Goal: Information Seeking & Learning: Learn about a topic

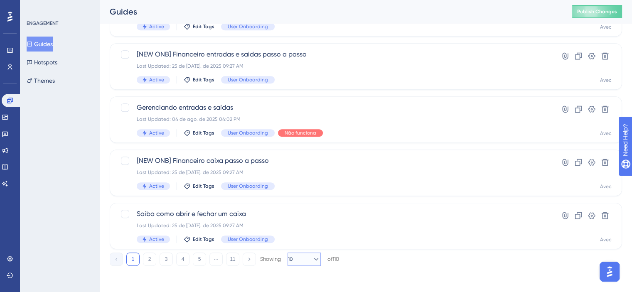
click at [292, 255] on button "10" at bounding box center [303, 259] width 33 height 13
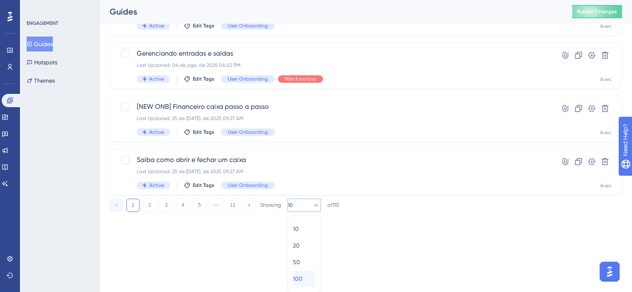
click at [300, 277] on span "100" at bounding box center [298, 279] width 10 height 10
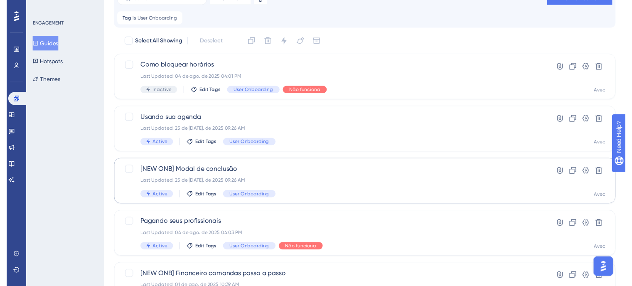
scroll to position [0, 0]
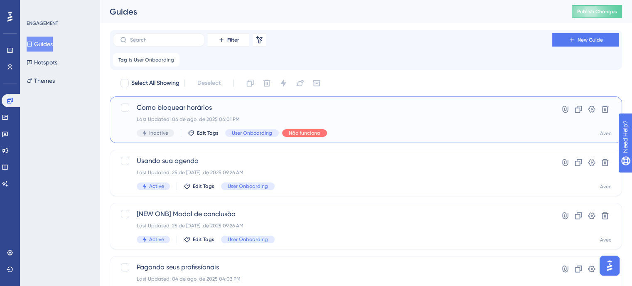
click at [361, 108] on span "Como bloquear horários" at bounding box center [333, 108] width 392 height 10
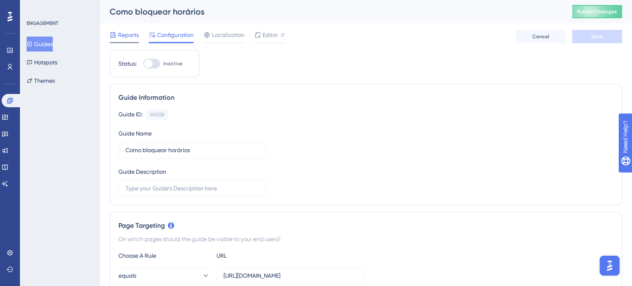
click at [125, 30] on span "Reports" at bounding box center [128, 35] width 21 height 10
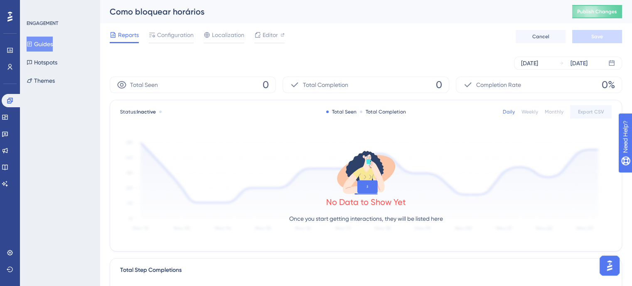
click at [525, 114] on div "Weekly" at bounding box center [529, 111] width 17 height 7
click at [550, 114] on div "Monthly" at bounding box center [554, 111] width 19 height 7
click at [513, 112] on div "Daily" at bounding box center [509, 111] width 12 height 7
drag, startPoint x: 211, startPoint y: 12, endPoint x: 96, endPoint y: 11, distance: 114.7
click at [100, 11] on div "Performance Users Engagement Widgets Feedback Product Updates Knowledge Base AI…" at bounding box center [366, 285] width 532 height 570
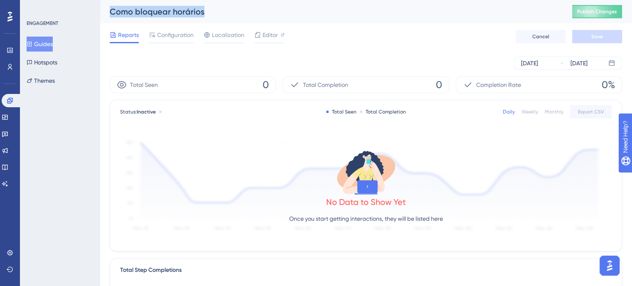
copy div "Guides Hotspots Themes Como bloquear horários"
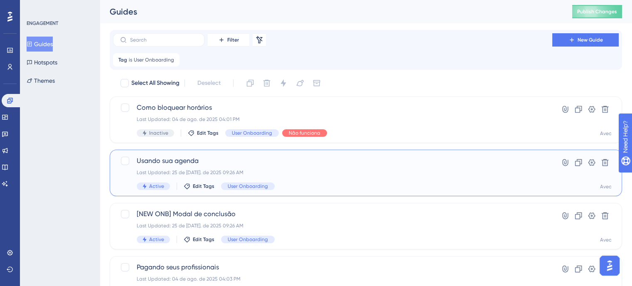
click at [194, 158] on span "Usando sua agenda" at bounding box center [333, 161] width 392 height 10
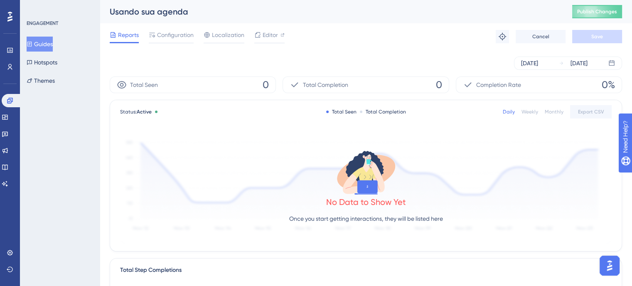
click at [556, 114] on div "Monthly" at bounding box center [554, 111] width 19 height 7
drag, startPoint x: 195, startPoint y: 11, endPoint x: 111, endPoint y: 8, distance: 84.4
click at [111, 8] on div "Usando sua agenda" at bounding box center [331, 12] width 442 height 12
copy div "Usando sua agenda"
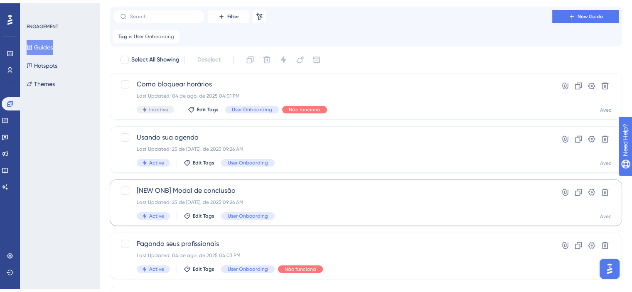
scroll to position [42, 0]
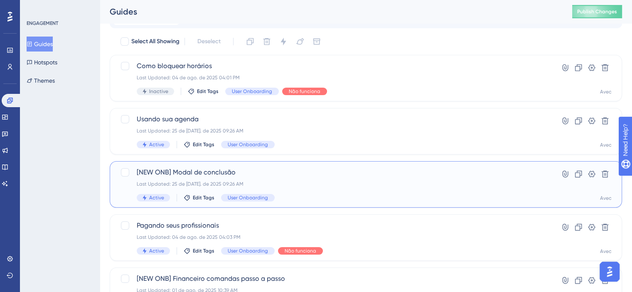
click at [352, 187] on div "[NEW ONB] Modal de conclusão Last Updated: 25 de [DATE]. de 2025 09:26 AM Activ…" at bounding box center [333, 184] width 392 height 34
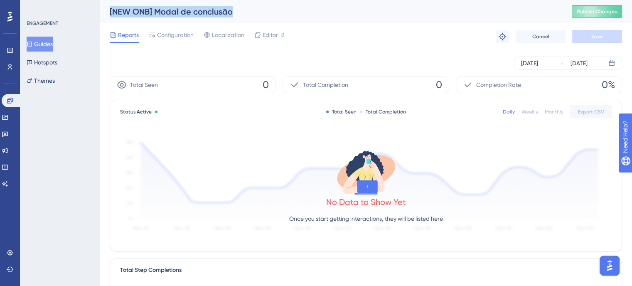
drag, startPoint x: 234, startPoint y: 10, endPoint x: 110, endPoint y: 15, distance: 124.3
click at [110, 15] on div "[NEW ONB] Modal de conclusão" at bounding box center [331, 12] width 442 height 12
copy div "[NEW ONB] Modal de conclusão"
click at [549, 108] on div "Monthly" at bounding box center [554, 111] width 19 height 7
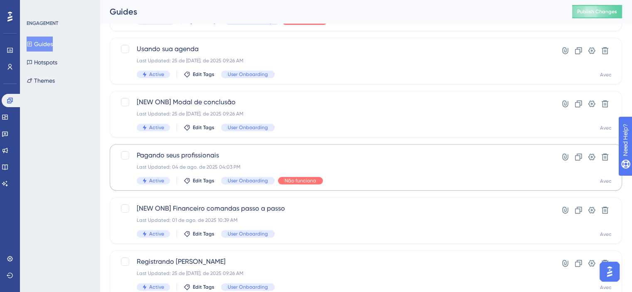
scroll to position [125, 0]
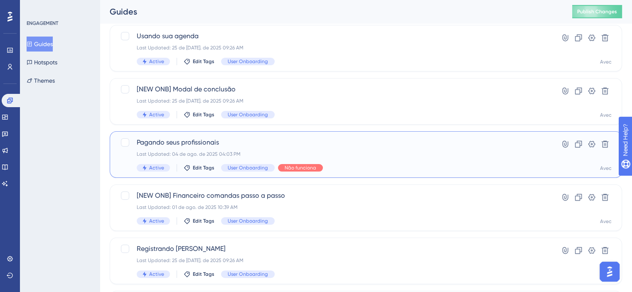
click at [293, 148] on div "Pagando seus profissionais Last Updated: 04 de ago. de 2025 04:03 PM Active Edi…" at bounding box center [333, 155] width 392 height 34
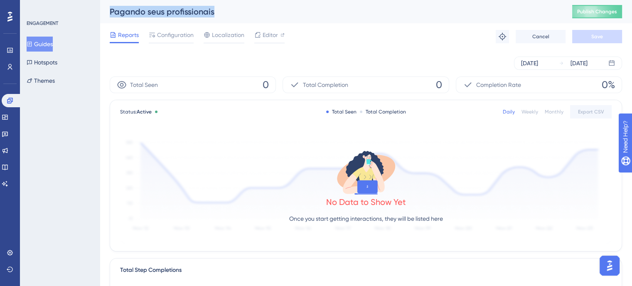
drag, startPoint x: 216, startPoint y: 10, endPoint x: 101, endPoint y: 15, distance: 116.0
click at [101, 15] on div "Pagando seus profissionais Publish Changes" at bounding box center [366, 11] width 532 height 23
copy div "Pagando seus profissionais"
drag, startPoint x: 549, startPoint y: 113, endPoint x: 548, endPoint y: 106, distance: 7.5
click at [548, 106] on div "Daily Weekly Monthly Export CSV" at bounding box center [557, 111] width 109 height 13
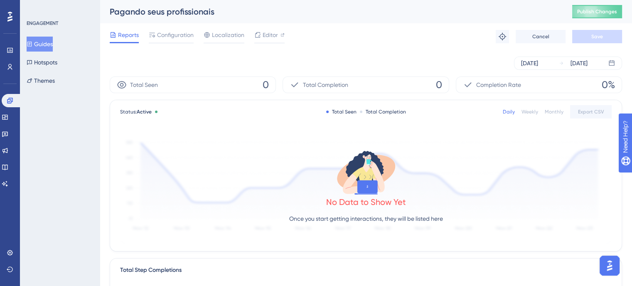
click at [553, 112] on div "Monthly" at bounding box center [554, 111] width 19 height 7
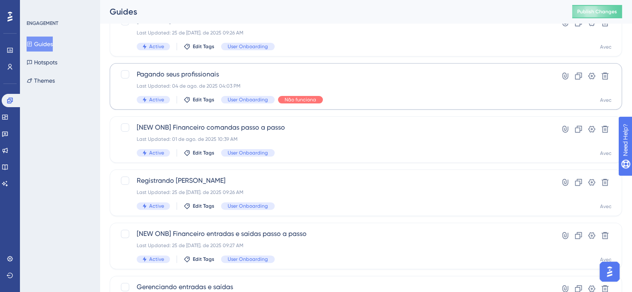
scroll to position [208, 0]
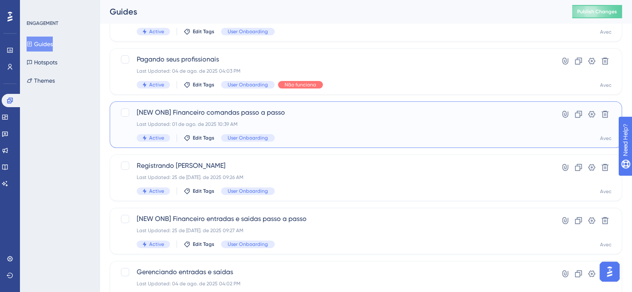
click at [344, 130] on div "[NEW ONB] Financeiro comandas passo a passo Last Updated: 01 de ago. de 2025 10…" at bounding box center [333, 125] width 392 height 34
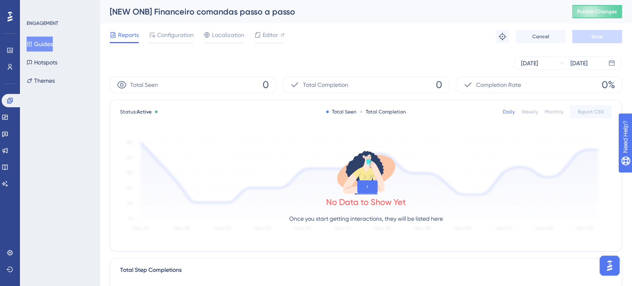
click at [558, 111] on div "Monthly" at bounding box center [554, 111] width 19 height 7
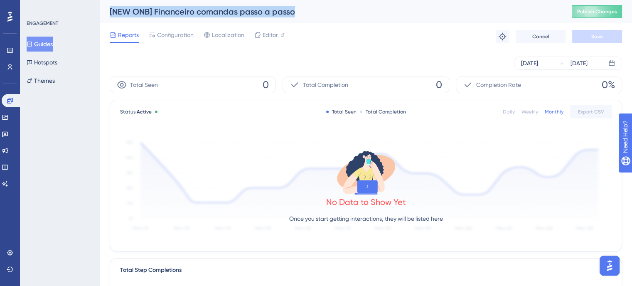
drag, startPoint x: 303, startPoint y: 11, endPoint x: 109, endPoint y: 12, distance: 193.6
click at [109, 12] on div "[NEW ONB] Financeiro comandas passo a passo Publish Changes" at bounding box center [366, 11] width 532 height 23
copy div "[NEW ONB] Financeiro comandas passo a passo"
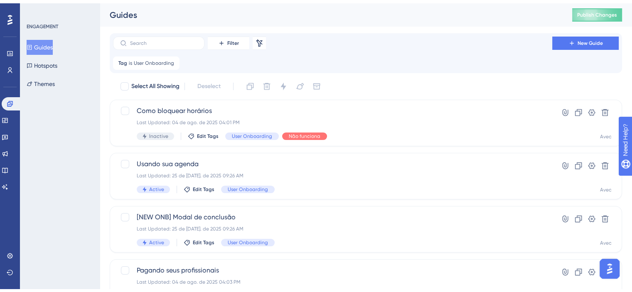
scroll to position [208, 0]
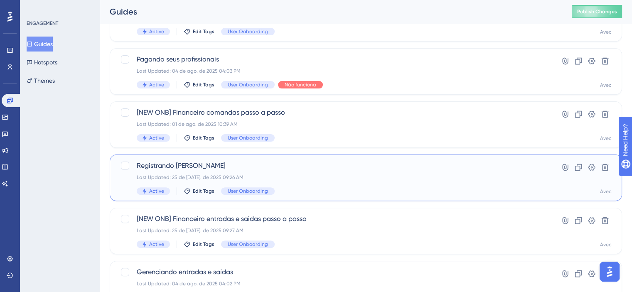
click at [271, 177] on div "Last Updated: 25 de [DATE]. de 2025 09:26 AM" at bounding box center [333, 177] width 392 height 7
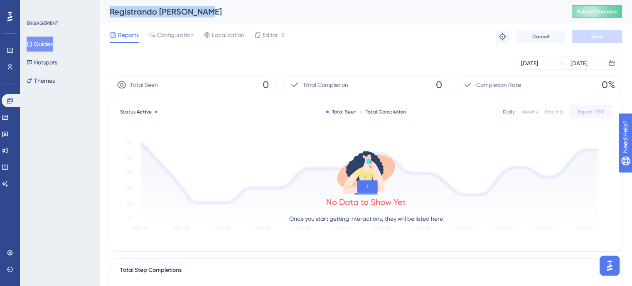
drag, startPoint x: 222, startPoint y: 20, endPoint x: 110, endPoint y: 5, distance: 112.6
click at [110, 5] on div "Registrando [PERSON_NAME] Publish Changes" at bounding box center [366, 11] width 532 height 23
copy div "Registrando [PERSON_NAME]"
click at [548, 113] on div "Monthly" at bounding box center [554, 111] width 19 height 7
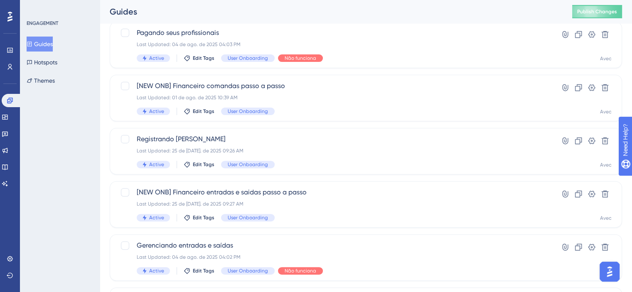
scroll to position [249, 0]
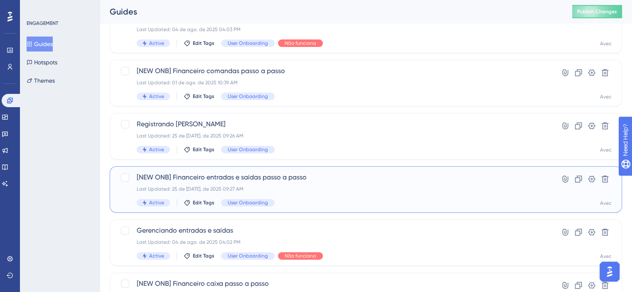
click at [334, 201] on div "Active Edit Tags User Onboarding" at bounding box center [333, 202] width 392 height 7
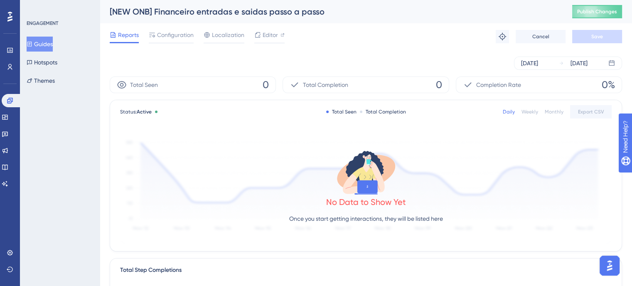
click at [558, 116] on div "Daily Weekly Monthly Export CSV" at bounding box center [557, 111] width 109 height 13
click at [557, 114] on div "Monthly" at bounding box center [554, 111] width 19 height 7
click at [538, 61] on div "[DATE]" at bounding box center [529, 63] width 17 height 10
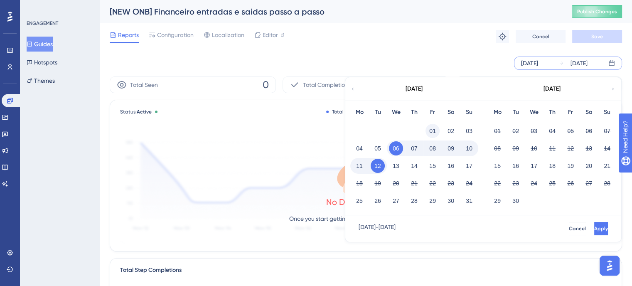
click at [433, 132] on button "01" at bounding box center [432, 131] width 14 height 14
click at [592, 224] on button "Apply" at bounding box center [599, 228] width 15 height 13
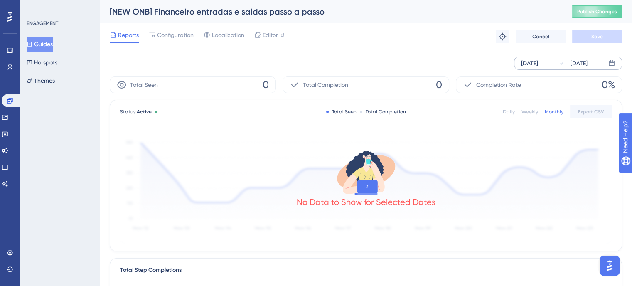
click at [533, 62] on div "[DATE]" at bounding box center [529, 63] width 17 height 10
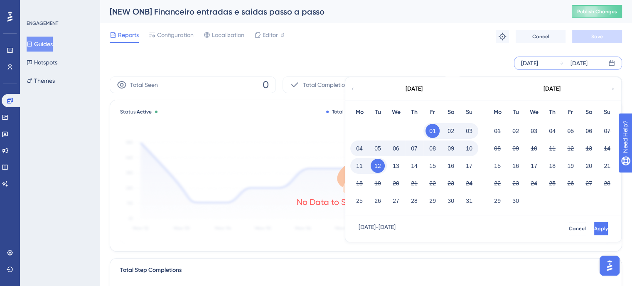
click at [354, 88] on icon at bounding box center [352, 88] width 5 height 7
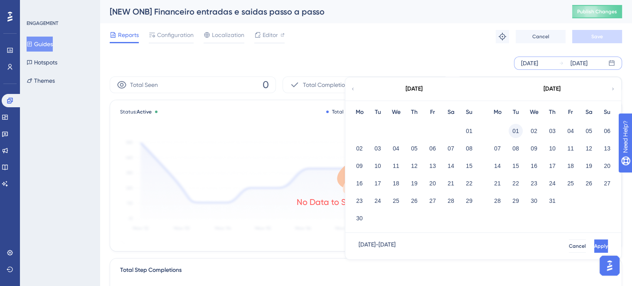
click at [520, 133] on button "01" at bounding box center [515, 131] width 14 height 14
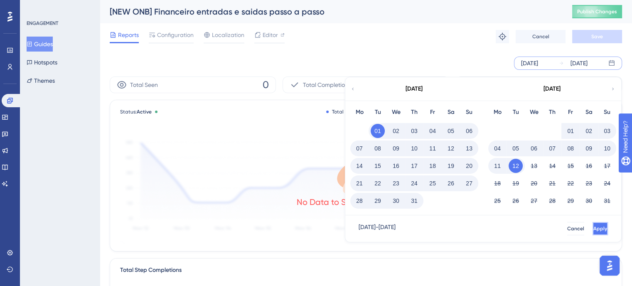
click at [593, 228] on span "Apply" at bounding box center [600, 228] width 14 height 7
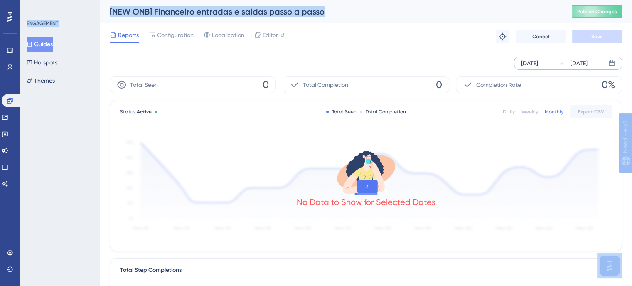
drag, startPoint x: 328, startPoint y: 14, endPoint x: 110, endPoint y: 0, distance: 218.6
click at [110, 0] on html "Performance Users Engagement Widgets Feedback Product Updates Knowledge Base AI…" at bounding box center [316, 0] width 632 height 0
click at [125, 13] on div "[NEW ONB] Financeiro entradas e saidas passo a passo" at bounding box center [331, 12] width 442 height 12
drag, startPoint x: 111, startPoint y: 15, endPoint x: 397, endPoint y: 17, distance: 286.2
click at [397, 17] on div "[NEW ONB] Financeiro entradas e saidas passo a passo Publish Changes" at bounding box center [366, 11] width 532 height 23
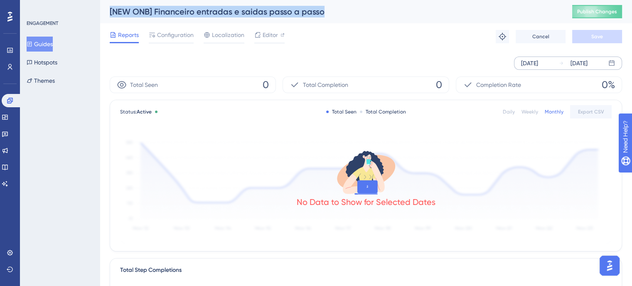
copy div "[NEW ONB] Financeiro entradas e saidas passo a passo"
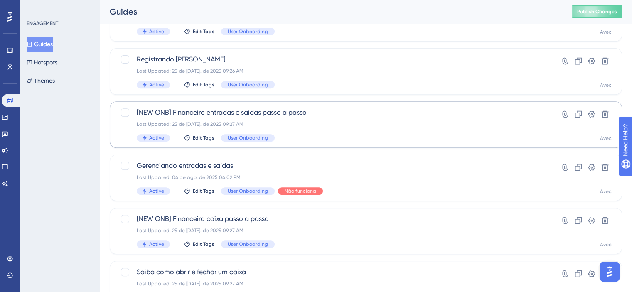
scroll to position [332, 0]
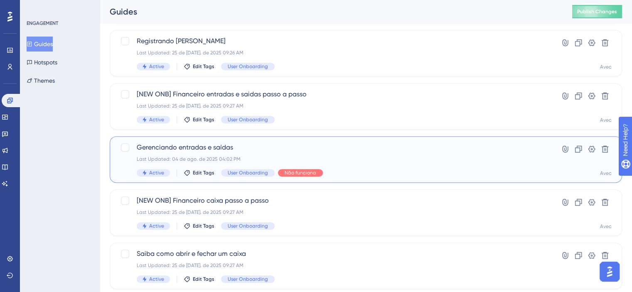
click at [372, 164] on div "Gerenciando entradas e saídas Last Updated: 04 de ago. de 2025 04:02 PM Active …" at bounding box center [333, 159] width 392 height 34
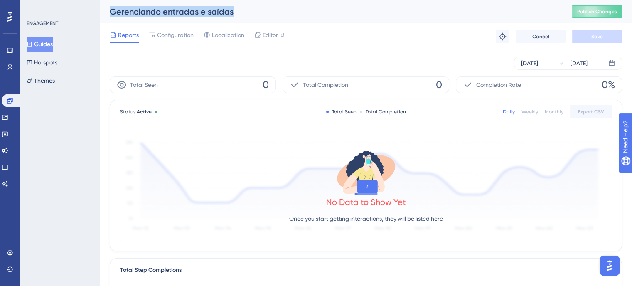
drag, startPoint x: 239, startPoint y: 13, endPoint x: 105, endPoint y: 9, distance: 133.8
click at [105, 9] on div "Gerenciando entradas e saídas Publish Changes" at bounding box center [366, 11] width 532 height 23
copy div "Gerenciando entradas e saídas"
click at [538, 67] on div "[DATE]" at bounding box center [529, 63] width 17 height 10
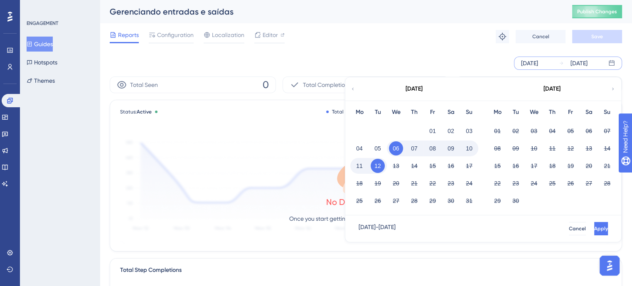
click at [354, 83] on div "[DATE]" at bounding box center [413, 88] width 137 height 23
click at [355, 88] on icon at bounding box center [352, 88] width 5 height 7
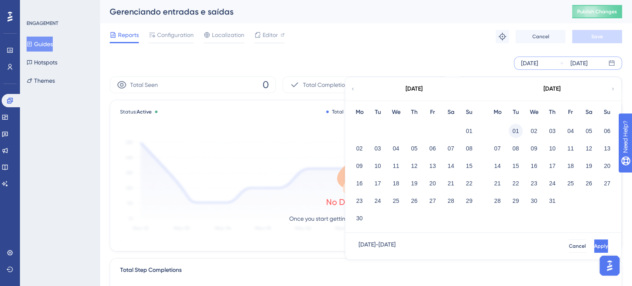
click at [520, 132] on button "01" at bounding box center [515, 131] width 14 height 14
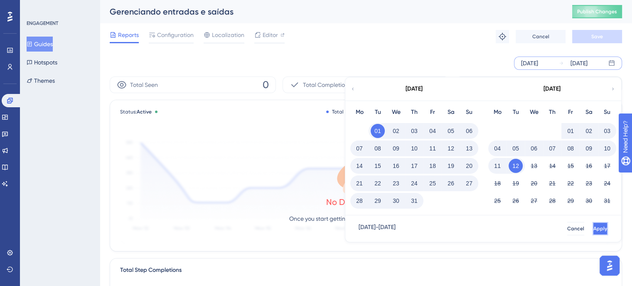
click at [593, 232] on button "Apply" at bounding box center [599, 228] width 15 height 13
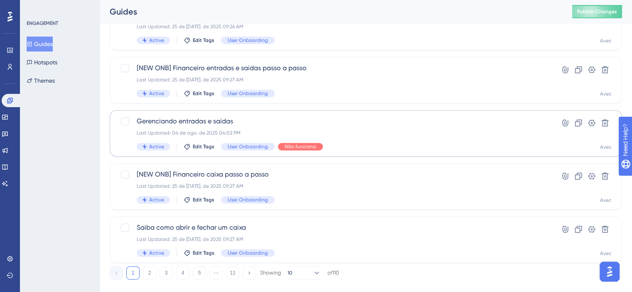
scroll to position [372, 0]
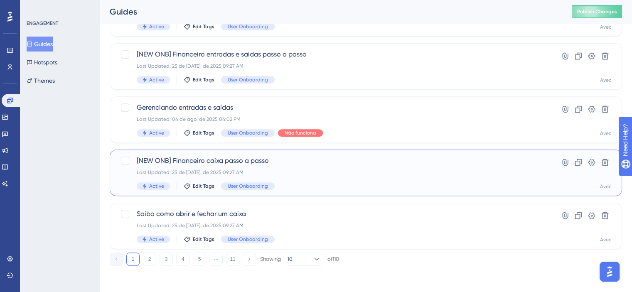
click at [346, 178] on div "[NEW ONB] Financeiro caixa passo a passo Last Updated: 25 de [DATE]. de 2025 09…" at bounding box center [333, 173] width 392 height 34
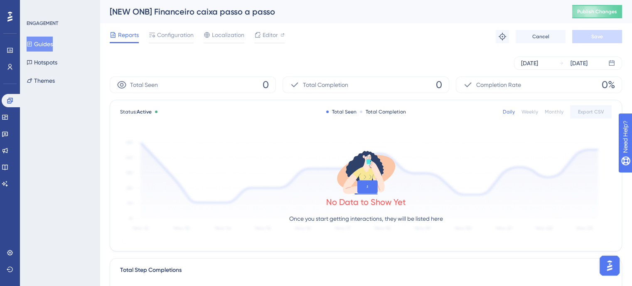
click at [560, 111] on div "Monthly" at bounding box center [554, 111] width 19 height 7
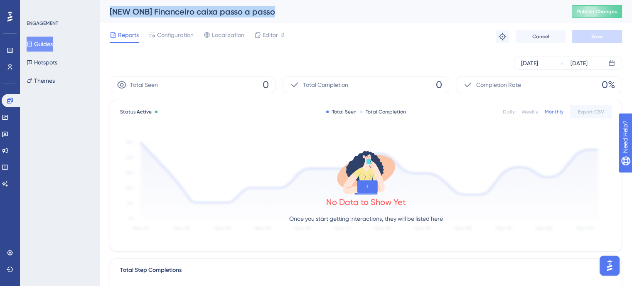
drag, startPoint x: 273, startPoint y: 15, endPoint x: 109, endPoint y: 7, distance: 164.7
click at [109, 7] on div "[NEW ONB] Financeiro caixa passo a passo Publish Changes" at bounding box center [366, 11] width 532 height 23
copy div "[NEW ONB] Financeiro caixa passo a passo"
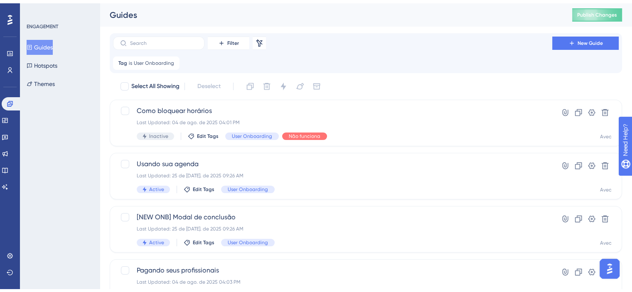
scroll to position [372, 0]
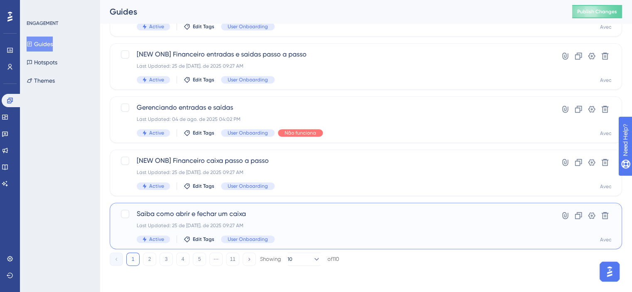
click at [354, 229] on div "Saiba como abrir e fechar um caixa Last Updated: 25 de [DATE]. de 2025 09:27 AM…" at bounding box center [333, 226] width 392 height 34
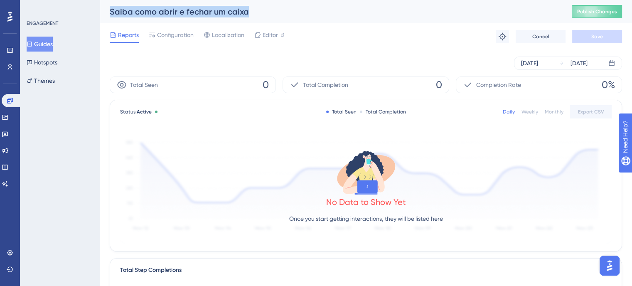
drag, startPoint x: 268, startPoint y: 15, endPoint x: 107, endPoint y: 15, distance: 160.8
click at [107, 15] on div "Saiba como abrir e fechar um caixa Publish Changes" at bounding box center [366, 11] width 532 height 23
copy div "Saiba como abrir e fechar um caixa"
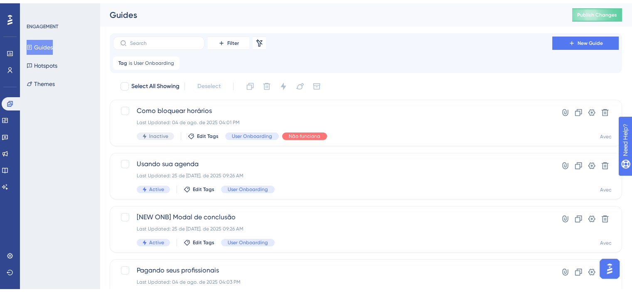
scroll to position [372, 0]
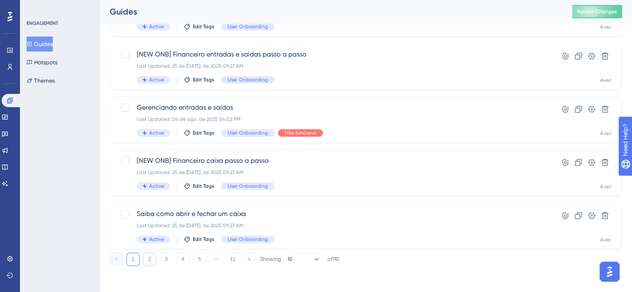
click at [151, 262] on button "2" at bounding box center [149, 259] width 13 height 13
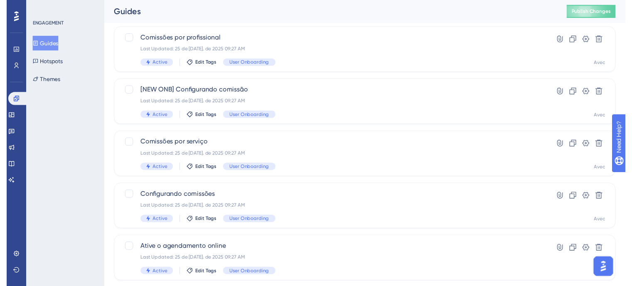
scroll to position [0, 0]
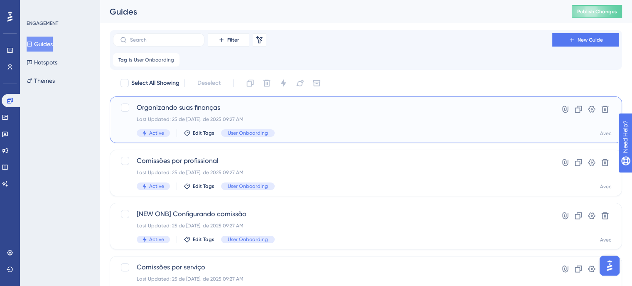
click at [296, 123] on div "Organizando suas finanças Last Updated: 25 de [DATE]. de 2025 09:27 AM Active E…" at bounding box center [333, 120] width 392 height 34
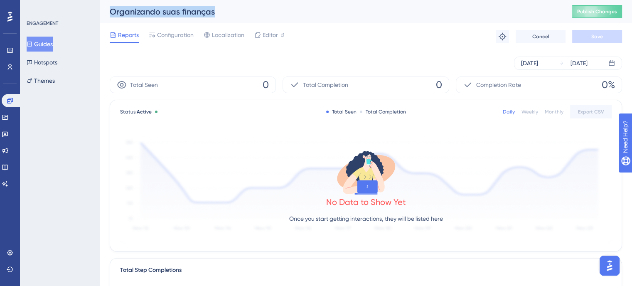
drag, startPoint x: 222, startPoint y: 17, endPoint x: 88, endPoint y: 10, distance: 133.5
click at [100, 10] on div "Performance Users Engagement Widgets Feedback Product Updates Knowledge Base AI…" at bounding box center [366, 285] width 532 height 570
click at [562, 113] on div "Monthly" at bounding box center [554, 111] width 19 height 7
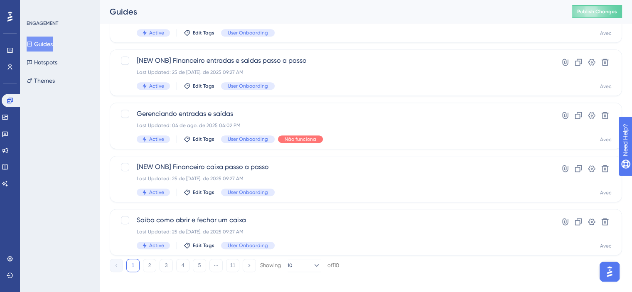
scroll to position [372, 0]
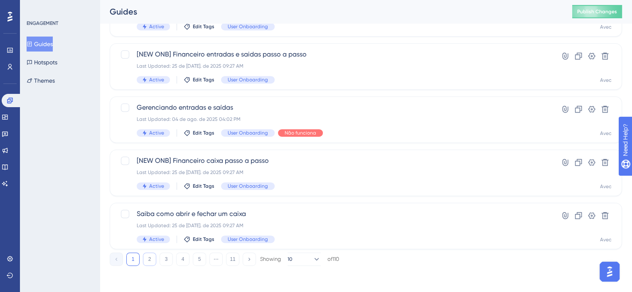
click at [150, 261] on button "2" at bounding box center [149, 259] width 13 height 13
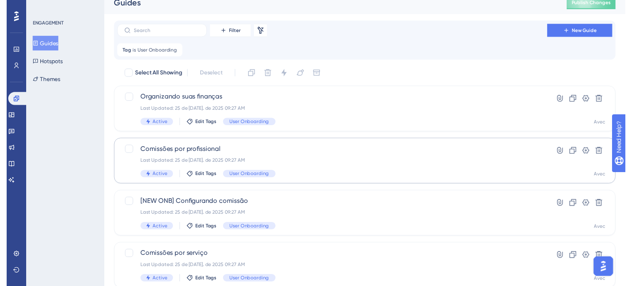
scroll to position [0, 0]
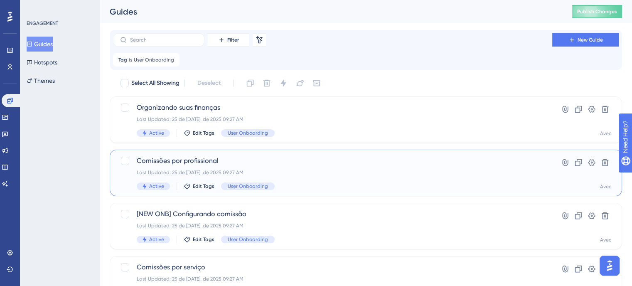
click at [282, 153] on div "Comissões por profissional Last Updated: 25 de [DATE]. de 2025 09:27 AM Active …" at bounding box center [366, 173] width 512 height 47
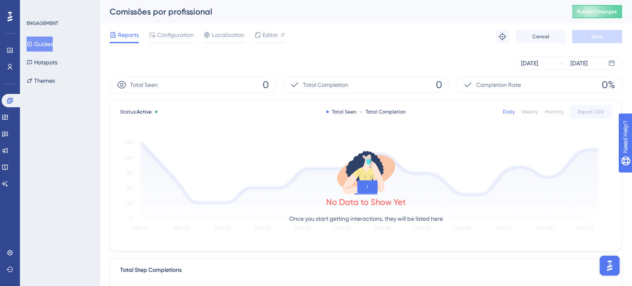
click at [555, 112] on div "Monthly" at bounding box center [554, 111] width 19 height 7
drag, startPoint x: 217, startPoint y: 14, endPoint x: 98, endPoint y: 20, distance: 119.4
click at [100, 20] on div "Performance Users Engagement Widgets Feedback Product Updates Knowledge Base AI…" at bounding box center [366, 285] width 532 height 570
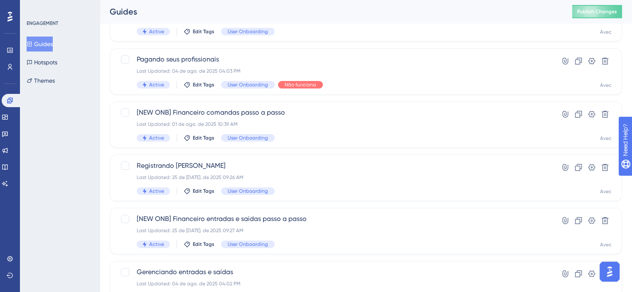
scroll to position [372, 0]
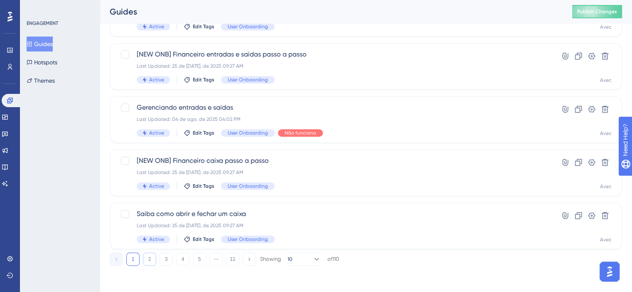
click at [150, 257] on button "2" at bounding box center [149, 259] width 13 height 13
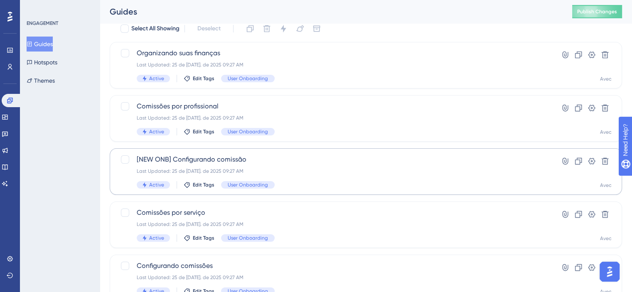
scroll to position [40, 0]
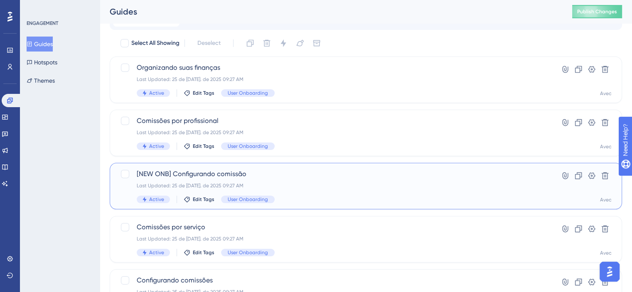
click at [339, 176] on span "[NEW ONB] Configurando comissão" at bounding box center [333, 174] width 392 height 10
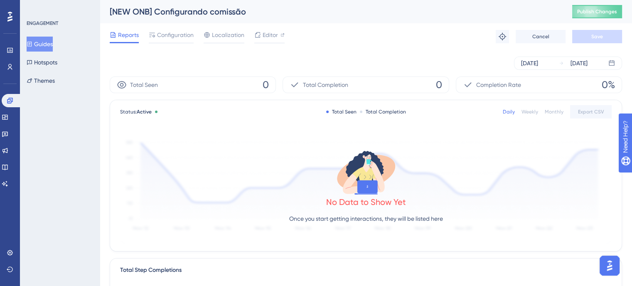
click at [561, 109] on div "Monthly" at bounding box center [554, 111] width 19 height 7
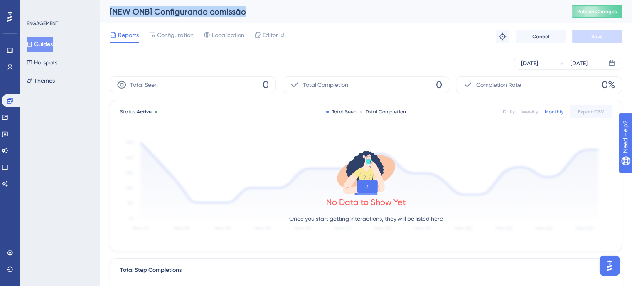
drag, startPoint x: 251, startPoint y: 15, endPoint x: 111, endPoint y: 15, distance: 140.4
click at [111, 15] on div "[NEW ONB] Configurando comissão" at bounding box center [331, 12] width 442 height 12
click at [552, 75] on div "[DATE] [DATE]" at bounding box center [366, 63] width 512 height 27
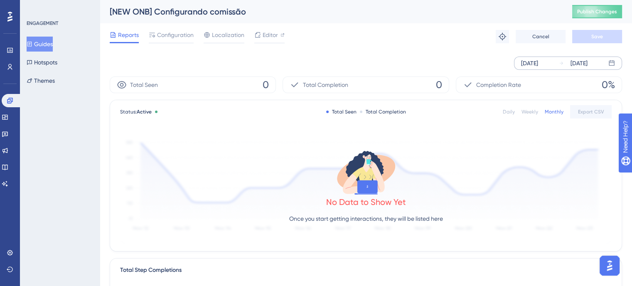
click at [530, 64] on div "[DATE]" at bounding box center [529, 63] width 17 height 10
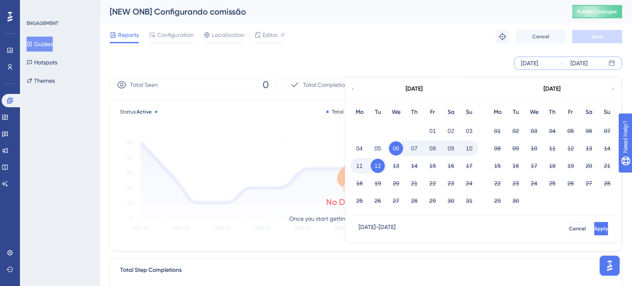
click at [350, 92] on div "[DATE]" at bounding box center [413, 88] width 137 height 23
click at [349, 88] on div "[DATE]" at bounding box center [413, 88] width 137 height 23
click at [352, 90] on icon at bounding box center [352, 88] width 5 height 7
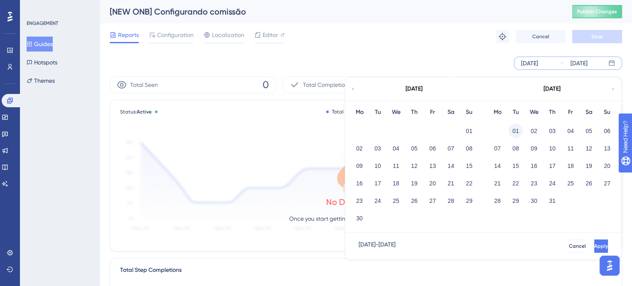
click at [519, 130] on button "01" at bounding box center [515, 131] width 14 height 14
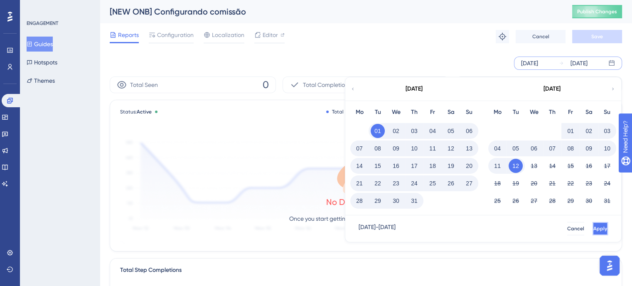
click at [593, 225] on span "Apply" at bounding box center [600, 228] width 14 height 7
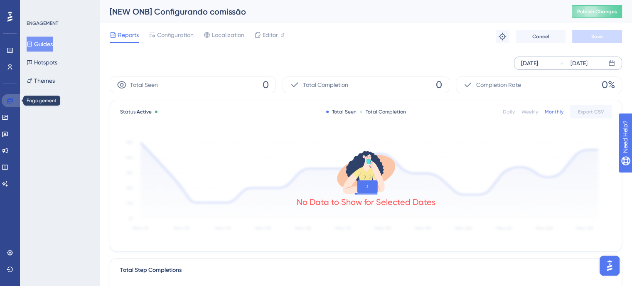
click at [7, 97] on icon at bounding box center [10, 100] width 7 height 7
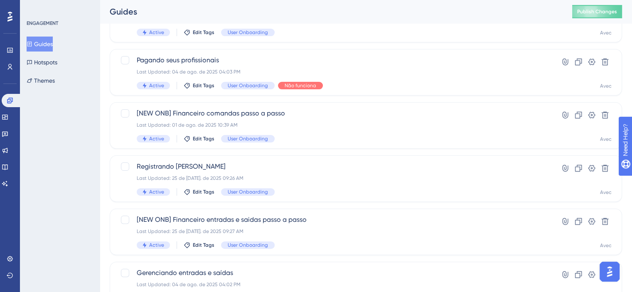
scroll to position [372, 0]
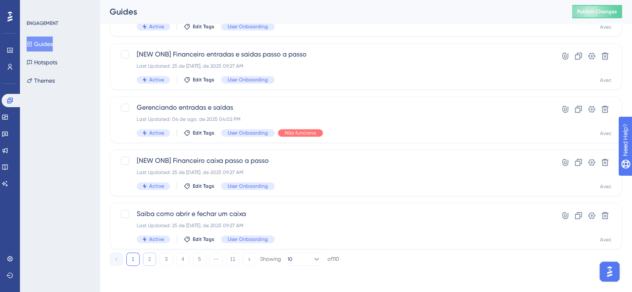
click at [147, 256] on button "2" at bounding box center [149, 259] width 13 height 13
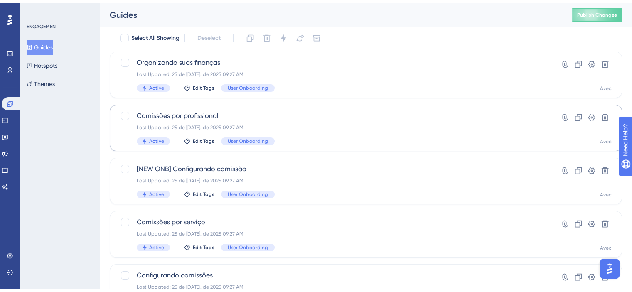
scroll to position [83, 0]
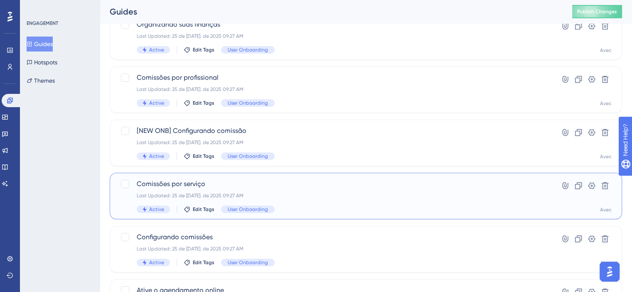
click at [301, 200] on div "Comissões por serviço Last Updated: 25 de [DATE]. de 2025 09:27 AM Active Edit …" at bounding box center [333, 196] width 392 height 34
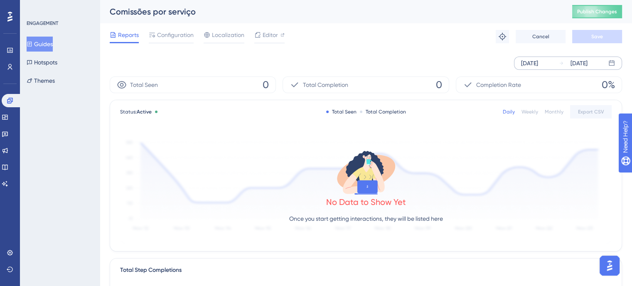
click at [538, 58] on div "[DATE]" at bounding box center [529, 63] width 17 height 10
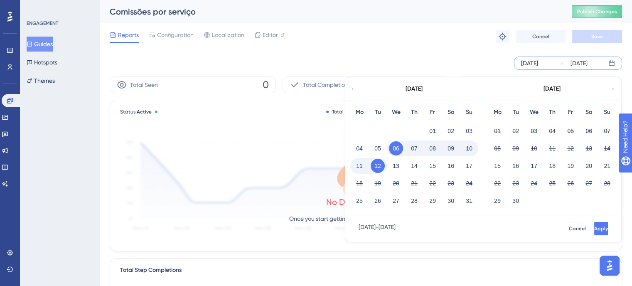
click at [359, 80] on div "[DATE]" at bounding box center [413, 88] width 137 height 23
click at [352, 92] on icon at bounding box center [352, 88] width 5 height 7
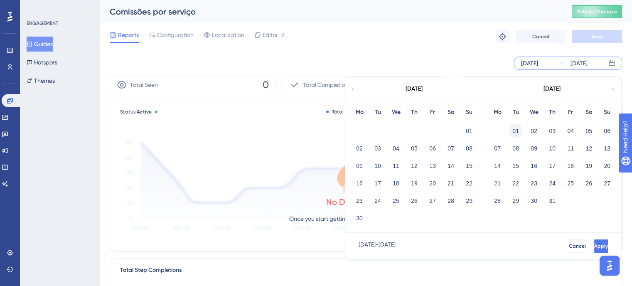
click at [512, 127] on button "01" at bounding box center [515, 131] width 14 height 14
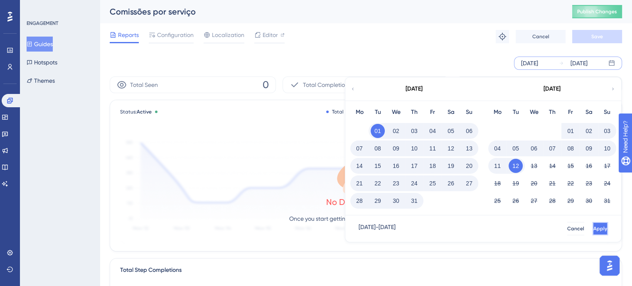
click at [593, 226] on span "Apply" at bounding box center [600, 228] width 14 height 7
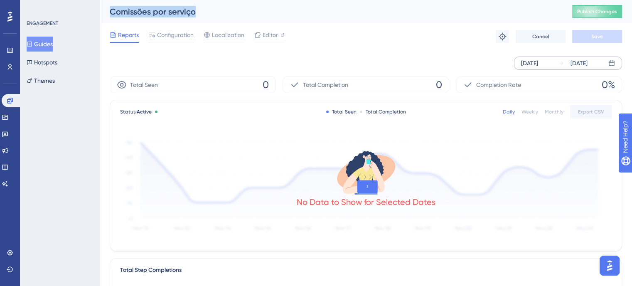
drag, startPoint x: 194, startPoint y: 12, endPoint x: 107, endPoint y: 8, distance: 87.3
click at [107, 8] on div "Comissões por serviço Publish Changes" at bounding box center [366, 11] width 532 height 23
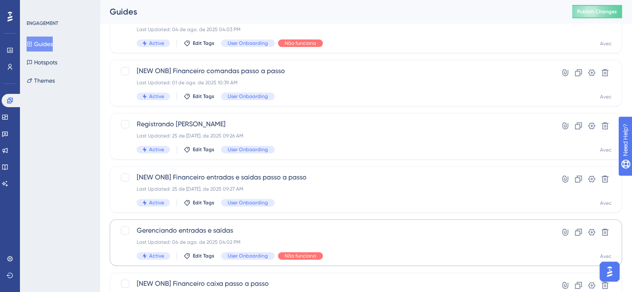
scroll to position [372, 0]
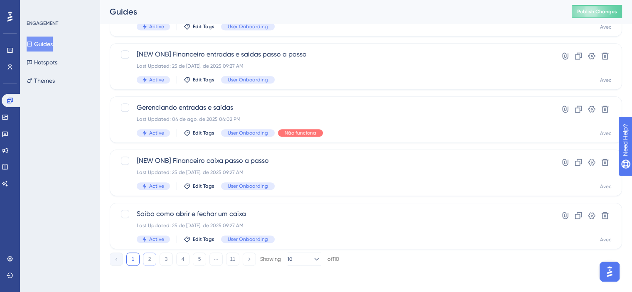
click at [153, 260] on button "2" at bounding box center [149, 259] width 13 height 13
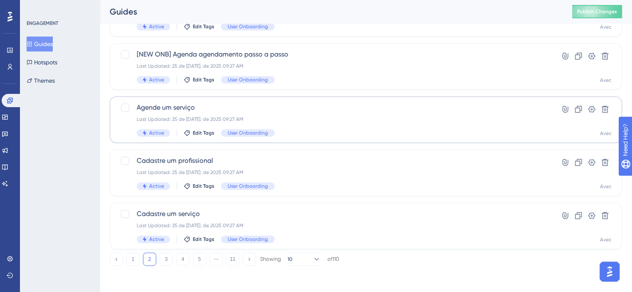
scroll to position [165, 0]
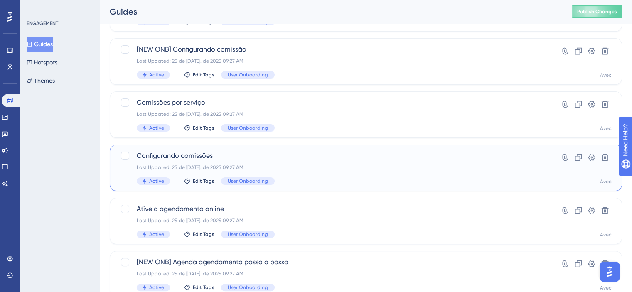
click at [325, 166] on div "Last Updated: 25 de [DATE]. de 2025 09:27 AM" at bounding box center [333, 167] width 392 height 7
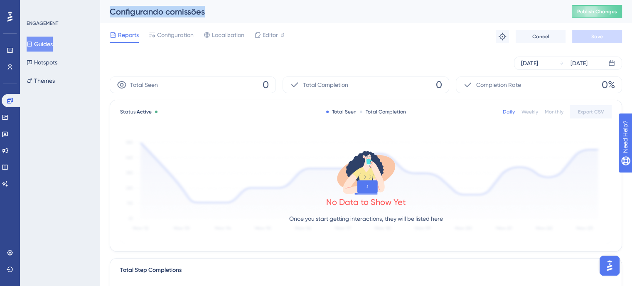
drag, startPoint x: 205, startPoint y: 11, endPoint x: 103, endPoint y: 12, distance: 101.8
click at [103, 12] on div "Configurando comissões Publish Changes" at bounding box center [366, 11] width 532 height 23
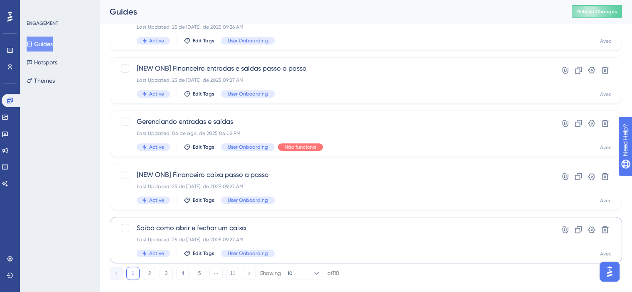
scroll to position [372, 0]
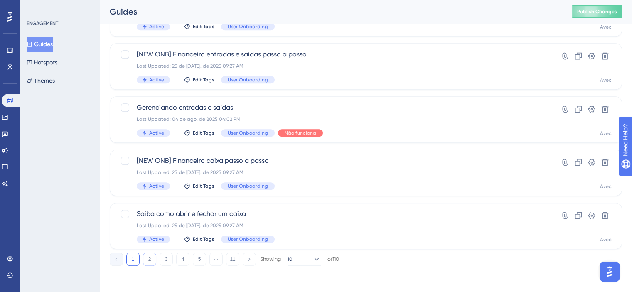
click at [146, 263] on button "2" at bounding box center [149, 259] width 13 height 13
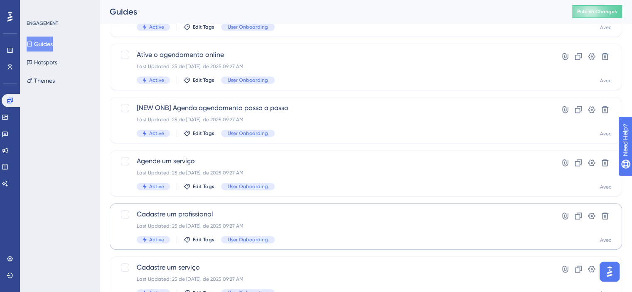
scroll to position [248, 0]
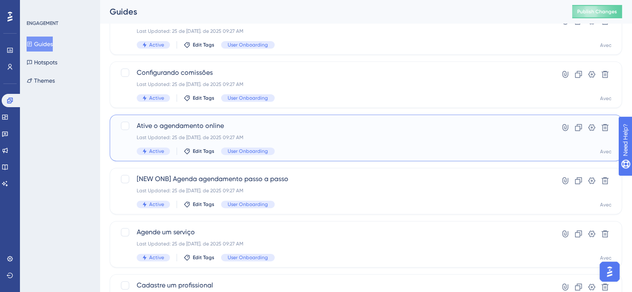
click at [303, 125] on span "Ative o agendamento online" at bounding box center [333, 126] width 392 height 10
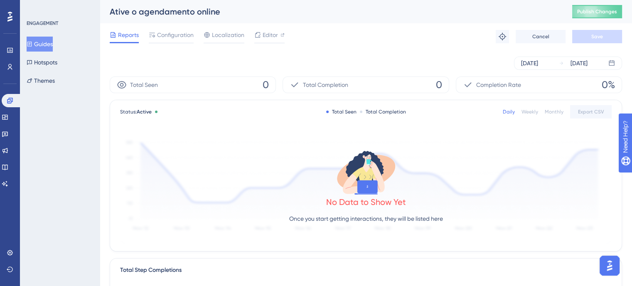
click at [557, 118] on div "Daily Weekly Monthly Export CSV" at bounding box center [557, 111] width 109 height 13
click at [553, 111] on div "Monthly" at bounding box center [554, 111] width 19 height 7
click at [534, 68] on div "[DATE] [DATE]" at bounding box center [568, 62] width 108 height 13
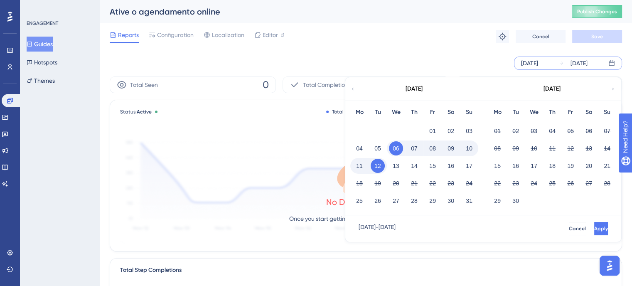
click at [346, 83] on div "[DATE]" at bounding box center [413, 88] width 137 height 23
click at [351, 87] on icon at bounding box center [352, 88] width 5 height 7
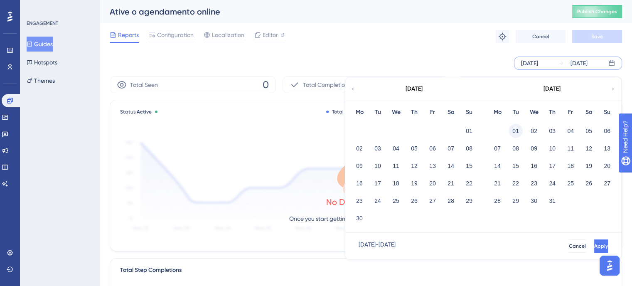
click at [516, 133] on button "01" at bounding box center [515, 131] width 14 height 14
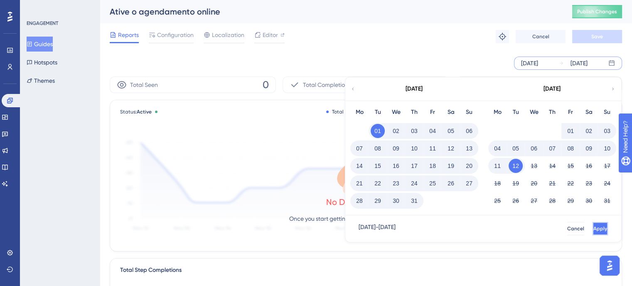
click at [595, 229] on button "Apply" at bounding box center [599, 228] width 15 height 13
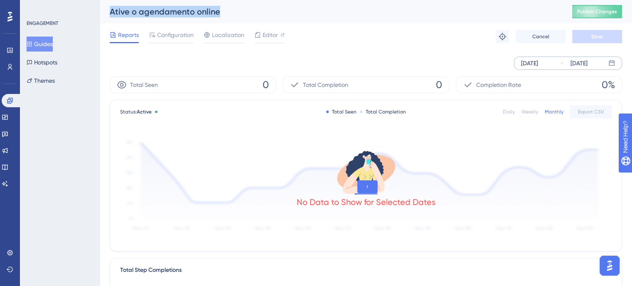
drag, startPoint x: 228, startPoint y: 13, endPoint x: 103, endPoint y: 6, distance: 124.8
click at [103, 6] on div "Ative o agendamento online Publish Changes" at bounding box center [366, 11] width 532 height 23
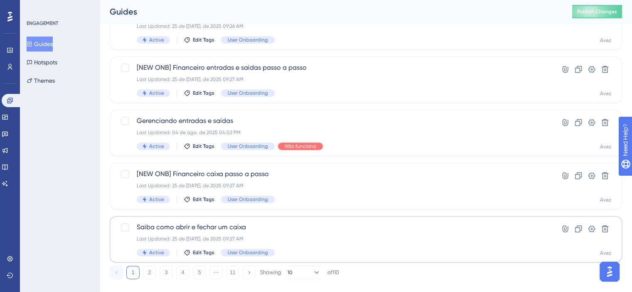
scroll to position [372, 0]
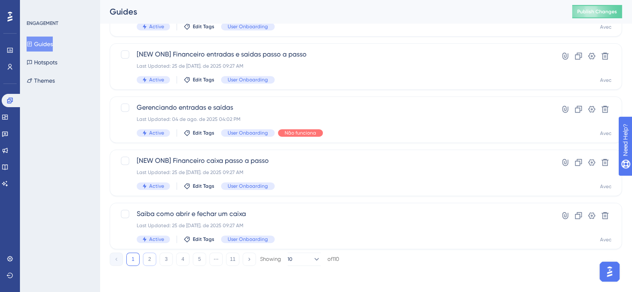
click at [144, 256] on button "2" at bounding box center [149, 259] width 13 height 13
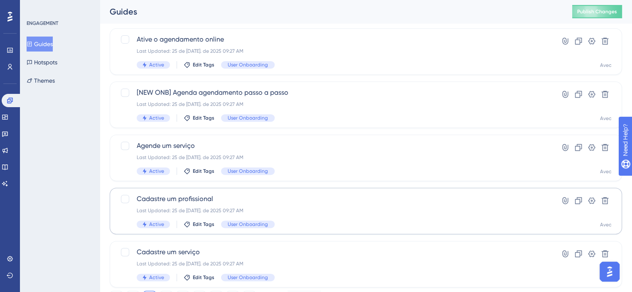
scroll to position [289, 0]
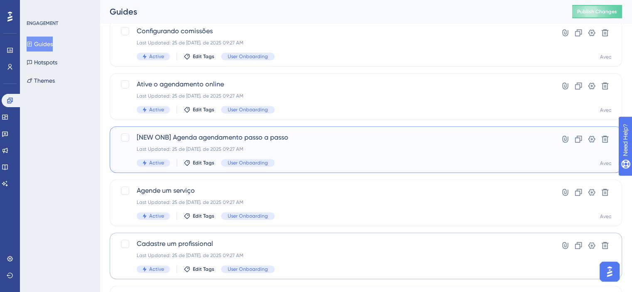
click at [313, 156] on div "[NEW ONB] Agenda agendamento passo a passo Last Updated: 25 de [DATE]. de 2025 …" at bounding box center [333, 150] width 392 height 34
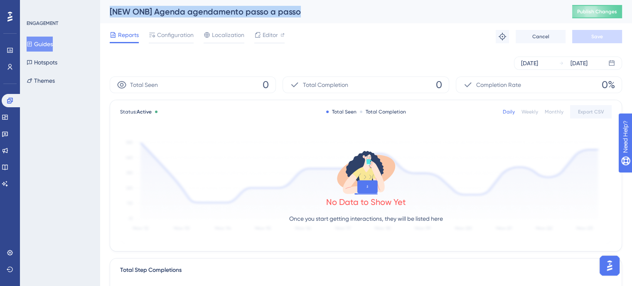
drag, startPoint x: 272, startPoint y: 11, endPoint x: 108, endPoint y: 10, distance: 163.7
click at [108, 10] on div "[NEW ONB] Agenda agendamento passo a passo Publish Changes" at bounding box center [366, 11] width 532 height 23
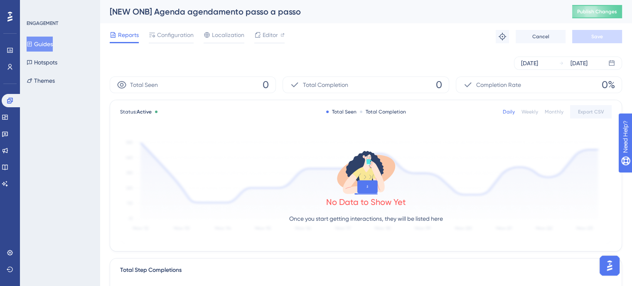
click at [560, 112] on div "Monthly" at bounding box center [554, 111] width 19 height 7
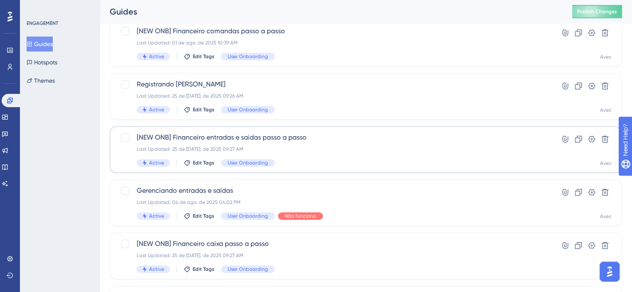
scroll to position [372, 0]
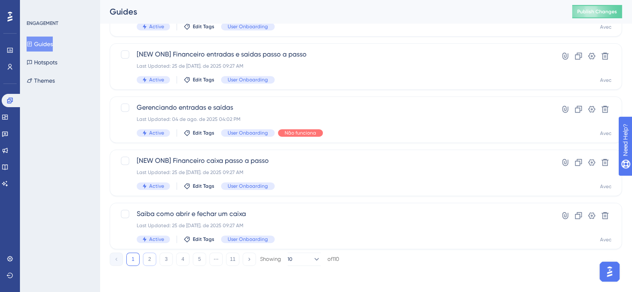
click at [149, 258] on button "2" at bounding box center [149, 259] width 13 height 13
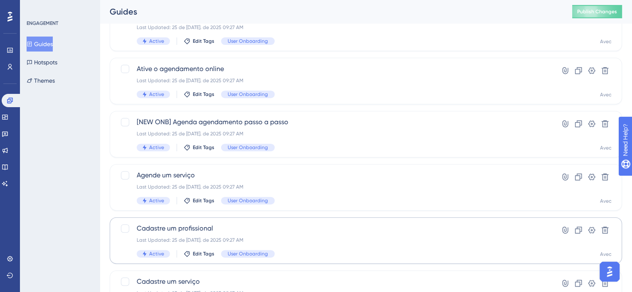
scroll to position [289, 0]
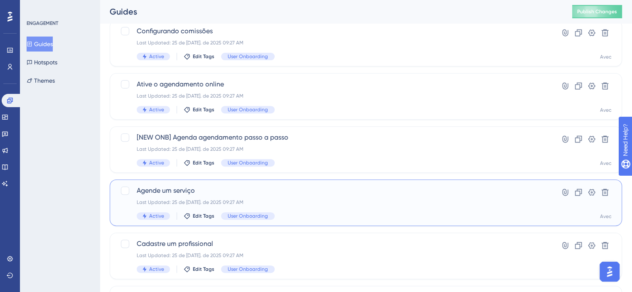
click at [306, 196] on div "Agende um serviço Last Updated: 25 de [DATE]. de 2025 09:27 AM Active Edit Tags…" at bounding box center [333, 203] width 392 height 34
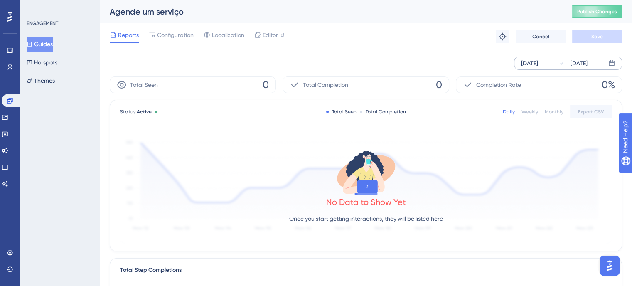
click at [558, 68] on div "[DATE] [DATE]" at bounding box center [568, 62] width 108 height 13
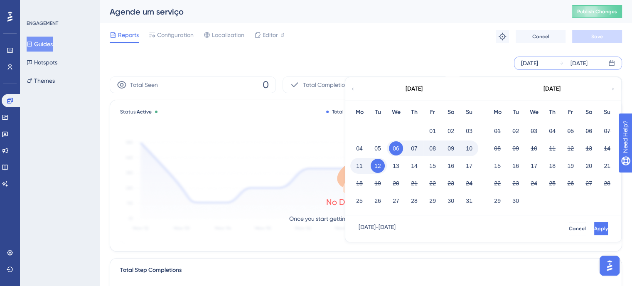
click at [351, 91] on icon at bounding box center [352, 88] width 5 height 7
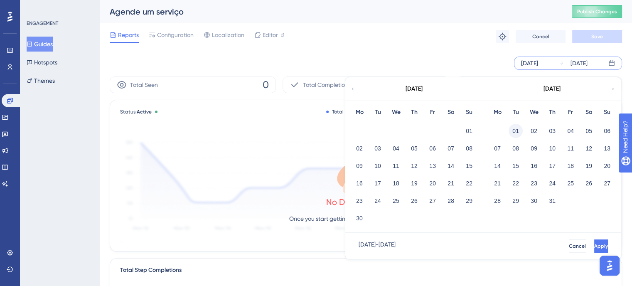
click at [513, 126] on button "01" at bounding box center [515, 131] width 14 height 14
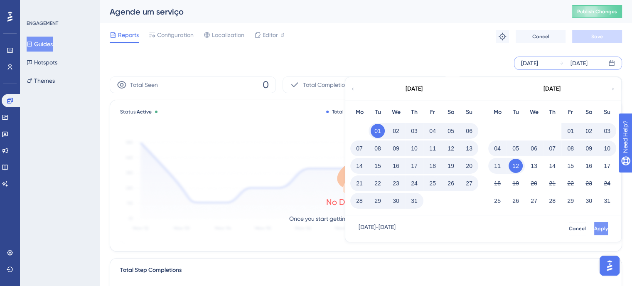
click at [594, 222] on button "Apply" at bounding box center [601, 228] width 14 height 13
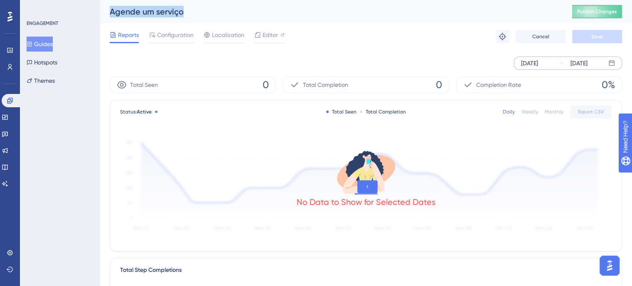
drag, startPoint x: 195, startPoint y: 11, endPoint x: 106, endPoint y: 4, distance: 89.2
click at [106, 4] on div "Agende um serviço Publish Changes" at bounding box center [366, 11] width 532 height 23
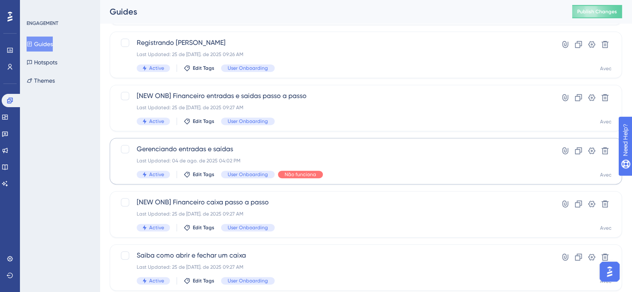
scroll to position [372, 0]
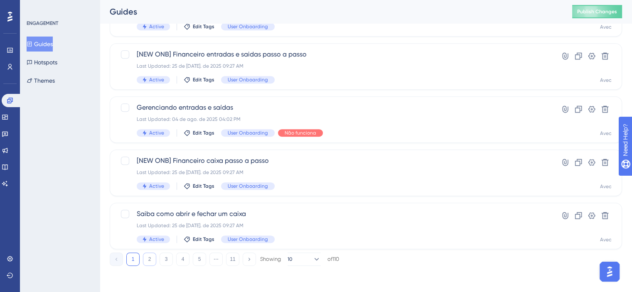
click at [155, 255] on button "2" at bounding box center [149, 259] width 13 height 13
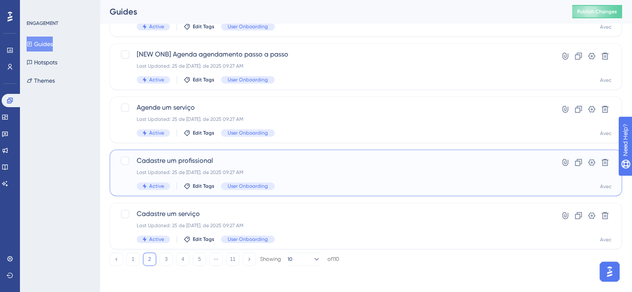
click at [347, 169] on div "Cadastre um profissional Last Updated: 25 de [DATE]. de 2025 09:27 AM Active Ed…" at bounding box center [333, 173] width 392 height 34
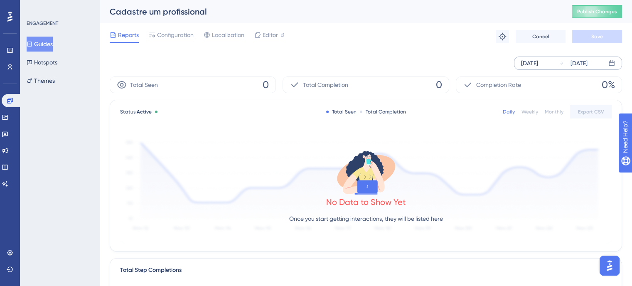
click at [561, 66] on div "[DATE]" at bounding box center [573, 63] width 29 height 10
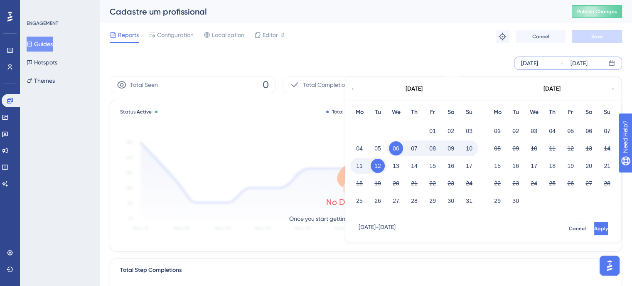
click at [454, 69] on div "[DATE] [DATE] [DATE] Mo Tu We Th Fr Sa Su 01 02 03 04 05 06 07 08 09 10 11 12 1…" at bounding box center [366, 62] width 512 height 13
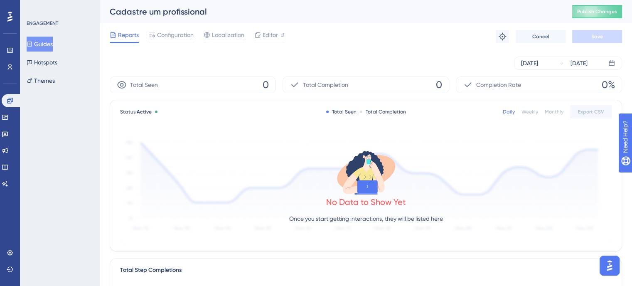
click at [548, 108] on div "Daily Weekly Monthly Export CSV" at bounding box center [557, 111] width 109 height 13
click at [548, 108] on div "Monthly" at bounding box center [554, 111] width 19 height 7
click at [558, 108] on div "Daily Weekly Monthly Export CSV" at bounding box center [557, 111] width 109 height 13
drag, startPoint x: 214, startPoint y: 15, endPoint x: 107, endPoint y: 11, distance: 107.2
click at [107, 11] on div "Cadastre um profissional Publish Changes" at bounding box center [366, 11] width 532 height 23
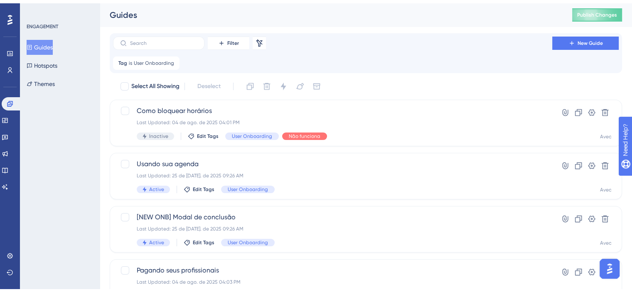
scroll to position [372, 0]
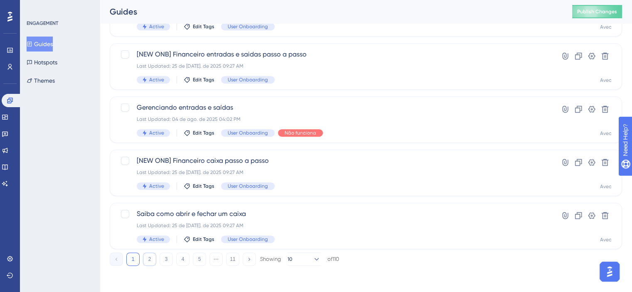
click at [150, 254] on button "2" at bounding box center [149, 259] width 13 height 13
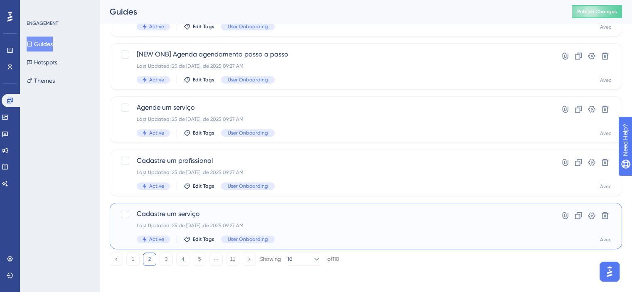
click at [279, 212] on span "Cadastre um serviço" at bounding box center [333, 214] width 392 height 10
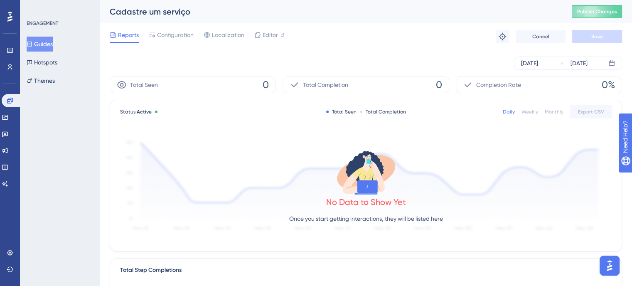
click at [557, 113] on div "Monthly" at bounding box center [554, 111] width 19 height 7
drag, startPoint x: 193, startPoint y: 14, endPoint x: 111, endPoint y: 8, distance: 82.5
click at [111, 8] on div "Cadastre um serviço" at bounding box center [331, 12] width 442 height 12
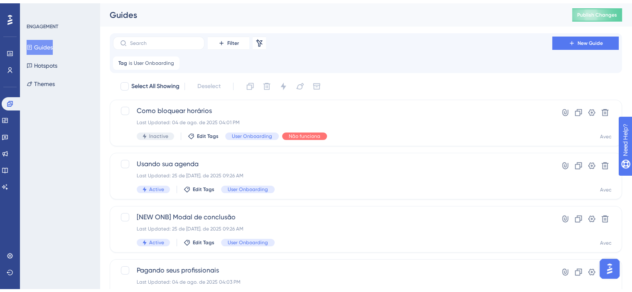
scroll to position [372, 0]
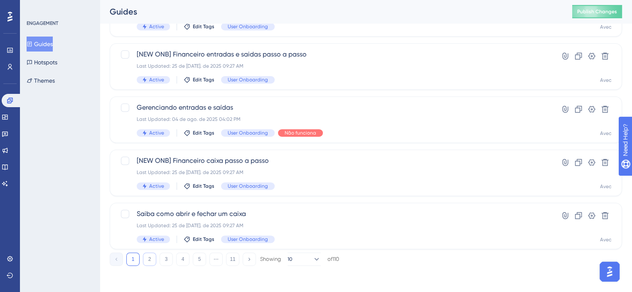
click at [152, 256] on button "2" at bounding box center [149, 259] width 13 height 13
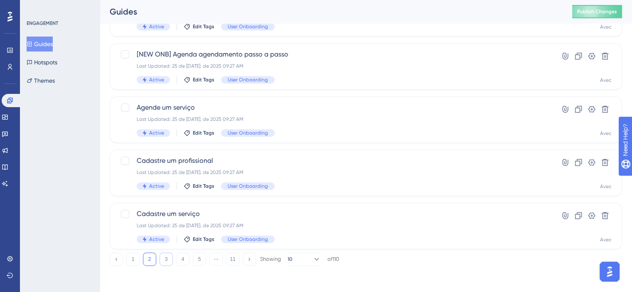
click at [168, 260] on button "3" at bounding box center [166, 259] width 13 height 13
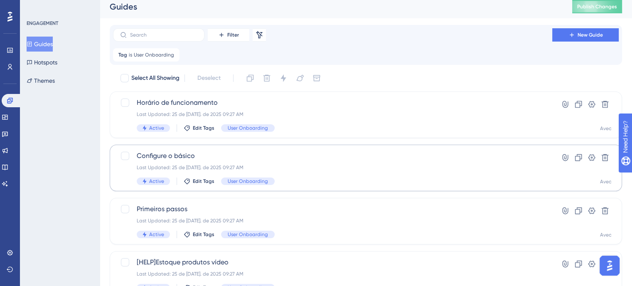
scroll to position [0, 0]
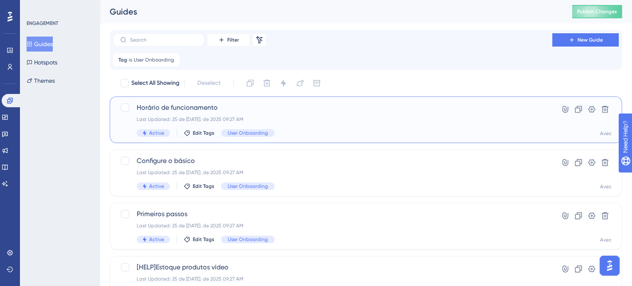
click at [236, 99] on div "Horário de funcionamento Last Updated: 25 de [DATE]. de 2025 09:27 AM Active Ed…" at bounding box center [366, 119] width 512 height 47
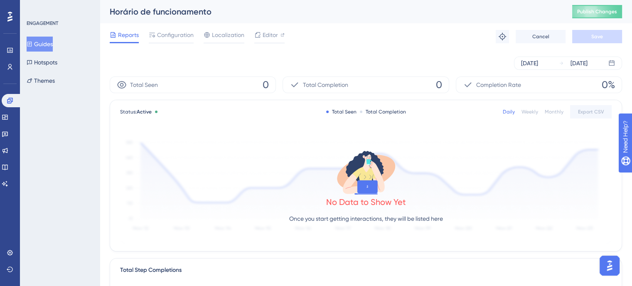
click at [560, 111] on div "Monthly" at bounding box center [554, 111] width 19 height 7
drag, startPoint x: 227, startPoint y: 11, endPoint x: 111, endPoint y: 13, distance: 115.9
click at [111, 13] on div "Horário de funcionamento" at bounding box center [331, 12] width 442 height 12
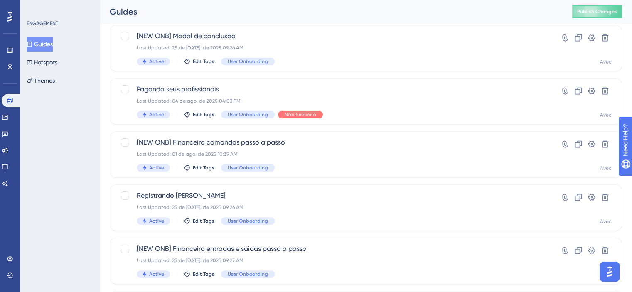
scroll to position [372, 0]
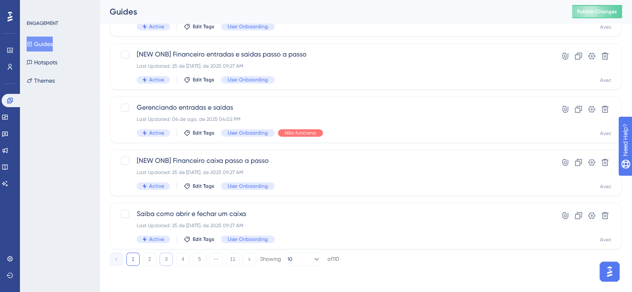
click at [167, 260] on button "3" at bounding box center [166, 259] width 13 height 13
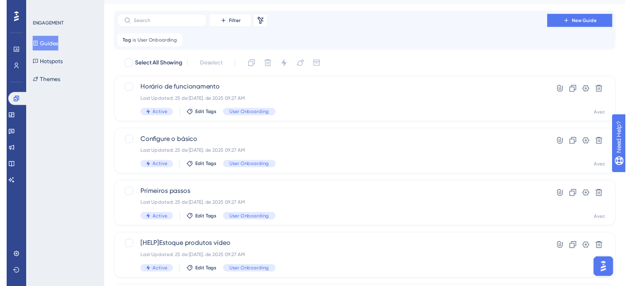
scroll to position [0, 0]
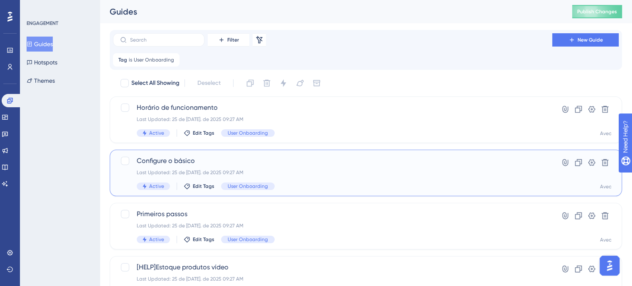
click at [290, 167] on div "Configure o básico Last Updated: 25 de [DATE]. de 2025 09:27 AM Active Edit Tag…" at bounding box center [333, 173] width 392 height 34
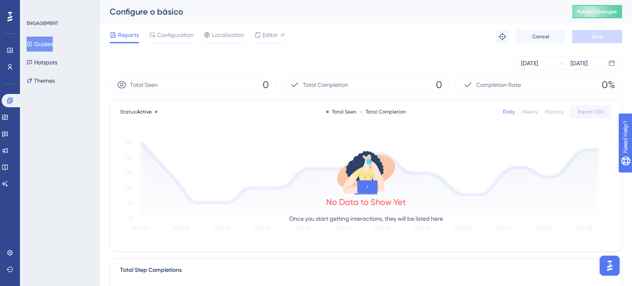
click at [562, 108] on div "Monthly" at bounding box center [554, 111] width 19 height 7
drag, startPoint x: 187, startPoint y: 11, endPoint x: 104, endPoint y: 20, distance: 82.7
click at [104, 20] on div "Configure o básico Publish Changes" at bounding box center [366, 11] width 532 height 23
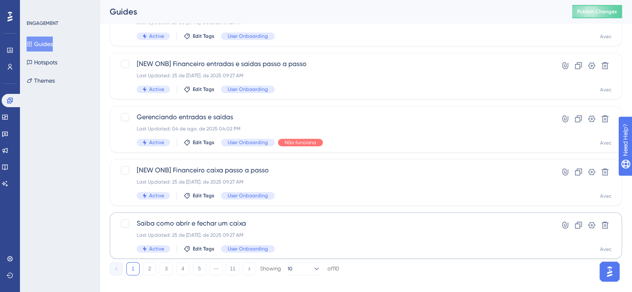
scroll to position [372, 0]
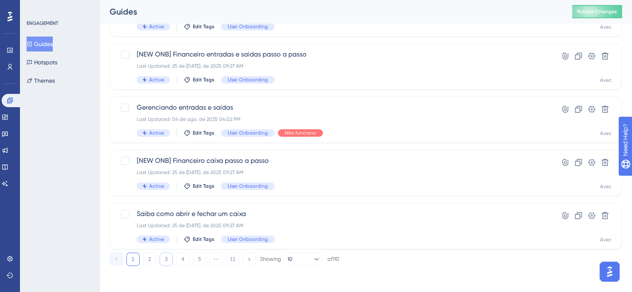
click at [165, 259] on button "3" at bounding box center [166, 259] width 13 height 13
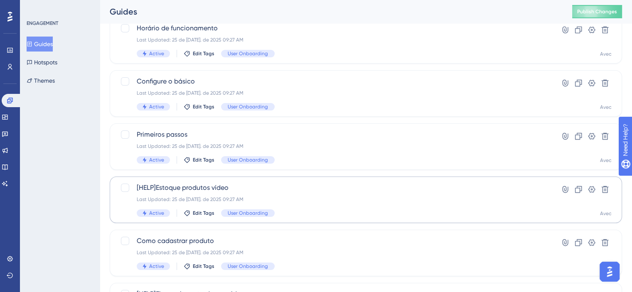
scroll to position [83, 0]
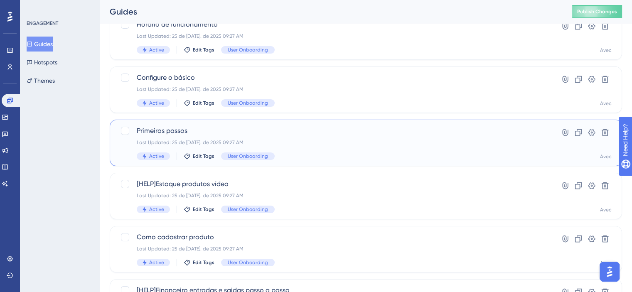
click at [312, 155] on div "Active Edit Tags User Onboarding" at bounding box center [333, 155] width 392 height 7
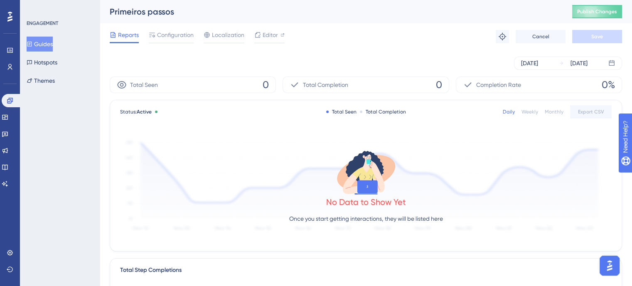
click at [558, 106] on div "Daily Weekly Monthly Export CSV" at bounding box center [557, 111] width 109 height 13
click at [558, 107] on div "Daily Weekly Monthly Export CSV" at bounding box center [557, 111] width 109 height 13
click at [555, 108] on div "Monthly" at bounding box center [554, 111] width 19 height 7
drag, startPoint x: 175, startPoint y: 14, endPoint x: 110, endPoint y: 11, distance: 65.3
click at [110, 11] on div "Primeiros passos" at bounding box center [331, 12] width 442 height 12
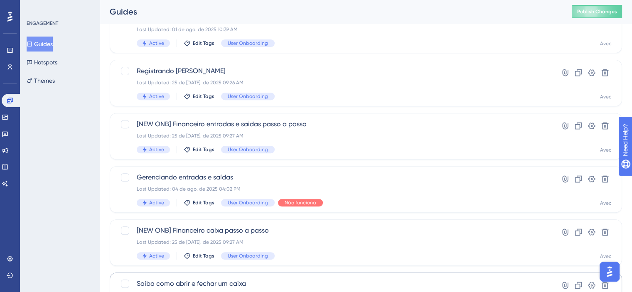
scroll to position [372, 0]
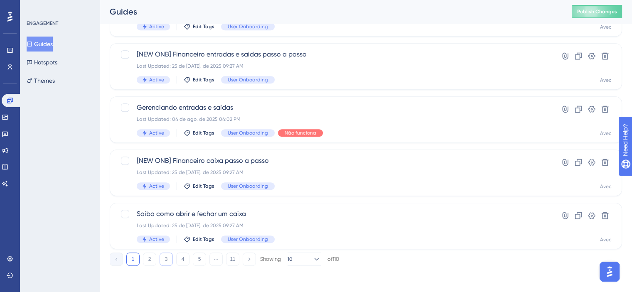
click at [169, 259] on button "3" at bounding box center [166, 259] width 13 height 13
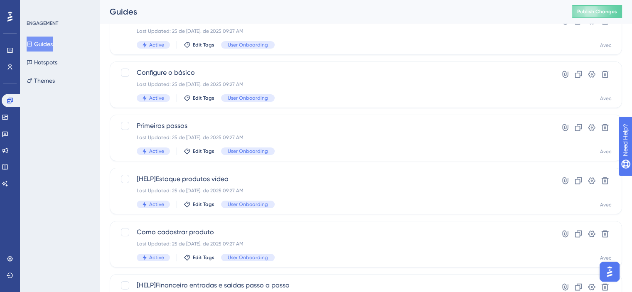
scroll to position [81, 0]
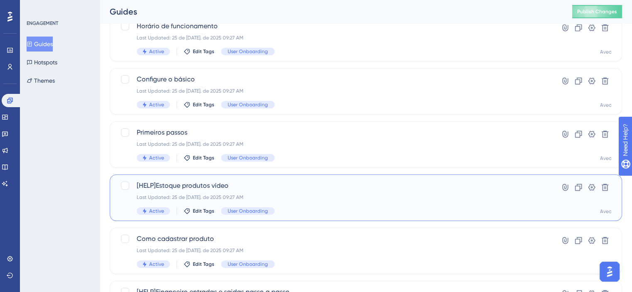
click at [317, 191] on div "[HELP]Estoque produtos vídeo Last Updated: 25 de [DATE]. de 2025 09:27 AM Activ…" at bounding box center [333, 198] width 392 height 34
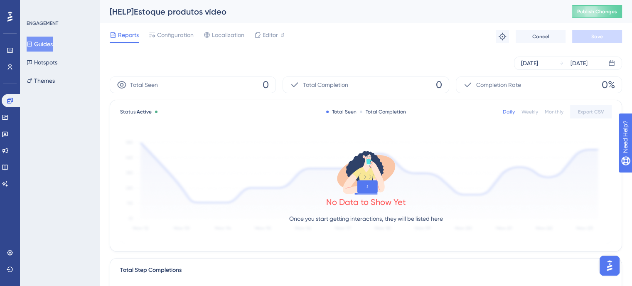
click at [560, 114] on div "Monthly" at bounding box center [554, 111] width 19 height 7
drag, startPoint x: 226, startPoint y: 20, endPoint x: 102, endPoint y: 14, distance: 124.4
click at [102, 14] on div "[HELP]Estoque produtos vídeo Publish Changes" at bounding box center [366, 11] width 532 height 23
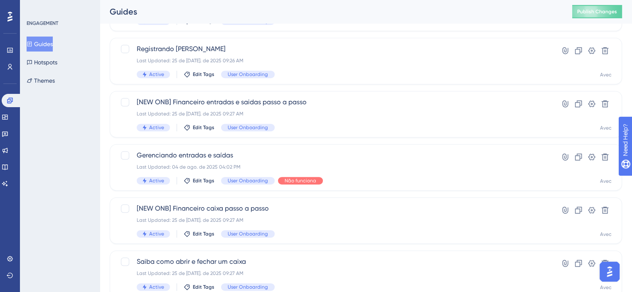
scroll to position [372, 0]
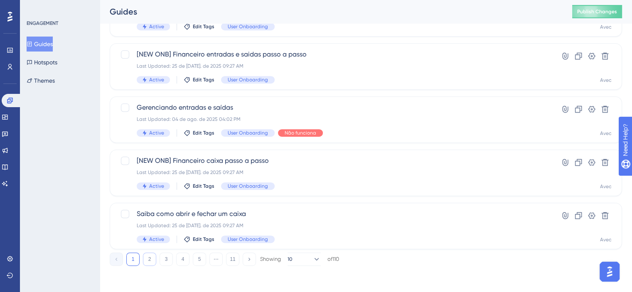
click at [147, 255] on button "2" at bounding box center [149, 259] width 13 height 13
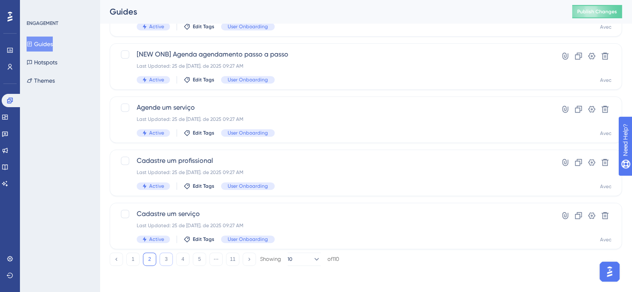
click at [171, 264] on button "3" at bounding box center [166, 259] width 13 height 13
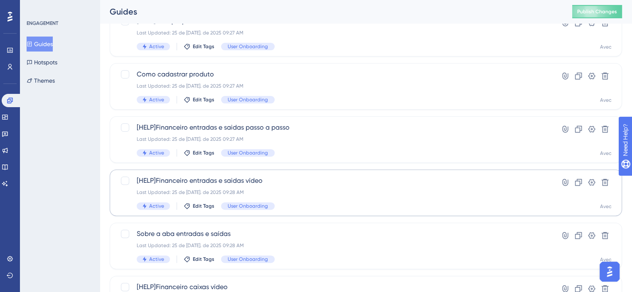
scroll to position [165, 0]
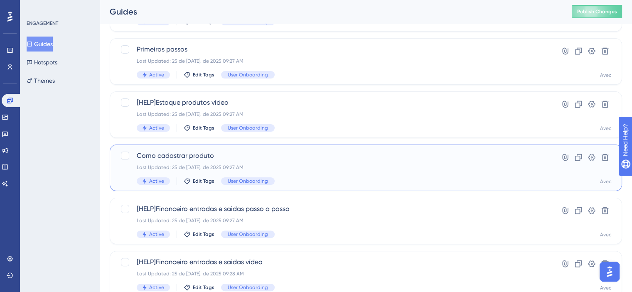
click at [377, 174] on div "Como cadastrar produto Last Updated: 25 de [DATE]. de 2025 09:27 AM Active Edit…" at bounding box center [333, 168] width 392 height 34
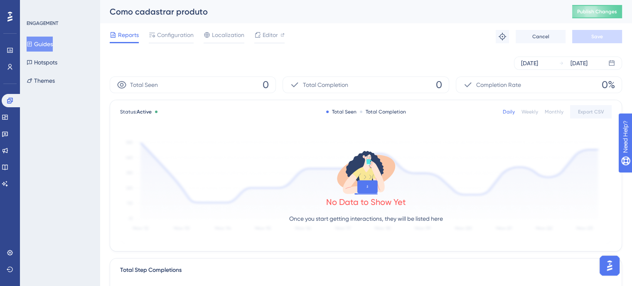
click at [558, 111] on div "Monthly" at bounding box center [554, 111] width 19 height 7
drag, startPoint x: 208, startPoint y: 17, endPoint x: 109, endPoint y: 12, distance: 99.4
click at [109, 12] on div "Como cadastrar produto Publish Changes" at bounding box center [366, 11] width 532 height 23
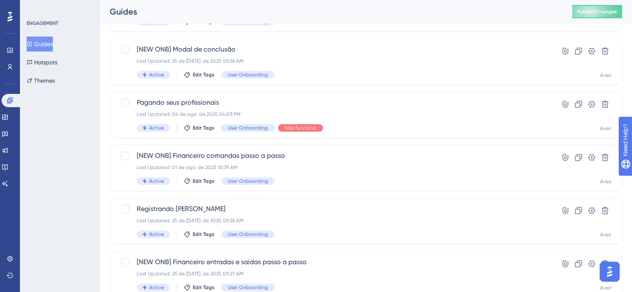
scroll to position [372, 0]
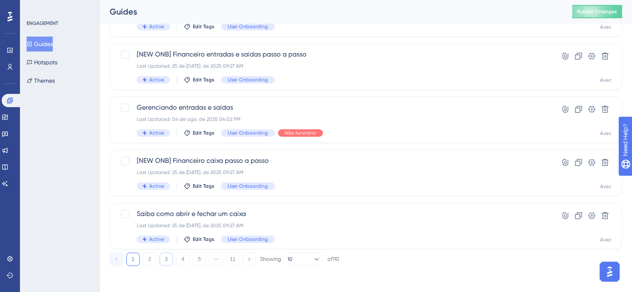
click at [165, 253] on button "3" at bounding box center [166, 259] width 13 height 13
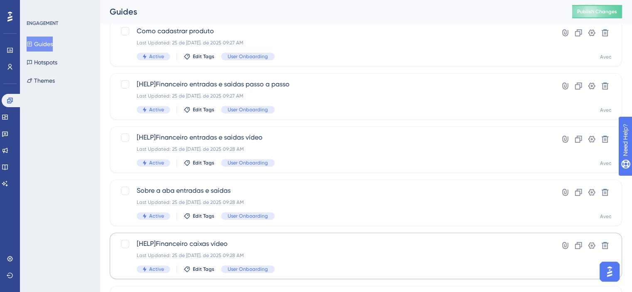
scroll to position [206, 0]
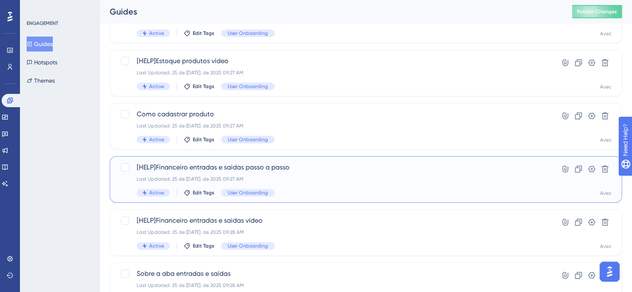
click at [372, 183] on div "[HELP]Financeiro entradas e saidas passo a passo Last Updated: 25 de [DATE]. de…" at bounding box center [333, 179] width 392 height 34
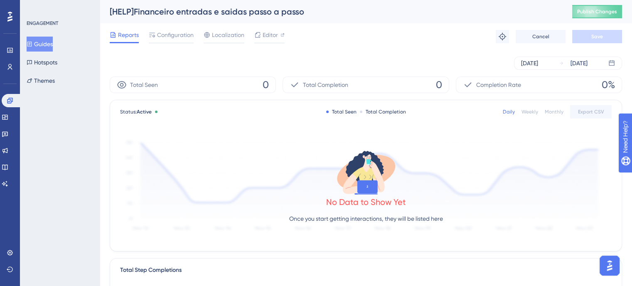
click at [563, 111] on div "Monthly" at bounding box center [554, 111] width 19 height 7
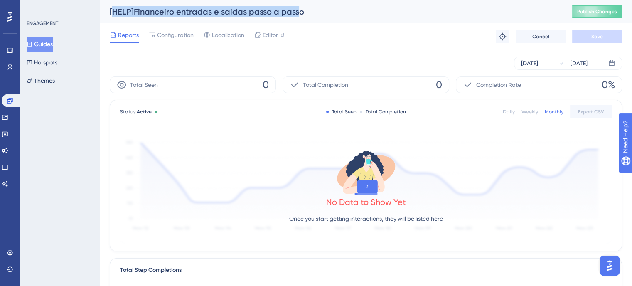
drag, startPoint x: 273, startPoint y: 6, endPoint x: 111, endPoint y: 4, distance: 162.0
click at [111, 4] on div "[HELP]Financeiro entradas e saidas passo a passo Publish Changes" at bounding box center [366, 11] width 532 height 23
drag, startPoint x: 108, startPoint y: 10, endPoint x: 329, endPoint y: 14, distance: 220.6
click at [329, 14] on div "[HELP]Financeiro entradas e saidas passo a passo Publish Changes" at bounding box center [366, 11] width 532 height 23
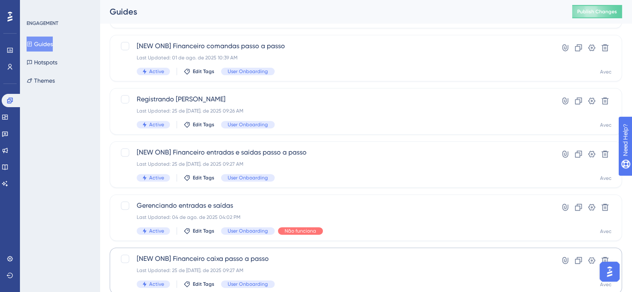
scroll to position [372, 0]
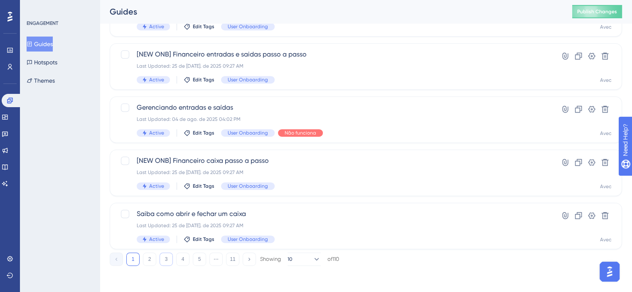
click at [166, 255] on button "3" at bounding box center [166, 259] width 13 height 13
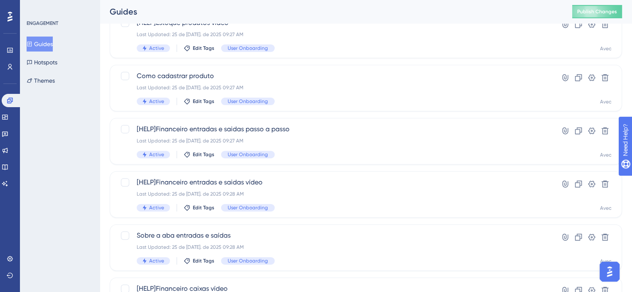
scroll to position [289, 0]
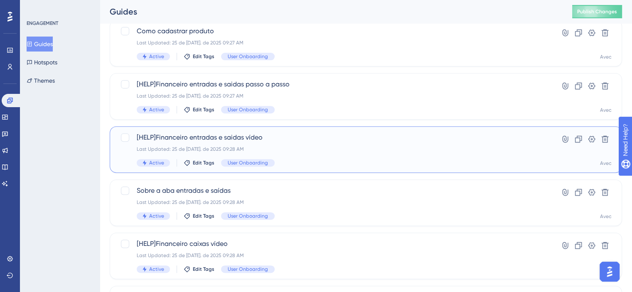
click at [269, 147] on div "Last Updated: 25 de [DATE]. de 2025 09:28 AM" at bounding box center [333, 149] width 392 height 7
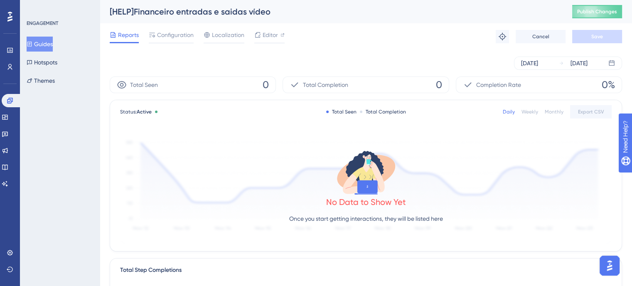
click at [560, 108] on div "Daily Weekly Monthly Export CSV" at bounding box center [557, 111] width 109 height 13
click at [558, 112] on div "Monthly" at bounding box center [554, 111] width 19 height 7
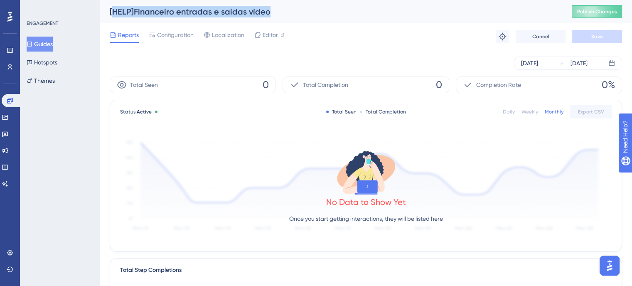
drag, startPoint x: 268, startPoint y: 11, endPoint x: 114, endPoint y: 20, distance: 154.4
click at [114, 20] on div "[HELP]Financeiro entradas e saidas vídeo Publish Changes" at bounding box center [366, 11] width 532 height 23
click at [131, 15] on div "[HELP]Financeiro entradas e saidas vídeo" at bounding box center [331, 12] width 442 height 12
drag, startPoint x: 113, startPoint y: 7, endPoint x: 250, endPoint y: 2, distance: 137.6
click at [220, 3] on div "[HELP]Financeiro entradas e saidas vídeo Publish Changes" at bounding box center [366, 11] width 532 height 23
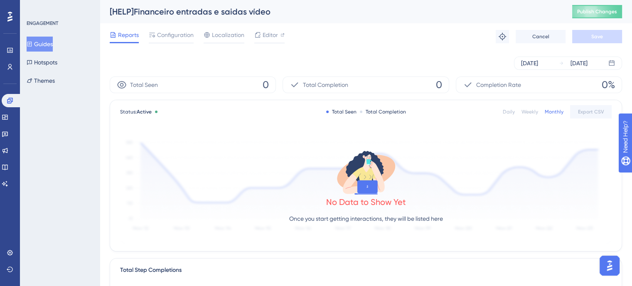
click at [265, 3] on div "[HELP]Financeiro entradas e saidas vídeo Publish Changes" at bounding box center [366, 11] width 532 height 23
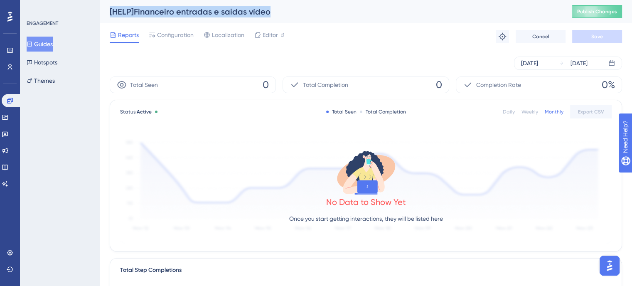
drag, startPoint x: 273, startPoint y: 11, endPoint x: 105, endPoint y: 17, distance: 167.5
click at [105, 17] on div "[HELP]Financeiro entradas e saidas vídeo Publish Changes" at bounding box center [366, 11] width 532 height 23
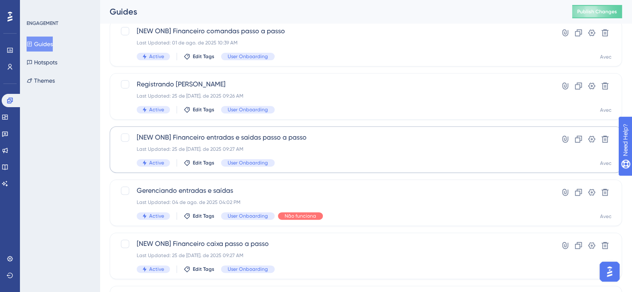
scroll to position [372, 0]
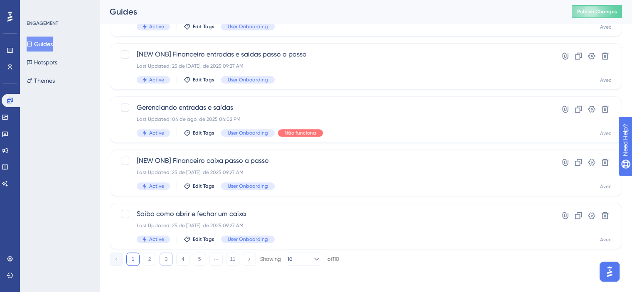
click at [167, 261] on button "3" at bounding box center [166, 259] width 13 height 13
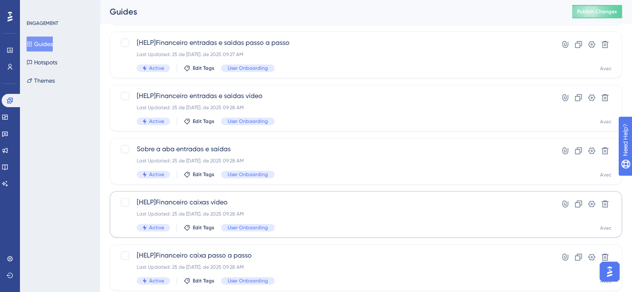
scroll to position [289, 0]
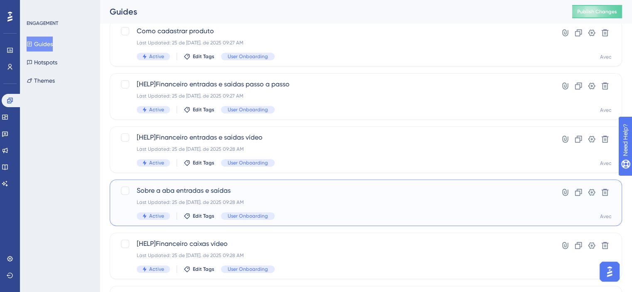
click at [291, 195] on div "Sobre a aba entradas e saídas Last Updated: 25 de [DATE]. de 2025 09:28 AM Acti…" at bounding box center [333, 203] width 392 height 34
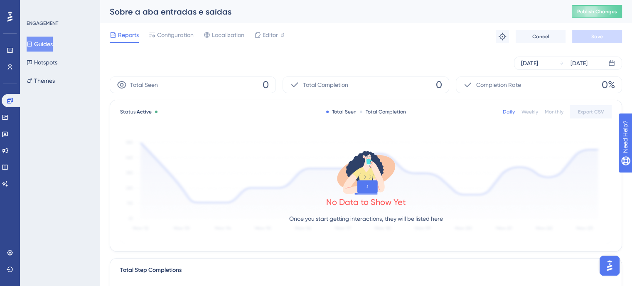
click at [553, 118] on div "Status: Active Total Seen Total Completion Daily Weekly Monthly Export CSV No D…" at bounding box center [365, 175] width 511 height 151
click at [552, 113] on div "Monthly" at bounding box center [554, 111] width 19 height 7
drag, startPoint x: 238, startPoint y: 12, endPoint x: 102, endPoint y: 10, distance: 135.9
click at [102, 10] on div "Sobre a aba entradas e saídas Publish Changes" at bounding box center [366, 11] width 532 height 23
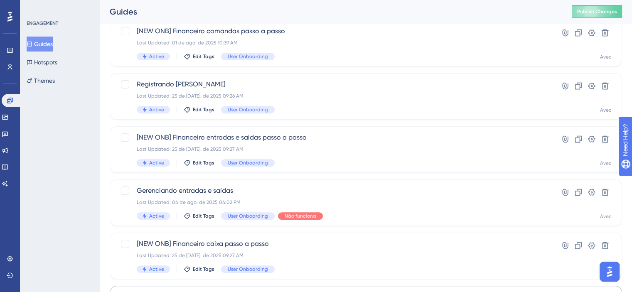
scroll to position [372, 0]
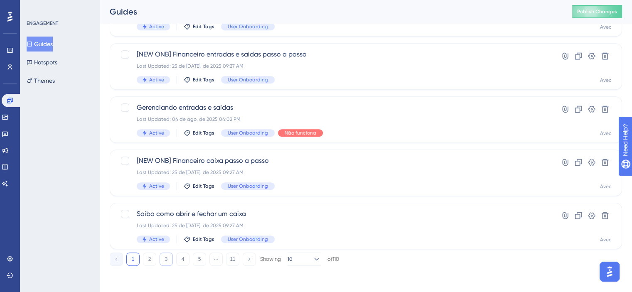
click at [165, 263] on button "3" at bounding box center [166, 259] width 13 height 13
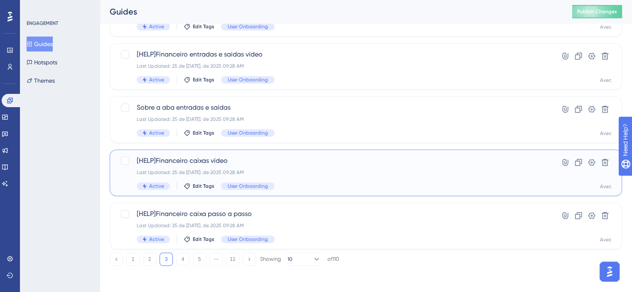
click at [312, 173] on div "Last Updated: 25 de [DATE]. de 2025 09:28 AM" at bounding box center [333, 172] width 392 height 7
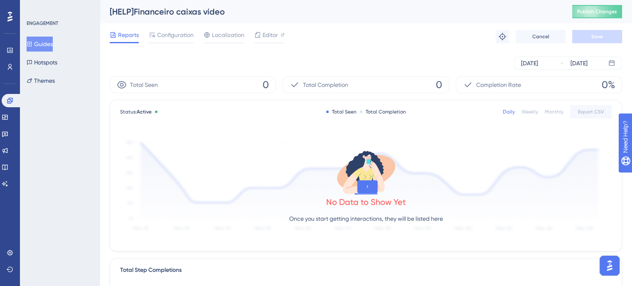
click at [561, 111] on div "Monthly" at bounding box center [554, 111] width 19 height 7
drag, startPoint x: 239, startPoint y: 6, endPoint x: 72, endPoint y: 15, distance: 167.3
click at [100, 15] on div "Performance Users Engagement Widgets Feedback Product Updates Knowledge Base AI…" at bounding box center [366, 285] width 532 height 570
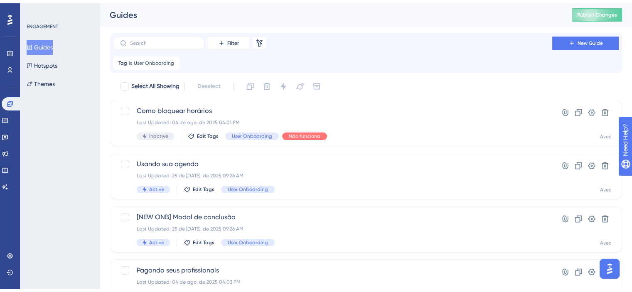
scroll to position [372, 0]
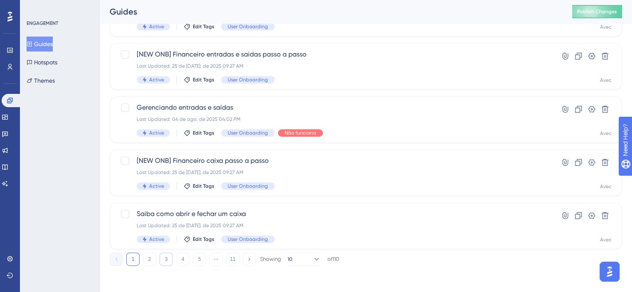
click at [171, 261] on button "3" at bounding box center [166, 259] width 13 height 13
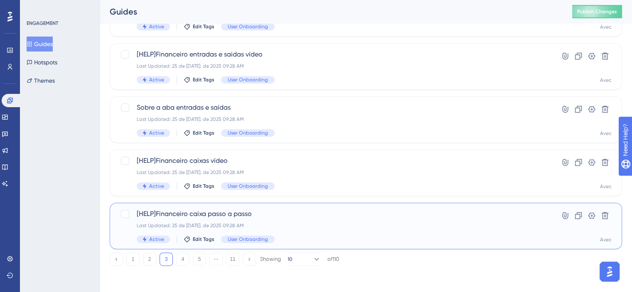
click at [322, 216] on span "[HELP]Financeiro caixa passo a passo" at bounding box center [333, 214] width 392 height 10
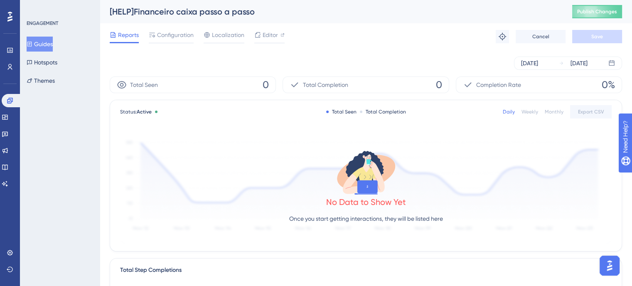
click at [556, 112] on div "Monthly" at bounding box center [554, 111] width 19 height 7
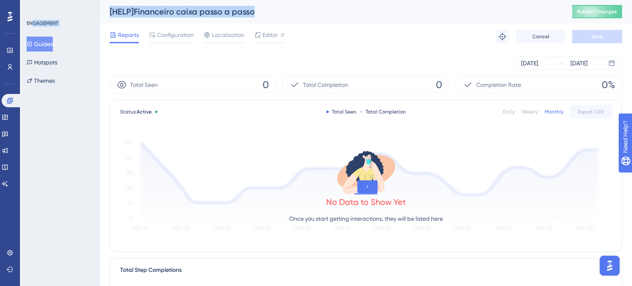
drag, startPoint x: 259, startPoint y: 14, endPoint x: 33, endPoint y: 19, distance: 226.1
click at [100, 19] on div "Performance Users Engagement Widgets Feedback Product Updates Knowledge Base AI…" at bounding box center [366, 285] width 532 height 570
drag, startPoint x: 212, startPoint y: 16, endPoint x: 248, endPoint y: 7, distance: 36.9
click at [213, 15] on div "[HELP]Financeiro caixa passo a passo" at bounding box center [331, 12] width 442 height 12
click at [257, 12] on div "[HELP]Financeiro caixa passo a passo" at bounding box center [331, 12] width 442 height 12
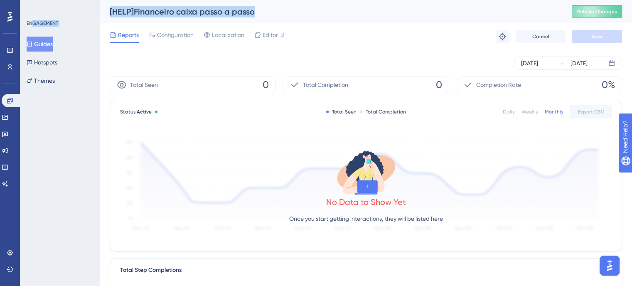
click at [258, 13] on div "[HELP]Financeiro caixa passo a passo" at bounding box center [331, 12] width 442 height 12
drag, startPoint x: 252, startPoint y: 12, endPoint x: 105, endPoint y: 15, distance: 146.7
click at [105, 15] on div "[HELP]Financeiro caixa passo a passo Publish Changes" at bounding box center [366, 11] width 532 height 23
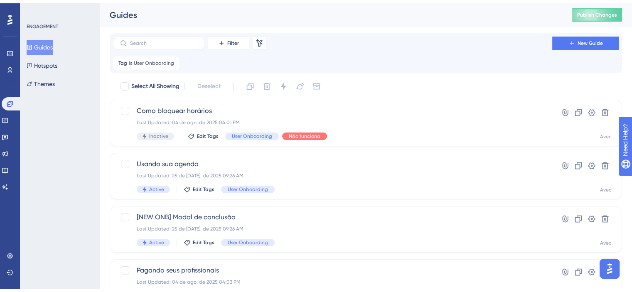
scroll to position [372, 0]
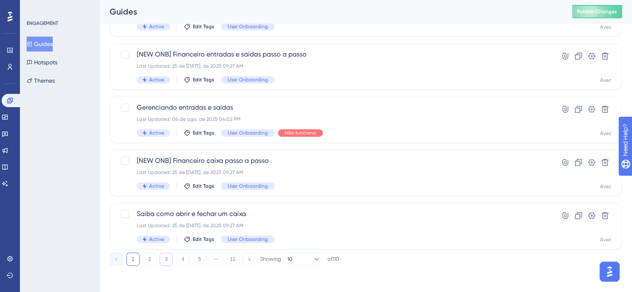
click at [167, 255] on button "3" at bounding box center [166, 259] width 13 height 13
click at [184, 257] on button "4" at bounding box center [182, 259] width 13 height 13
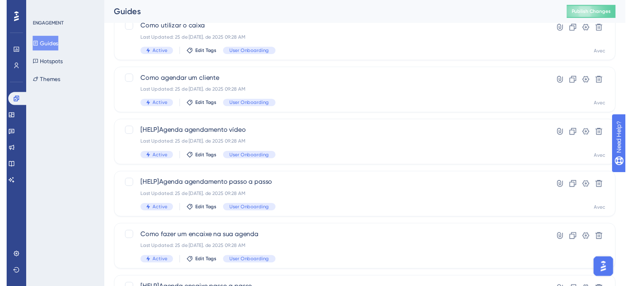
scroll to position [0, 0]
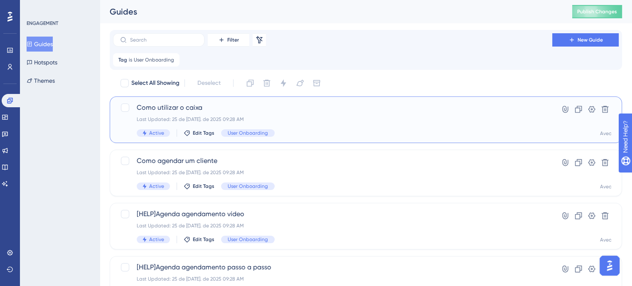
click at [349, 137] on div "Como utilizar o caixa Last Updated: 25 de [DATE]. de 2025 09:28 AM Active Edit …" at bounding box center [366, 119] width 512 height 47
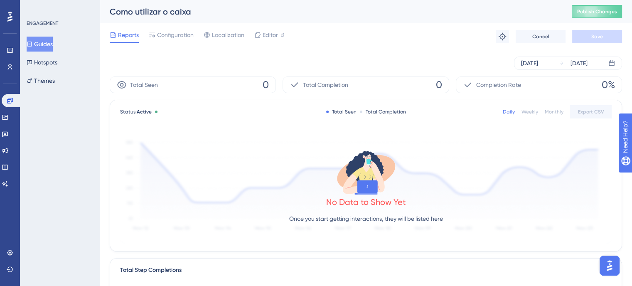
click at [556, 110] on div "Monthly" at bounding box center [554, 111] width 19 height 7
drag, startPoint x: 198, startPoint y: 17, endPoint x: 108, endPoint y: 15, distance: 89.8
click at [108, 15] on div "Como utilizar o caixa Publish Changes" at bounding box center [366, 11] width 532 height 23
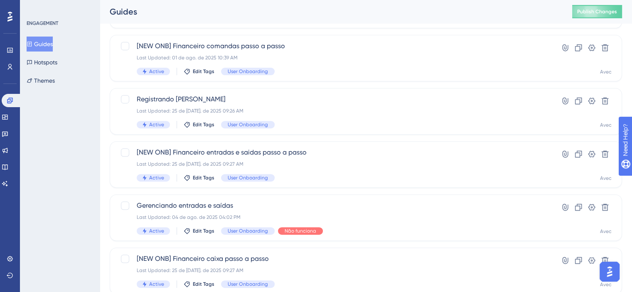
scroll to position [372, 0]
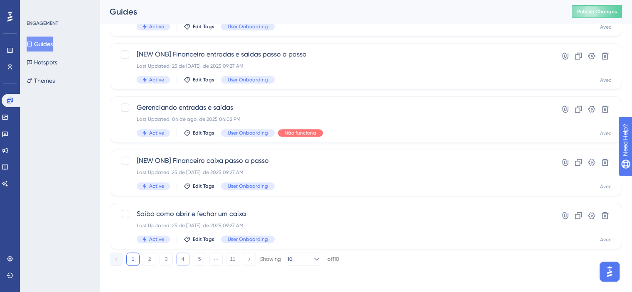
click at [185, 256] on button "4" at bounding box center [182, 259] width 13 height 13
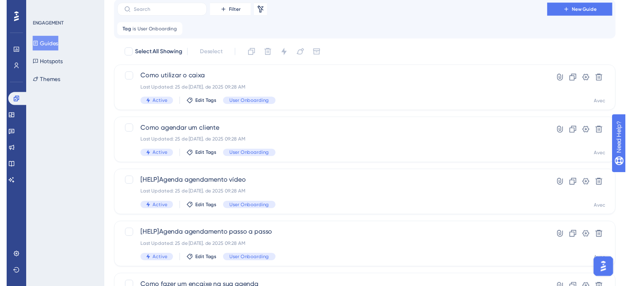
scroll to position [0, 0]
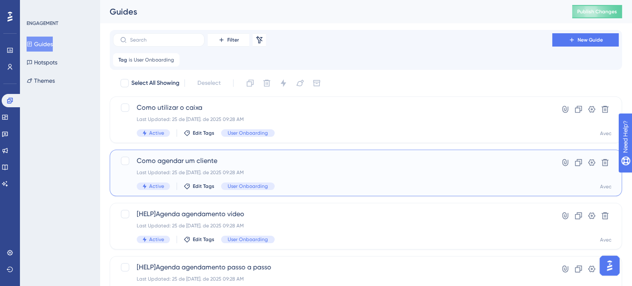
click at [322, 165] on span "Como agendar um cliente" at bounding box center [333, 161] width 392 height 10
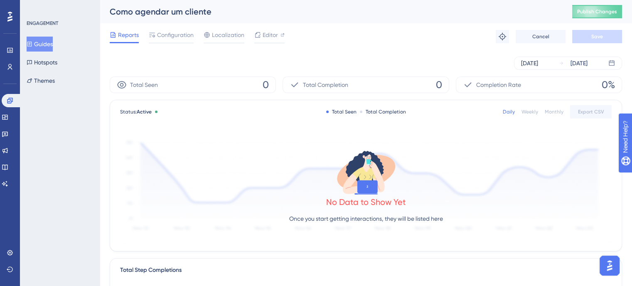
click at [554, 108] on div "Daily Weekly Monthly Export CSV" at bounding box center [557, 111] width 109 height 13
click at [550, 109] on div "Monthly" at bounding box center [554, 111] width 19 height 7
drag, startPoint x: 221, startPoint y: 15, endPoint x: 97, endPoint y: 6, distance: 124.5
click at [100, 6] on div "Performance Users Engagement Widgets Feedback Product Updates Knowledge Base AI…" at bounding box center [366, 285] width 532 height 570
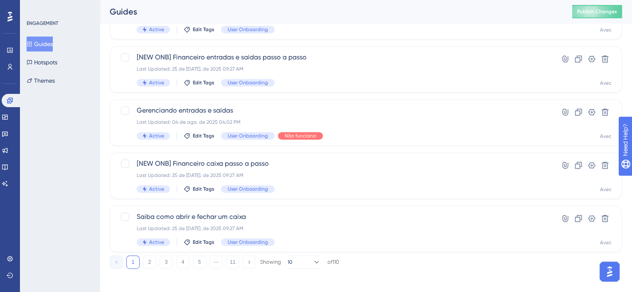
scroll to position [372, 0]
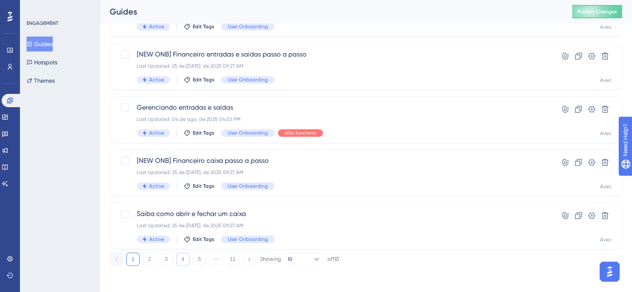
click at [182, 259] on button "4" at bounding box center [182, 259] width 13 height 13
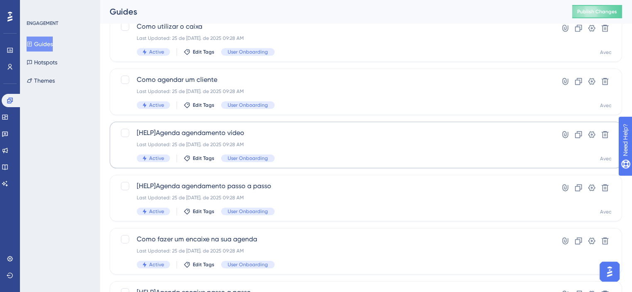
scroll to position [125, 0]
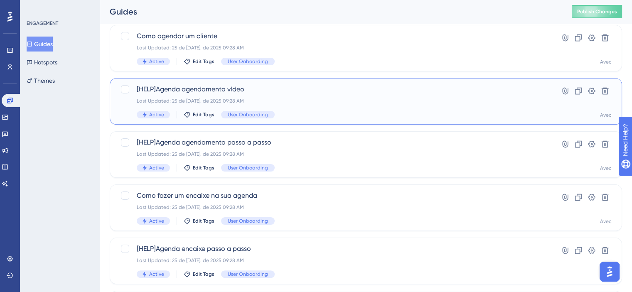
click at [377, 119] on div "[HELP]Agenda agendamento vídeo Last Updated: 25 de [DATE]. de 2025 09:28 AM Act…" at bounding box center [366, 101] width 512 height 47
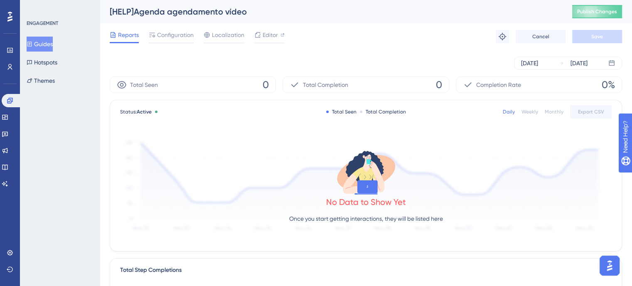
click at [555, 114] on div "Monthly" at bounding box center [554, 111] width 19 height 7
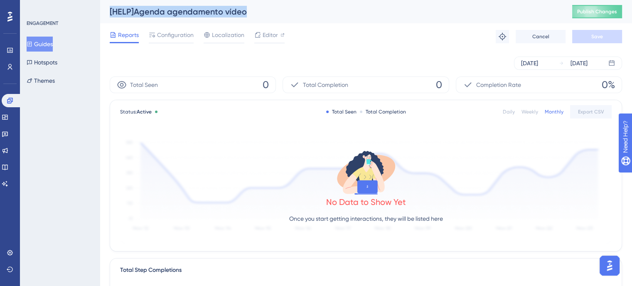
drag, startPoint x: 251, startPoint y: 15, endPoint x: 110, endPoint y: 13, distance: 140.4
click at [110, 13] on div "[HELP]Agenda agendamento vídeo" at bounding box center [331, 12] width 442 height 12
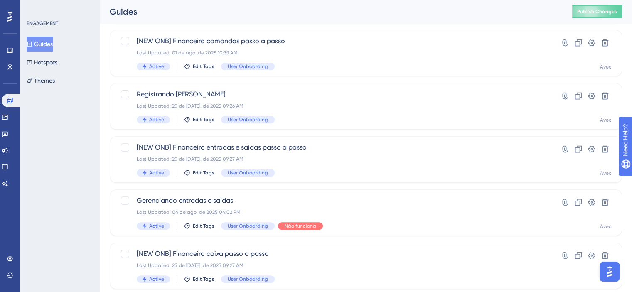
scroll to position [372, 0]
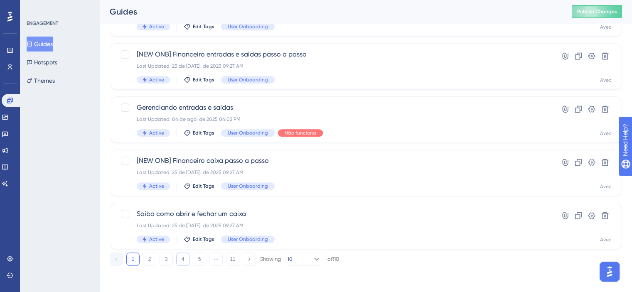
click at [180, 259] on button "4" at bounding box center [182, 259] width 13 height 13
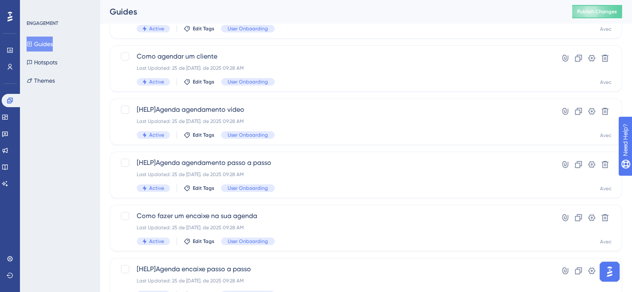
scroll to position [123, 0]
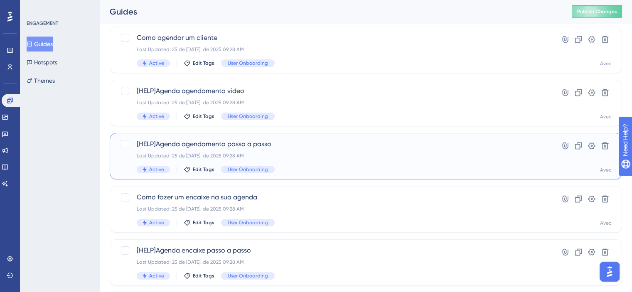
click at [302, 147] on div "[HELP]Agenda agendamento passo a passo Last Updated: 25 de [DATE]. de 2025 09:2…" at bounding box center [333, 156] width 392 height 34
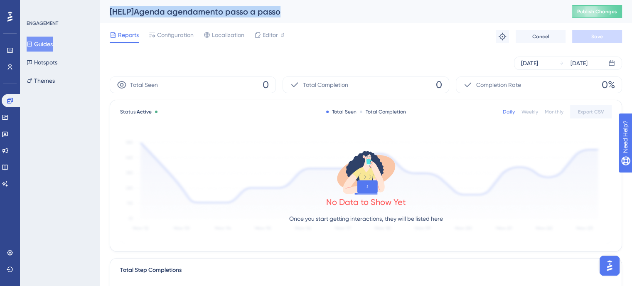
drag, startPoint x: 279, startPoint y: 9, endPoint x: 108, endPoint y: 6, distance: 170.8
click at [108, 6] on div "[HELP]Agenda agendamento passo a passo Publish Changes" at bounding box center [366, 11] width 532 height 23
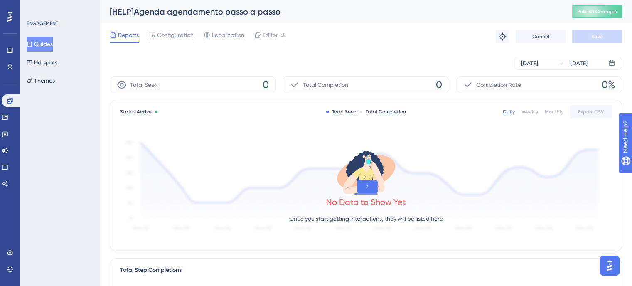
click at [557, 114] on div "Monthly" at bounding box center [554, 111] width 19 height 7
click at [47, 43] on button "Guides" at bounding box center [40, 44] width 26 height 15
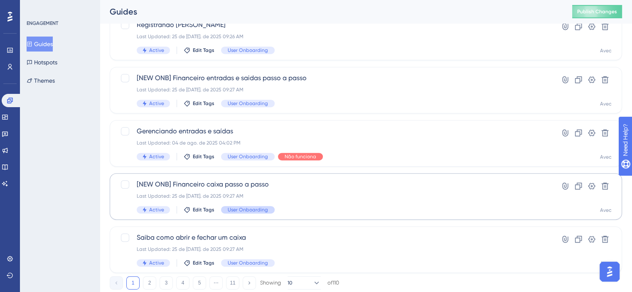
scroll to position [372, 0]
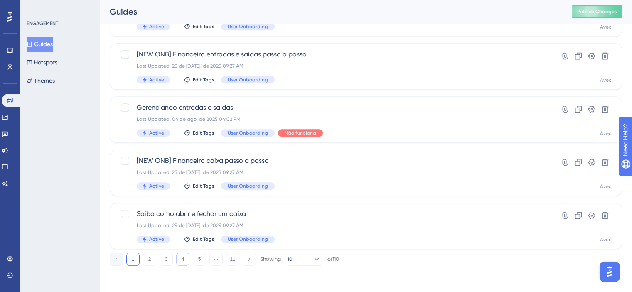
click at [178, 258] on button "4" at bounding box center [182, 259] width 13 height 13
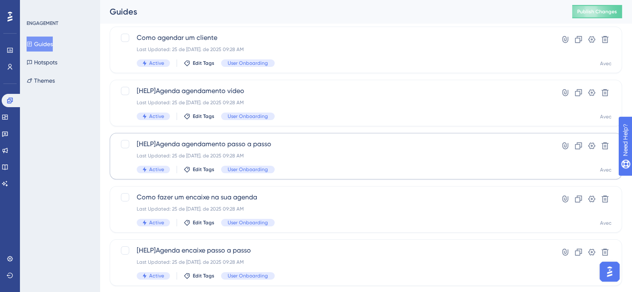
scroll to position [206, 0]
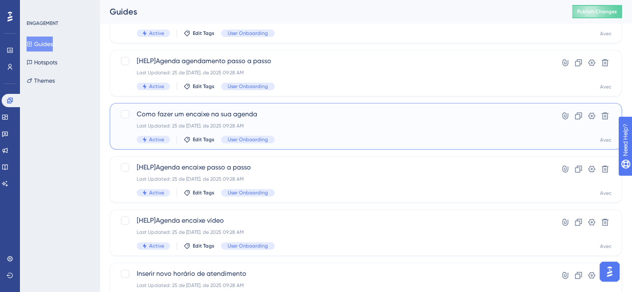
click at [391, 138] on div "Active Edit Tags User Onboarding" at bounding box center [333, 139] width 392 height 7
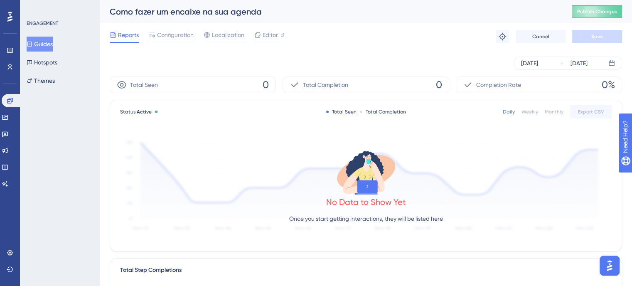
click at [559, 110] on div "Monthly" at bounding box center [554, 111] width 19 height 7
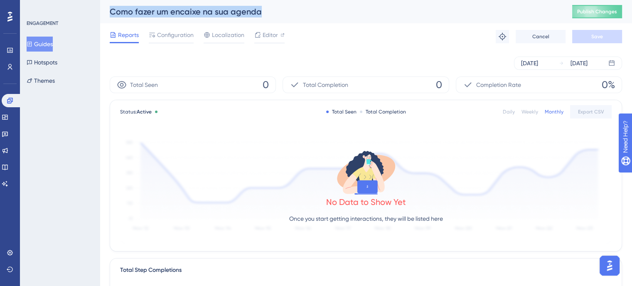
drag, startPoint x: 268, startPoint y: 15, endPoint x: 111, endPoint y: 16, distance: 156.2
click at [111, 16] on div "Como fazer um encaixe na sua agenda" at bounding box center [331, 12] width 442 height 12
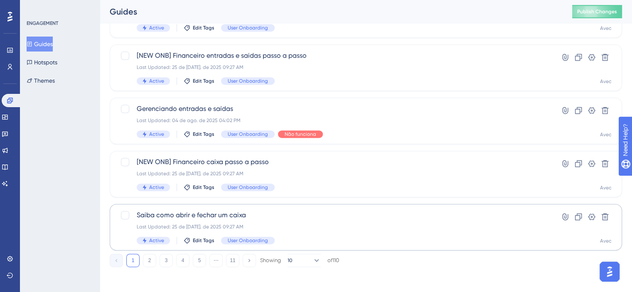
scroll to position [372, 0]
click at [187, 260] on button "4" at bounding box center [182, 259] width 13 height 13
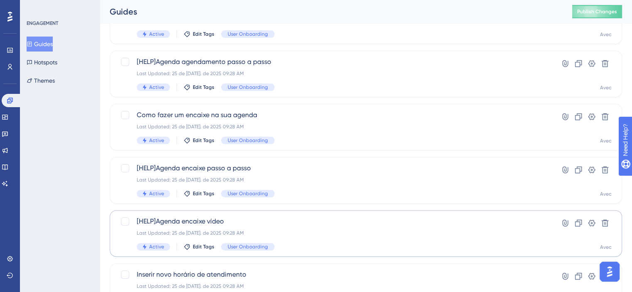
scroll to position [206, 0]
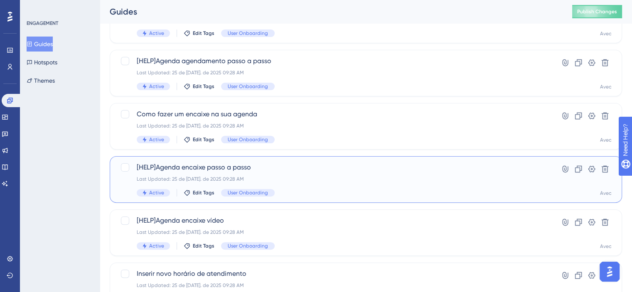
click at [301, 192] on div "Active Edit Tags User Onboarding" at bounding box center [333, 192] width 392 height 7
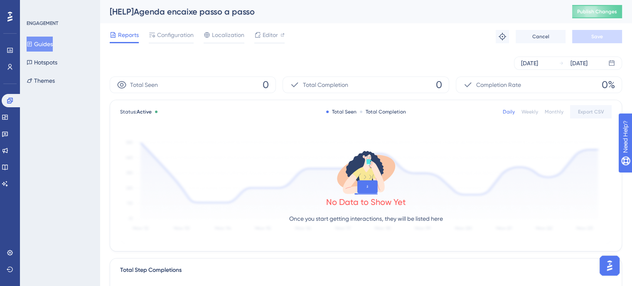
click at [557, 111] on div "Monthly" at bounding box center [554, 111] width 19 height 7
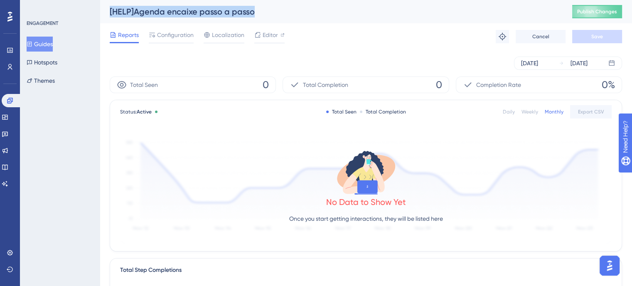
drag, startPoint x: 261, startPoint y: 11, endPoint x: 109, endPoint y: 20, distance: 152.7
click at [109, 20] on div "[HELP]Agenda encaixe passo a passo Publish Changes" at bounding box center [366, 11] width 532 height 23
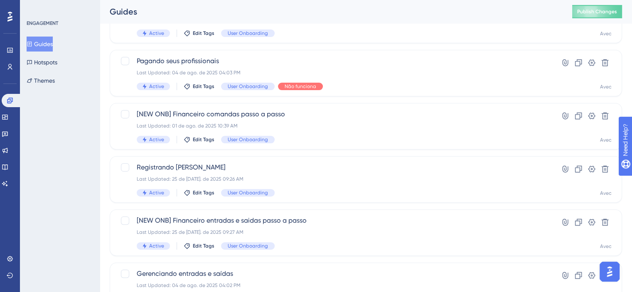
scroll to position [372, 0]
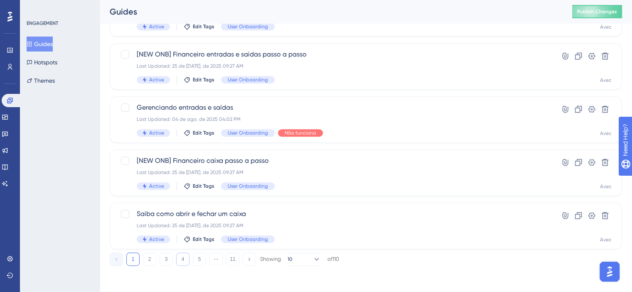
click at [179, 258] on button "4" at bounding box center [182, 259] width 13 height 13
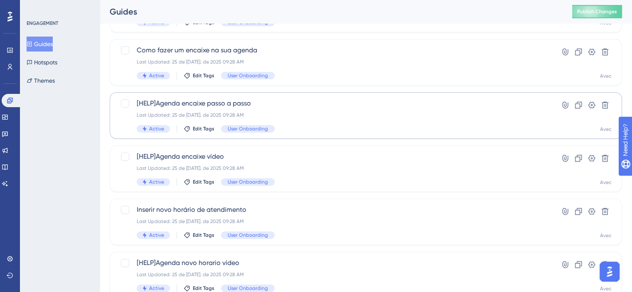
scroll to position [331, 0]
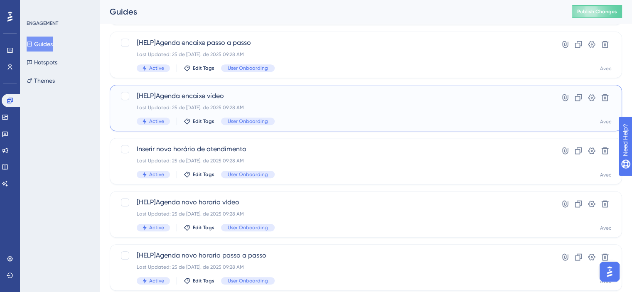
click at [379, 120] on div "Active Edit Tags User Onboarding" at bounding box center [333, 121] width 392 height 7
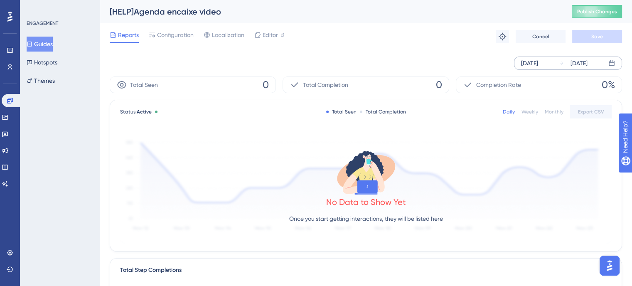
click at [555, 69] on div "[DATE] [DATE]" at bounding box center [568, 62] width 108 height 13
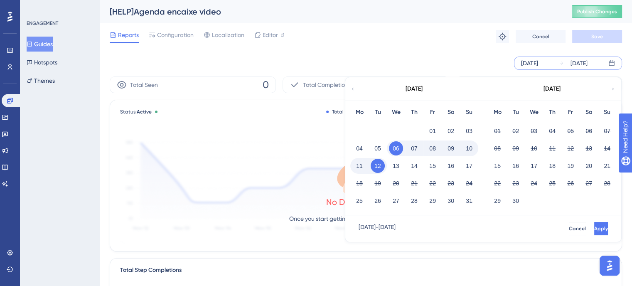
click at [351, 92] on icon at bounding box center [352, 88] width 5 height 7
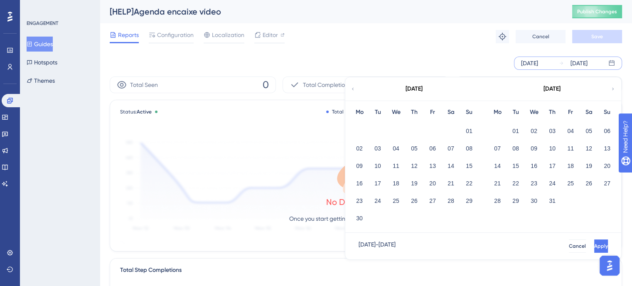
click at [520, 124] on div "01" at bounding box center [515, 131] width 18 height 16
click at [518, 129] on button "01" at bounding box center [515, 131] width 14 height 14
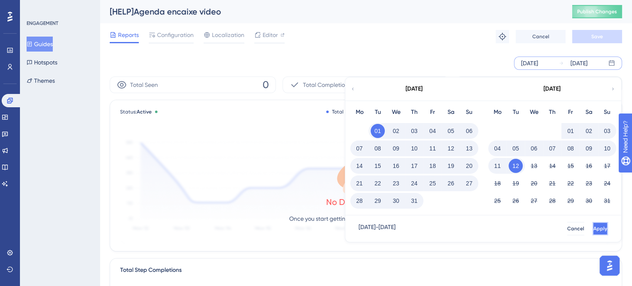
click at [581, 221] on div "[DATE] - [DATE] Cancel Apply" at bounding box center [483, 228] width 276 height 27
click at [592, 224] on button "Apply" at bounding box center [599, 228] width 15 height 13
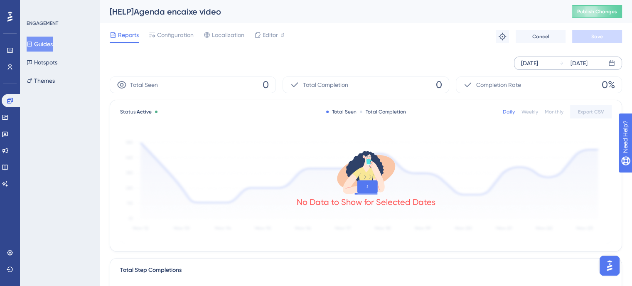
click at [222, 18] on div "[HELP]Agenda encaixe vídeo Publish Changes" at bounding box center [366, 11] width 532 height 23
drag, startPoint x: 222, startPoint y: 12, endPoint x: 108, endPoint y: 6, distance: 114.9
click at [108, 6] on div "[HELP]Agenda encaixe vídeo Publish Changes" at bounding box center [366, 11] width 532 height 23
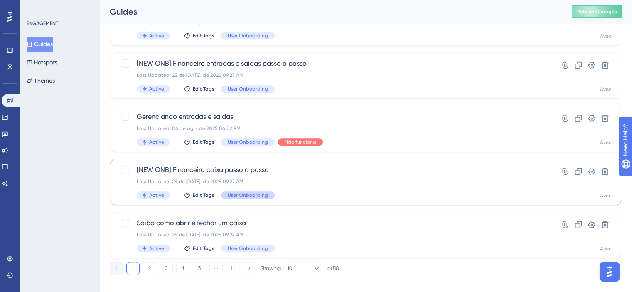
scroll to position [372, 0]
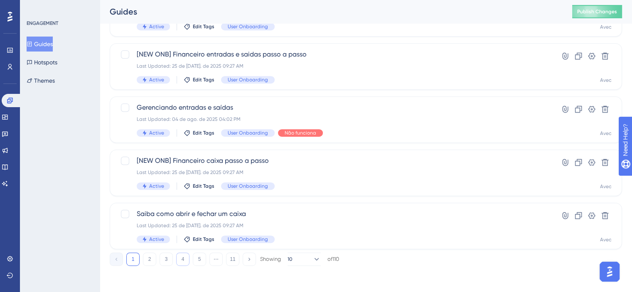
click at [184, 260] on button "4" at bounding box center [182, 259] width 13 height 13
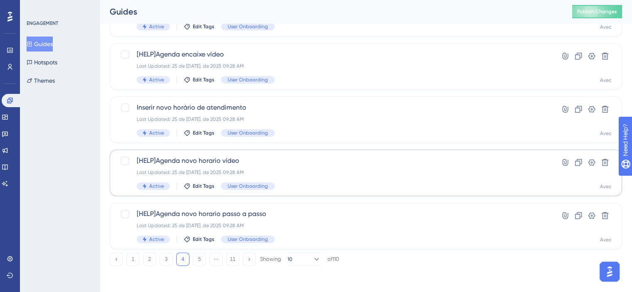
scroll to position [331, 0]
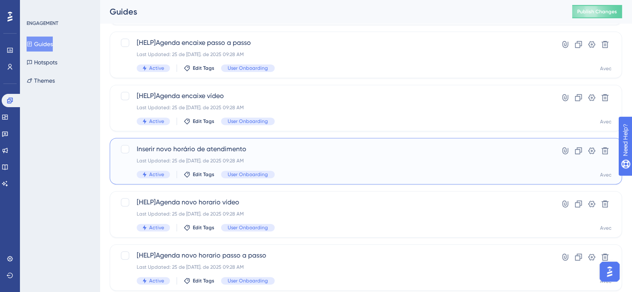
click at [356, 147] on span "Inserir novo horário de atendimento" at bounding box center [333, 149] width 392 height 10
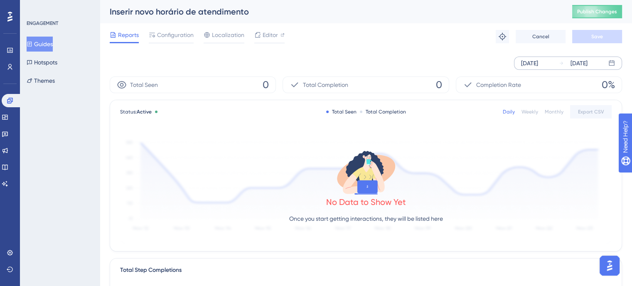
click at [557, 61] on div "[DATE] [DATE]" at bounding box center [568, 62] width 108 height 13
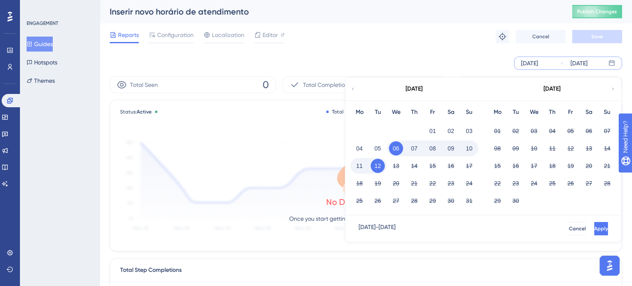
click at [353, 88] on icon at bounding box center [352, 88] width 5 height 7
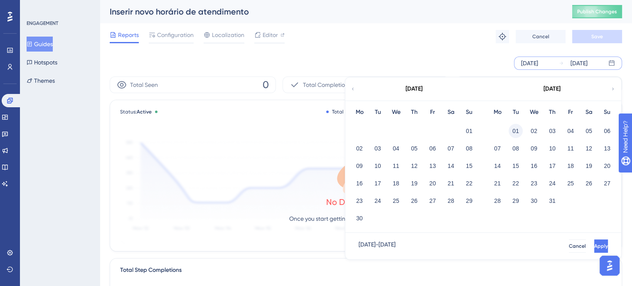
click at [515, 124] on button "01" at bounding box center [515, 131] width 14 height 14
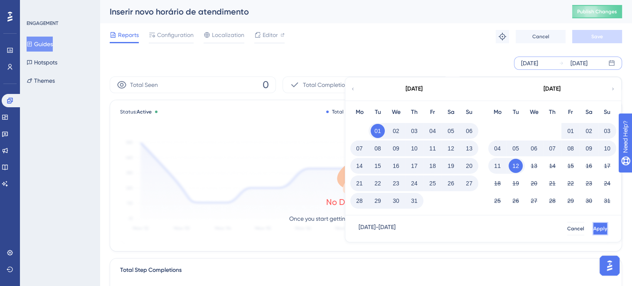
click at [596, 228] on button "Apply" at bounding box center [599, 228] width 15 height 13
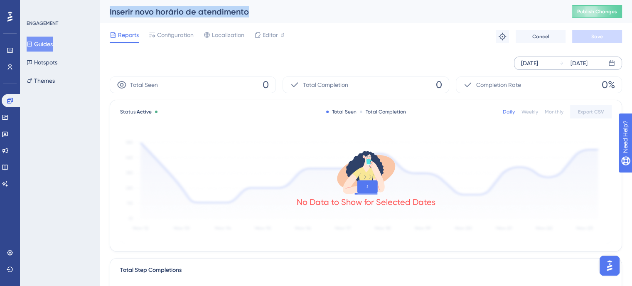
drag, startPoint x: 257, startPoint y: 17, endPoint x: 108, endPoint y: 16, distance: 149.1
click at [108, 16] on div "Inserir novo horário de atendimento Publish Changes" at bounding box center [366, 11] width 532 height 23
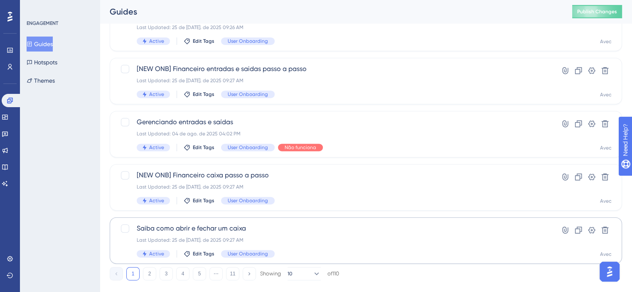
scroll to position [372, 0]
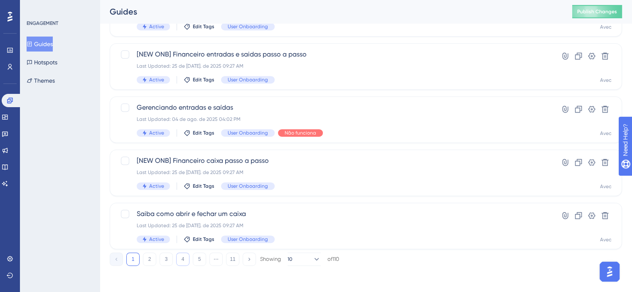
click at [185, 260] on button "4" at bounding box center [182, 259] width 13 height 13
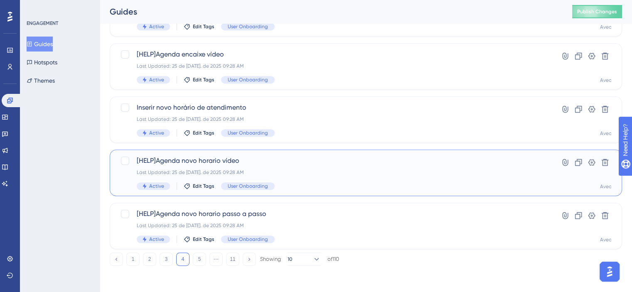
click at [427, 188] on div "Active Edit Tags User Onboarding" at bounding box center [333, 185] width 392 height 7
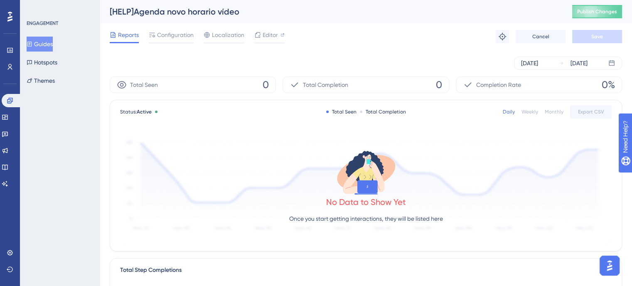
click at [552, 111] on div "Monthly" at bounding box center [554, 111] width 19 height 7
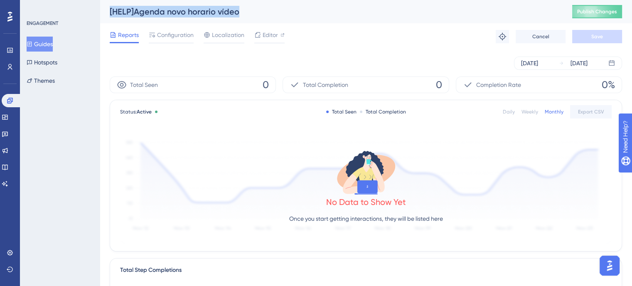
drag, startPoint x: 243, startPoint y: 13, endPoint x: 109, endPoint y: 18, distance: 134.3
click at [109, 18] on div "[HELP]Agenda novo horario vídeo Publish Changes" at bounding box center [366, 11] width 532 height 23
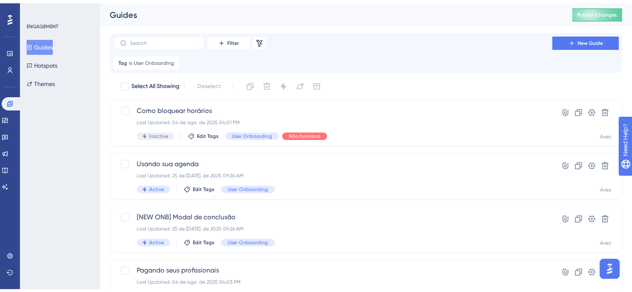
scroll to position [372, 0]
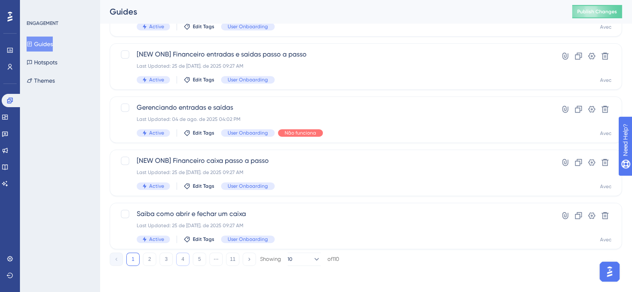
click at [187, 258] on button "4" at bounding box center [182, 259] width 13 height 13
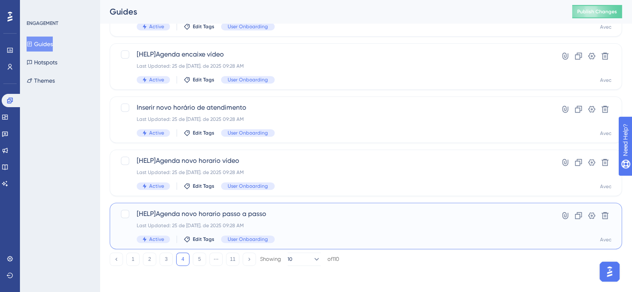
click at [341, 225] on div "Last Updated: 25 de [DATE]. de 2025 09:28 AM" at bounding box center [333, 225] width 392 height 7
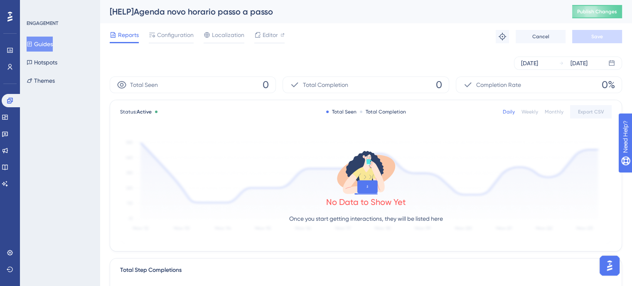
click at [555, 117] on div "Daily Weekly Monthly Export CSV" at bounding box center [557, 111] width 109 height 13
click at [556, 114] on div "Monthly" at bounding box center [554, 111] width 19 height 7
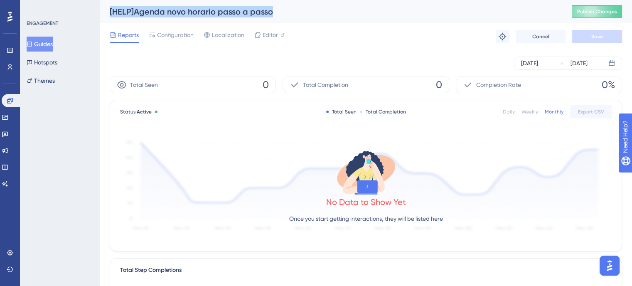
drag, startPoint x: 272, startPoint y: 16, endPoint x: 106, endPoint y: 6, distance: 166.9
click at [106, 6] on div "[HELP]Agenda novo horario passo a passo Publish Changes" at bounding box center [366, 11] width 532 height 23
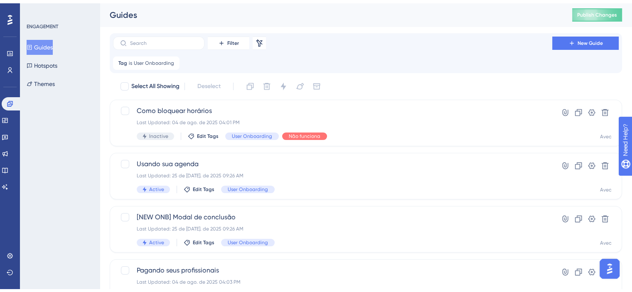
scroll to position [372, 0]
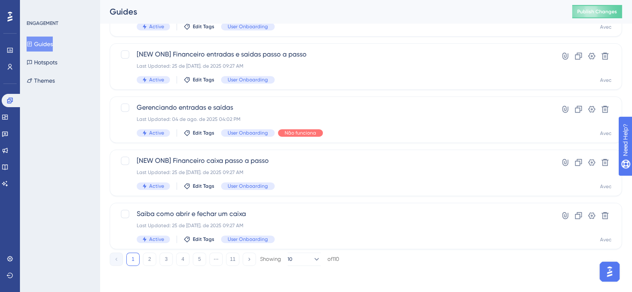
click at [201, 260] on button "5" at bounding box center [199, 259] width 13 height 13
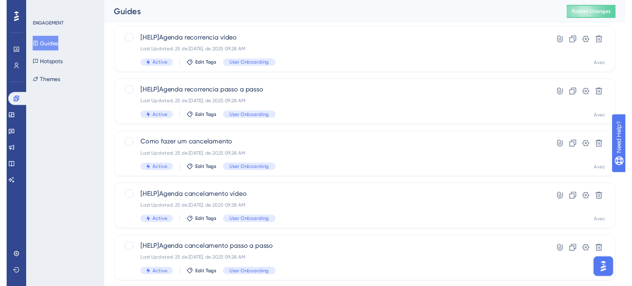
scroll to position [0, 0]
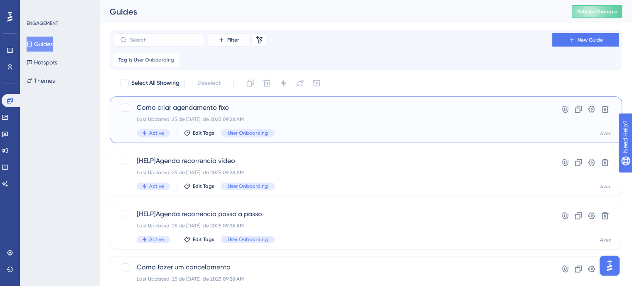
click at [306, 116] on div "Last Updated: 25 de [DATE]. de 2025 09:28 AM" at bounding box center [333, 119] width 392 height 7
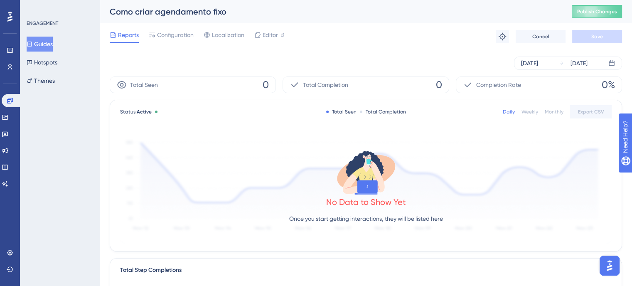
click at [552, 108] on div "Monthly" at bounding box center [554, 111] width 19 height 7
drag, startPoint x: 236, startPoint y: 11, endPoint x: 111, endPoint y: 10, distance: 125.1
click at [111, 10] on div "Como criar agendamento fixo" at bounding box center [331, 12] width 442 height 12
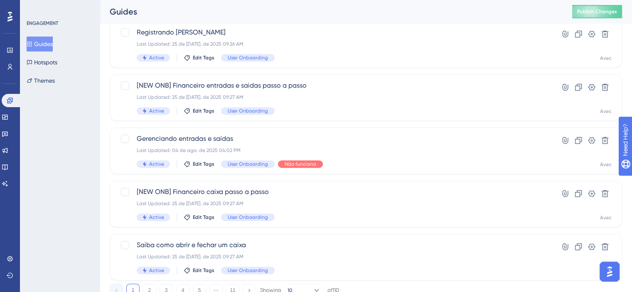
scroll to position [372, 0]
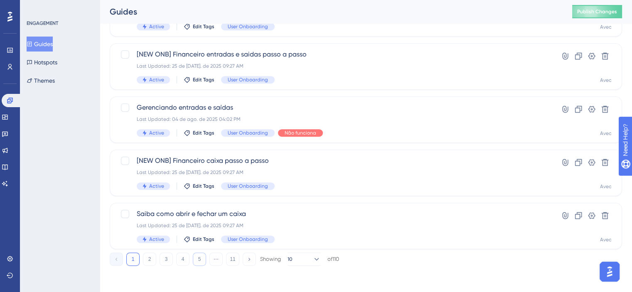
click at [203, 260] on button "5" at bounding box center [199, 259] width 13 height 13
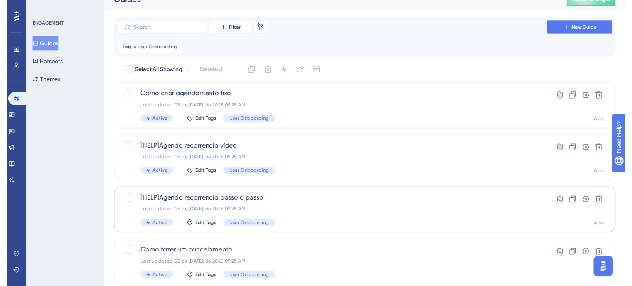
scroll to position [0, 0]
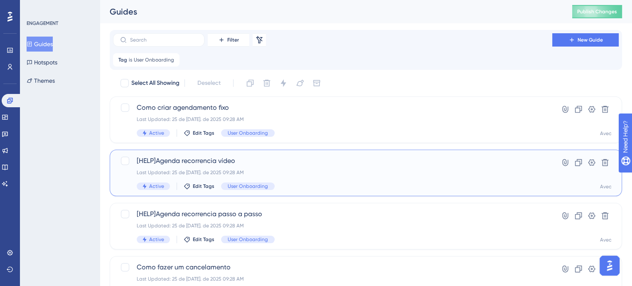
click at [325, 161] on span "[HELP]Agenda recorrencia vídeo" at bounding box center [333, 161] width 392 height 10
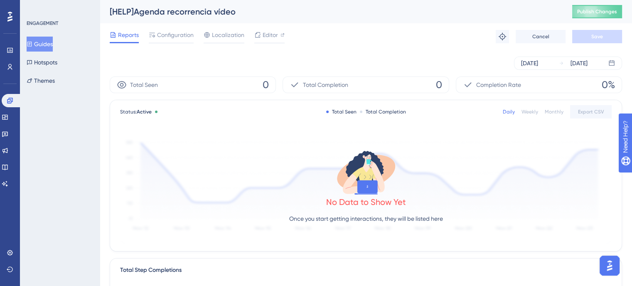
click at [560, 110] on div "Monthly" at bounding box center [554, 111] width 19 height 7
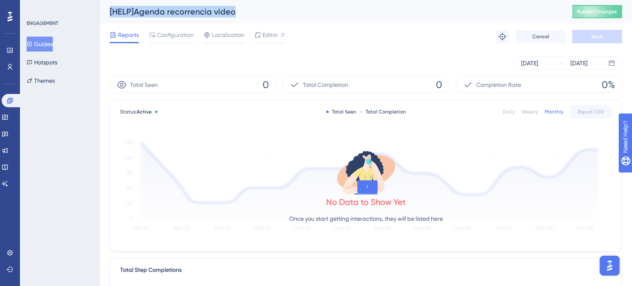
drag, startPoint x: 239, startPoint y: 8, endPoint x: 109, endPoint y: 5, distance: 130.5
click at [109, 5] on div "[HELP]Agenda recorrencia vídeo Publish Changes" at bounding box center [366, 11] width 532 height 23
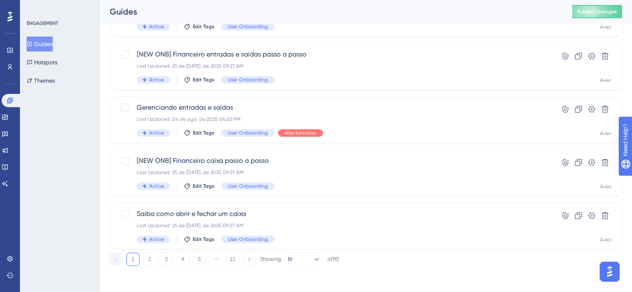
scroll to position [372, 0]
click at [201, 260] on button "5" at bounding box center [199, 259] width 13 height 13
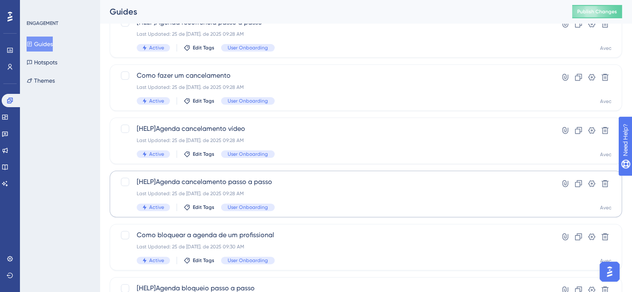
scroll to position [206, 0]
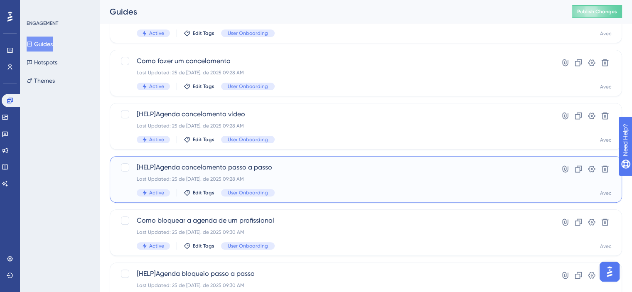
click at [339, 181] on div "Last Updated: 25 de [DATE]. de 2025 09:28 AM" at bounding box center [333, 179] width 392 height 7
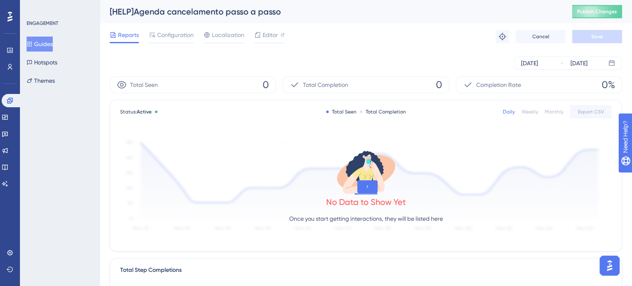
click at [553, 113] on div "Monthly" at bounding box center [554, 111] width 19 height 7
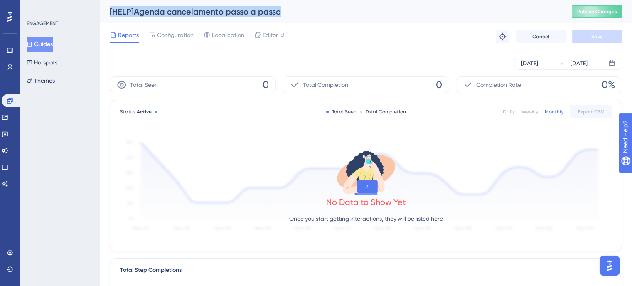
drag, startPoint x: 287, startPoint y: 10, endPoint x: 108, endPoint y: 15, distance: 178.7
click at [108, 15] on div "[HELP]Agenda cancelamento passo a passo Publish Changes" at bounding box center [366, 11] width 532 height 23
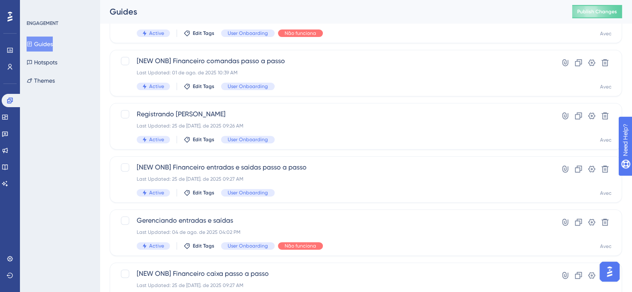
scroll to position [372, 0]
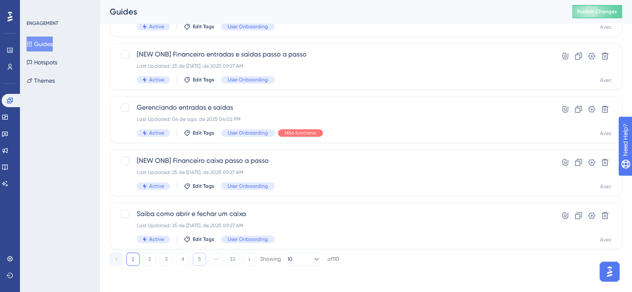
click at [200, 259] on button "5" at bounding box center [199, 259] width 13 height 13
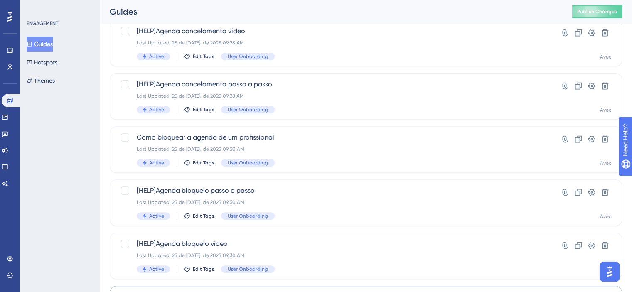
scroll to position [248, 0]
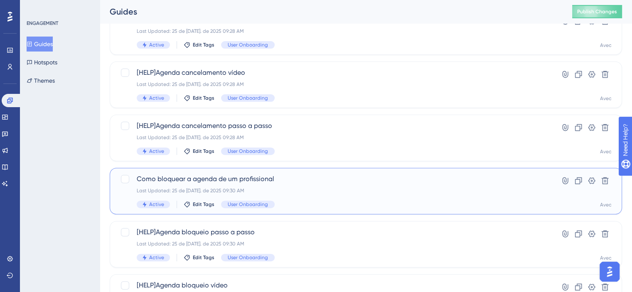
click at [331, 205] on div "Active Edit Tags User Onboarding" at bounding box center [333, 204] width 392 height 7
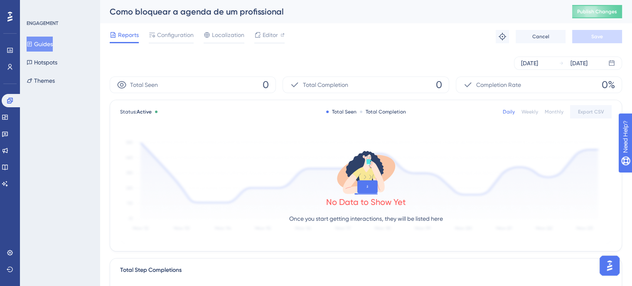
click at [552, 108] on div "Monthly" at bounding box center [554, 111] width 19 height 7
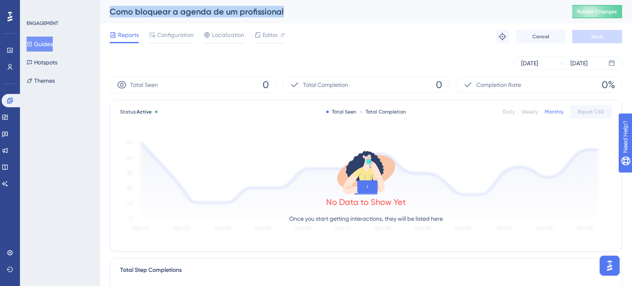
drag, startPoint x: 284, startPoint y: 16, endPoint x: 111, endPoint y: 8, distance: 173.4
click at [111, 8] on div "Como bloquear a agenda de um profissional" at bounding box center [331, 12] width 442 height 12
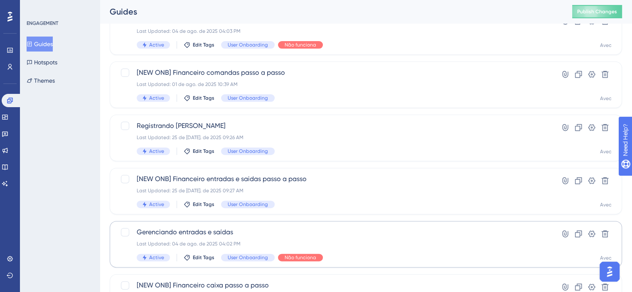
scroll to position [372, 0]
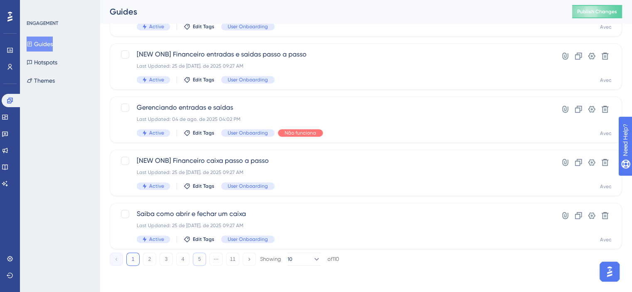
click at [194, 263] on button "5" at bounding box center [199, 259] width 13 height 13
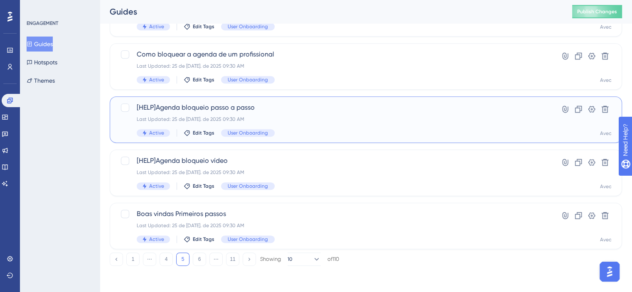
click at [327, 138] on div "[HELP]Agenda bloqueio passo a passo Last Updated: 25 de [DATE]. de 2025 09:30 A…" at bounding box center [366, 119] width 512 height 47
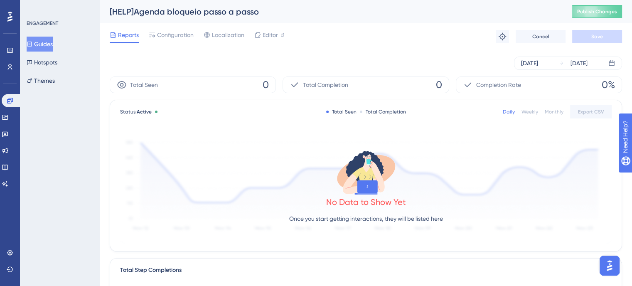
click at [558, 109] on div "Monthly" at bounding box center [554, 111] width 19 height 7
click at [538, 66] on div "[DATE]" at bounding box center [529, 63] width 17 height 10
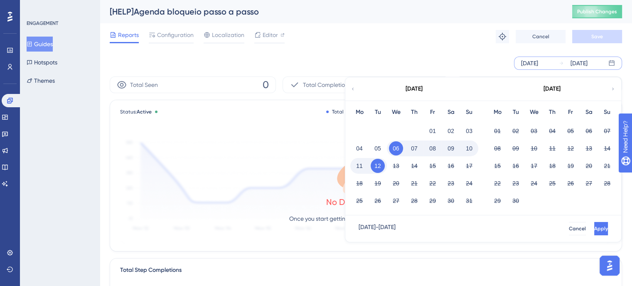
click at [353, 88] on icon at bounding box center [352, 88] width 5 height 7
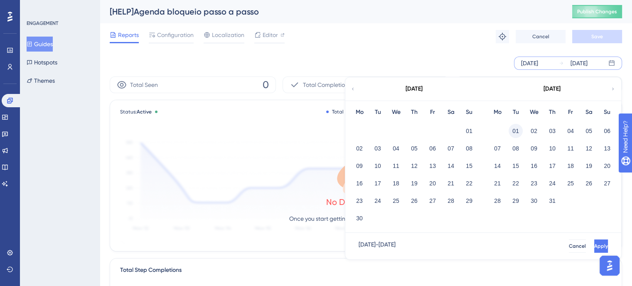
click at [510, 134] on button "01" at bounding box center [515, 131] width 14 height 14
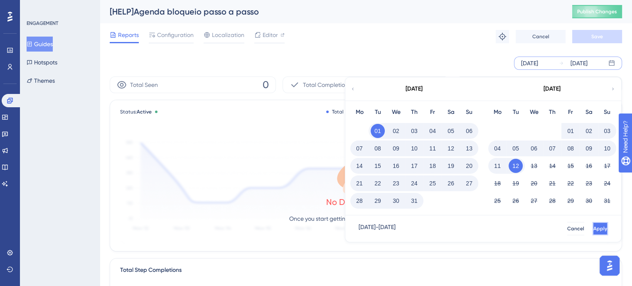
click at [592, 225] on button "Apply" at bounding box center [599, 228] width 15 height 13
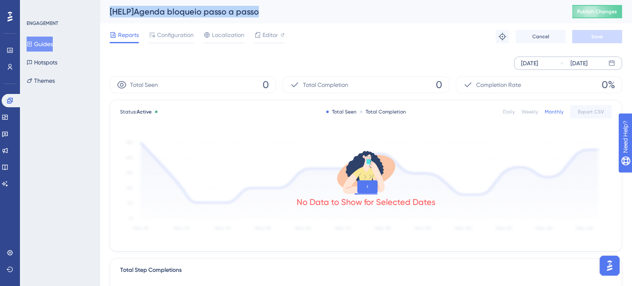
drag, startPoint x: 257, startPoint y: 15, endPoint x: 74, endPoint y: 8, distance: 183.3
click at [100, 8] on div "Performance Users Engagement Widgets Feedback Product Updates Knowledge Base AI…" at bounding box center [366, 285] width 532 height 570
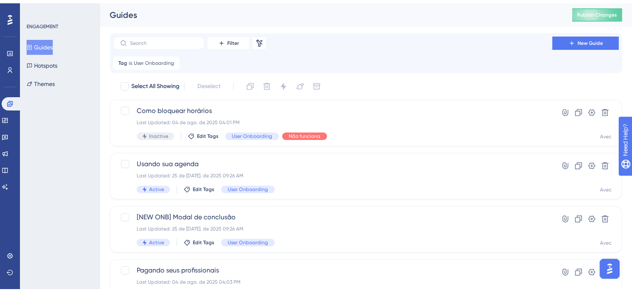
scroll to position [372, 0]
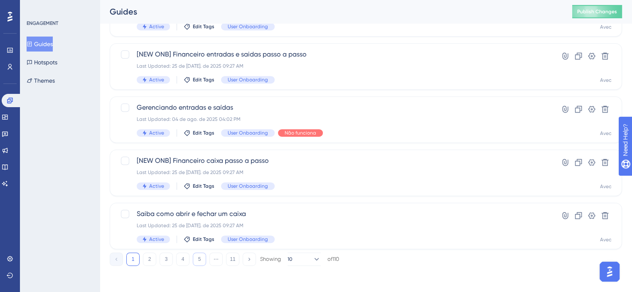
click at [198, 258] on button "5" at bounding box center [199, 259] width 13 height 13
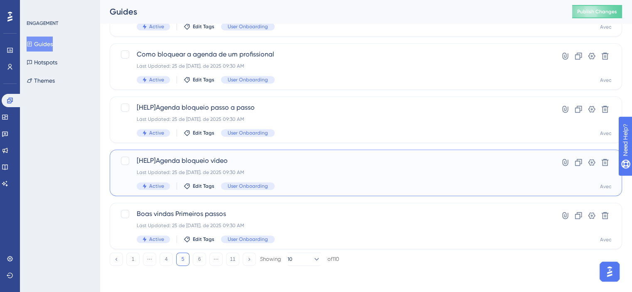
click at [295, 169] on div "Last Updated: 25 de [DATE]. de 2025 09:30 AM" at bounding box center [333, 172] width 392 height 7
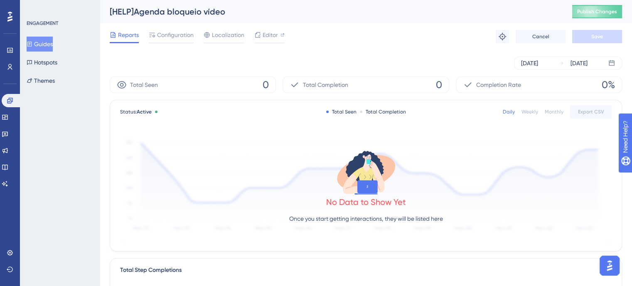
click at [555, 109] on div "Monthly" at bounding box center [554, 111] width 19 height 7
drag, startPoint x: 226, startPoint y: 12, endPoint x: 101, endPoint y: 15, distance: 124.7
click at [101, 15] on div "[HELP]Agenda bloqueio vídeo Publish Changes" at bounding box center [366, 11] width 532 height 23
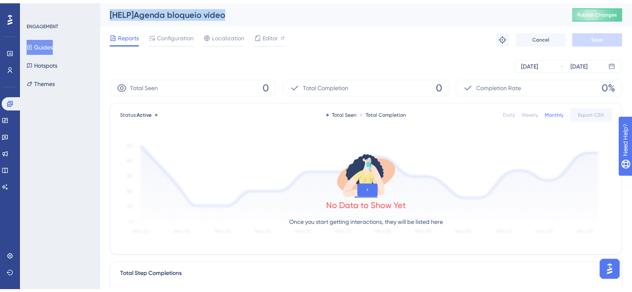
scroll to position [372, 0]
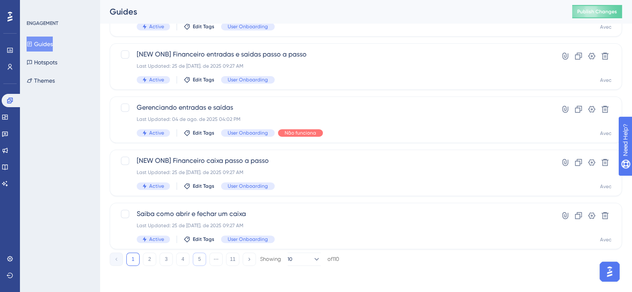
click at [201, 258] on button "5" at bounding box center [199, 259] width 13 height 13
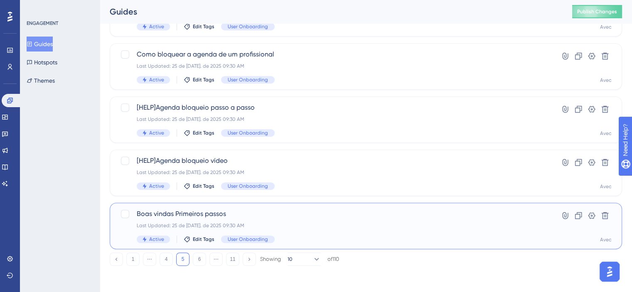
click at [296, 209] on span "Boas vindas Primeiros passos" at bounding box center [333, 214] width 392 height 10
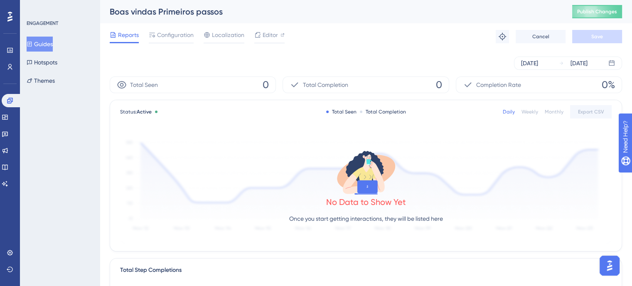
click at [556, 113] on div "Monthly" at bounding box center [554, 111] width 19 height 7
click at [560, 64] on div "[DATE]" at bounding box center [573, 63] width 29 height 10
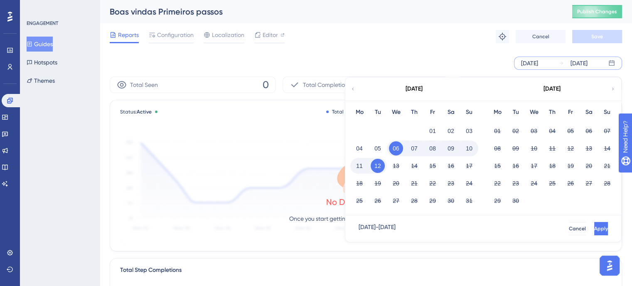
click at [349, 91] on div "[DATE]" at bounding box center [413, 88] width 137 height 23
click at [353, 88] on icon at bounding box center [353, 89] width 2 height 2
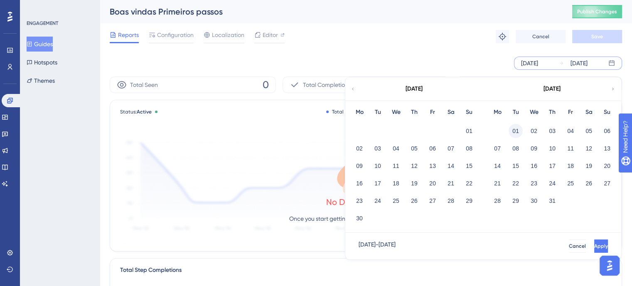
click at [514, 130] on button "01" at bounding box center [515, 131] width 14 height 14
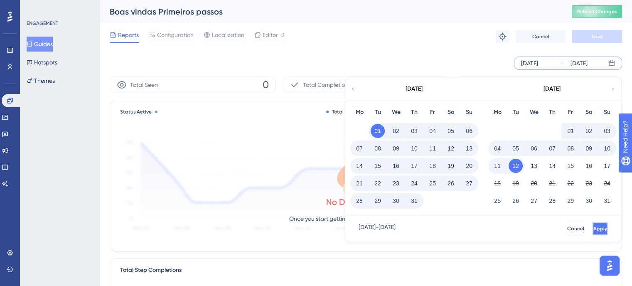
click at [592, 234] on button "Apply" at bounding box center [599, 228] width 15 height 13
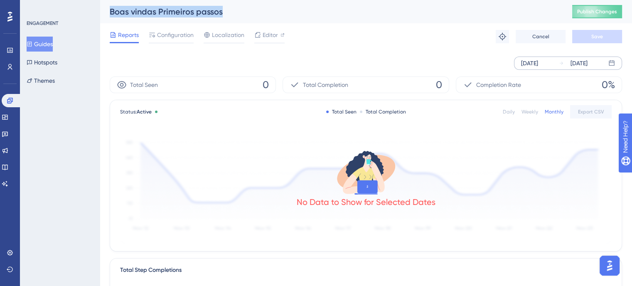
drag, startPoint x: 239, startPoint y: 14, endPoint x: 110, endPoint y: 7, distance: 129.8
click at [110, 7] on div "Boas vindas Primeiros passos" at bounding box center [331, 12] width 442 height 12
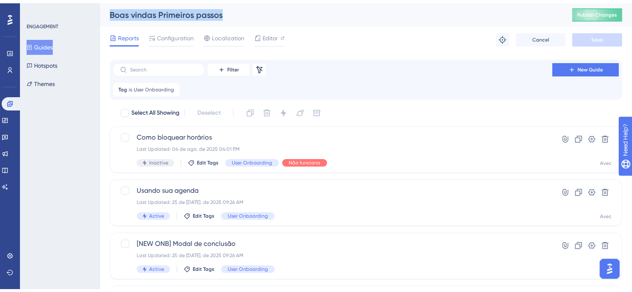
scroll to position [372, 0]
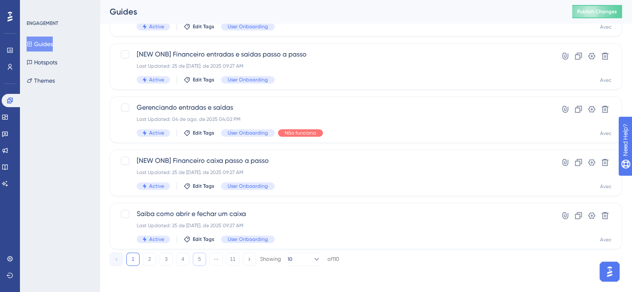
click at [195, 260] on button "5" at bounding box center [199, 259] width 13 height 13
click at [198, 258] on button "6" at bounding box center [199, 259] width 13 height 13
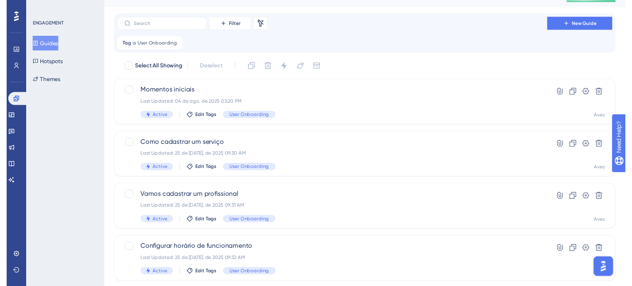
scroll to position [0, 0]
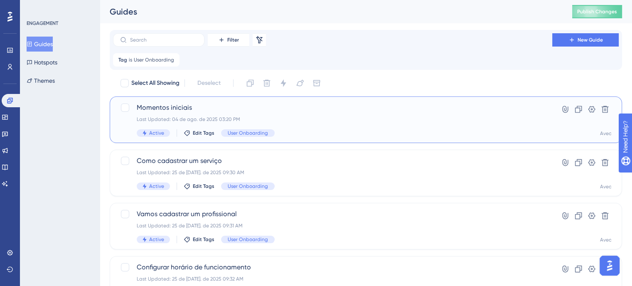
click at [306, 126] on div "Momentos iniciais Last Updated: 04 de ago. de 2025 03:20 PM Active Edit Tags Us…" at bounding box center [333, 120] width 392 height 34
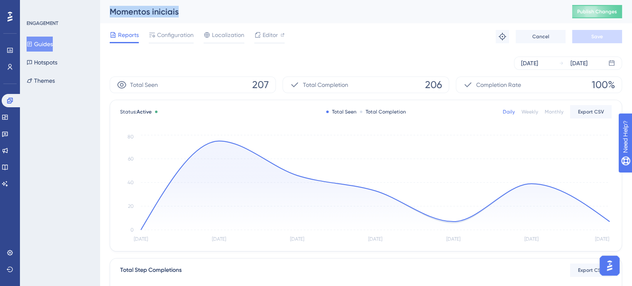
drag, startPoint x: 182, startPoint y: 17, endPoint x: 105, endPoint y: 10, distance: 78.0
click at [105, 10] on div "Momentos iniciais Publish Changes" at bounding box center [366, 11] width 532 height 23
click at [554, 65] on div "[DATE] [DATE]" at bounding box center [568, 62] width 108 height 13
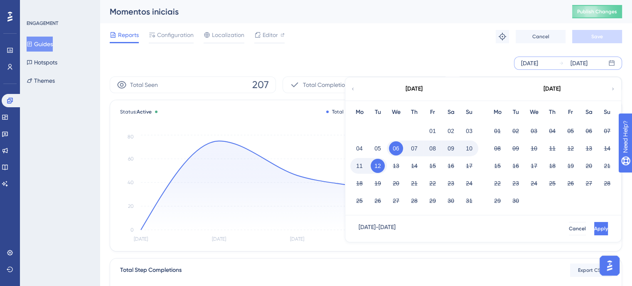
click at [354, 86] on icon at bounding box center [352, 88] width 5 height 7
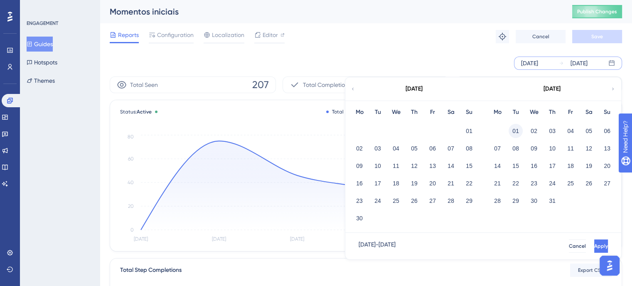
click at [518, 129] on button "01" at bounding box center [515, 131] width 14 height 14
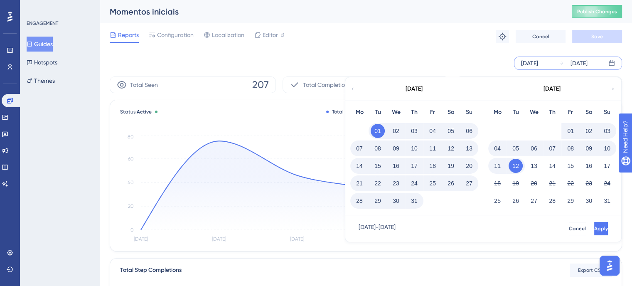
click at [571, 128] on button "01" at bounding box center [570, 131] width 14 height 14
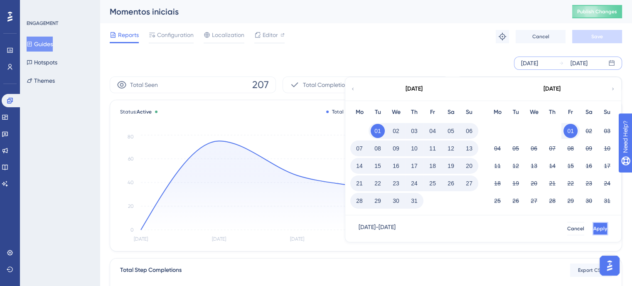
click at [592, 224] on button "Apply" at bounding box center [599, 228] width 15 height 13
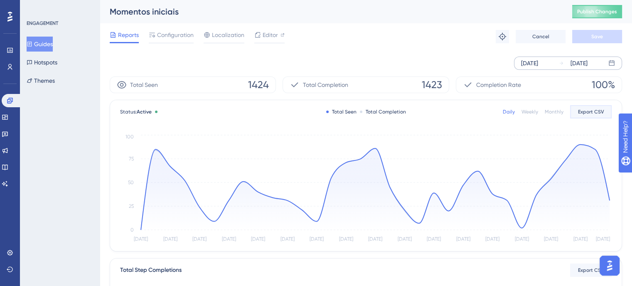
click at [587, 116] on button "Export CSV" at bounding box center [591, 111] width 42 height 13
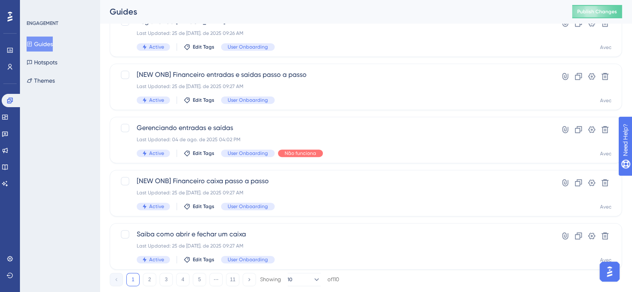
scroll to position [372, 0]
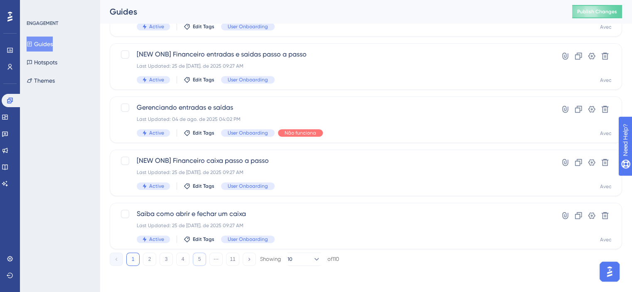
click at [201, 264] on button "5" at bounding box center [199, 259] width 13 height 13
click at [199, 261] on button "6" at bounding box center [199, 259] width 13 height 13
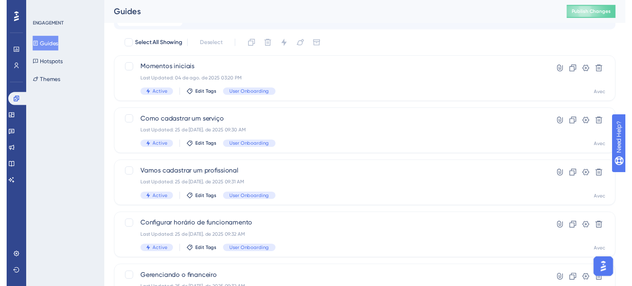
scroll to position [0, 0]
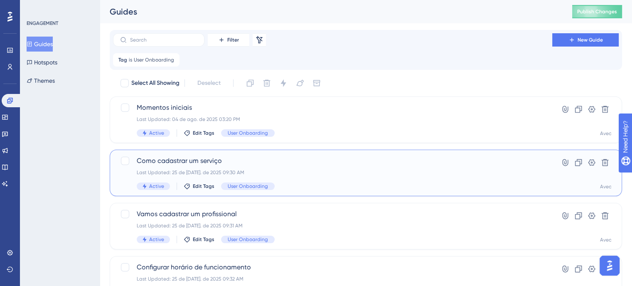
click at [324, 182] on div "Como cadastrar um serviço Last Updated: 25 de [DATE]. de 2025 09:30 AM Active E…" at bounding box center [333, 173] width 392 height 34
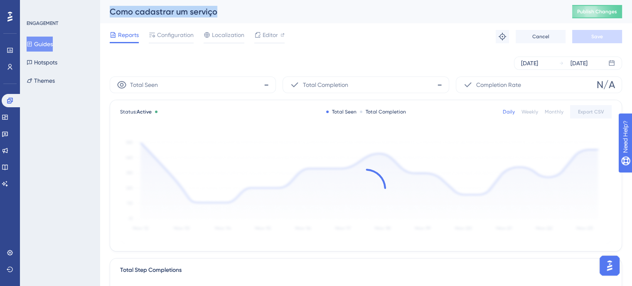
drag, startPoint x: 226, startPoint y: 13, endPoint x: 111, endPoint y: 10, distance: 114.7
click at [111, 10] on div "Como cadastrar um serviço" at bounding box center [331, 12] width 442 height 12
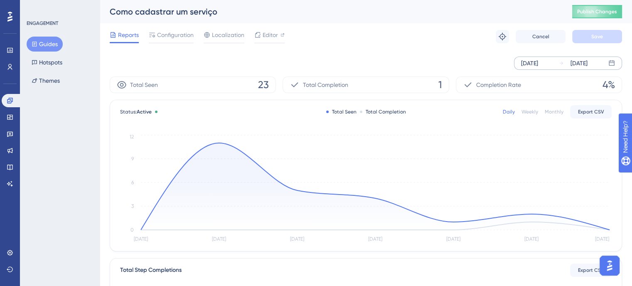
click at [585, 69] on div "[DATE] [DATE]" at bounding box center [568, 62] width 108 height 13
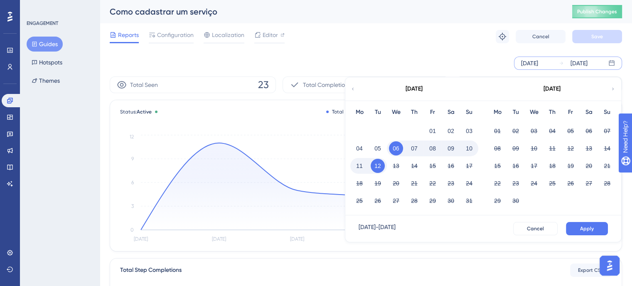
click at [356, 88] on div "[DATE]" at bounding box center [413, 88] width 137 height 23
click at [352, 91] on icon at bounding box center [352, 88] width 5 height 7
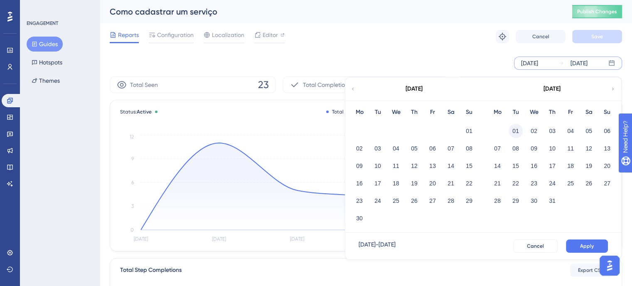
click at [513, 133] on button "01" at bounding box center [515, 131] width 14 height 14
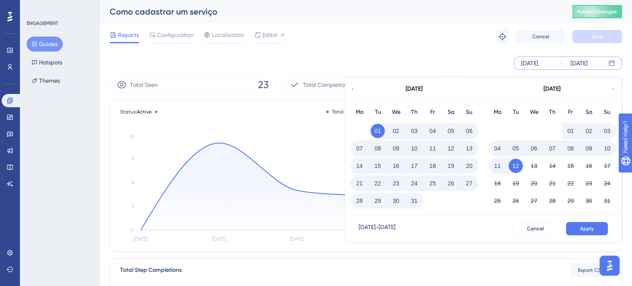
click at [572, 130] on button "01" at bounding box center [570, 131] width 14 height 14
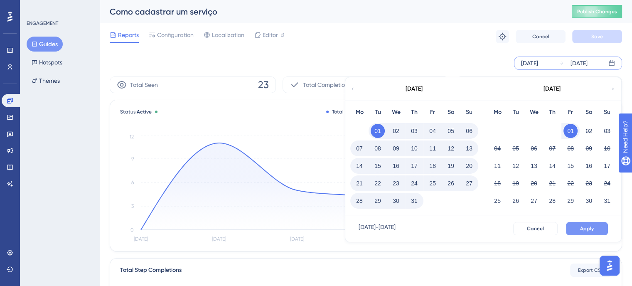
click at [585, 227] on span "Apply" at bounding box center [587, 228] width 14 height 7
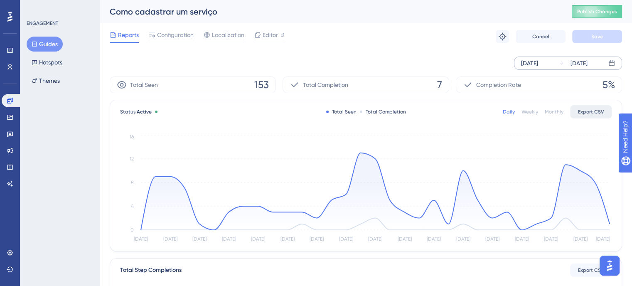
click at [593, 112] on span "Export CSV" at bounding box center [591, 111] width 26 height 7
click at [442, 34] on div "Reports Configuration Localization Editor Troubleshoot Cancel Save" at bounding box center [366, 36] width 512 height 27
click at [41, 41] on button "Guides" at bounding box center [45, 44] width 36 height 15
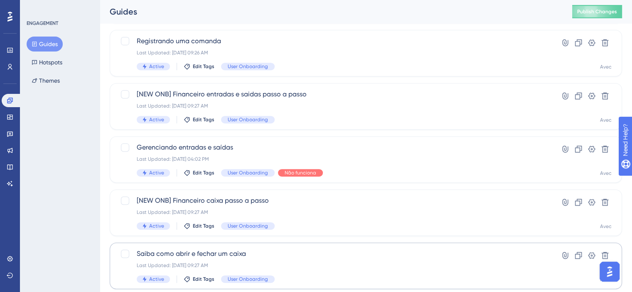
scroll to position [372, 0]
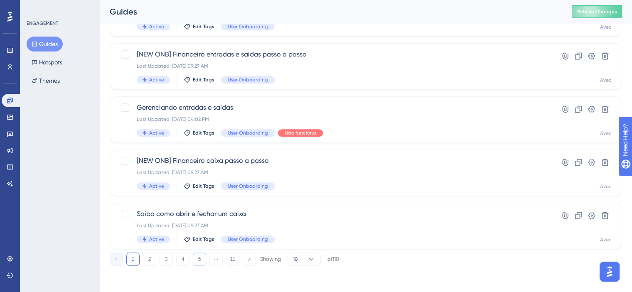
click at [204, 259] on button "5" at bounding box center [199, 259] width 13 height 13
click at [199, 258] on button "6" at bounding box center [199, 259] width 13 height 13
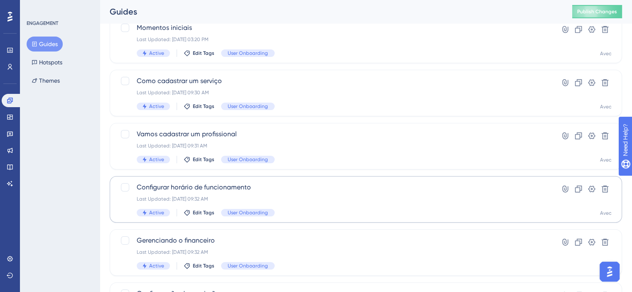
scroll to position [81, 0]
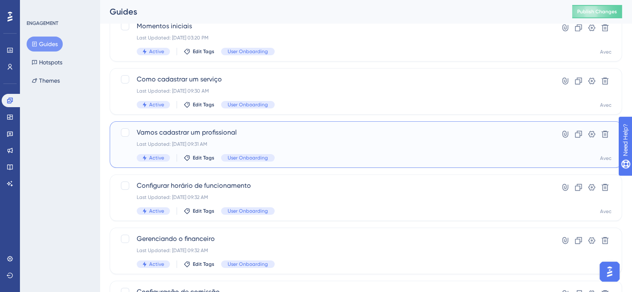
click at [296, 133] on span "Vamos cadastrar um profissional" at bounding box center [333, 133] width 392 height 10
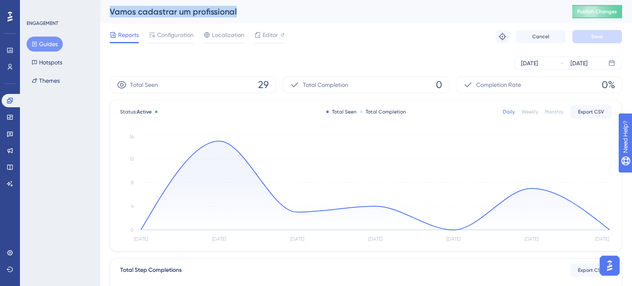
drag, startPoint x: 236, startPoint y: 8, endPoint x: 110, endPoint y: 17, distance: 126.7
click at [110, 17] on div "Vamos cadastrar um profissional Publish Changes" at bounding box center [366, 11] width 532 height 23
copy div "Vamos cadastrar um profissional"
click at [560, 63] on icon at bounding box center [561, 63] width 5 height 5
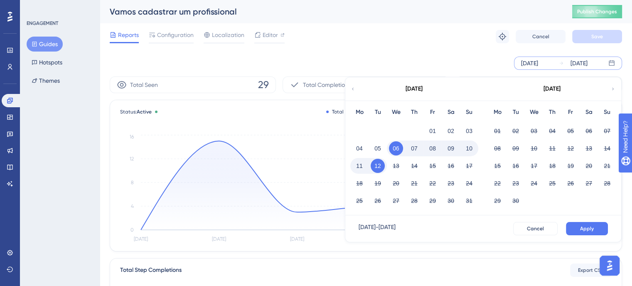
click at [352, 89] on icon at bounding box center [352, 88] width 5 height 7
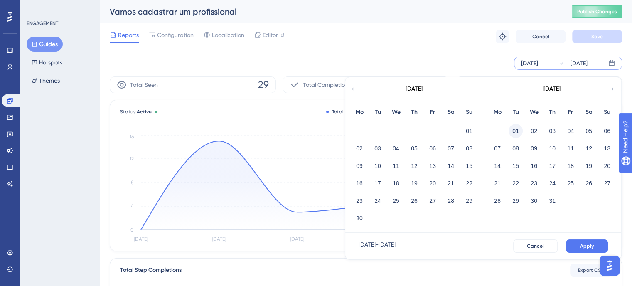
click at [520, 130] on button "01" at bounding box center [515, 131] width 14 height 14
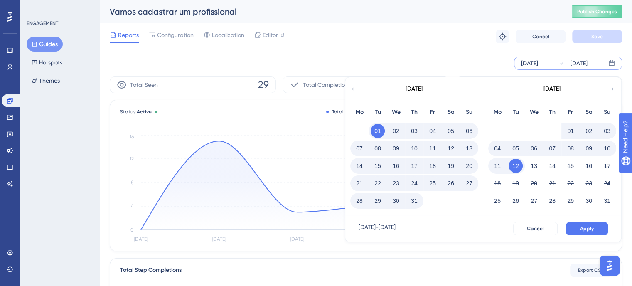
click at [416, 196] on button "31" at bounding box center [414, 201] width 14 height 14
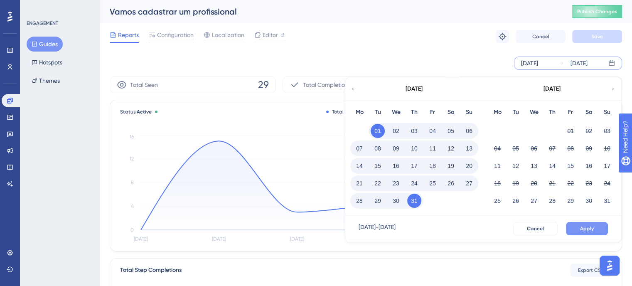
click at [582, 233] on button "Apply" at bounding box center [587, 228] width 42 height 13
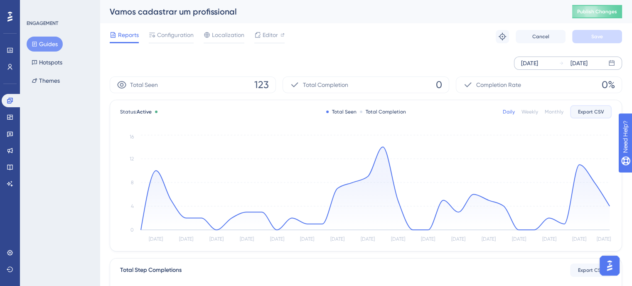
click at [596, 105] on button "Export CSV" at bounding box center [591, 111] width 42 height 13
click at [587, 111] on span "Export CSV" at bounding box center [591, 111] width 26 height 7
drag, startPoint x: 12, startPoint y: 99, endPoint x: 103, endPoint y: 111, distance: 92.2
click at [12, 99] on icon at bounding box center [10, 100] width 7 height 7
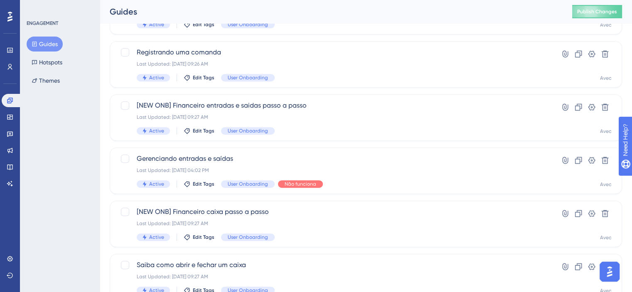
scroll to position [372, 0]
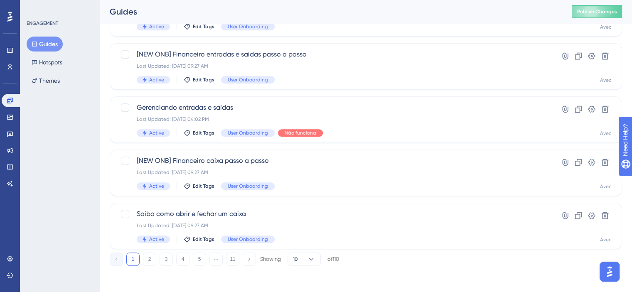
drag, startPoint x: 191, startPoint y: 259, endPoint x: 190, endPoint y: 264, distance: 5.1
click at [190, 264] on div "1 2 3 4 5 ⋯ 11 Showing 10 of 110" at bounding box center [224, 259] width 229 height 13
click at [194, 264] on button "5" at bounding box center [199, 259] width 13 height 13
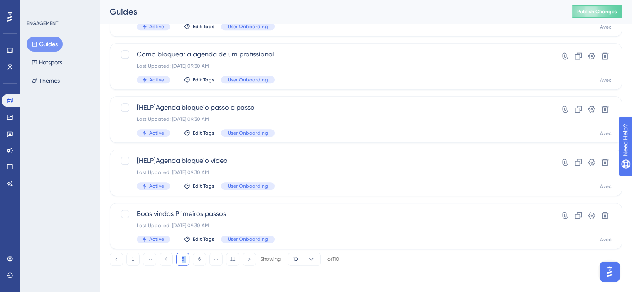
click at [196, 260] on button "6" at bounding box center [199, 259] width 13 height 13
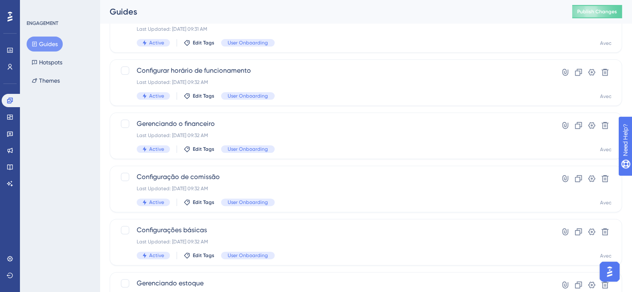
scroll to position [123, 0]
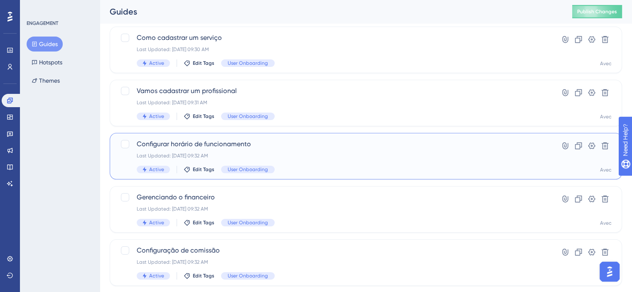
click at [205, 141] on span "Configurar horário de funcionamento" at bounding box center [333, 144] width 392 height 10
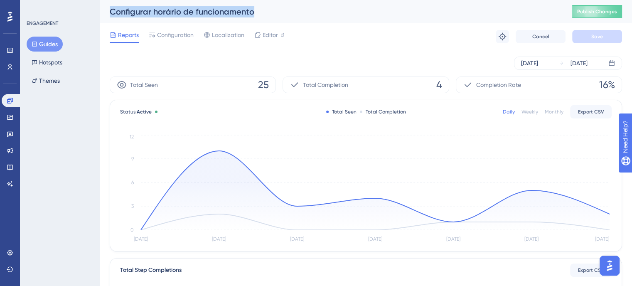
drag, startPoint x: 261, startPoint y: 11, endPoint x: 80, endPoint y: 13, distance: 181.6
click at [100, 13] on div "Performance Users Engagement Widgets Feedback Product Updates Knowledge Base AI…" at bounding box center [366, 285] width 532 height 570
copy div "Guides Hotspots Themes Configurar horário de funcionamento"
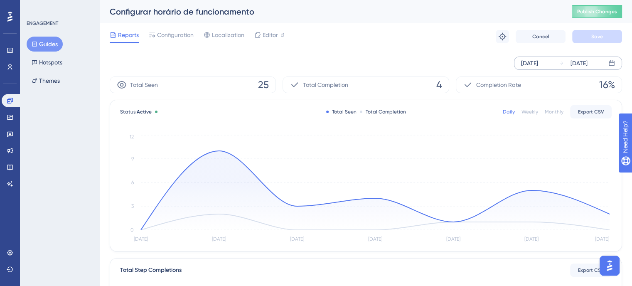
click at [537, 66] on div "[DATE]" at bounding box center [529, 63] width 17 height 10
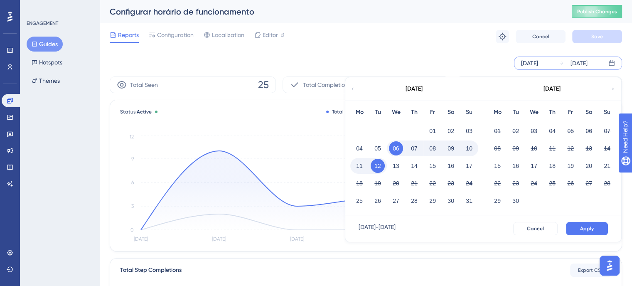
click at [356, 96] on div "[DATE]" at bounding box center [413, 88] width 137 height 23
click at [354, 86] on icon at bounding box center [352, 88] width 5 height 7
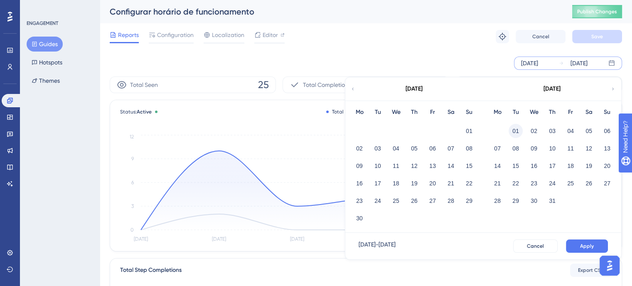
click at [515, 126] on button "01" at bounding box center [515, 131] width 14 height 14
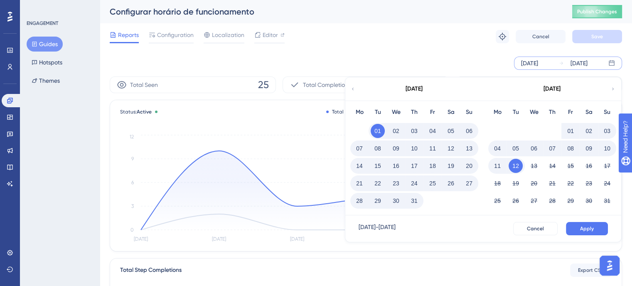
click at [415, 201] on button "31" at bounding box center [414, 201] width 14 height 14
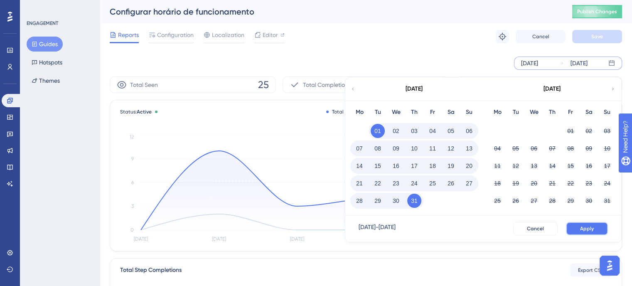
click at [592, 234] on button "Apply" at bounding box center [587, 228] width 42 height 13
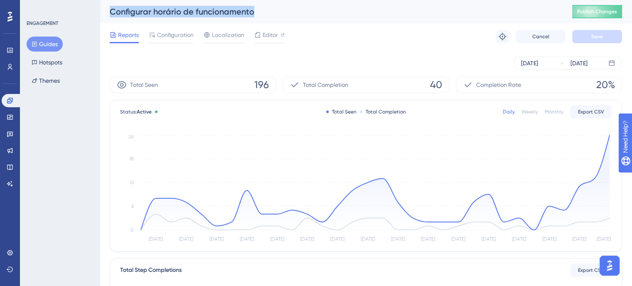
drag, startPoint x: 297, startPoint y: 18, endPoint x: 99, endPoint y: 9, distance: 198.4
click at [100, 9] on div "Performance Users Engagement Widgets Feedback Product Updates Knowledge Base AI…" at bounding box center [366, 285] width 532 height 570
copy div "Guides Hotspots Themes Configurar horário de funcionamento"
click at [599, 110] on span "Export CSV" at bounding box center [591, 111] width 26 height 7
click at [16, 104] on link at bounding box center [12, 100] width 20 height 13
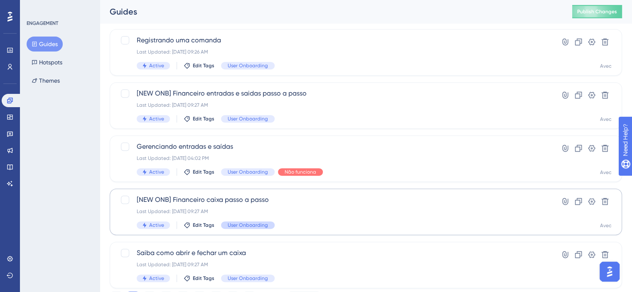
scroll to position [372, 0]
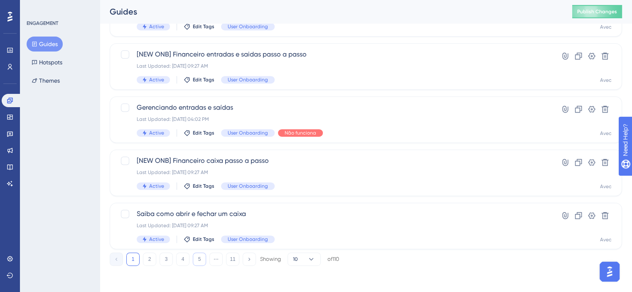
click at [201, 255] on button "5" at bounding box center [199, 259] width 13 height 13
click at [201, 255] on button "6" at bounding box center [199, 259] width 13 height 13
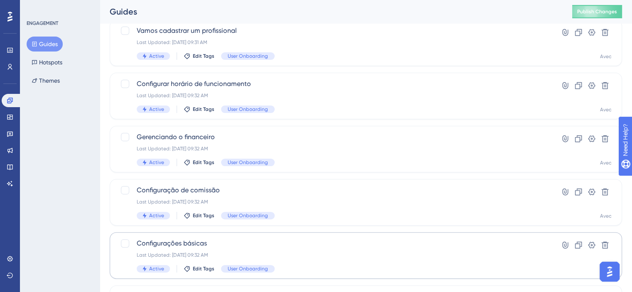
scroll to position [165, 0]
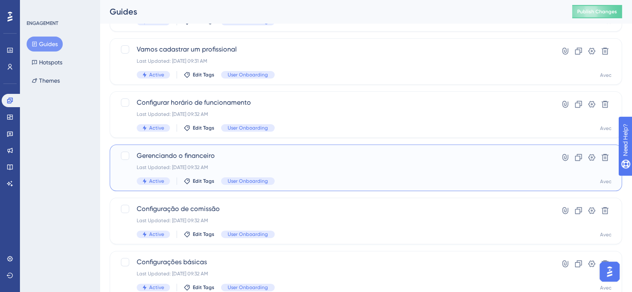
click at [360, 169] on div "Last Updated: 25 de [DATE]. de 2025 09:32 AM" at bounding box center [333, 167] width 392 height 7
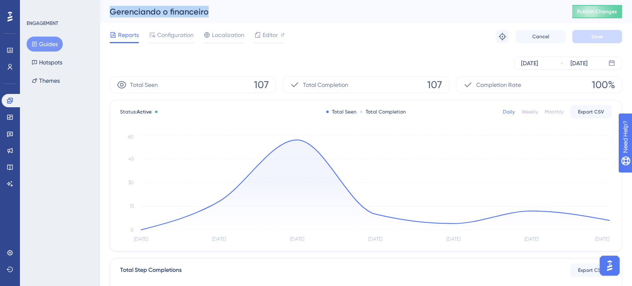
drag, startPoint x: 210, startPoint y: 12, endPoint x: 106, endPoint y: 7, distance: 104.4
click at [106, 7] on div "Gerenciando o financeiro Publish Changes" at bounding box center [366, 11] width 532 height 23
copy div "Gerenciando o financeiro"
click at [580, 63] on div "[DATE]" at bounding box center [578, 63] width 17 height 10
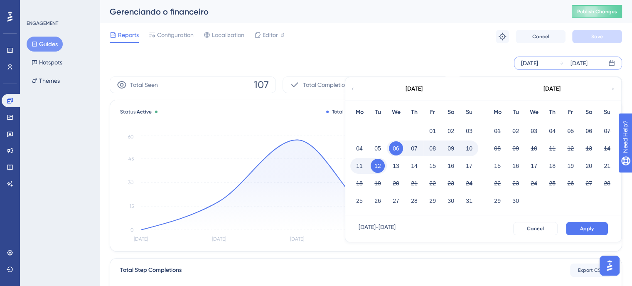
click at [345, 85] on div "August 2025 Mo Tu We Th Fr Sa Su 01 02 03 04 05 06 07 08 09 10 11 12 13 14 15 1…" at bounding box center [483, 159] width 277 height 165
click at [354, 86] on icon at bounding box center [352, 88] width 5 height 7
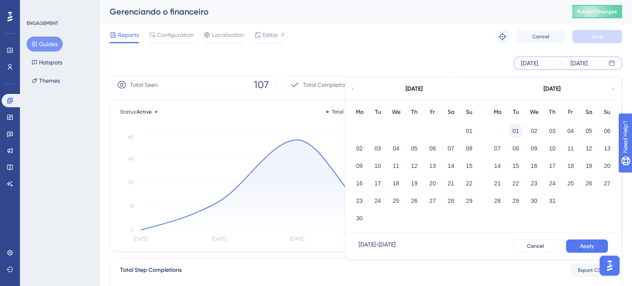
click at [513, 131] on button "01" at bounding box center [515, 131] width 14 height 14
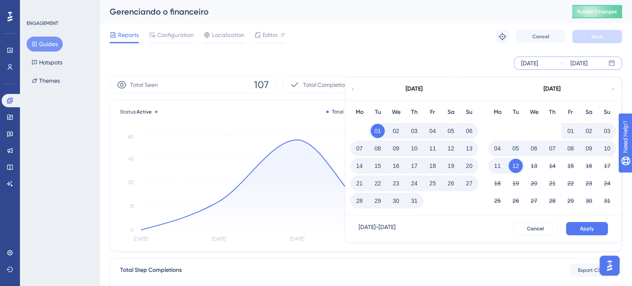
click at [422, 201] on div "31" at bounding box center [414, 201] width 18 height 16
click at [416, 197] on button "31" at bounding box center [414, 201] width 14 height 14
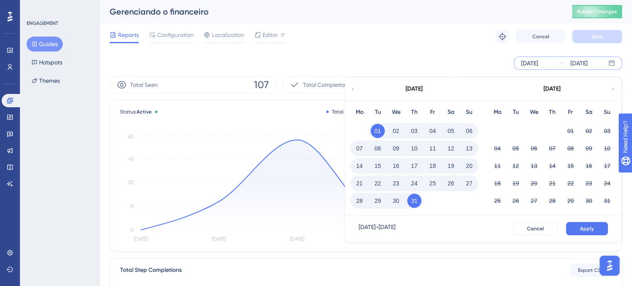
click at [601, 229] on button "Apply" at bounding box center [587, 228] width 42 height 13
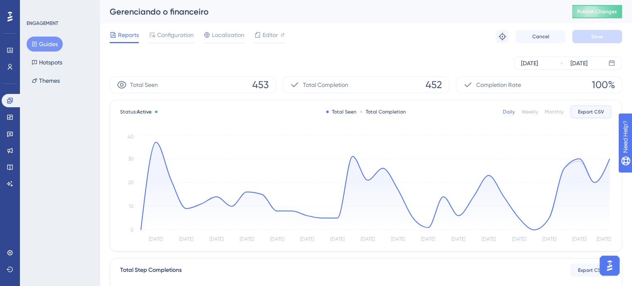
click at [588, 113] on span "Export CSV" at bounding box center [591, 111] width 26 height 7
drag, startPoint x: 403, startPoint y: 58, endPoint x: 140, endPoint y: 65, distance: 263.5
click at [403, 58] on div "Jul 01 2025 Jul 31 2025" at bounding box center [366, 62] width 512 height 13
click at [12, 101] on icon at bounding box center [10, 100] width 7 height 7
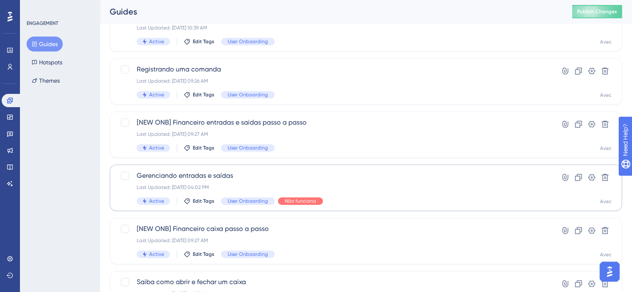
scroll to position [372, 0]
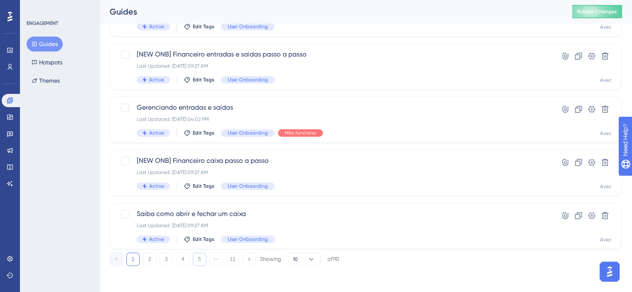
click at [195, 262] on button "5" at bounding box center [199, 259] width 13 height 13
click at [199, 261] on button "6" at bounding box center [199, 259] width 13 height 13
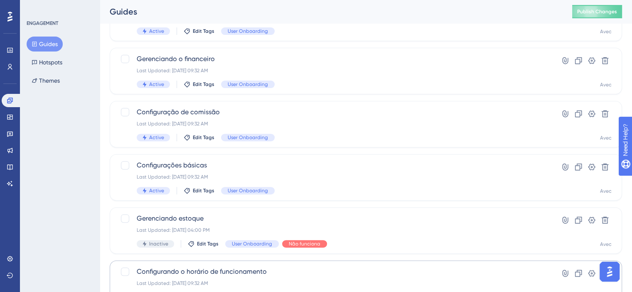
scroll to position [206, 0]
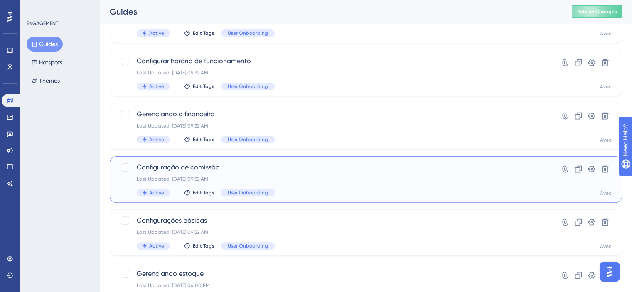
click at [330, 172] on span "Configuração de comissão" at bounding box center [333, 167] width 392 height 10
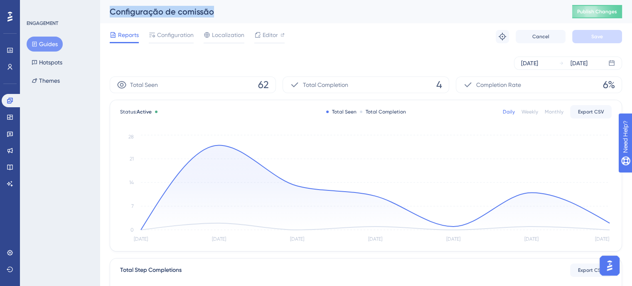
drag, startPoint x: 215, startPoint y: 11, endPoint x: 111, endPoint y: 3, distance: 103.7
click at [111, 3] on div "Configuração de comissão Publish Changes" at bounding box center [366, 11] width 532 height 23
copy div "Configuração de comissão"
click at [538, 68] on div "[DATE]" at bounding box center [529, 63] width 17 height 10
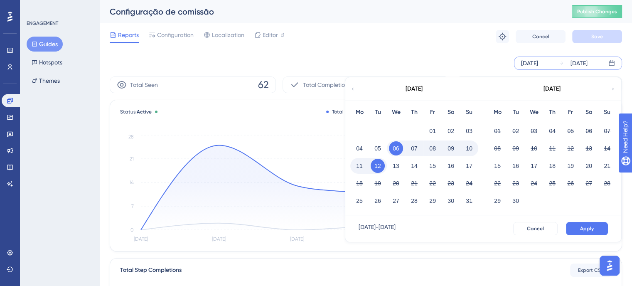
click at [354, 87] on icon at bounding box center [352, 88] width 5 height 7
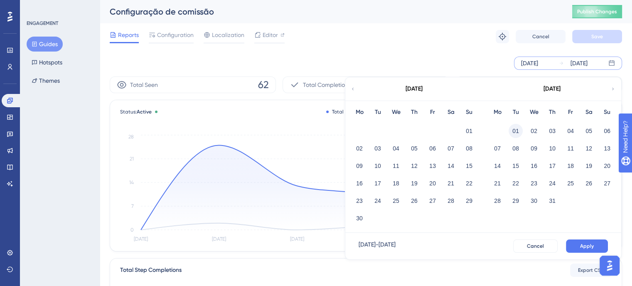
click at [515, 124] on button "01" at bounding box center [515, 131] width 14 height 14
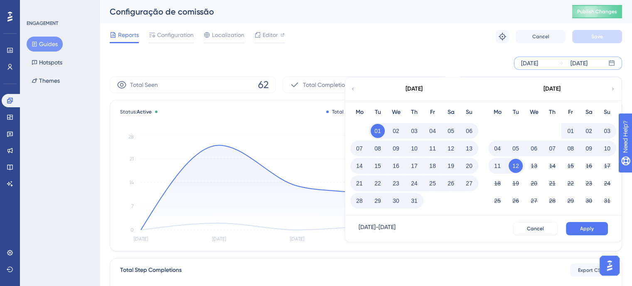
click at [418, 204] on button "31" at bounding box center [414, 201] width 14 height 14
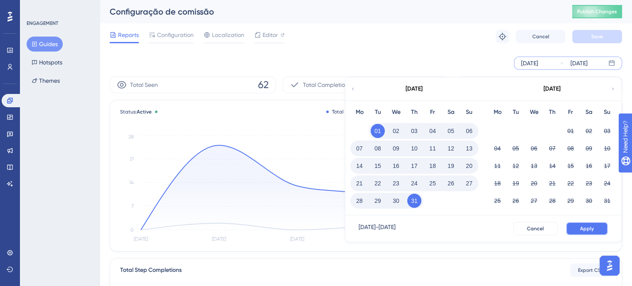
click at [602, 225] on button "Apply" at bounding box center [587, 228] width 42 height 13
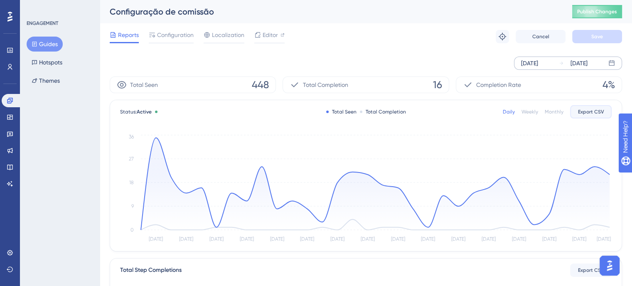
click at [585, 116] on button "Export CSV" at bounding box center [591, 111] width 42 height 13
click at [364, 36] on div "Reports Configuration Localization Editor Troubleshoot Cancel Save" at bounding box center [366, 36] width 512 height 27
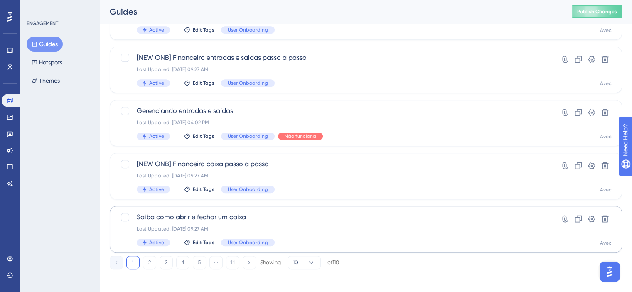
scroll to position [372, 0]
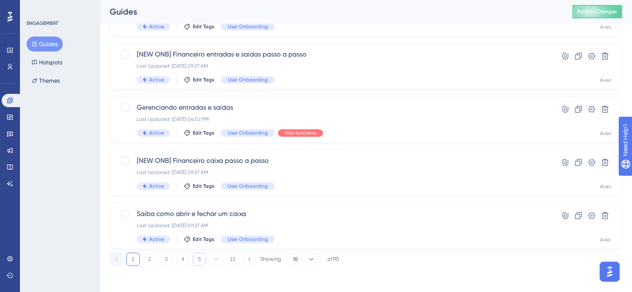
click at [201, 258] on button "5" at bounding box center [199, 259] width 13 height 13
click at [206, 258] on div "1 ⋯ 4 5 6 ⋯ 11 Showing 10 of 110" at bounding box center [224, 259] width 229 height 13
click at [201, 260] on button "6" at bounding box center [199, 259] width 13 height 13
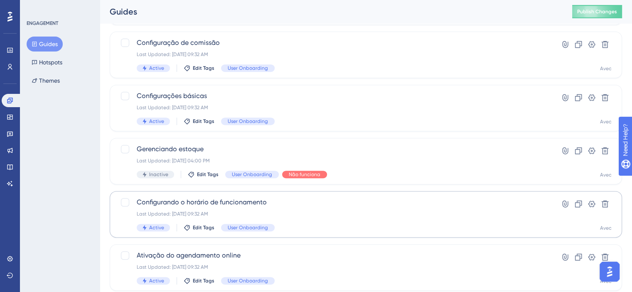
scroll to position [289, 0]
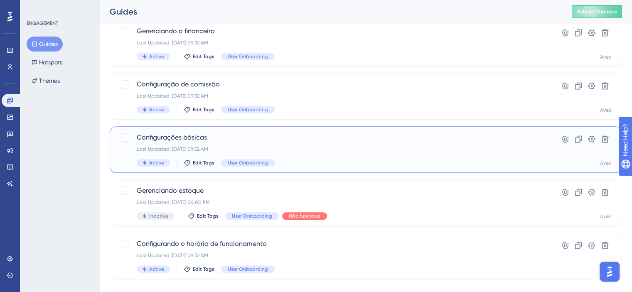
click at [344, 152] on div "Configurações básicas Last Updated: 25 de jul. de 2025 09:32 AM Active Edit Tag…" at bounding box center [333, 150] width 392 height 34
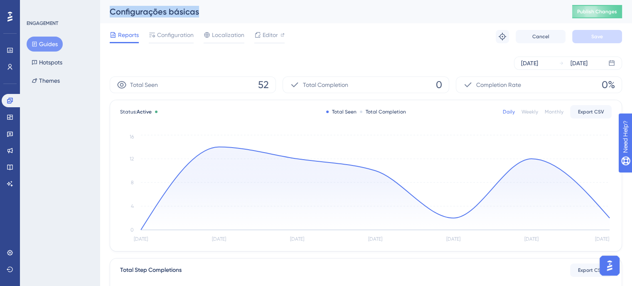
drag, startPoint x: 201, startPoint y: 11, endPoint x: 105, endPoint y: 6, distance: 96.5
click at [105, 6] on div "Configurações básicas Publish Changes" at bounding box center [366, 11] width 532 height 23
copy div "Configurações básicas"
click at [578, 56] on div "[DATE] [DATE]" at bounding box center [366, 63] width 512 height 27
click at [538, 67] on div "[DATE]" at bounding box center [529, 63] width 17 height 10
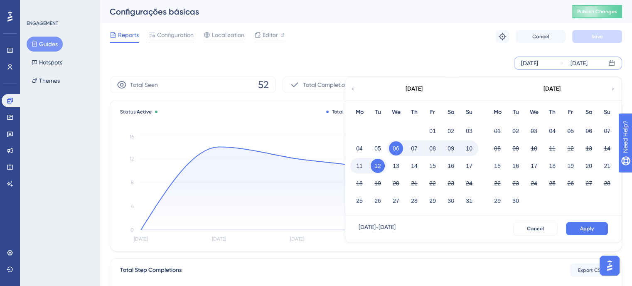
click at [350, 88] on div "[DATE]" at bounding box center [413, 88] width 137 height 23
click at [352, 88] on icon at bounding box center [352, 88] width 5 height 7
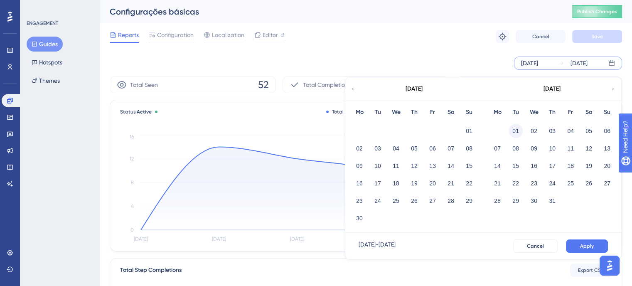
click at [514, 131] on button "01" at bounding box center [515, 131] width 14 height 14
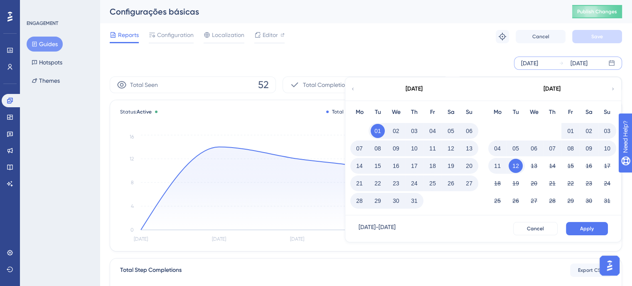
click at [417, 201] on button "31" at bounding box center [414, 201] width 14 height 14
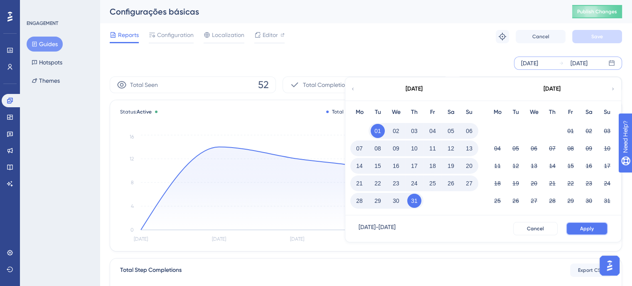
click at [590, 231] on span "Apply" at bounding box center [587, 228] width 14 height 7
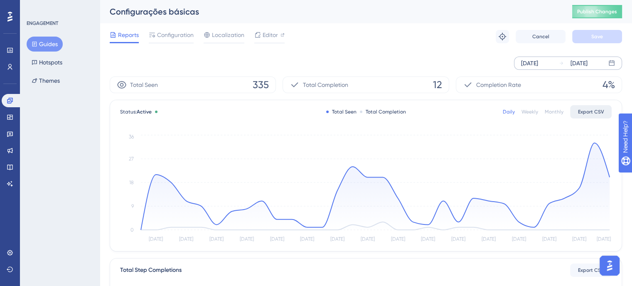
click at [607, 111] on button "Export CSV" at bounding box center [591, 111] width 42 height 13
click at [379, 58] on div "Jul 01 2025 Jul 31 2025" at bounding box center [366, 62] width 512 height 13
click at [7, 104] on link at bounding box center [12, 100] width 20 height 13
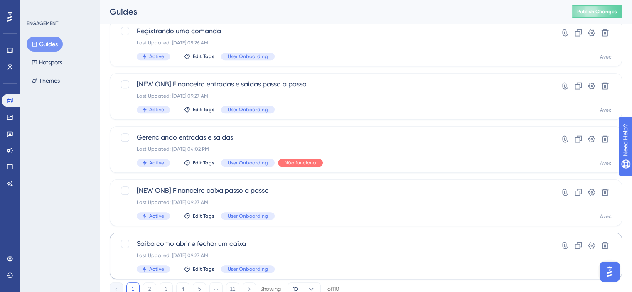
scroll to position [372, 0]
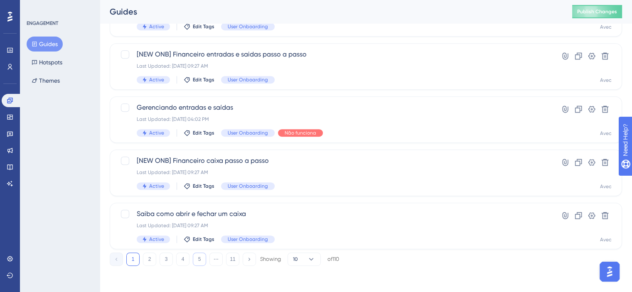
click at [193, 260] on button "5" at bounding box center [199, 259] width 13 height 13
click at [199, 263] on button "6" at bounding box center [199, 259] width 13 height 13
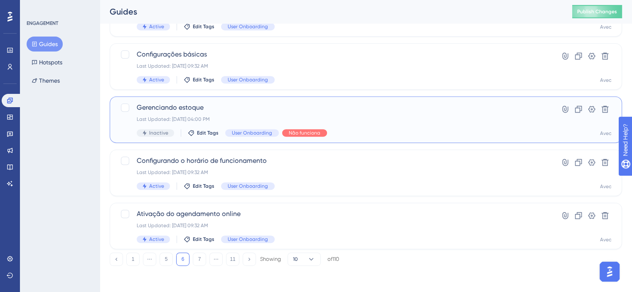
click at [379, 123] on div "Gerenciando estoque Last Updated: 04 de ago. de 2025 04:00 PM Inactive Edit Tag…" at bounding box center [333, 120] width 392 height 34
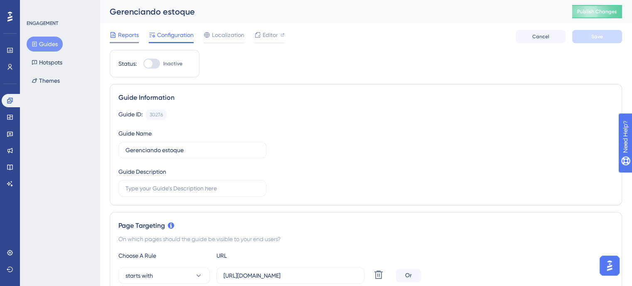
click at [119, 37] on span "Reports" at bounding box center [128, 35] width 21 height 10
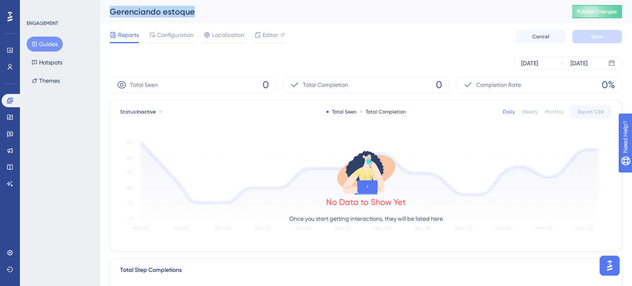
drag, startPoint x: 202, startPoint y: 13, endPoint x: 100, endPoint y: 13, distance: 102.2
click at [100, 13] on div "Gerenciando estoque Publish Changes" at bounding box center [366, 11] width 532 height 23
copy div "Gerenciando estoque"
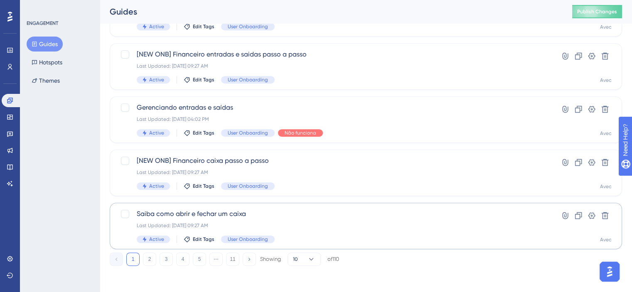
scroll to position [372, 0]
click at [204, 260] on button "5" at bounding box center [199, 259] width 13 height 13
click at [204, 262] on button "6" at bounding box center [199, 259] width 13 height 13
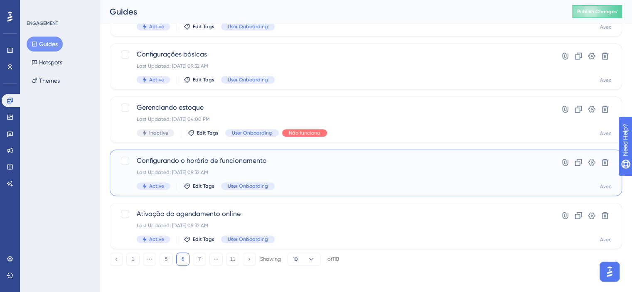
click at [319, 182] on div "Configurando o horário de funcionamento Last Updated: 25 de jul. de 2025 09:32 …" at bounding box center [333, 173] width 392 height 34
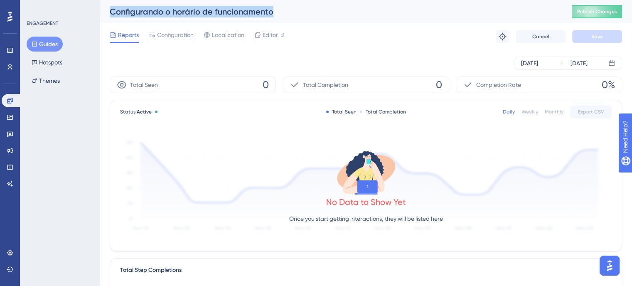
drag, startPoint x: 275, startPoint y: 15, endPoint x: 92, endPoint y: 7, distance: 182.9
click at [100, 7] on div "Performance Users Engagement Widgets Feedback Product Updates Knowledge Base AI…" at bounding box center [366, 285] width 532 height 570
copy div "Guides Hotspots Themes Configurando o horário de funcionamento"
click at [9, 101] on icon at bounding box center [9, 100] width 5 height 5
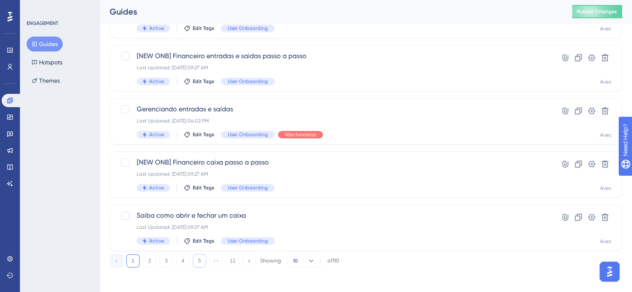
scroll to position [372, 0]
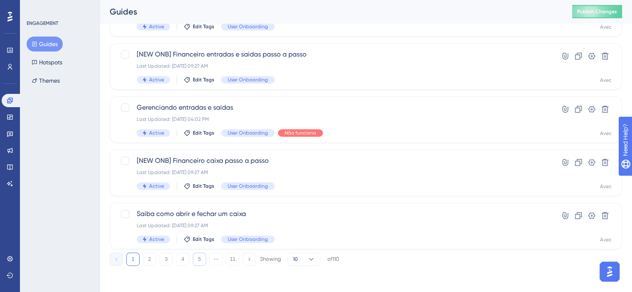
click at [204, 258] on button "5" at bounding box center [199, 259] width 13 height 13
click at [204, 258] on button "6" at bounding box center [199, 259] width 13 height 13
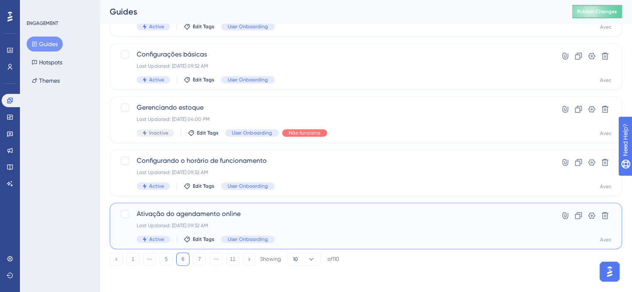
click at [341, 211] on span "Ativação do agendamento online" at bounding box center [333, 214] width 392 height 10
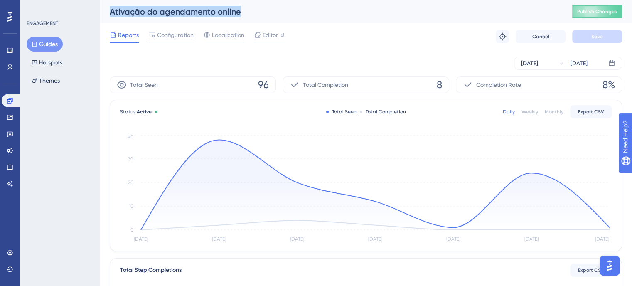
drag, startPoint x: 245, startPoint y: 16, endPoint x: 112, endPoint y: 8, distance: 133.2
click at [112, 8] on div "Ativação do agendamento online" at bounding box center [331, 12] width 442 height 12
copy div "Ativação do agendamento online"
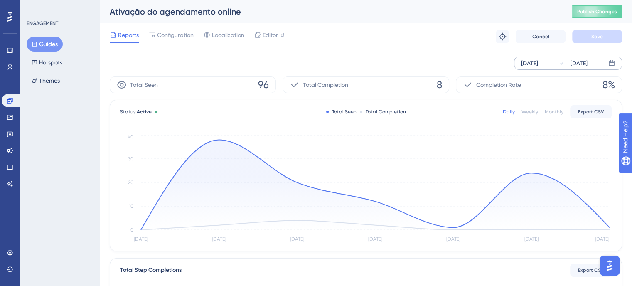
click at [587, 63] on div "[DATE]" at bounding box center [578, 63] width 17 height 10
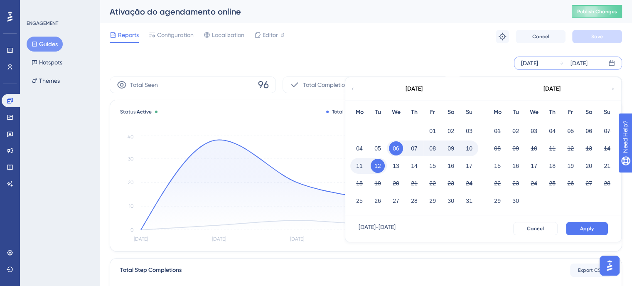
click at [357, 89] on div "[DATE]" at bounding box center [413, 88] width 137 height 23
click at [354, 88] on icon at bounding box center [352, 88] width 5 height 7
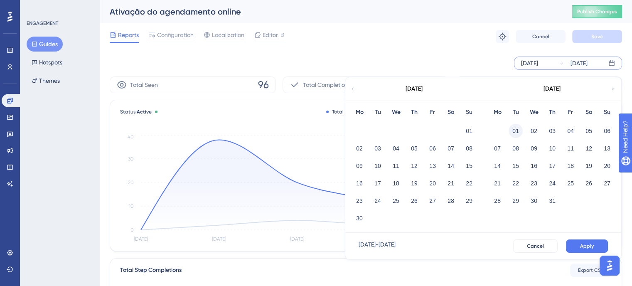
click at [518, 129] on button "01" at bounding box center [515, 131] width 14 height 14
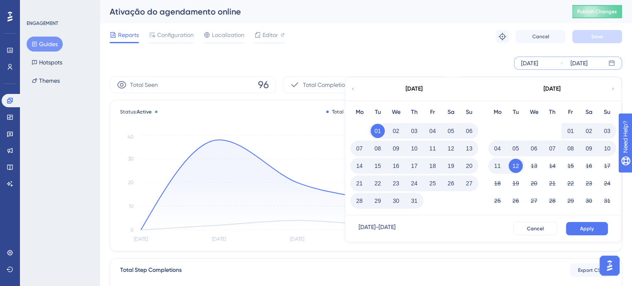
click at [413, 201] on button "31" at bounding box center [414, 201] width 14 height 14
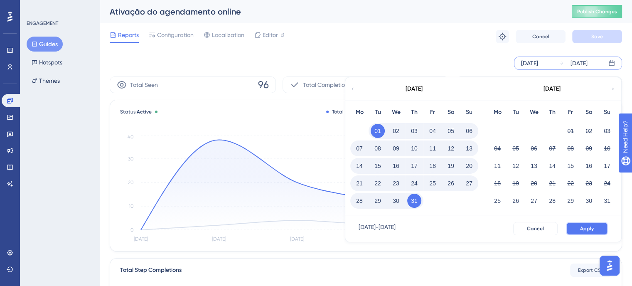
click at [578, 225] on button "Apply" at bounding box center [587, 228] width 42 height 13
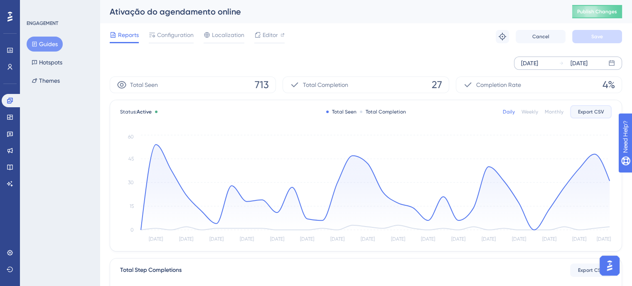
click at [592, 116] on button "Export CSV" at bounding box center [591, 111] width 42 height 13
click at [284, 50] on div "Jul 01 2025 Jul 31 2025" at bounding box center [366, 63] width 512 height 27
click at [9, 95] on link at bounding box center [12, 100] width 20 height 13
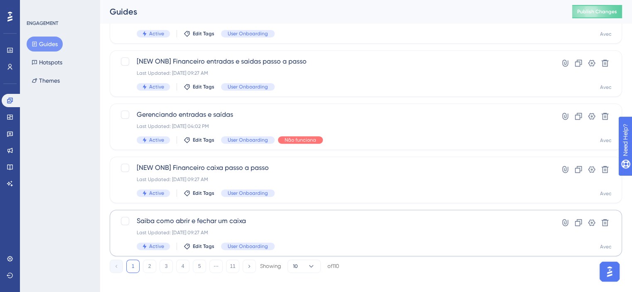
scroll to position [372, 0]
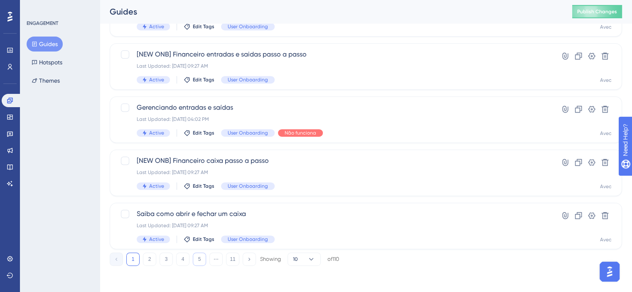
click at [199, 260] on button "5" at bounding box center [199, 259] width 13 height 13
click at [201, 260] on button "6" at bounding box center [199, 259] width 13 height 13
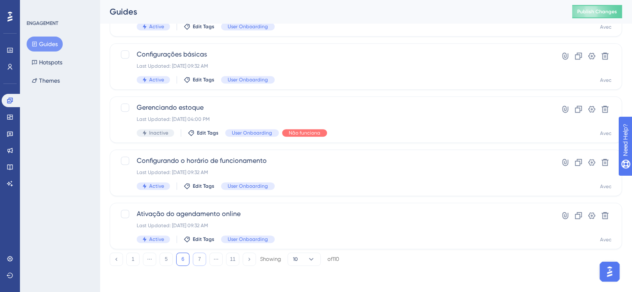
click at [203, 255] on button "7" at bounding box center [199, 259] width 13 height 13
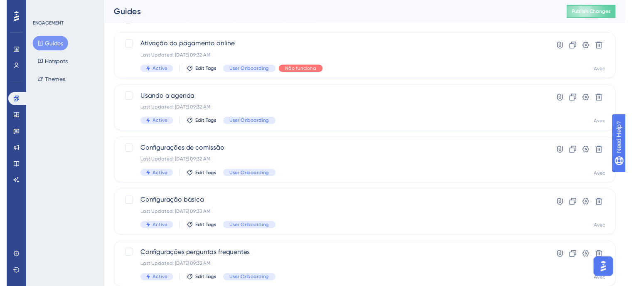
scroll to position [0, 0]
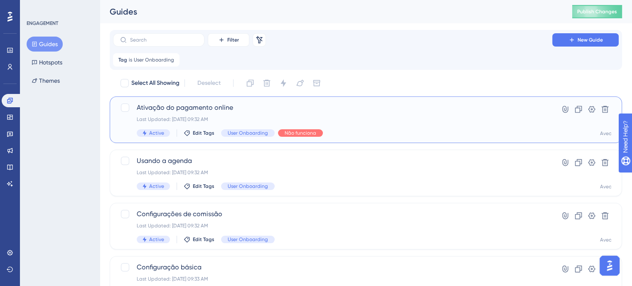
click at [308, 106] on span "Ativação do pagamento online" at bounding box center [333, 108] width 392 height 10
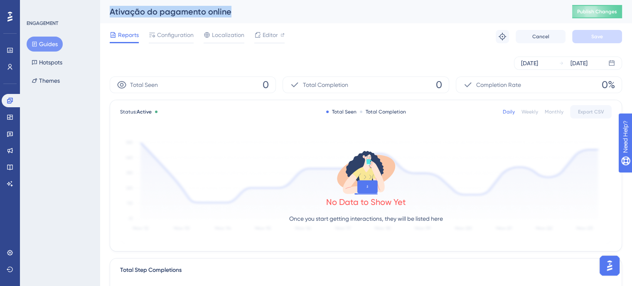
drag, startPoint x: 239, startPoint y: 18, endPoint x: 108, endPoint y: 11, distance: 131.4
click at [108, 11] on div "Ativação do pagamento online Publish Changes" at bounding box center [366, 11] width 532 height 23
click at [405, 34] on div "Reports Configuration Localization Editor Troubleshoot Cancel Save" at bounding box center [366, 36] width 512 height 27
click at [538, 68] on div "[DATE]" at bounding box center [529, 63] width 17 height 10
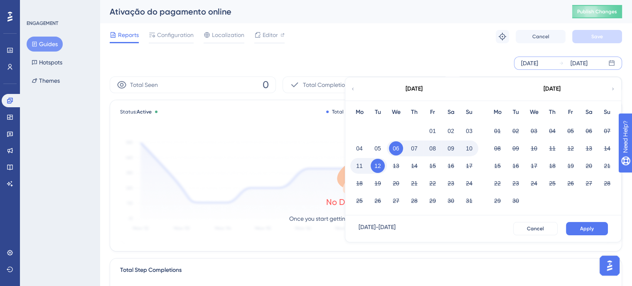
click at [298, 59] on div "[DATE] [DATE] [DATE] Mo Tu We Th Fr Sa Su 01 02 03 04 05 06 07 08 09 10 11 12 1…" at bounding box center [366, 62] width 512 height 13
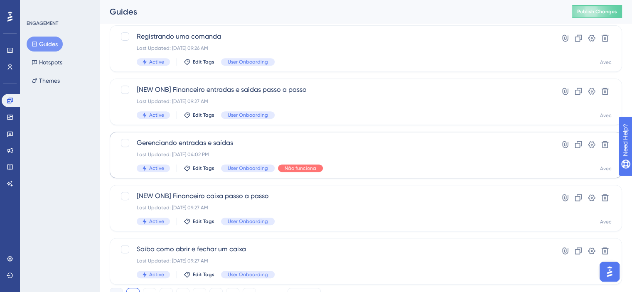
scroll to position [372, 0]
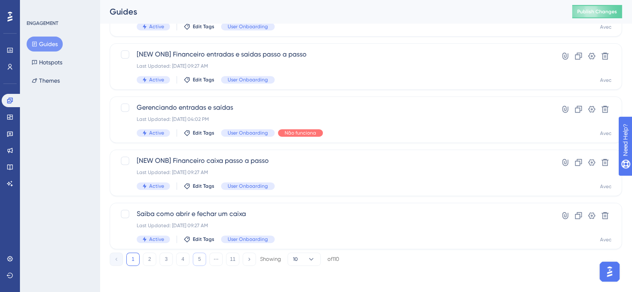
click at [199, 257] on button "5" at bounding box center [199, 259] width 13 height 13
click at [203, 259] on button "6" at bounding box center [199, 259] width 13 height 13
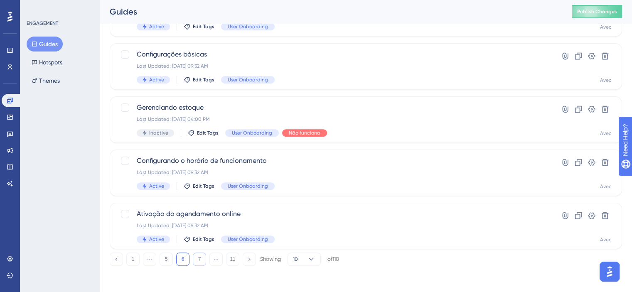
click at [201, 260] on button "7" at bounding box center [199, 259] width 13 height 13
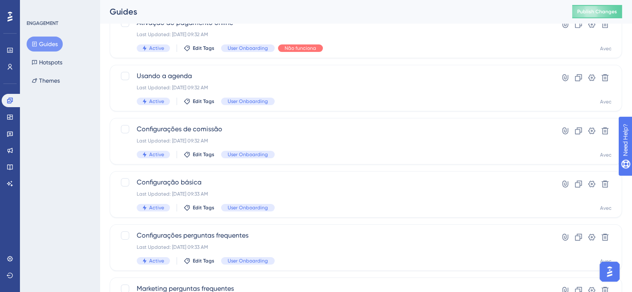
scroll to position [40, 0]
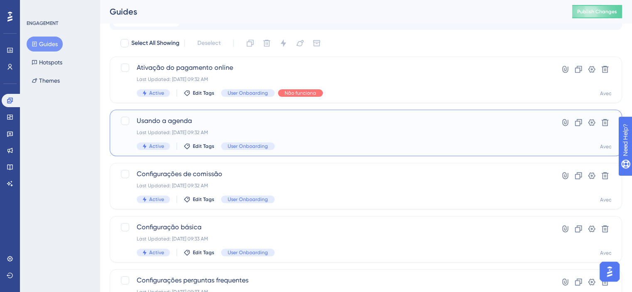
click at [410, 139] on div "Usando a agenda Last Updated: 25 de jul. de 2025 09:32 AM Active Edit Tags User…" at bounding box center [333, 133] width 392 height 34
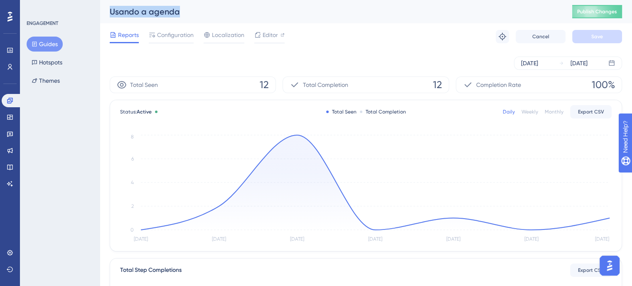
drag, startPoint x: 193, startPoint y: 12, endPoint x: 91, endPoint y: 12, distance: 101.4
click at [100, 12] on div "Performance Users Engagement Widgets Feedback Product Updates Knowledge Base AI…" at bounding box center [366, 285] width 532 height 570
click at [538, 58] on div "[DATE]" at bounding box center [529, 63] width 17 height 10
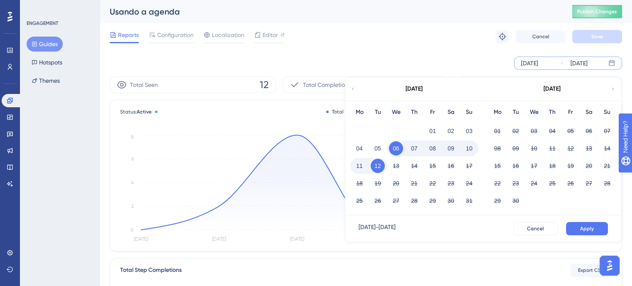
click at [352, 89] on icon at bounding box center [352, 88] width 5 height 7
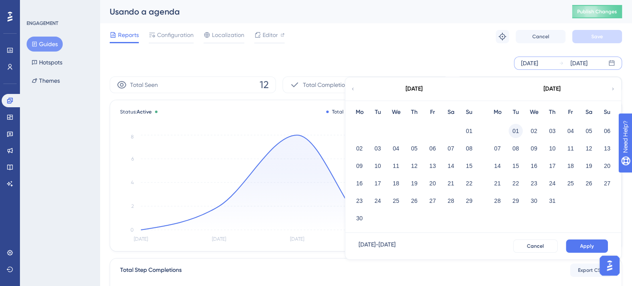
click at [515, 130] on button "01" at bounding box center [515, 131] width 14 height 14
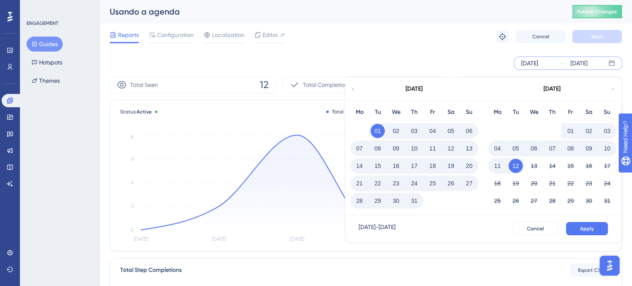
click at [422, 197] on div "31" at bounding box center [414, 201] width 18 height 16
click at [418, 199] on button "31" at bounding box center [414, 201] width 14 height 14
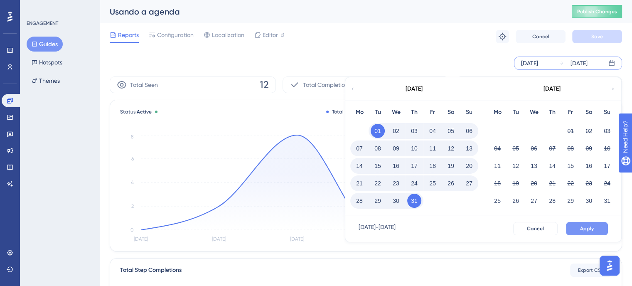
click at [594, 225] on button "Apply" at bounding box center [587, 228] width 42 height 13
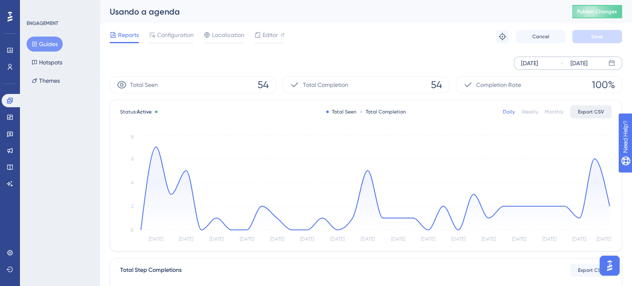
click at [592, 115] on button "Export CSV" at bounding box center [591, 111] width 42 height 13
drag, startPoint x: 11, startPoint y: 104, endPoint x: 464, endPoint y: 0, distance: 465.0
click at [11, 104] on link at bounding box center [12, 100] width 20 height 13
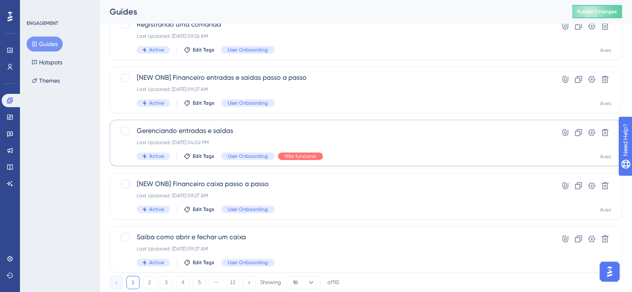
scroll to position [372, 0]
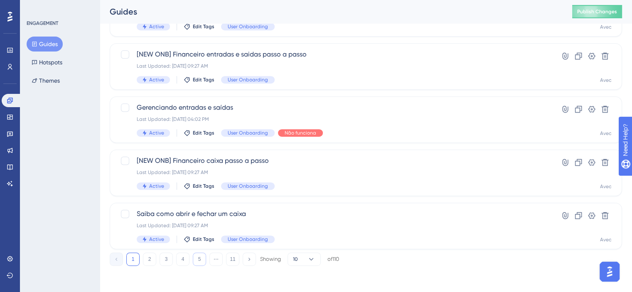
click at [201, 260] on button "5" at bounding box center [199, 259] width 13 height 13
click at [203, 260] on button "6" at bounding box center [199, 259] width 13 height 13
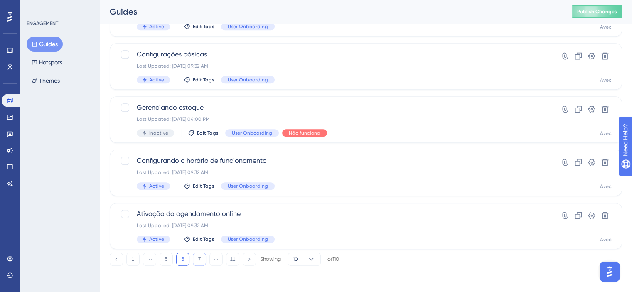
click at [201, 260] on button "7" at bounding box center [199, 259] width 13 height 13
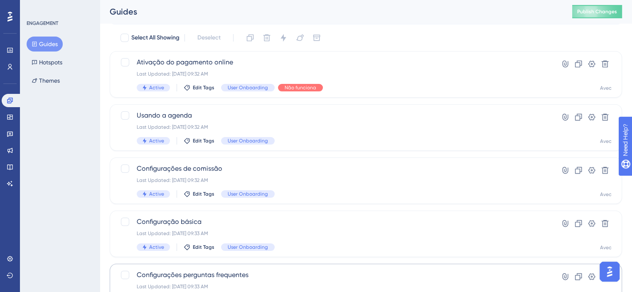
scroll to position [40, 0]
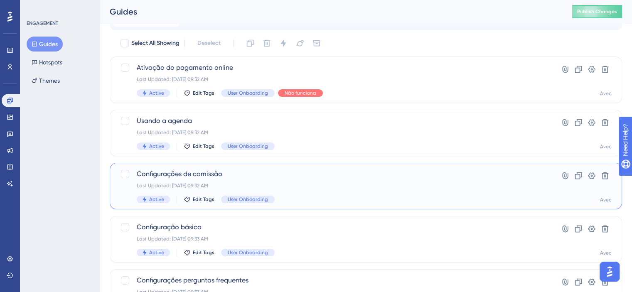
click at [299, 169] on span "Configurações de comissão" at bounding box center [333, 174] width 392 height 10
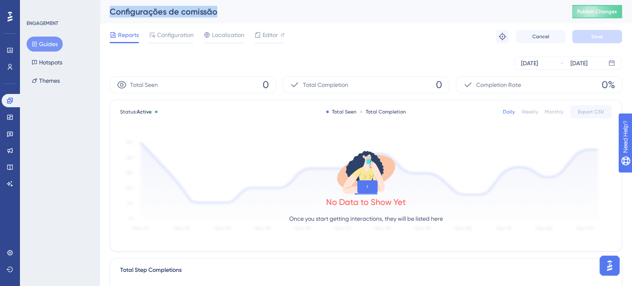
drag, startPoint x: 218, startPoint y: 17, endPoint x: 105, endPoint y: 12, distance: 113.1
click at [105, 12] on div "Configurações de comissão Publish Changes" at bounding box center [366, 11] width 532 height 23
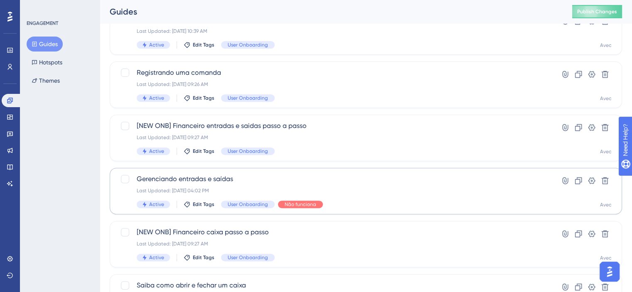
scroll to position [372, 0]
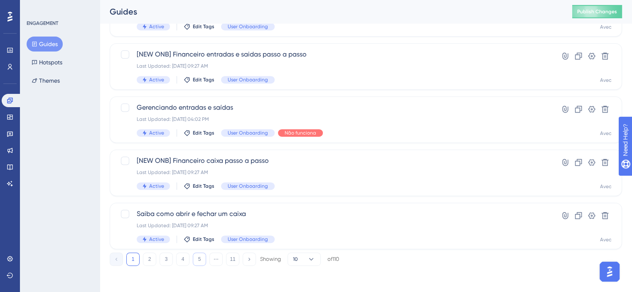
click at [197, 257] on button "5" at bounding box center [199, 259] width 13 height 13
click at [195, 259] on button "6" at bounding box center [199, 259] width 13 height 13
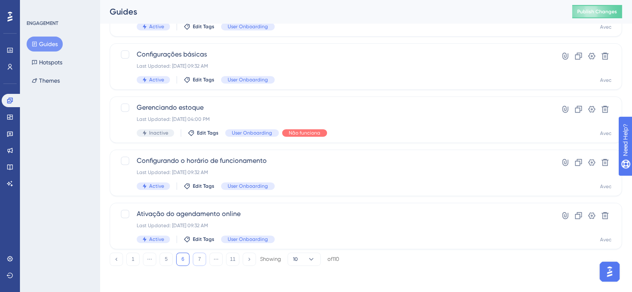
click at [197, 259] on button "7" at bounding box center [199, 259] width 13 height 13
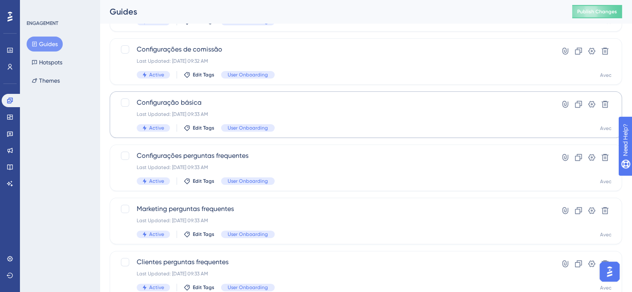
scroll to position [81, 0]
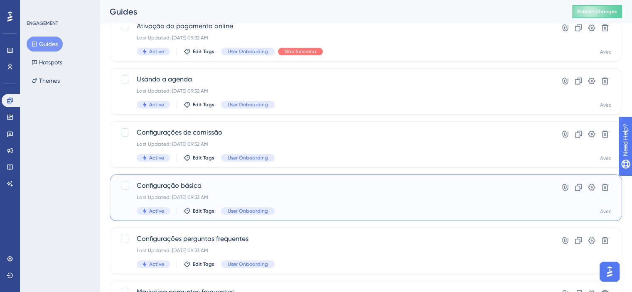
click at [368, 182] on span "Configuração básica" at bounding box center [333, 186] width 392 height 10
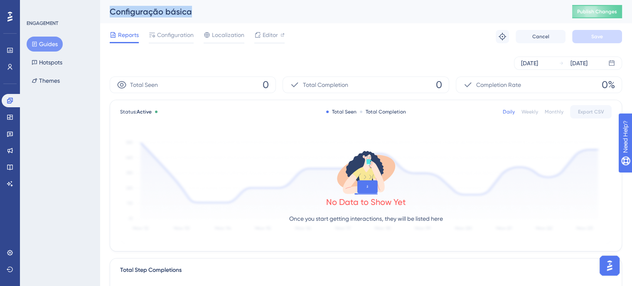
drag, startPoint x: 193, startPoint y: 14, endPoint x: 106, endPoint y: 13, distance: 86.4
click at [106, 13] on div "Configuração básica Publish Changes" at bounding box center [366, 11] width 532 height 23
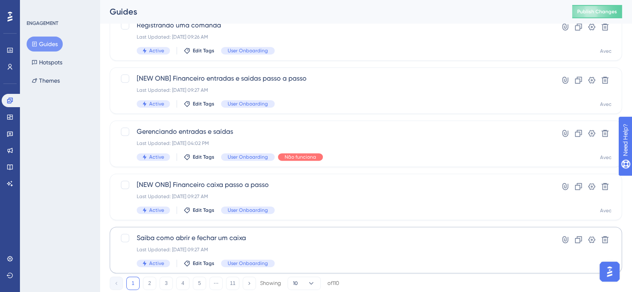
scroll to position [372, 0]
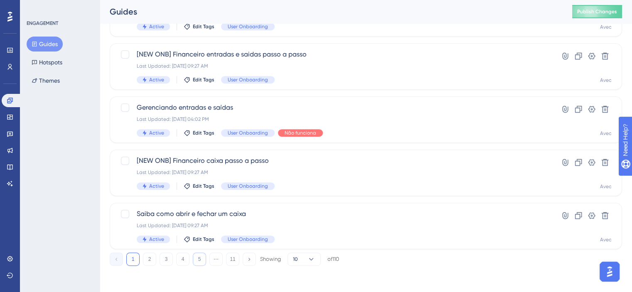
click at [199, 262] on button "5" at bounding box center [199, 259] width 13 height 13
click at [200, 262] on button "6" at bounding box center [199, 259] width 13 height 13
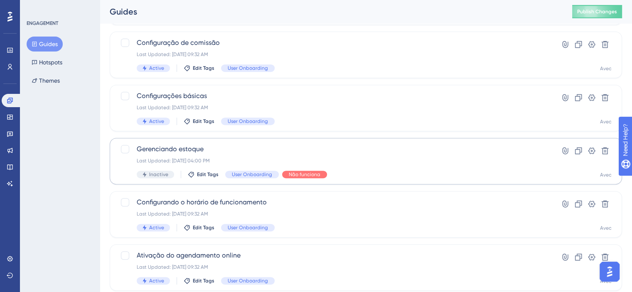
scroll to position [331, 0]
click at [432, 156] on div "Gerenciando estoque Last Updated: 04 de ago. de 2025 04:00 PM Inactive Edit Tag…" at bounding box center [333, 161] width 392 height 34
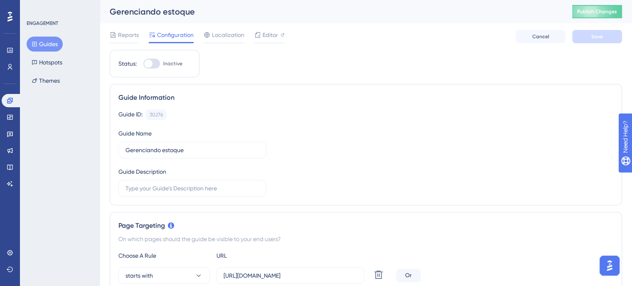
click at [116, 29] on div "Reports Configuration Localization Editor Cancel Save" at bounding box center [366, 36] width 512 height 27
click at [118, 33] on span "Reports" at bounding box center [128, 35] width 21 height 10
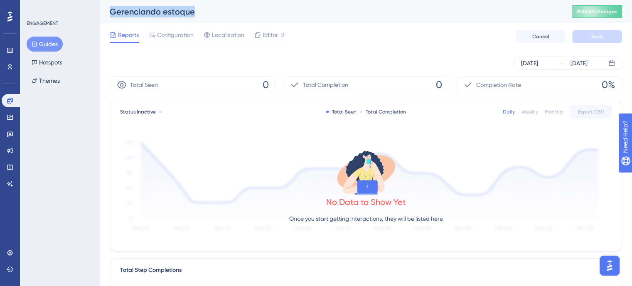
drag, startPoint x: 206, startPoint y: 11, endPoint x: 103, endPoint y: 16, distance: 103.1
click at [103, 16] on div "Gerenciando estoque Publish Changes" at bounding box center [366, 11] width 532 height 23
click at [551, 108] on div "Daily Weekly Monthly Export CSV" at bounding box center [557, 111] width 109 height 13
click at [553, 111] on div "Monthly" at bounding box center [554, 111] width 19 height 7
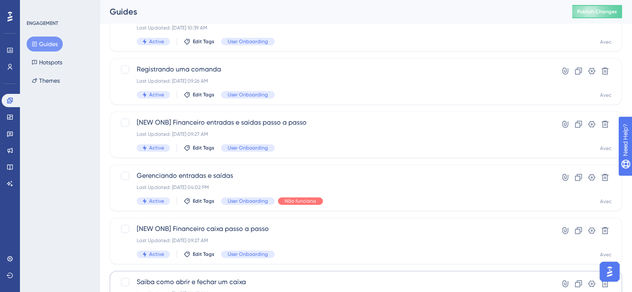
scroll to position [372, 0]
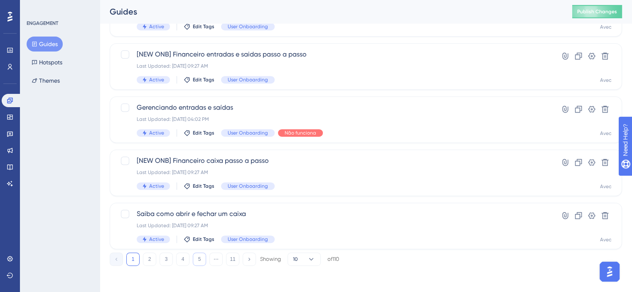
click at [194, 260] on button "5" at bounding box center [199, 259] width 13 height 13
click at [200, 260] on button "6" at bounding box center [199, 259] width 13 height 13
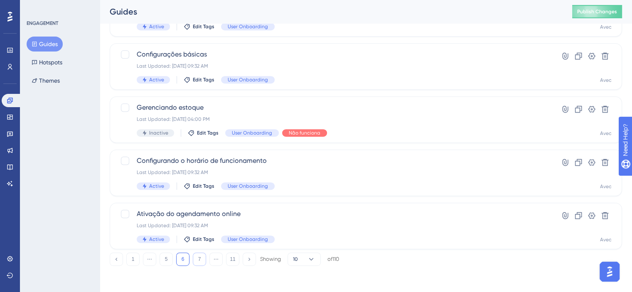
click at [200, 260] on button "7" at bounding box center [199, 259] width 13 height 13
click at [165, 256] on button "6" at bounding box center [166, 259] width 13 height 13
click at [201, 253] on button "7" at bounding box center [199, 259] width 13 height 13
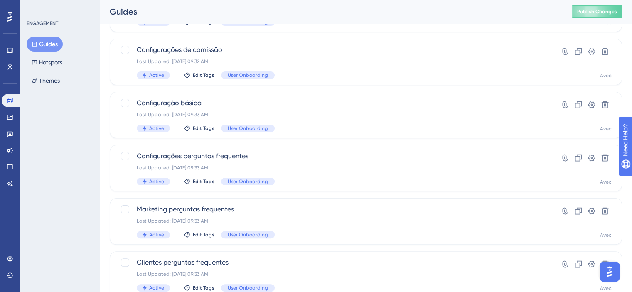
scroll to position [166, 0]
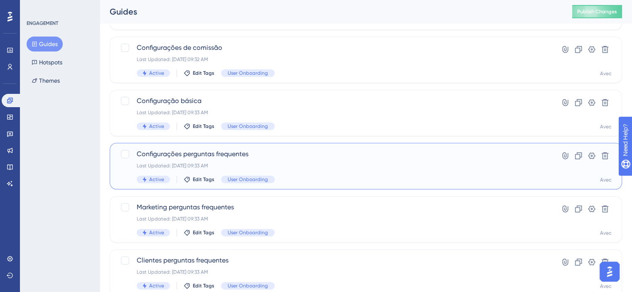
click at [308, 165] on div "Last Updated: 25 de [DATE]. de 2025 09:33 AM" at bounding box center [333, 165] width 392 height 7
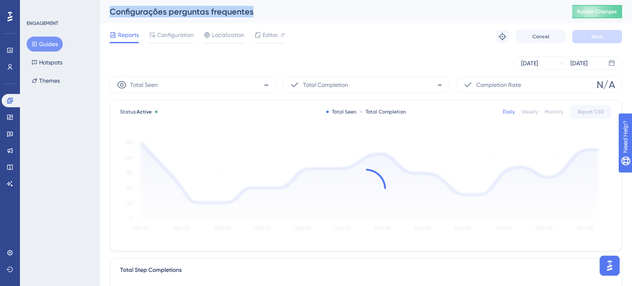
drag, startPoint x: 253, startPoint y: 9, endPoint x: 106, endPoint y: 17, distance: 146.5
click at [106, 17] on div "Configurações perguntas frequentes Publish Changes" at bounding box center [366, 11] width 532 height 23
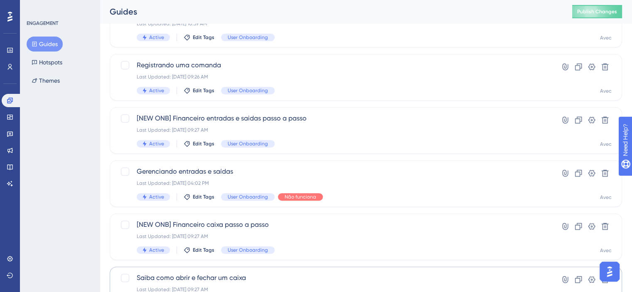
scroll to position [372, 0]
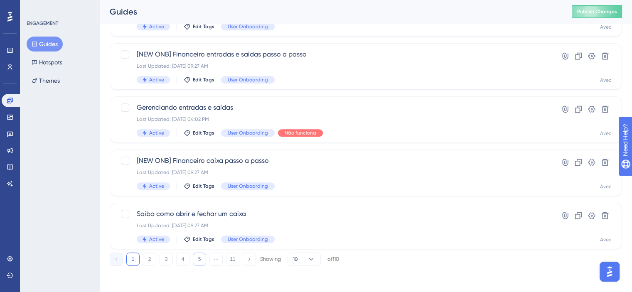
click at [201, 261] on button "5" at bounding box center [199, 259] width 13 height 13
click at [198, 261] on button "6" at bounding box center [199, 259] width 13 height 13
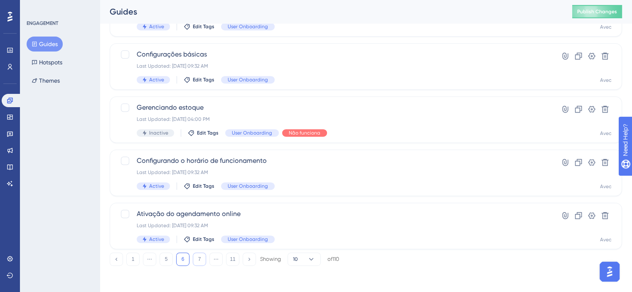
click at [199, 261] on button "7" at bounding box center [199, 259] width 13 height 13
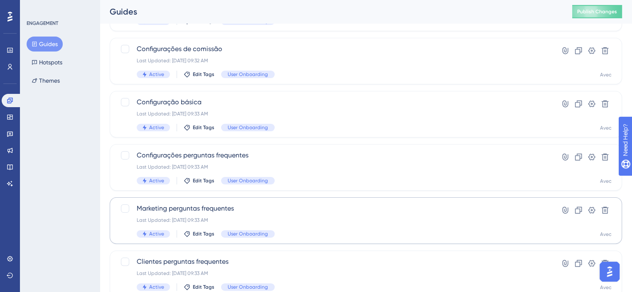
scroll to position [165, 0]
click at [293, 206] on span "Marketing perguntas frequentes" at bounding box center [333, 209] width 392 height 10
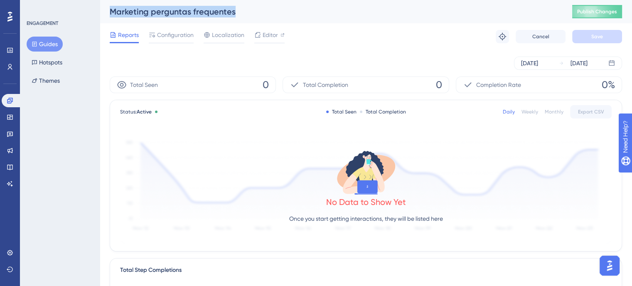
drag, startPoint x: 243, startPoint y: 15, endPoint x: 108, endPoint y: 10, distance: 134.3
click at [108, 10] on div "Marketing perguntas frequentes Publish Changes" at bounding box center [366, 11] width 532 height 23
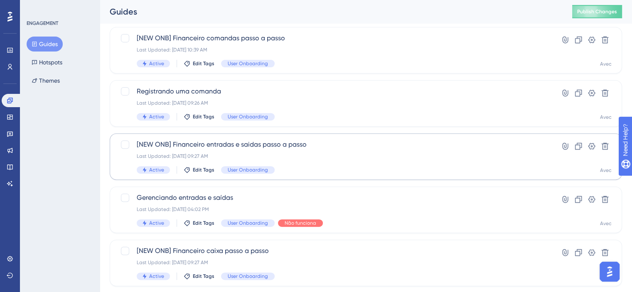
scroll to position [372, 0]
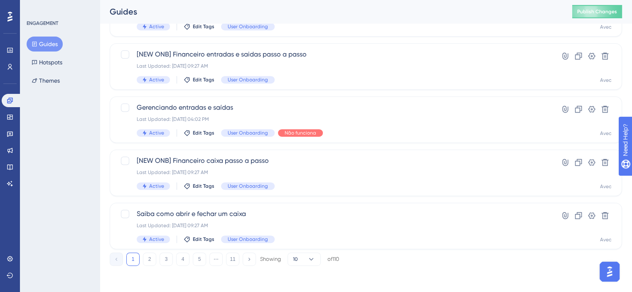
click at [189, 256] on div "1 2 3 4 5 ⋯ 11 Showing 10 of 110" at bounding box center [224, 259] width 229 height 13
click at [197, 257] on button "5" at bounding box center [199, 259] width 13 height 13
click at [203, 258] on button "6" at bounding box center [199, 259] width 13 height 13
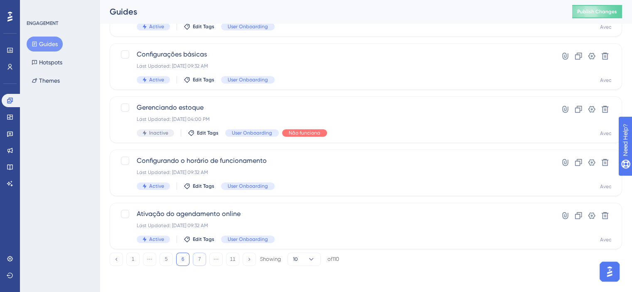
click at [203, 258] on button "7" at bounding box center [199, 259] width 13 height 13
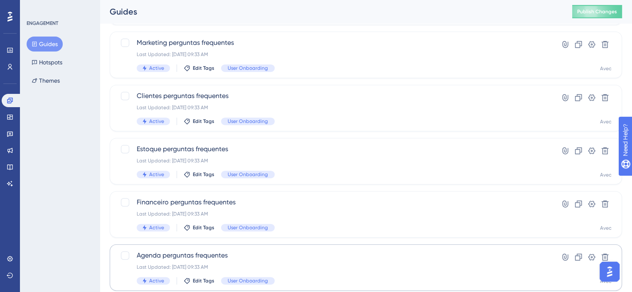
scroll to position [289, 0]
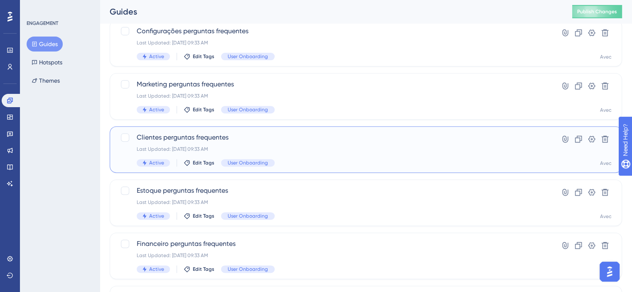
click at [351, 152] on div "Clientes perguntas frequentes Last Updated: 25 de jul. de 2025 09:33 AM Active …" at bounding box center [333, 150] width 392 height 34
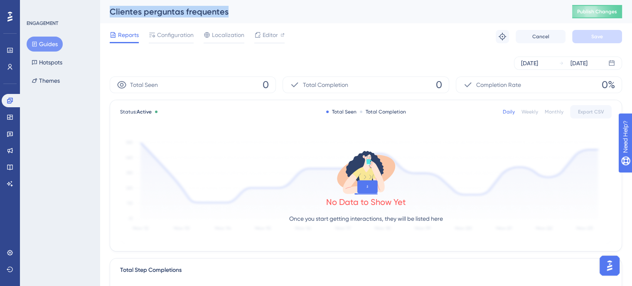
drag, startPoint x: 228, startPoint y: 9, endPoint x: 89, endPoint y: 10, distance: 139.2
click at [100, 10] on div "Performance Users Engagement Widgets Feedback Product Updates Knowledge Base AI…" at bounding box center [366, 285] width 532 height 570
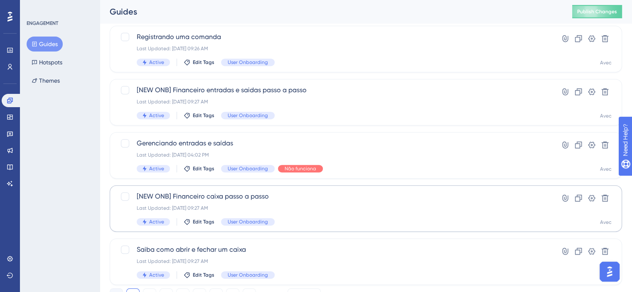
scroll to position [372, 0]
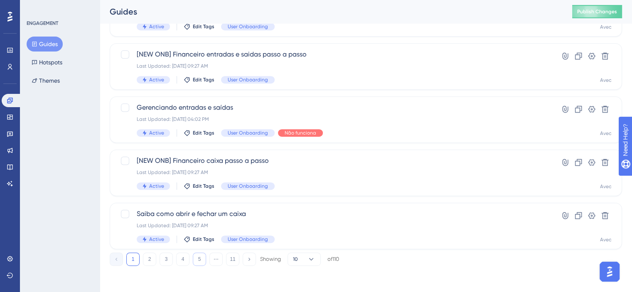
click at [195, 262] on button "5" at bounding box center [199, 259] width 13 height 13
click at [198, 260] on button "6" at bounding box center [199, 259] width 13 height 13
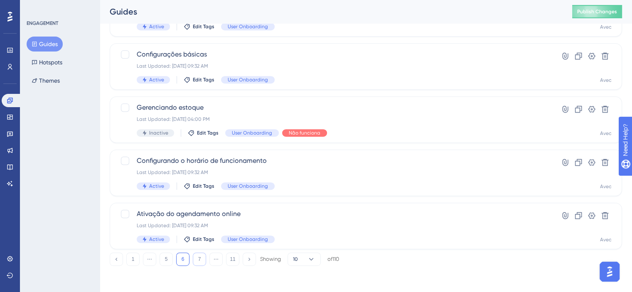
click at [200, 260] on button "7" at bounding box center [199, 259] width 13 height 13
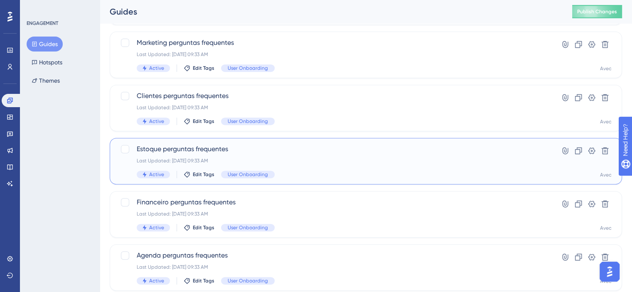
click at [288, 145] on span "Estoque perguntas frequentes" at bounding box center [333, 149] width 392 height 10
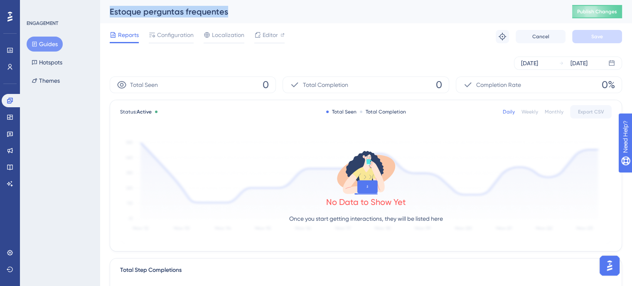
drag, startPoint x: 230, startPoint y: 8, endPoint x: 98, endPoint y: 10, distance: 132.5
click at [100, 10] on div "Performance Users Engagement Widgets Feedback Product Updates Knowledge Base AI…" at bounding box center [366, 285] width 532 height 570
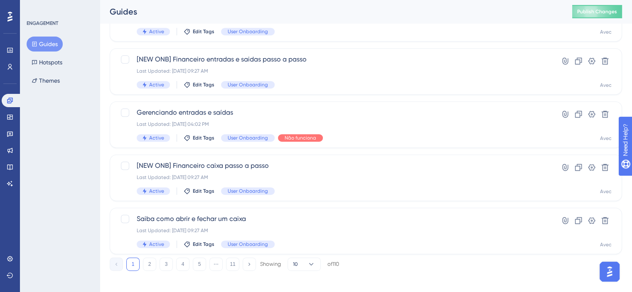
scroll to position [372, 0]
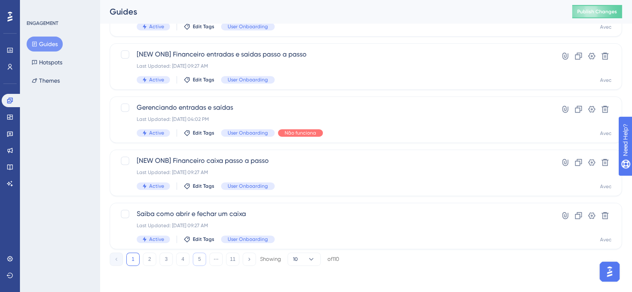
click at [194, 255] on button "5" at bounding box center [199, 259] width 13 height 13
click at [202, 257] on button "6" at bounding box center [199, 259] width 13 height 13
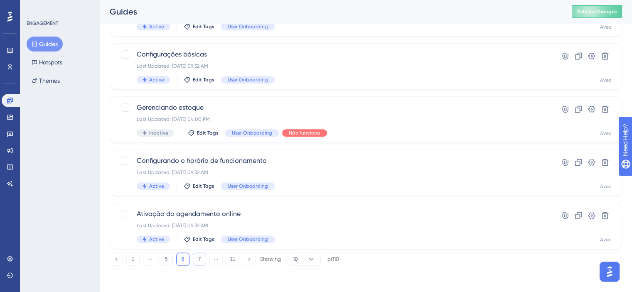
click at [202, 257] on button "7" at bounding box center [199, 259] width 13 height 13
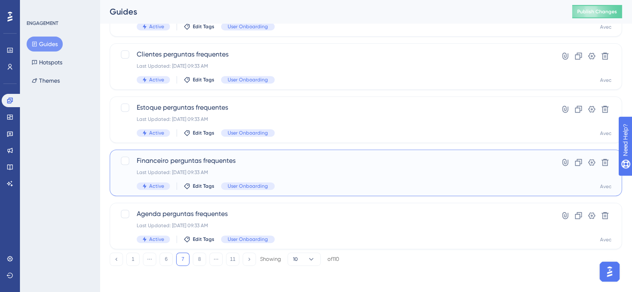
click at [320, 177] on div "Financeiro perguntas frequentes Last Updated: 25 de jul. de 2025 09:33 AM Activ…" at bounding box center [333, 173] width 392 height 34
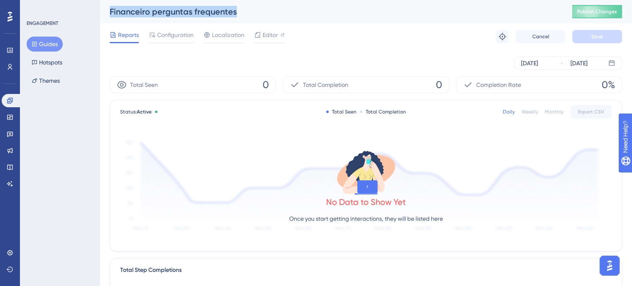
drag, startPoint x: 244, startPoint y: 6, endPoint x: 109, endPoint y: 12, distance: 135.1
click at [109, 12] on div "Financeiro perguntas frequentes Publish Changes" at bounding box center [366, 11] width 532 height 23
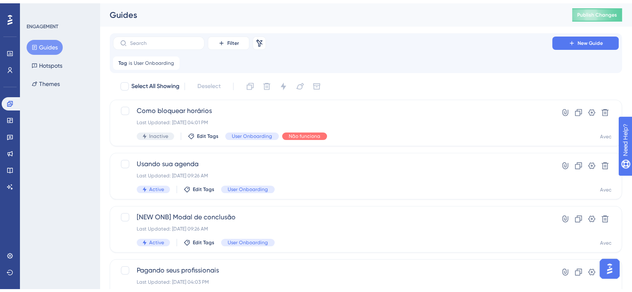
scroll to position [372, 0]
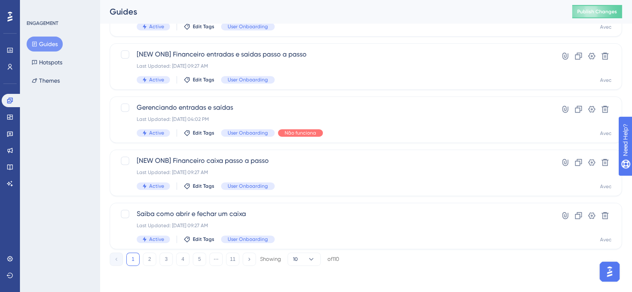
click at [190, 255] on div "1 2 3 4 5 ⋯ 11 Showing 10 of 110" at bounding box center [224, 259] width 229 height 13
click at [193, 258] on button "5" at bounding box center [199, 259] width 13 height 13
click at [199, 262] on button "6" at bounding box center [199, 259] width 13 height 13
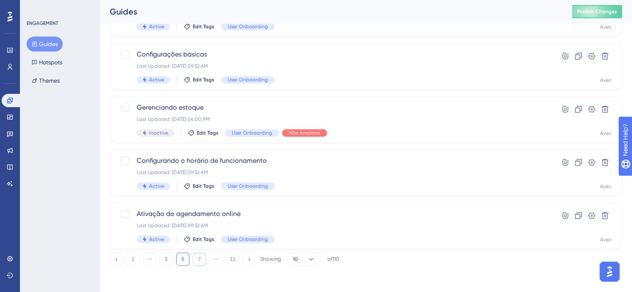
click at [204, 260] on button "7" at bounding box center [199, 259] width 13 height 13
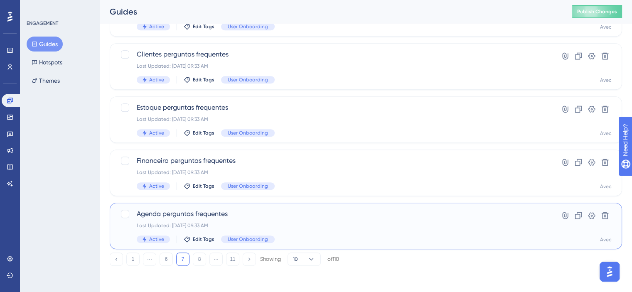
click at [330, 211] on span "Agenda perguntas frequentes" at bounding box center [333, 214] width 392 height 10
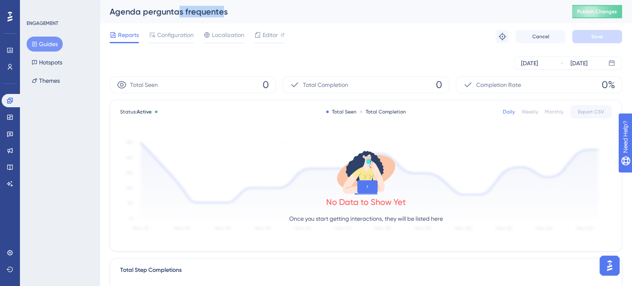
drag, startPoint x: 221, startPoint y: 15, endPoint x: 178, endPoint y: 15, distance: 43.2
click at [178, 15] on div "Agenda perguntas frequentes" at bounding box center [331, 12] width 442 height 12
click at [241, 3] on div "Agenda perguntas frequentes Publish Changes" at bounding box center [366, 11] width 532 height 23
drag, startPoint x: 225, startPoint y: 12, endPoint x: 109, endPoint y: 15, distance: 116.4
click at [109, 15] on div "Agenda perguntas frequentes Publish Changes" at bounding box center [366, 11] width 532 height 23
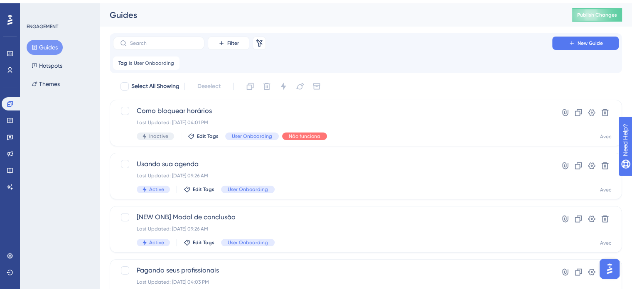
scroll to position [372, 0]
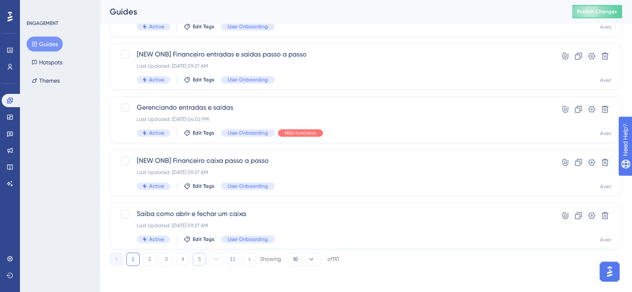
click at [201, 259] on button "5" at bounding box center [199, 259] width 13 height 13
click at [203, 259] on button "6" at bounding box center [199, 259] width 13 height 13
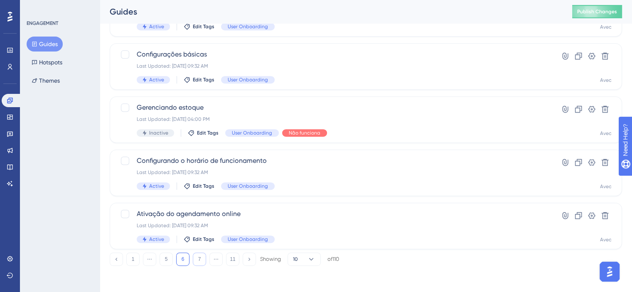
click at [203, 259] on button "7" at bounding box center [199, 259] width 13 height 13
click at [203, 259] on button "8" at bounding box center [199, 259] width 13 height 13
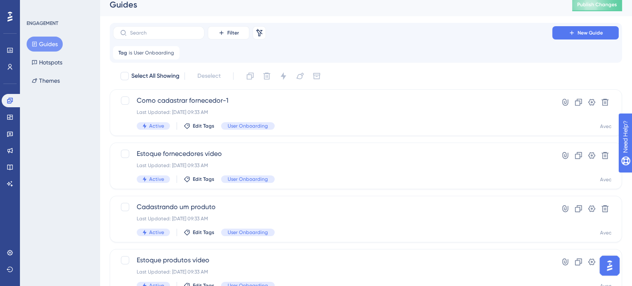
scroll to position [0, 0]
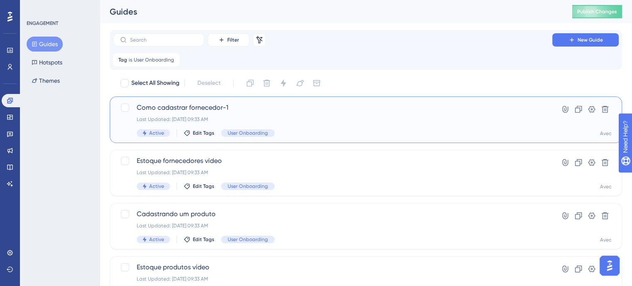
click at [304, 128] on div "Como cadastrar fornecedor-1 Last Updated: 25 de jul. de 2025 09:33 AM Active Ed…" at bounding box center [333, 120] width 392 height 34
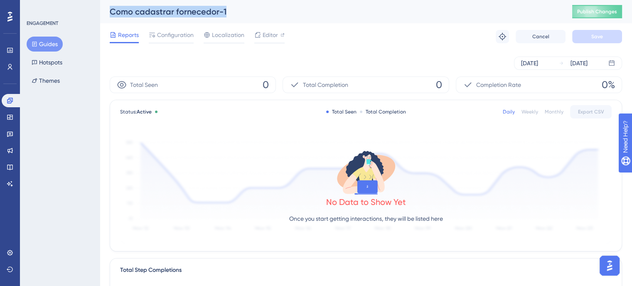
drag, startPoint x: 224, startPoint y: 16, endPoint x: 110, endPoint y: 4, distance: 114.8
click at [110, 4] on div "Como cadastrar fornecedor-1 Publish Changes" at bounding box center [366, 11] width 532 height 23
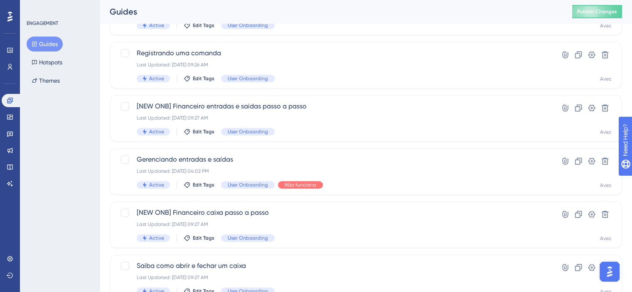
scroll to position [372, 0]
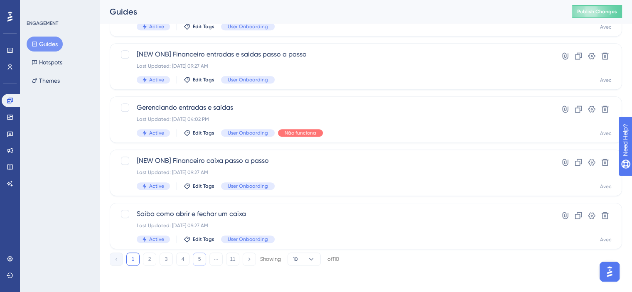
click at [205, 258] on button "5" at bounding box center [199, 259] width 13 height 13
click at [205, 258] on button "6" at bounding box center [199, 259] width 13 height 13
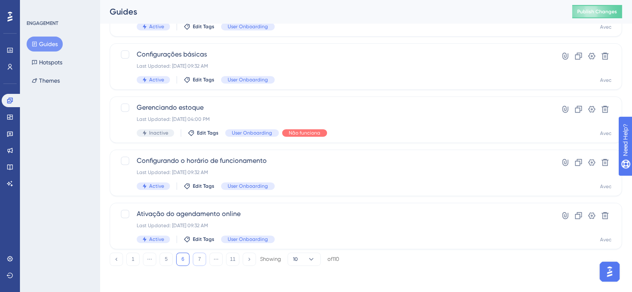
click at [205, 258] on button "7" at bounding box center [199, 259] width 13 height 13
click at [201, 257] on button "8" at bounding box center [199, 259] width 13 height 13
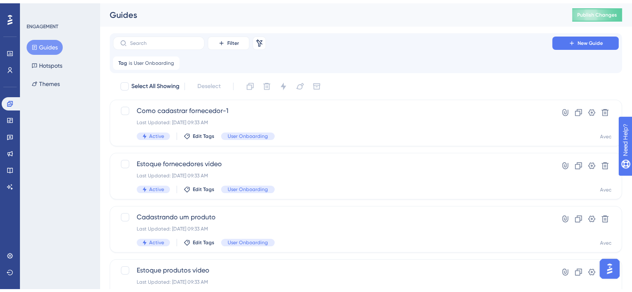
scroll to position [42, 0]
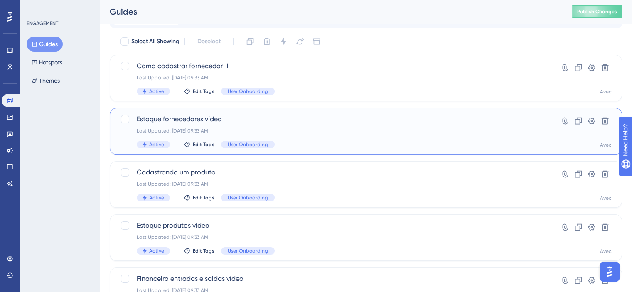
click at [400, 142] on div "Active Edit Tags User Onboarding" at bounding box center [333, 144] width 392 height 7
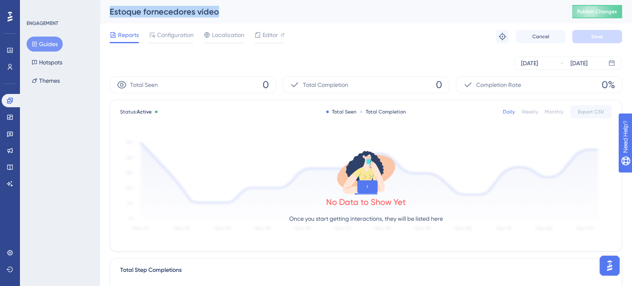
drag, startPoint x: 229, startPoint y: 12, endPoint x: 99, endPoint y: 12, distance: 130.4
click at [100, 12] on div "Performance Users Engagement Widgets Feedback Product Updates Knowledge Base AI…" at bounding box center [366, 285] width 532 height 570
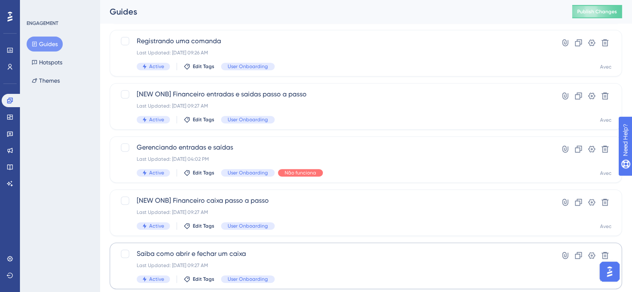
scroll to position [372, 0]
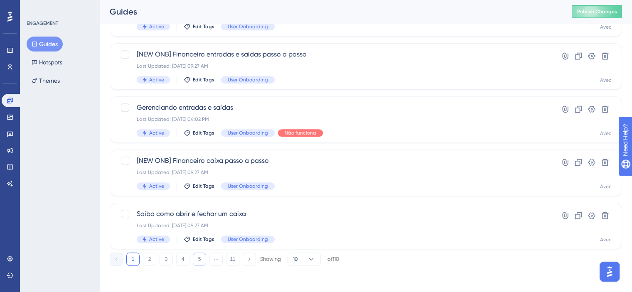
click at [203, 259] on button "5" at bounding box center [199, 259] width 13 height 13
click at [203, 259] on button "6" at bounding box center [199, 259] width 13 height 13
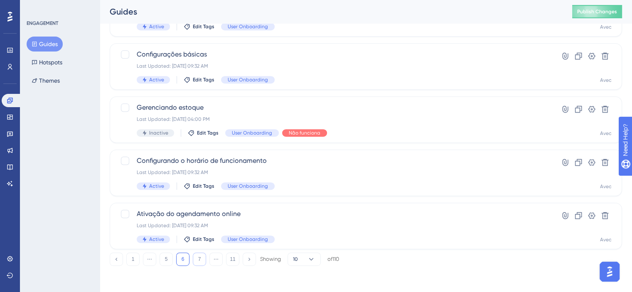
click at [203, 259] on button "7" at bounding box center [199, 259] width 13 height 13
click at [203, 259] on button "8" at bounding box center [199, 259] width 13 height 13
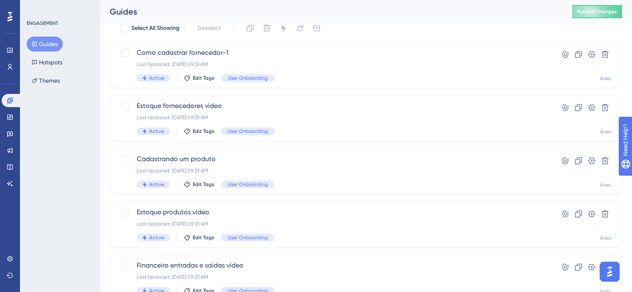
scroll to position [40, 0]
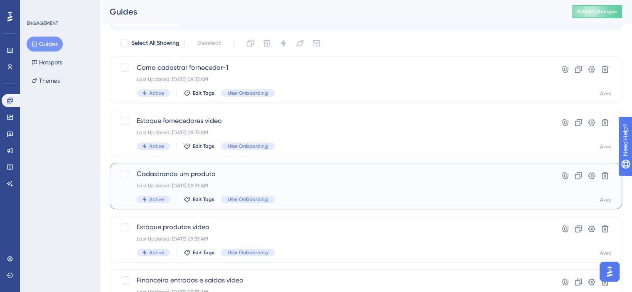
click at [311, 199] on div "Active Edit Tags User Onboarding" at bounding box center [333, 199] width 392 height 7
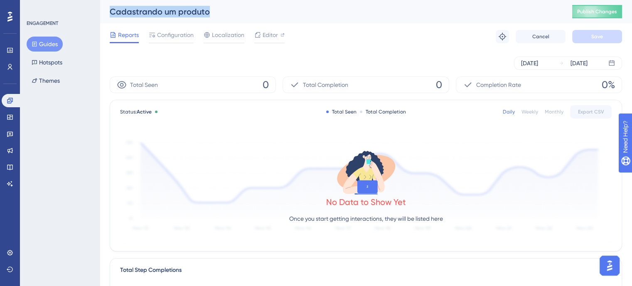
drag, startPoint x: 211, startPoint y: 9, endPoint x: 69, endPoint y: 18, distance: 142.4
click at [100, 18] on div "Performance Users Engagement Widgets Feedback Product Updates Knowledge Base AI…" at bounding box center [366, 285] width 532 height 570
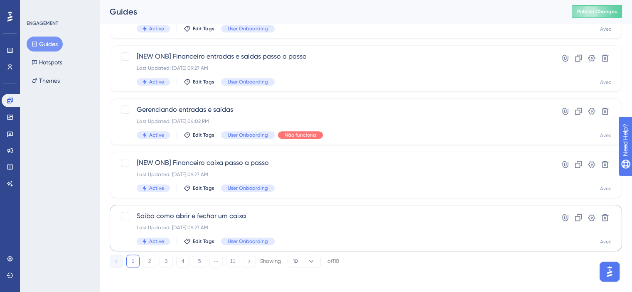
scroll to position [372, 0]
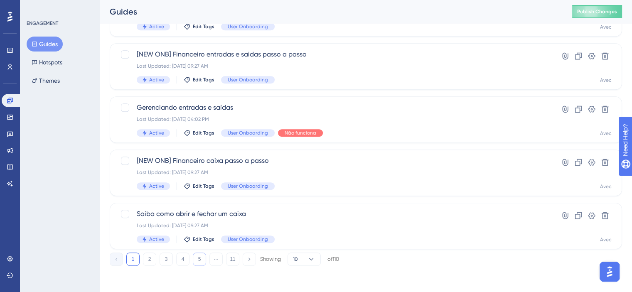
click at [205, 259] on button "5" at bounding box center [199, 259] width 13 height 13
click at [205, 259] on button "6" at bounding box center [199, 259] width 13 height 13
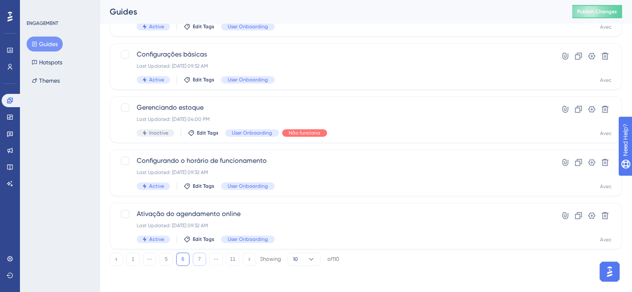
click at [205, 259] on button "7" at bounding box center [199, 259] width 13 height 13
click at [205, 259] on button "8" at bounding box center [199, 259] width 13 height 13
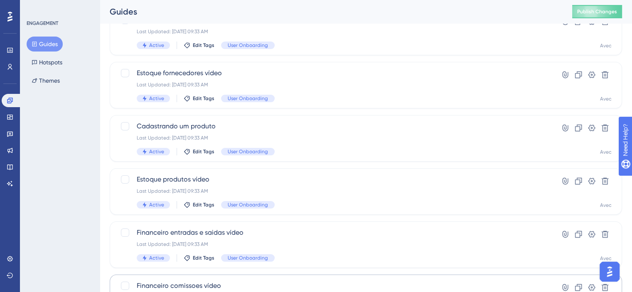
scroll to position [123, 0]
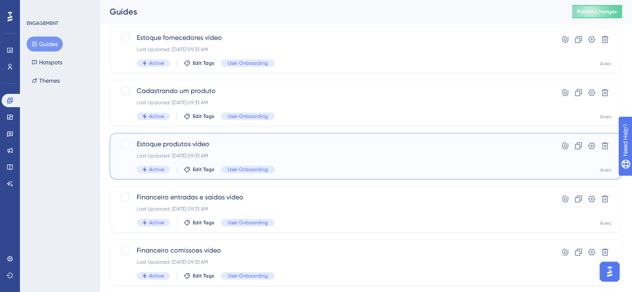
click at [414, 157] on div "Last Updated: 25 de [DATE]. de 2025 09:33 AM" at bounding box center [333, 155] width 392 height 7
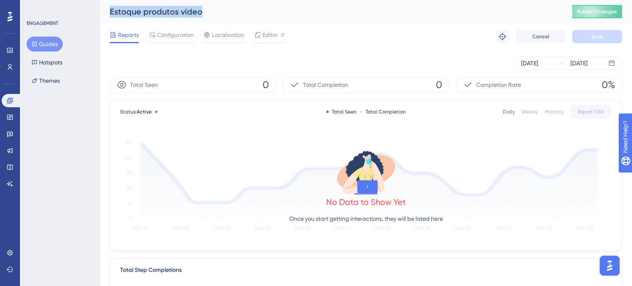
drag, startPoint x: 223, startPoint y: 8, endPoint x: 86, endPoint y: 14, distance: 136.8
click at [100, 14] on div "Performance Users Engagement Widgets Feedback Product Updates Knowledge Base AI…" at bounding box center [366, 285] width 532 height 570
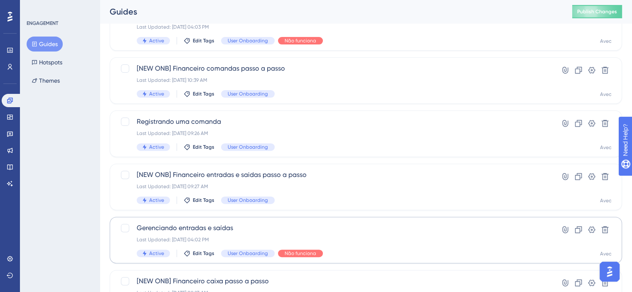
scroll to position [372, 0]
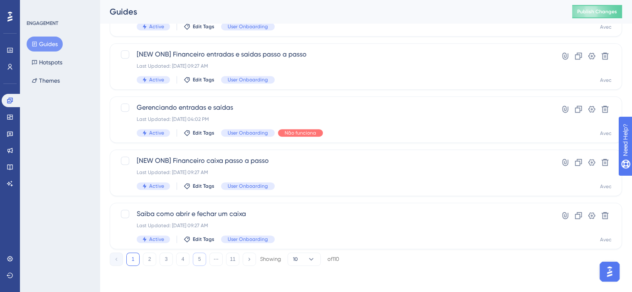
click at [197, 258] on button "5" at bounding box center [199, 259] width 13 height 13
click at [203, 257] on button "6" at bounding box center [199, 259] width 13 height 13
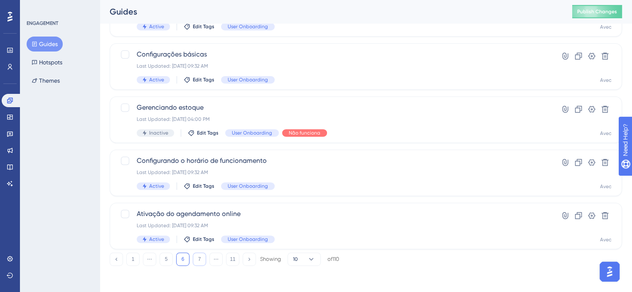
click at [200, 257] on button "7" at bounding box center [199, 259] width 13 height 13
click at [203, 258] on button "8" at bounding box center [199, 259] width 13 height 13
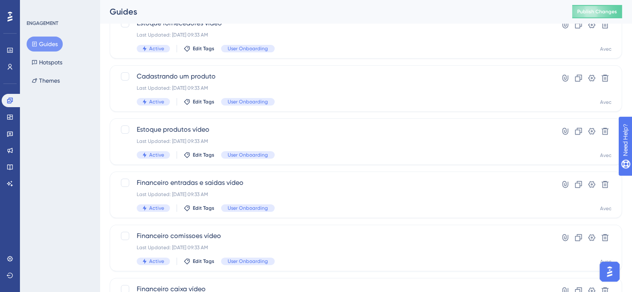
scroll to position [123, 0]
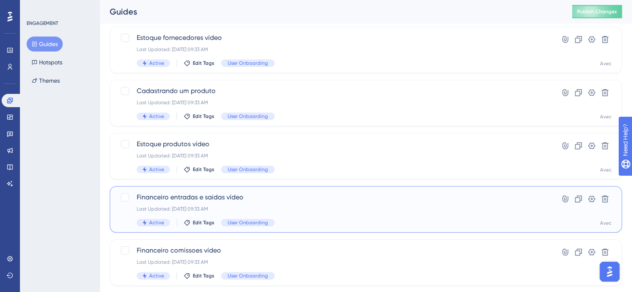
click at [374, 196] on span "Financeiro entradas e saidas vídeo" at bounding box center [333, 197] width 392 height 10
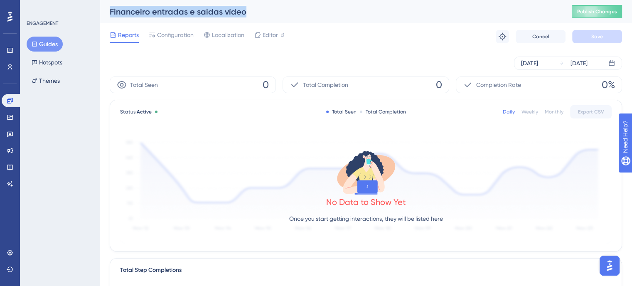
drag, startPoint x: 233, startPoint y: 16, endPoint x: 110, endPoint y: 15, distance: 123.0
click at [110, 15] on div "Financeiro entradas e saidas vídeo" at bounding box center [331, 12] width 442 height 12
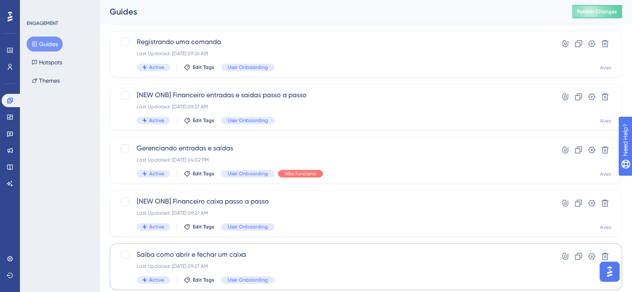
scroll to position [372, 0]
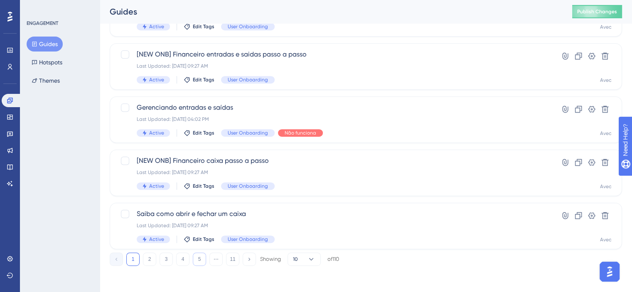
click at [203, 257] on button "5" at bounding box center [199, 259] width 13 height 13
click at [203, 257] on button "6" at bounding box center [199, 259] width 13 height 13
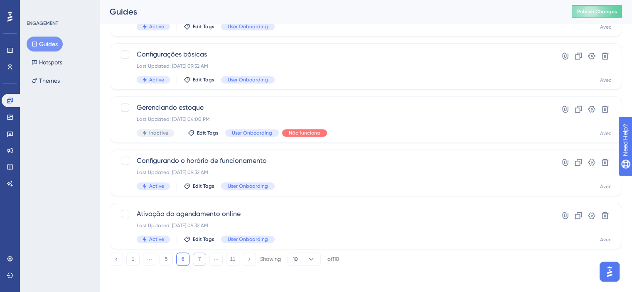
click at [203, 257] on button "7" at bounding box center [199, 259] width 13 height 13
click at [203, 257] on button "8" at bounding box center [199, 259] width 13 height 13
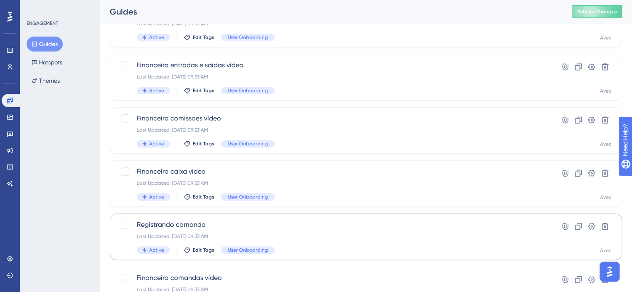
scroll to position [248, 0]
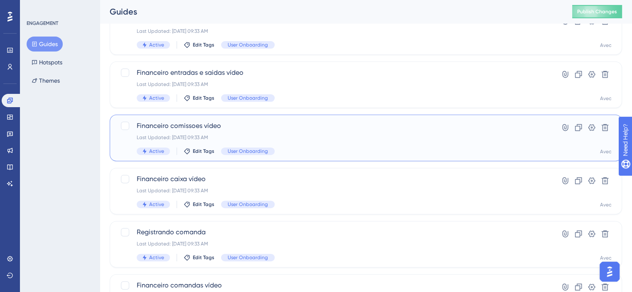
click at [334, 146] on div "Financeiro comissoes vídeo Last Updated: 25 de jul. de 2025 09:33 AM Active Edi…" at bounding box center [333, 138] width 392 height 34
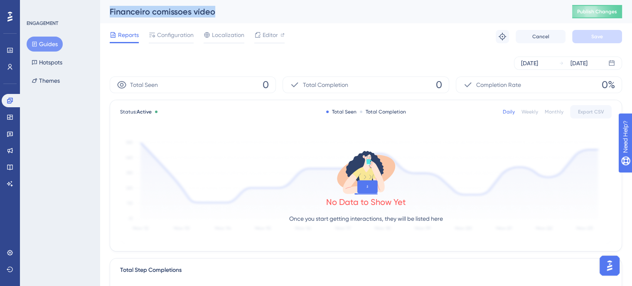
drag, startPoint x: 216, startPoint y: 14, endPoint x: 110, endPoint y: 20, distance: 106.5
click at [110, 20] on div "Financeiro comissoes vídeo Publish Changes" at bounding box center [366, 11] width 532 height 23
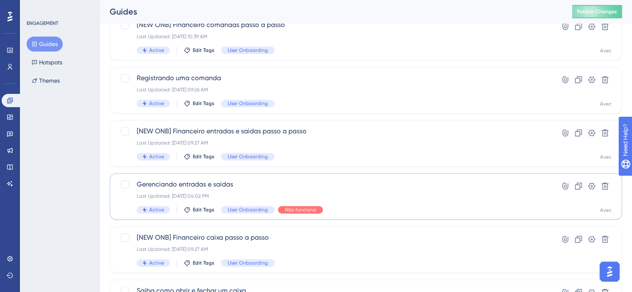
scroll to position [372, 0]
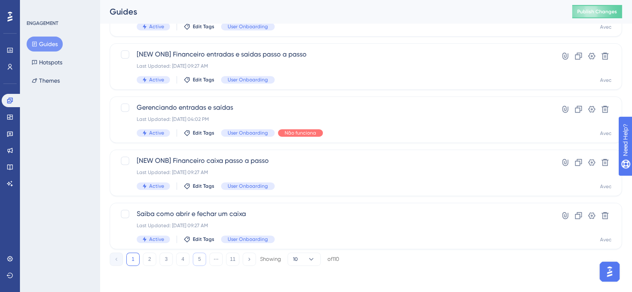
click at [204, 256] on button "5" at bounding box center [199, 259] width 13 height 13
click at [204, 256] on button "6" at bounding box center [199, 259] width 13 height 13
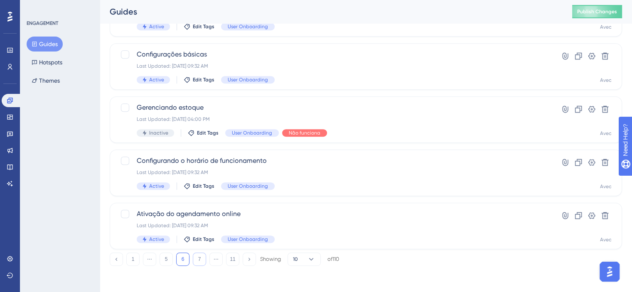
click at [204, 256] on button "7" at bounding box center [199, 259] width 13 height 13
click at [204, 256] on button "8" at bounding box center [199, 259] width 13 height 13
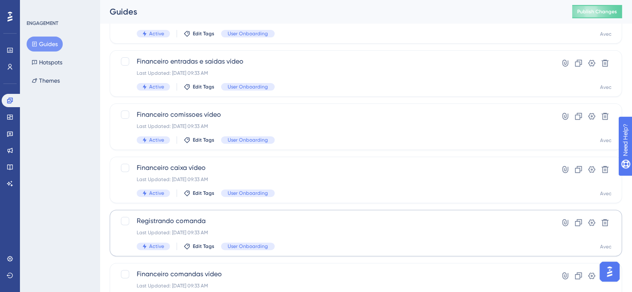
scroll to position [248, 0]
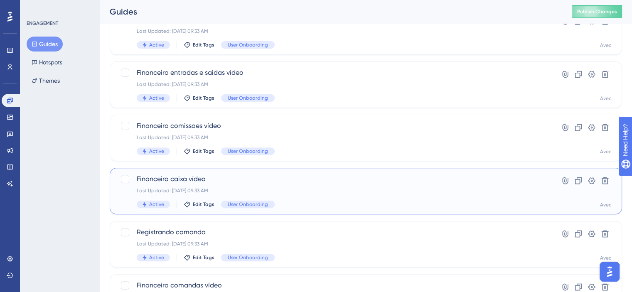
click at [314, 197] on div "Financeiro caixa vídeo Last Updated: 25 de jul. de 2025 09:33 AM Active Edit Ta…" at bounding box center [333, 191] width 392 height 34
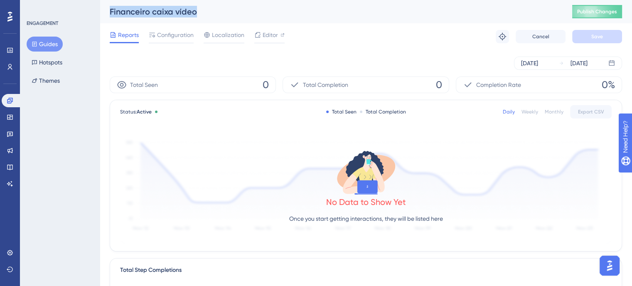
drag, startPoint x: 206, startPoint y: 9, endPoint x: 108, endPoint y: 15, distance: 98.7
click at [108, 15] on div "Financeiro caixa vídeo Publish Changes" at bounding box center [366, 11] width 532 height 23
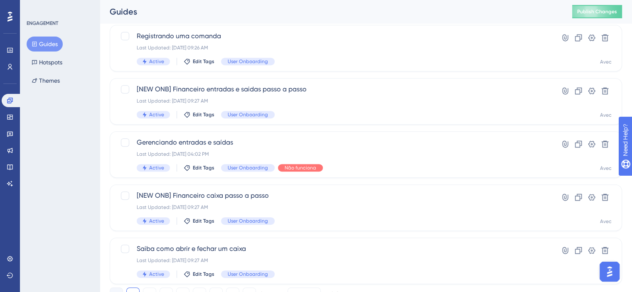
scroll to position [372, 0]
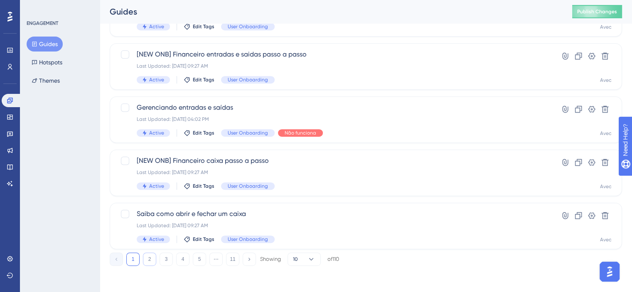
click at [148, 256] on button "2" at bounding box center [149, 259] width 13 height 13
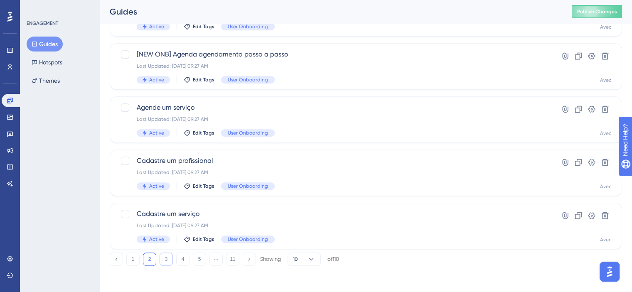
click at [167, 260] on button "3" at bounding box center [166, 259] width 13 height 13
click at [179, 260] on button "4" at bounding box center [182, 259] width 13 height 13
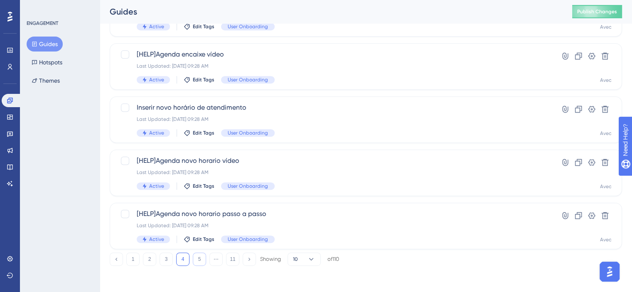
click at [198, 262] on button "5" at bounding box center [199, 259] width 13 height 13
click at [201, 262] on button "6" at bounding box center [199, 259] width 13 height 13
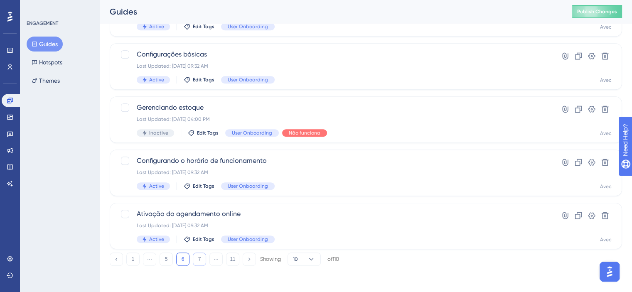
click at [201, 262] on button "7" at bounding box center [199, 259] width 13 height 13
click at [201, 262] on button "8" at bounding box center [199, 259] width 13 height 13
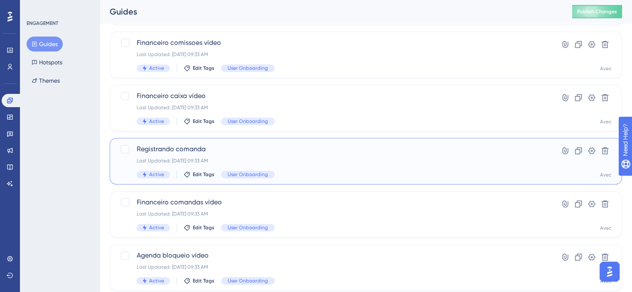
click at [373, 176] on div "Active Edit Tags User Onboarding" at bounding box center [333, 174] width 392 height 7
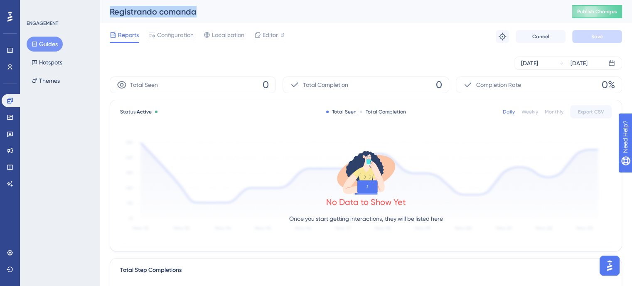
drag, startPoint x: 198, startPoint y: 7, endPoint x: 111, endPoint y: 18, distance: 87.2
click at [111, 18] on div "Registrando comanda Publish Changes" at bounding box center [366, 11] width 532 height 23
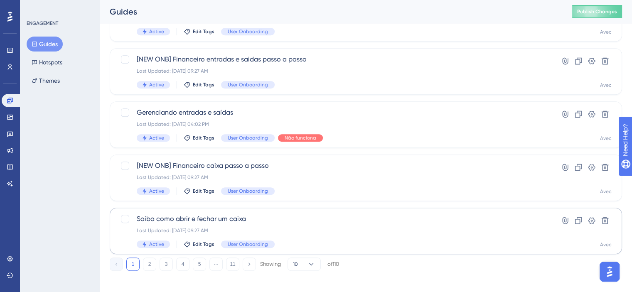
scroll to position [372, 0]
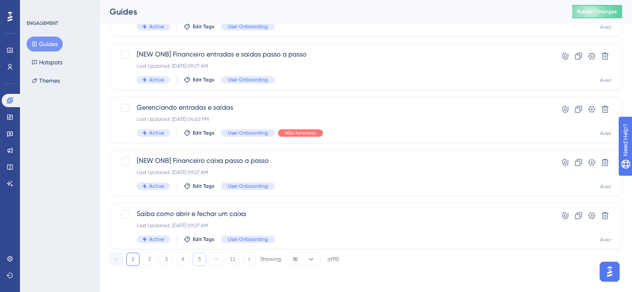
click at [194, 259] on button "5" at bounding box center [199, 259] width 13 height 13
click at [194, 259] on button "6" at bounding box center [199, 259] width 13 height 13
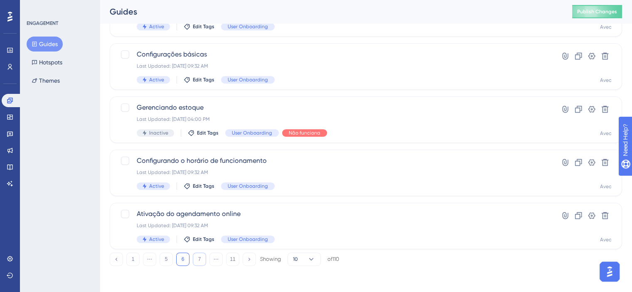
click at [202, 258] on button "7" at bounding box center [199, 259] width 13 height 13
click at [202, 258] on button "8" at bounding box center [199, 259] width 13 height 13
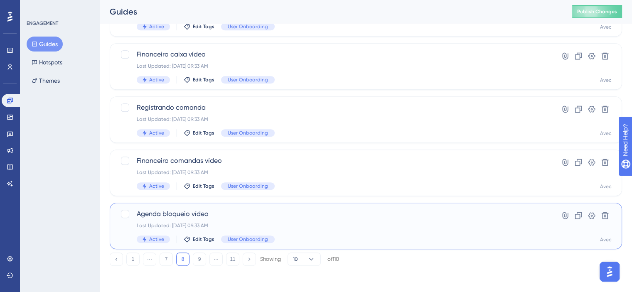
click at [307, 208] on div "Agenda bloqueio vídeo Last Updated: 25 de jul. de 2025 09:33 AM Active Edit Tag…" at bounding box center [366, 226] width 512 height 47
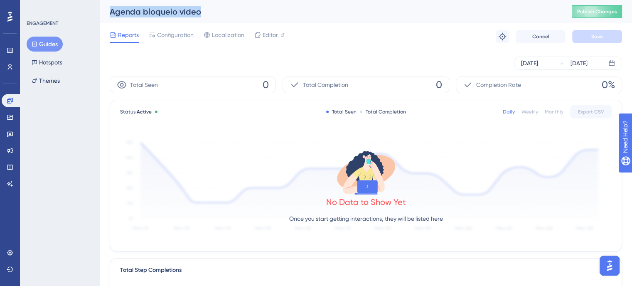
drag, startPoint x: 201, startPoint y: 6, endPoint x: 95, endPoint y: 19, distance: 107.1
click at [100, 19] on div "Performance Users Engagement Widgets Feedback Product Updates Knowledge Base AI…" at bounding box center [366, 285] width 532 height 570
click at [537, 68] on div "[DATE]" at bounding box center [529, 63] width 17 height 10
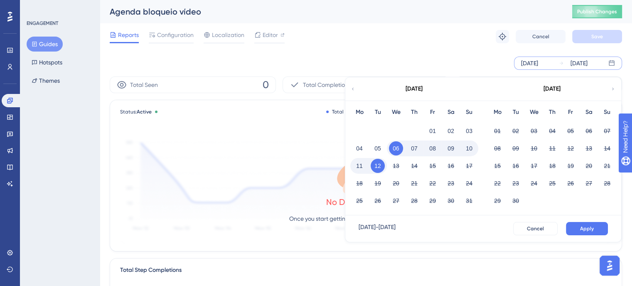
click at [357, 89] on div "[DATE]" at bounding box center [413, 88] width 137 height 23
click at [351, 86] on icon at bounding box center [352, 88] width 5 height 7
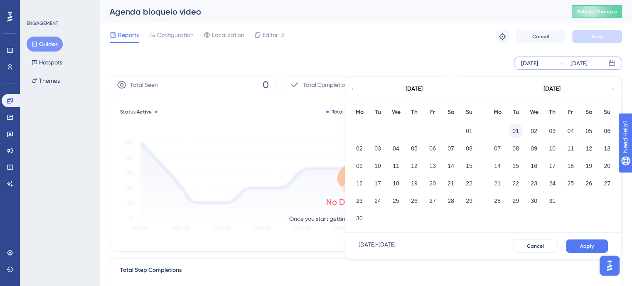
click at [509, 132] on button "01" at bounding box center [515, 131] width 14 height 14
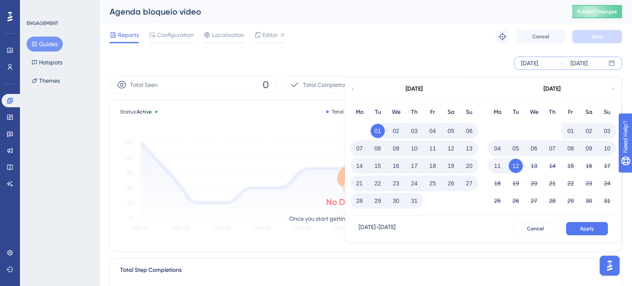
click at [575, 222] on button "Apply" at bounding box center [587, 228] width 42 height 13
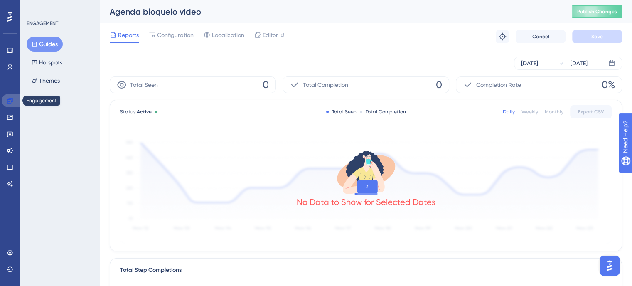
click at [12, 102] on icon at bounding box center [10, 100] width 7 height 7
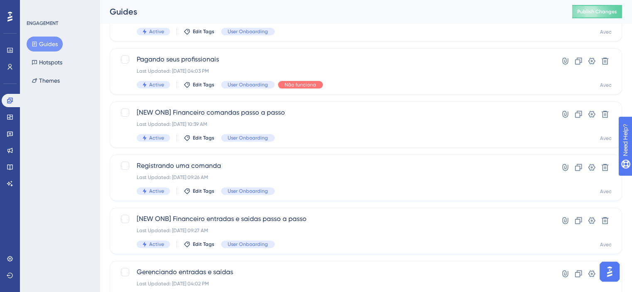
scroll to position [372, 0]
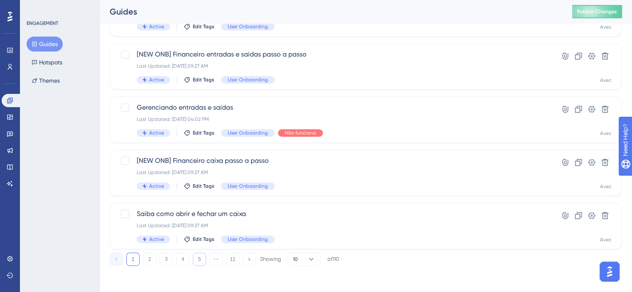
click at [197, 254] on button "5" at bounding box center [199, 259] width 13 height 13
click at [197, 254] on button "6" at bounding box center [199, 259] width 13 height 13
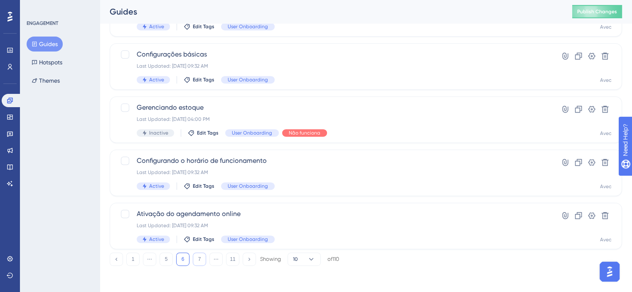
click at [199, 265] on button "7" at bounding box center [199, 259] width 13 height 13
click at [202, 265] on button "8" at bounding box center [199, 259] width 13 height 13
click at [200, 264] on button "9" at bounding box center [199, 259] width 13 height 13
click at [183, 260] on button "8" at bounding box center [182, 259] width 13 height 13
click at [197, 255] on button "9" at bounding box center [199, 259] width 13 height 13
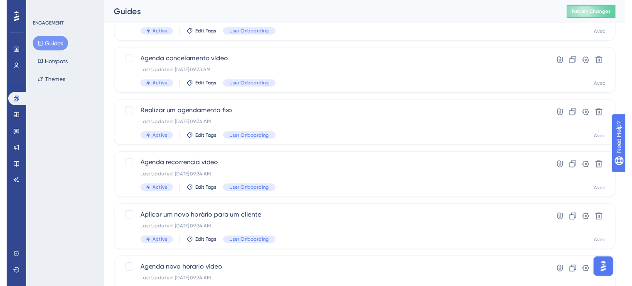
scroll to position [0, 0]
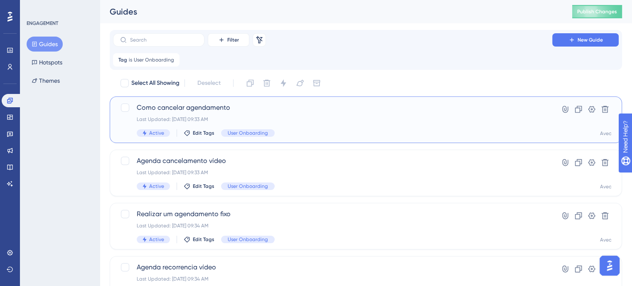
click at [302, 120] on div "Last Updated: 25 de [DATE]. de 2025 09:33 AM" at bounding box center [333, 119] width 392 height 7
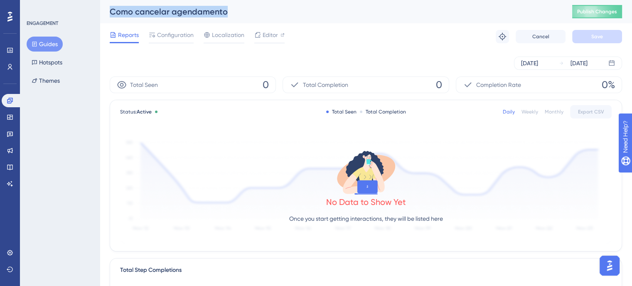
drag, startPoint x: 231, startPoint y: 15, endPoint x: 111, endPoint y: 15, distance: 120.1
click at [111, 15] on div "Como cancelar agendamento" at bounding box center [331, 12] width 442 height 12
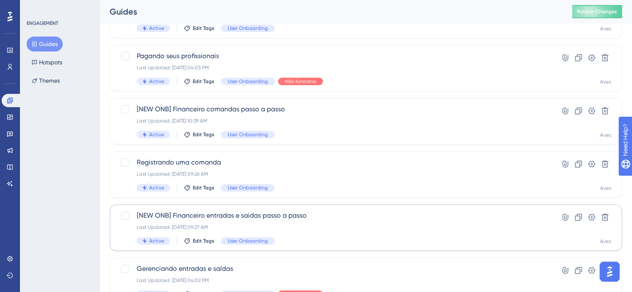
scroll to position [372, 0]
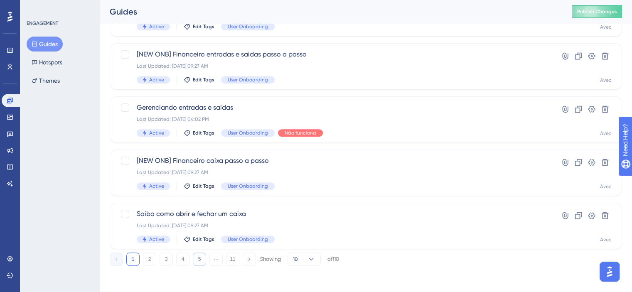
click at [200, 257] on button "5" at bounding box center [199, 259] width 13 height 13
click at [200, 257] on button "6" at bounding box center [199, 259] width 13 height 13
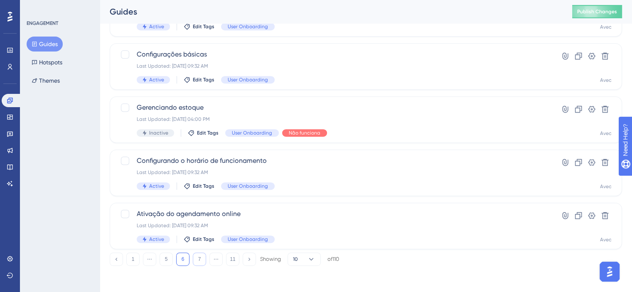
click at [200, 257] on button "7" at bounding box center [199, 259] width 13 height 13
click at [201, 259] on button "8" at bounding box center [199, 259] width 13 height 13
click at [202, 260] on button "9" at bounding box center [199, 259] width 13 height 13
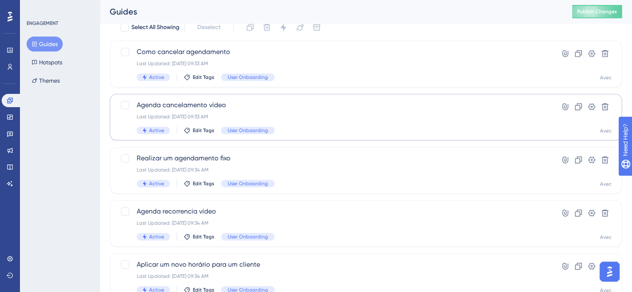
scroll to position [40, 0]
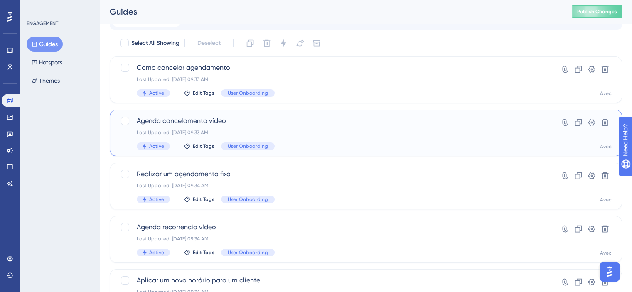
click at [322, 130] on div "Last Updated: 25 de [DATE]. de 2025 09:33 AM" at bounding box center [333, 132] width 392 height 7
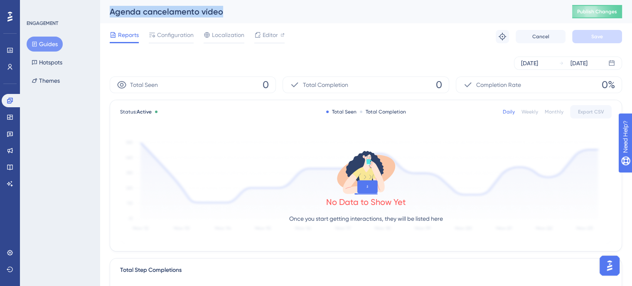
drag, startPoint x: 224, startPoint y: 8, endPoint x: 102, endPoint y: 7, distance: 121.7
click at [102, 7] on div "Agenda cancelamento vídeo Publish Changes" at bounding box center [366, 11] width 532 height 23
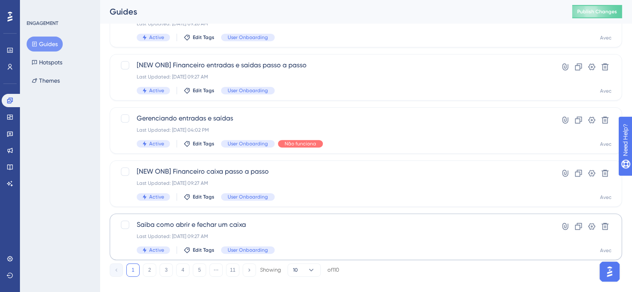
scroll to position [372, 0]
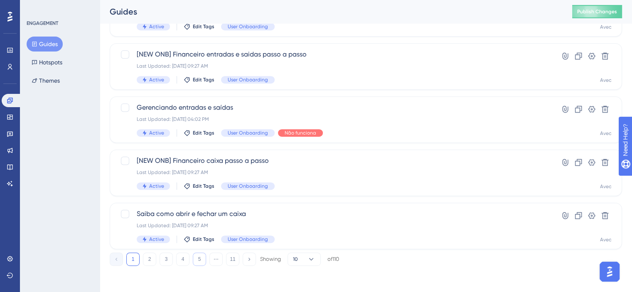
click at [202, 254] on button "5" at bounding box center [199, 259] width 13 height 13
click at [203, 257] on button "6" at bounding box center [199, 259] width 13 height 13
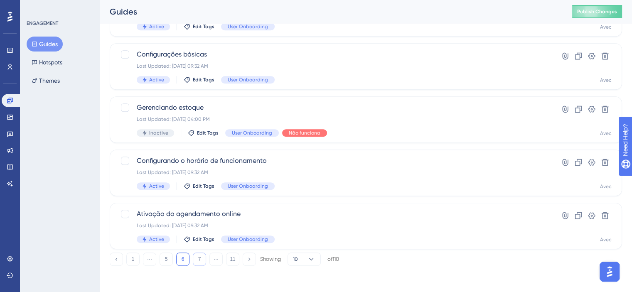
click at [203, 257] on button "7" at bounding box center [199, 259] width 13 height 13
click at [203, 257] on button "8" at bounding box center [199, 259] width 13 height 13
click at [203, 257] on button "9" at bounding box center [199, 259] width 13 height 13
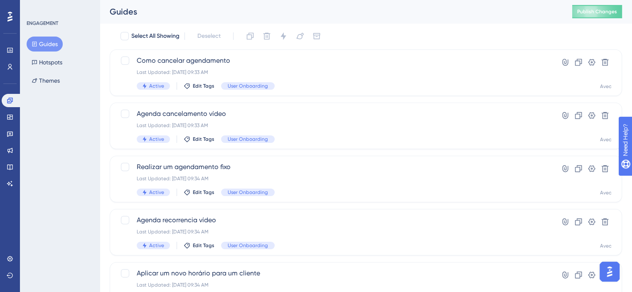
scroll to position [83, 0]
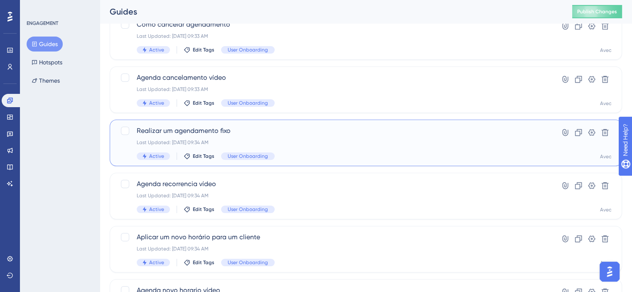
click at [324, 138] on div "Realizar um agendamento fixo Last Updated: 25 de jul. de 2025 09:34 AM Active E…" at bounding box center [333, 143] width 392 height 34
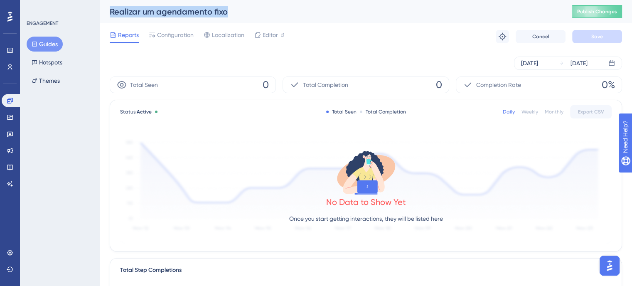
drag, startPoint x: 230, startPoint y: 15, endPoint x: 96, endPoint y: 11, distance: 134.2
click at [100, 11] on div "Performance Users Engagement Widgets Feedback Product Updates Knowledge Base AI…" at bounding box center [366, 285] width 532 height 570
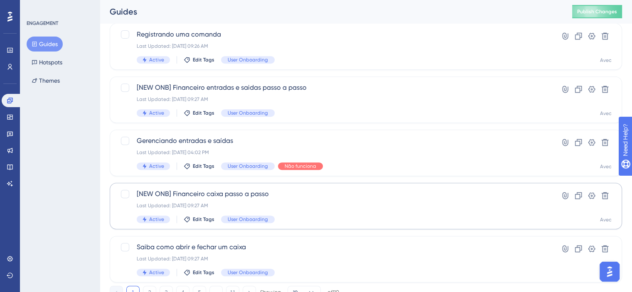
scroll to position [372, 0]
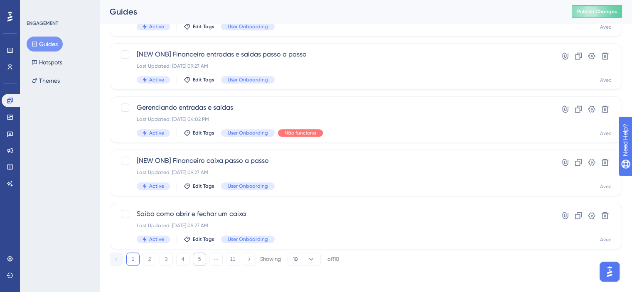
click at [204, 257] on button "5" at bounding box center [199, 259] width 13 height 13
click at [204, 257] on button "6" at bounding box center [199, 259] width 13 height 13
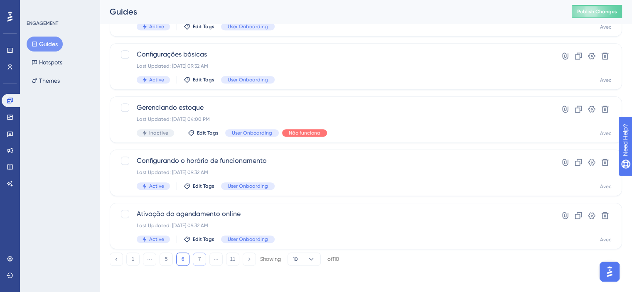
click at [204, 257] on button "7" at bounding box center [199, 259] width 13 height 13
click at [204, 257] on button "8" at bounding box center [199, 259] width 13 height 13
click at [204, 257] on button "9" at bounding box center [199, 259] width 13 height 13
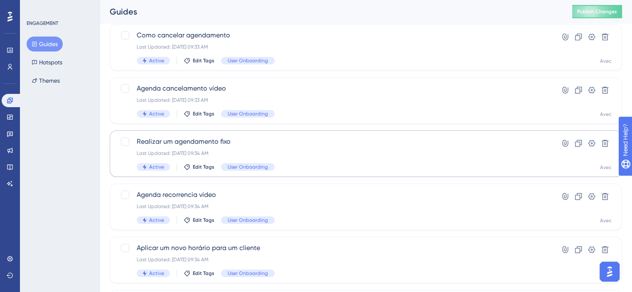
scroll to position [123, 0]
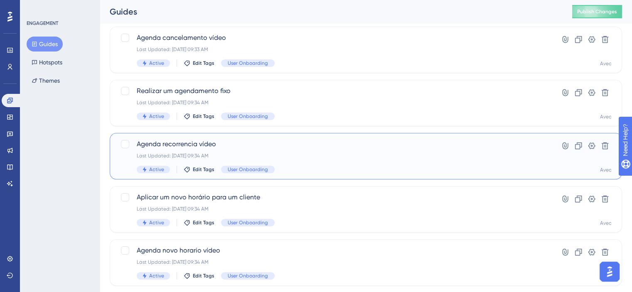
click at [300, 163] on div "Agenda recorrencia vídeo Last Updated: 25 de jul. de 2025 09:34 AM Active Edit …" at bounding box center [333, 156] width 392 height 34
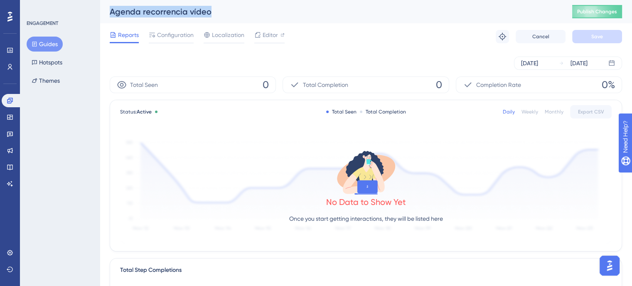
drag, startPoint x: 213, startPoint y: 15, endPoint x: 110, endPoint y: 6, distance: 103.4
click at [110, 6] on div "Agenda recorrencia vídeo" at bounding box center [331, 12] width 442 height 12
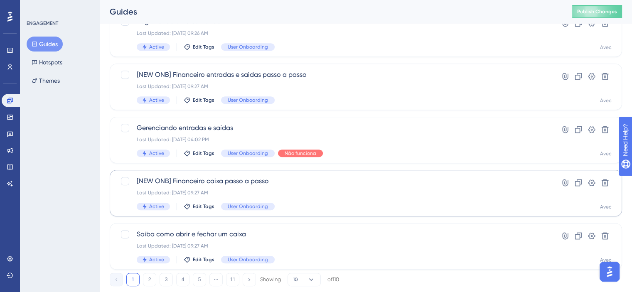
scroll to position [372, 0]
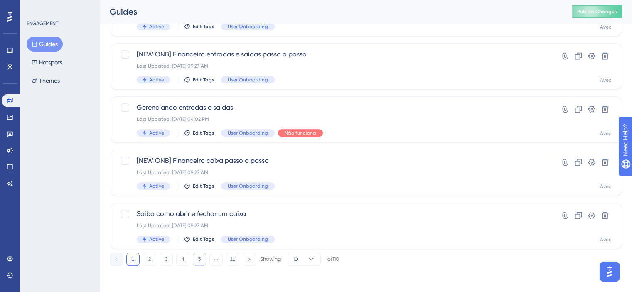
click at [194, 258] on button "5" at bounding box center [199, 259] width 13 height 13
click at [233, 259] on button "11" at bounding box center [232, 259] width 13 height 13
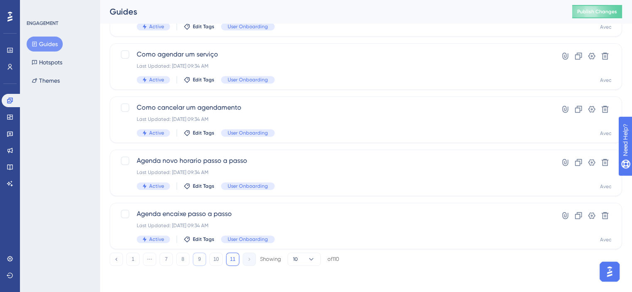
click at [203, 260] on button "9" at bounding box center [199, 259] width 13 height 13
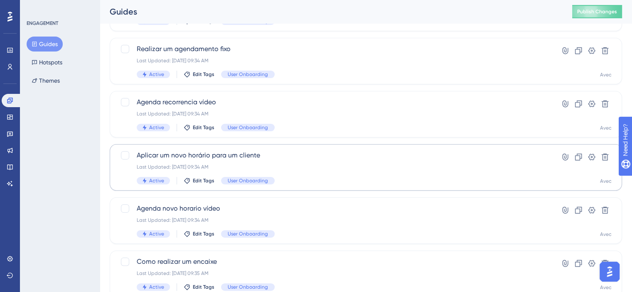
scroll to position [166, 0]
click at [325, 163] on div "Last Updated: 25 de [DATE]. de 2025 09:34 AM" at bounding box center [333, 165] width 392 height 7
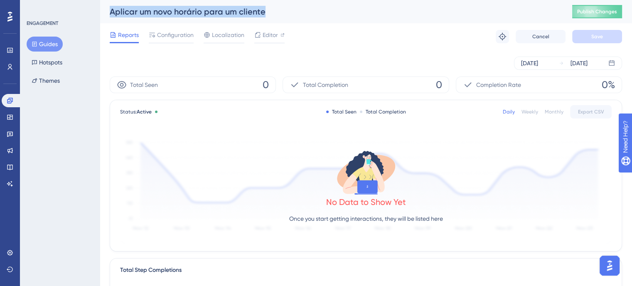
drag, startPoint x: 271, startPoint y: 17, endPoint x: 103, endPoint y: 15, distance: 167.8
click at [103, 15] on div "Aplicar um novo horário para um cliente Publish Changes" at bounding box center [366, 11] width 532 height 23
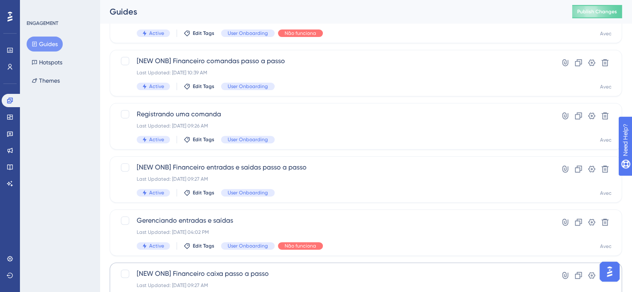
scroll to position [372, 0]
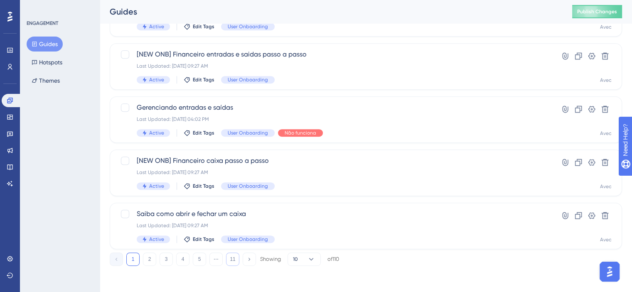
click at [236, 255] on button "11" at bounding box center [232, 259] width 13 height 13
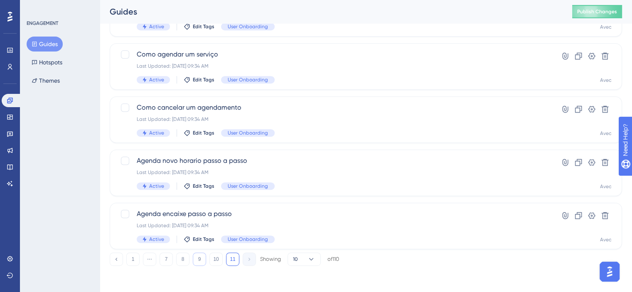
click at [201, 259] on button "9" at bounding box center [199, 259] width 13 height 13
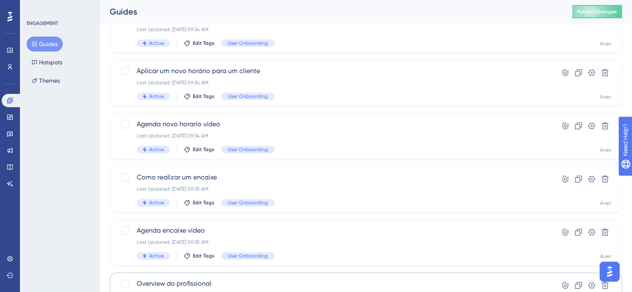
scroll to position [206, 0]
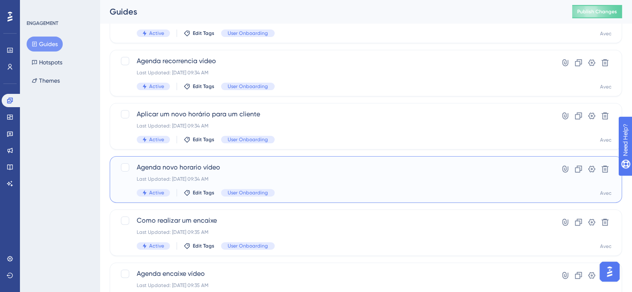
click at [342, 181] on div "Last Updated: 25 de [DATE]. de 2025 09:34 AM" at bounding box center [333, 179] width 392 height 7
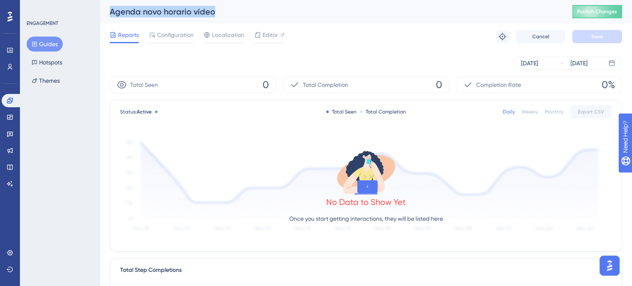
drag, startPoint x: 220, startPoint y: 15, endPoint x: 112, endPoint y: 11, distance: 108.1
click at [112, 11] on div "Agenda novo horario vídeo" at bounding box center [331, 12] width 442 height 12
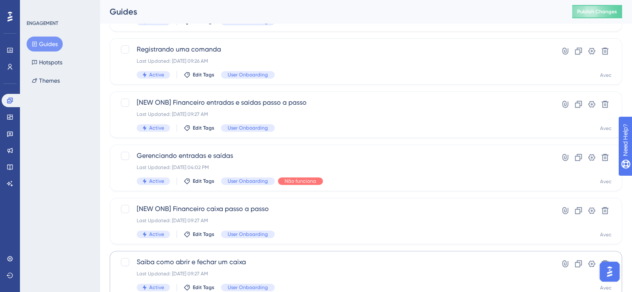
scroll to position [372, 0]
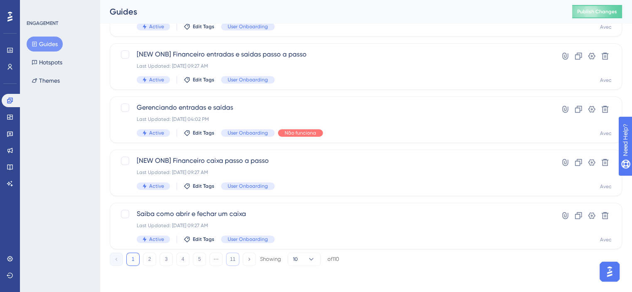
click at [235, 259] on button "11" at bounding box center [232, 259] width 13 height 13
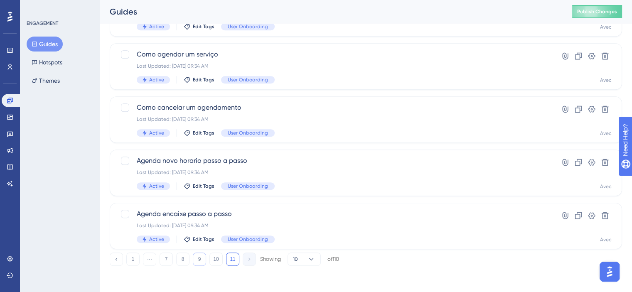
click at [204, 260] on button "9" at bounding box center [199, 259] width 13 height 13
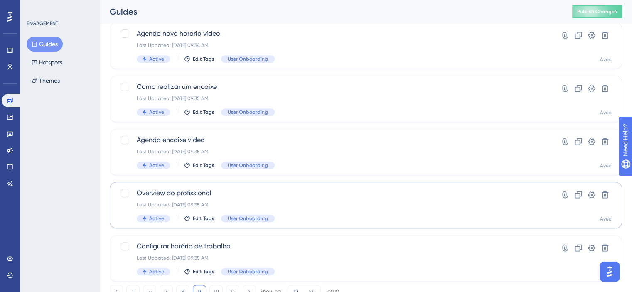
scroll to position [331, 0]
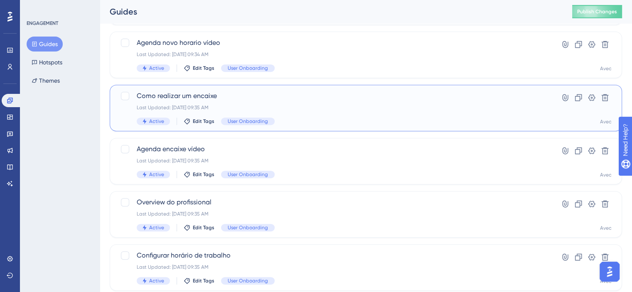
click at [313, 115] on div "Como realizar um encaixe Last Updated: 25 de jul. de 2025 09:35 AM Active Edit …" at bounding box center [333, 108] width 392 height 34
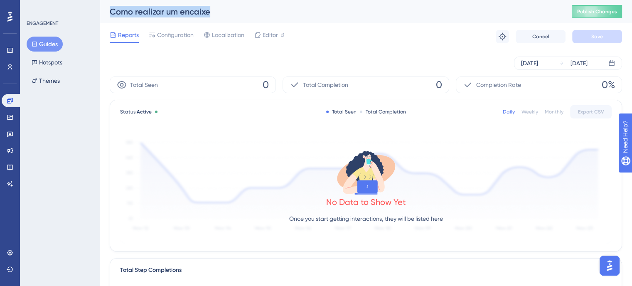
drag, startPoint x: 214, startPoint y: 9, endPoint x: 109, endPoint y: 11, distance: 104.7
click at [109, 11] on div "Como realizar um encaixe Publish Changes" at bounding box center [366, 11] width 532 height 23
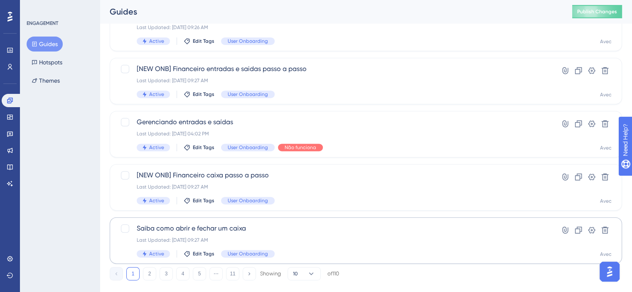
scroll to position [372, 0]
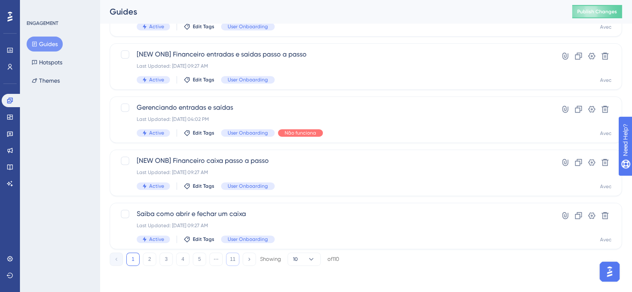
click at [233, 253] on button "11" at bounding box center [232, 259] width 13 height 13
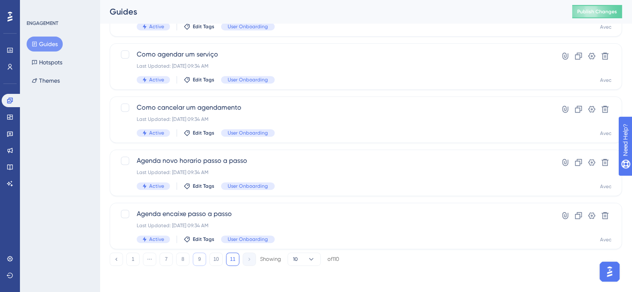
click at [201, 255] on button "9" at bounding box center [199, 259] width 13 height 13
click at [313, 129] on div "Active Edit Tags User Onboarding" at bounding box center [333, 132] width 392 height 7
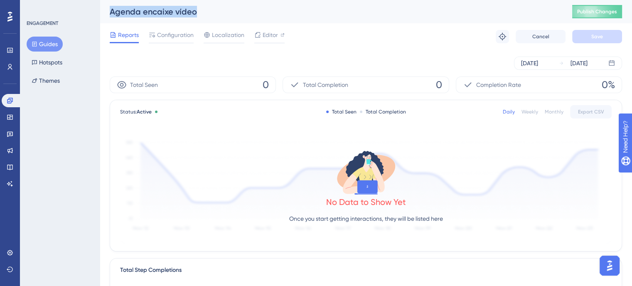
drag, startPoint x: 206, startPoint y: 10, endPoint x: 74, endPoint y: 6, distance: 131.7
click at [100, 6] on div "Performance Users Engagement Widgets Feedback Product Updates Knowledge Base AI…" at bounding box center [366, 285] width 532 height 570
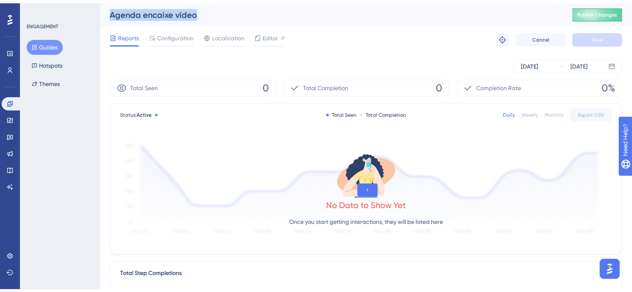
scroll to position [372, 0]
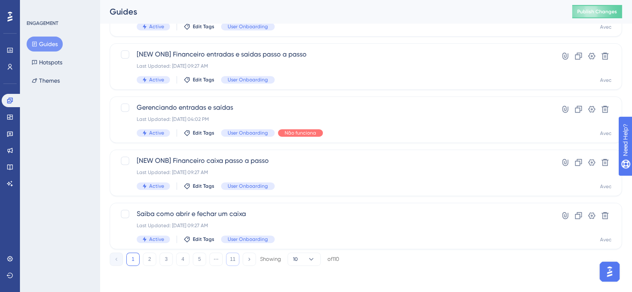
click at [235, 263] on button "11" at bounding box center [232, 259] width 13 height 13
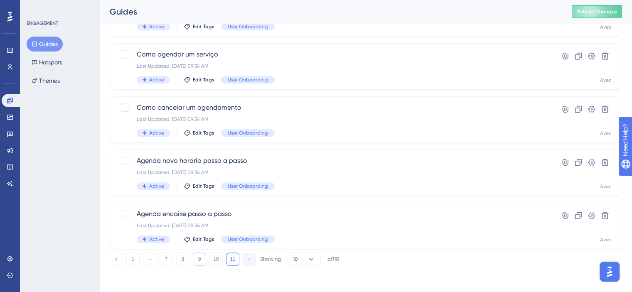
click at [199, 259] on button "9" at bounding box center [199, 259] width 13 height 13
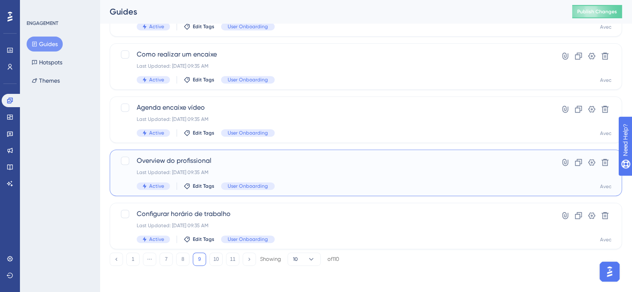
click at [354, 174] on div "Last Updated: 25 de [DATE]. de 2025 09:35 AM" at bounding box center [333, 172] width 392 height 7
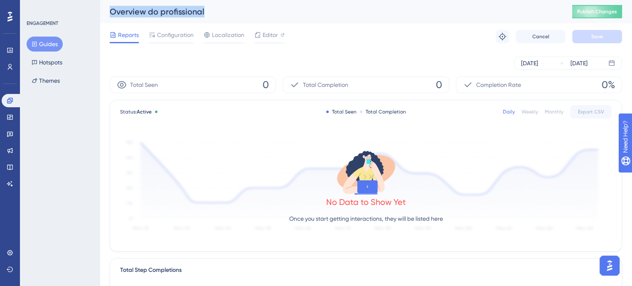
drag, startPoint x: 209, startPoint y: 8, endPoint x: 106, endPoint y: 13, distance: 103.6
click at [106, 13] on div "Overview do profissional Publish Changes" at bounding box center [366, 11] width 532 height 23
click at [12, 96] on link at bounding box center [12, 100] width 20 height 13
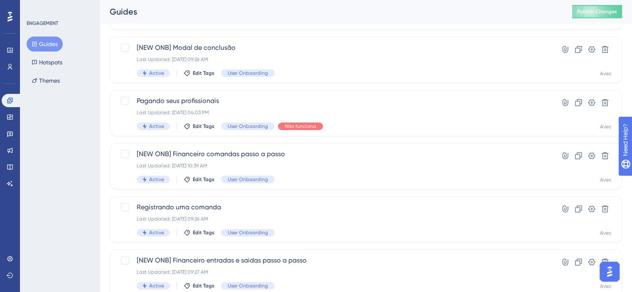
scroll to position [372, 0]
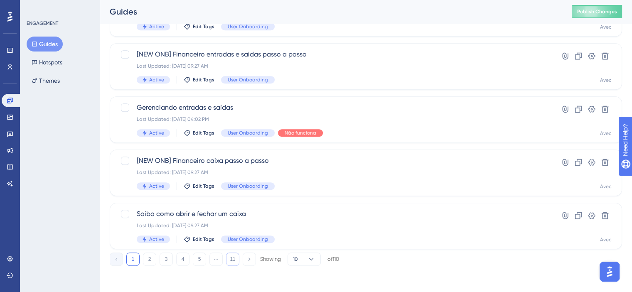
click at [234, 255] on button "11" at bounding box center [232, 259] width 13 height 13
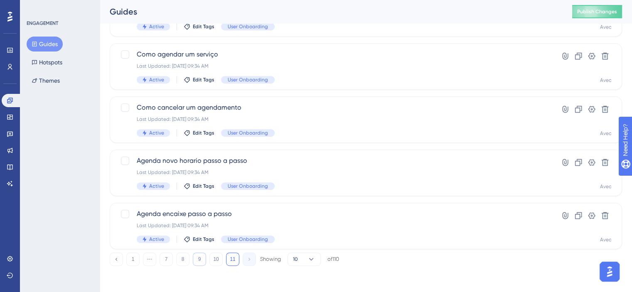
click at [203, 258] on button "9" at bounding box center [199, 259] width 13 height 13
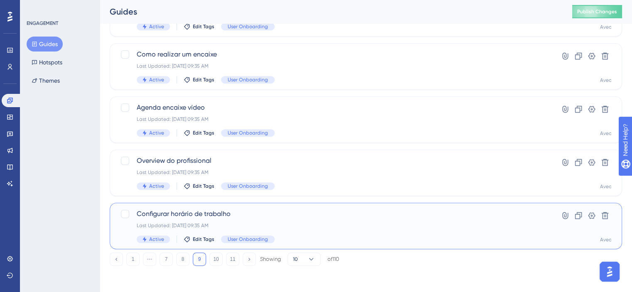
click at [364, 220] on div "Configurar horário de trabalho Last Updated: 25 de jul. de 2025 09:35 AM Active…" at bounding box center [333, 226] width 392 height 34
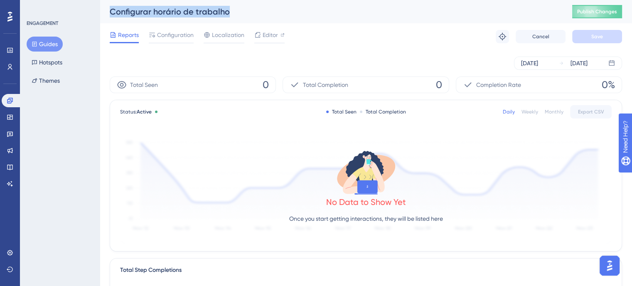
drag, startPoint x: 229, startPoint y: 10, endPoint x: 108, endPoint y: 12, distance: 120.9
click at [108, 12] on div "Configurar horário de trabalho Publish Changes" at bounding box center [366, 11] width 532 height 23
click at [11, 103] on icon at bounding box center [9, 100] width 5 height 5
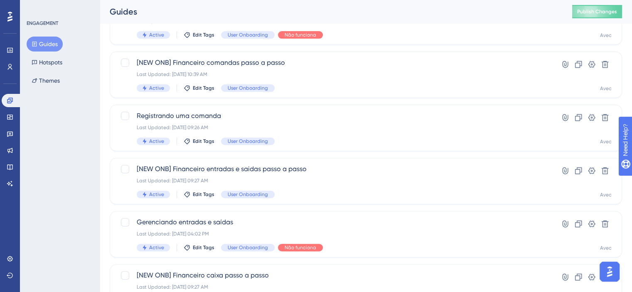
scroll to position [372, 0]
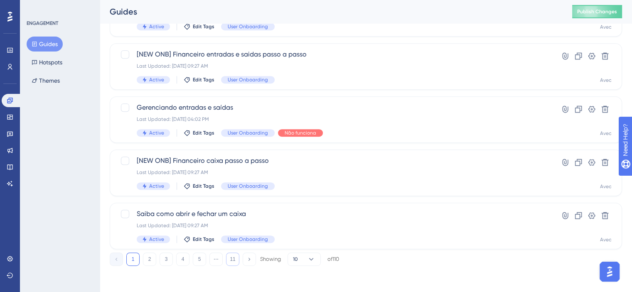
click at [231, 258] on button "11" at bounding box center [232, 259] width 13 height 13
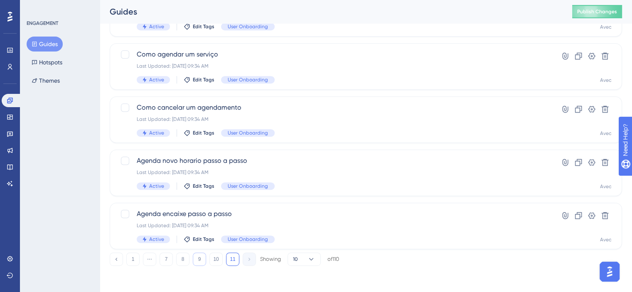
click at [195, 261] on button "9" at bounding box center [199, 259] width 13 height 13
click at [213, 259] on button "10" at bounding box center [215, 259] width 13 height 13
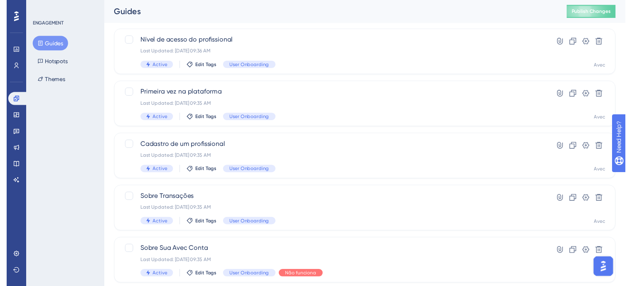
scroll to position [0, 0]
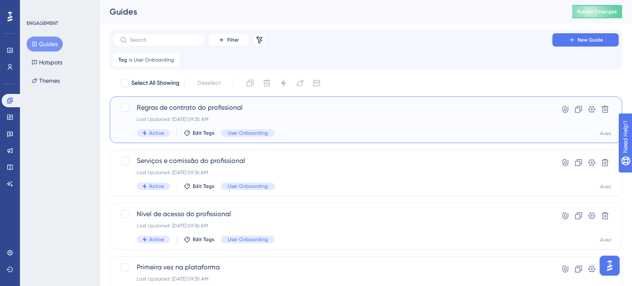
click at [356, 133] on div "Active Edit Tags User Onboarding" at bounding box center [333, 132] width 392 height 7
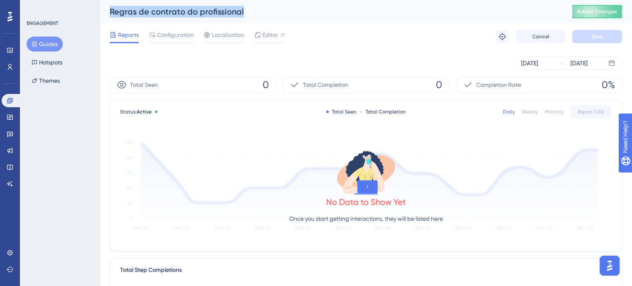
drag, startPoint x: 245, startPoint y: 12, endPoint x: 112, endPoint y: 12, distance: 133.4
click at [112, 12] on div "Regras de contrato do profissional" at bounding box center [331, 12] width 442 height 12
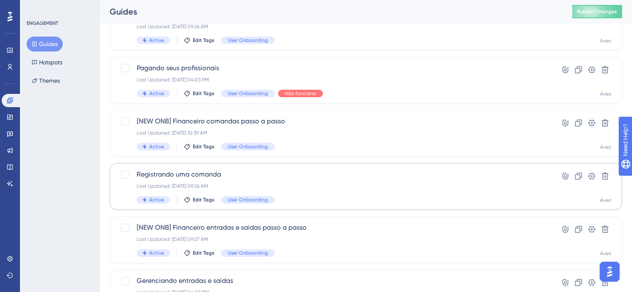
scroll to position [372, 0]
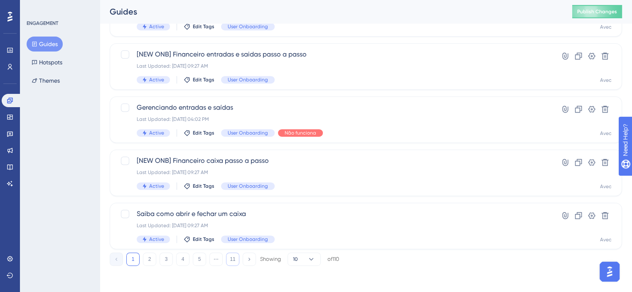
click at [235, 262] on button "11" at bounding box center [232, 259] width 13 height 13
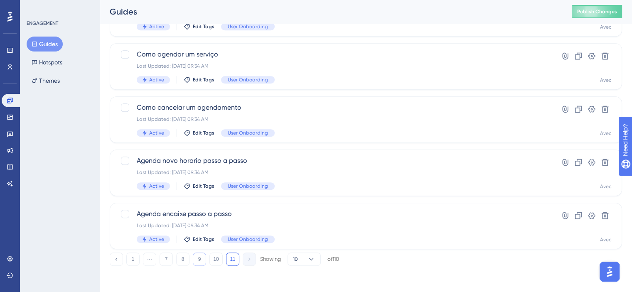
click at [205, 257] on button "9" at bounding box center [199, 259] width 13 height 13
click at [211, 261] on button "10" at bounding box center [215, 259] width 13 height 13
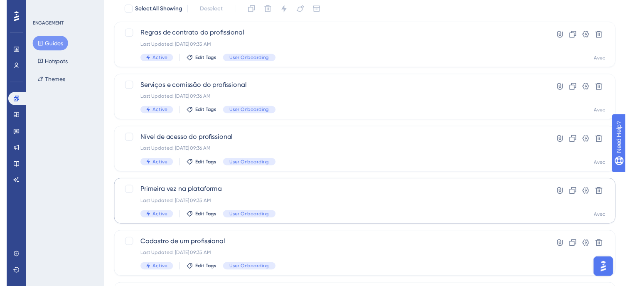
scroll to position [0, 0]
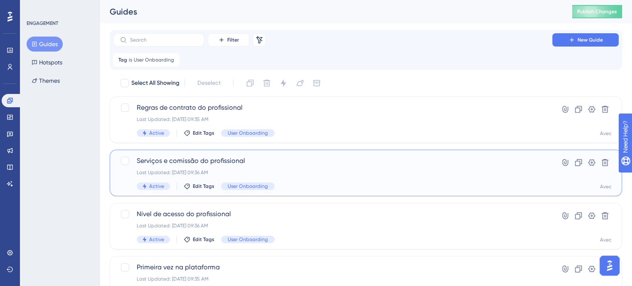
click at [350, 181] on div "Serviços e comissão do profissional Last Updated: 25 de jul. de 2025 09:36 AM A…" at bounding box center [333, 173] width 392 height 34
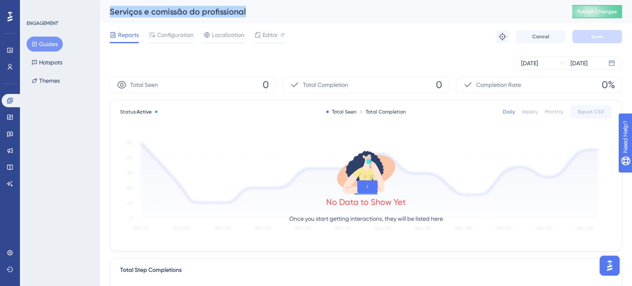
drag, startPoint x: 253, startPoint y: 15, endPoint x: 103, endPoint y: 15, distance: 149.6
click at [103, 15] on div "Serviços e comissão do profissional Publish Changes" at bounding box center [366, 11] width 532 height 23
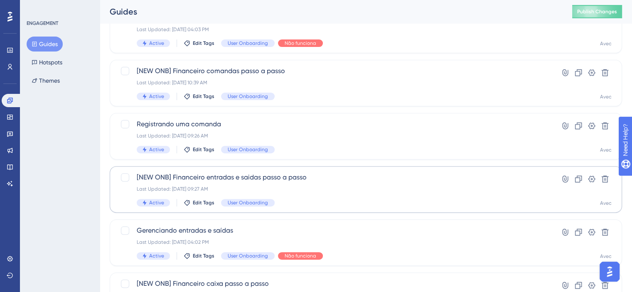
scroll to position [372, 0]
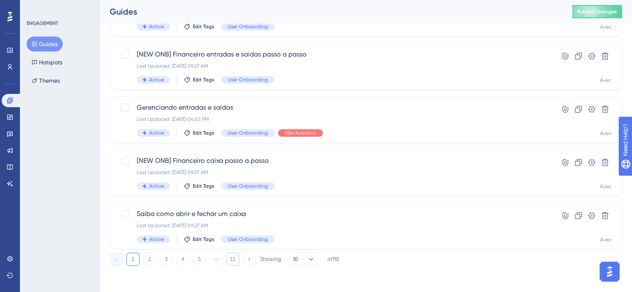
click at [235, 263] on button "11" at bounding box center [232, 259] width 13 height 13
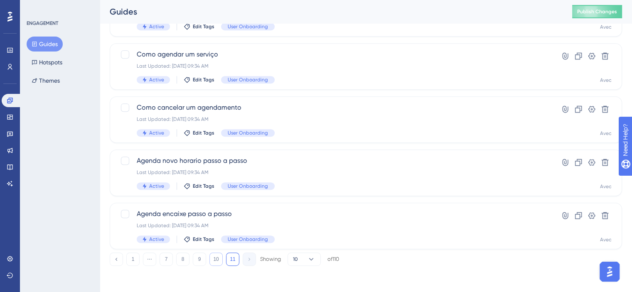
click at [214, 263] on button "10" at bounding box center [215, 259] width 13 height 13
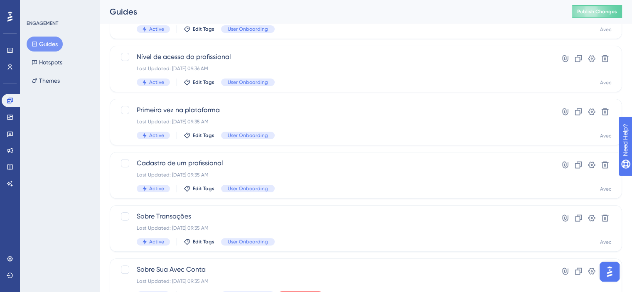
scroll to position [40, 0]
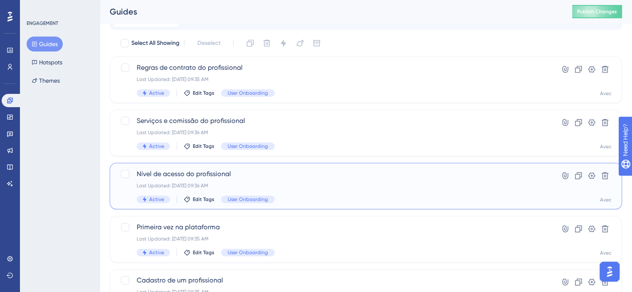
click at [328, 193] on div "Nível de acesso do profissional Last Updated: 25 de jul. de 2025 09:36 AM Activ…" at bounding box center [333, 186] width 392 height 34
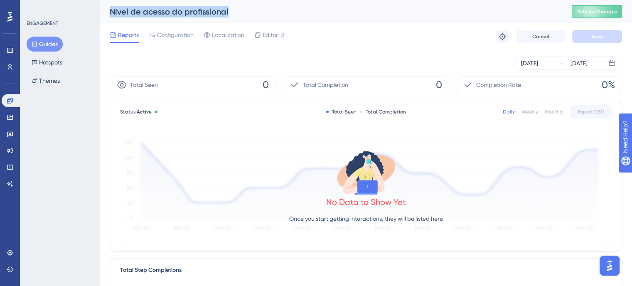
drag, startPoint x: 233, startPoint y: 15, endPoint x: 111, endPoint y: 4, distance: 121.8
click at [111, 4] on div "Nível de acesso do profissional Publish Changes" at bounding box center [366, 11] width 532 height 23
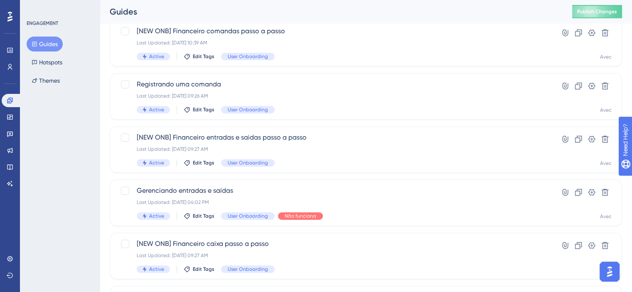
scroll to position [372, 0]
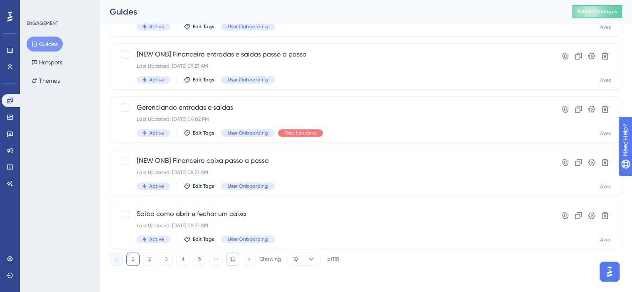
click at [236, 255] on button "11" at bounding box center [232, 259] width 13 height 13
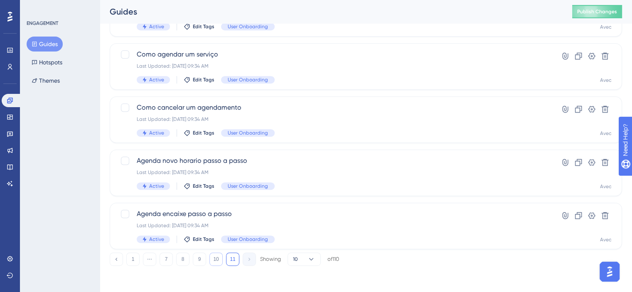
click at [217, 259] on button "10" at bounding box center [215, 259] width 13 height 13
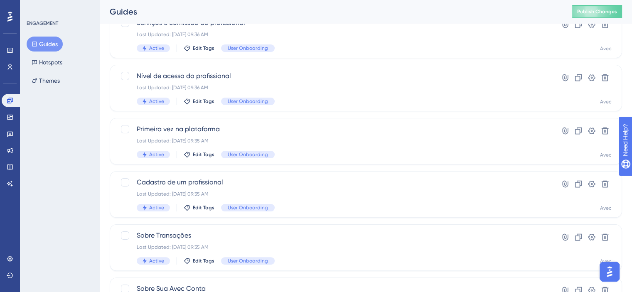
scroll to position [123, 0]
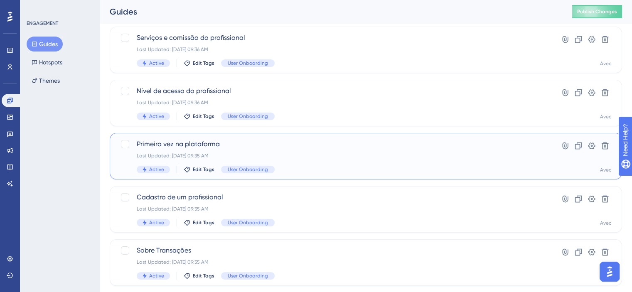
click at [348, 156] on div "Last Updated: 25 de [DATE]. de 2025 09:35 AM" at bounding box center [333, 155] width 392 height 7
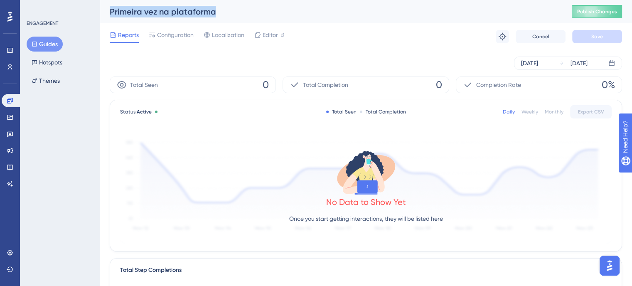
drag, startPoint x: 226, startPoint y: 11, endPoint x: 100, endPoint y: 9, distance: 125.9
click at [100, 9] on div "Primeira vez na plataforma Publish Changes" at bounding box center [366, 11] width 532 height 23
click at [548, 108] on div "Monthly" at bounding box center [554, 111] width 19 height 7
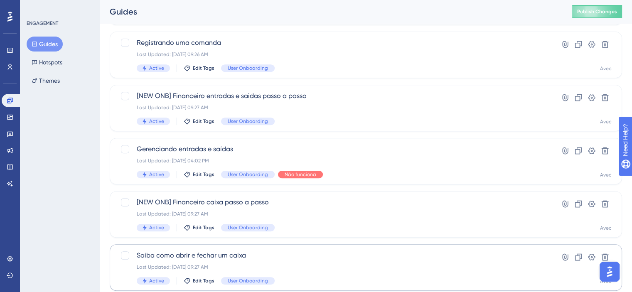
scroll to position [372, 0]
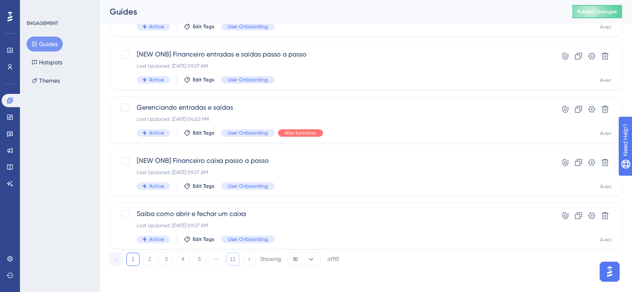
click at [231, 264] on button "11" at bounding box center [232, 259] width 13 height 13
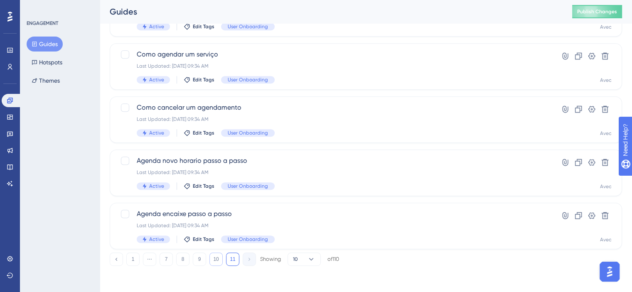
click at [220, 260] on button "10" at bounding box center [215, 259] width 13 height 13
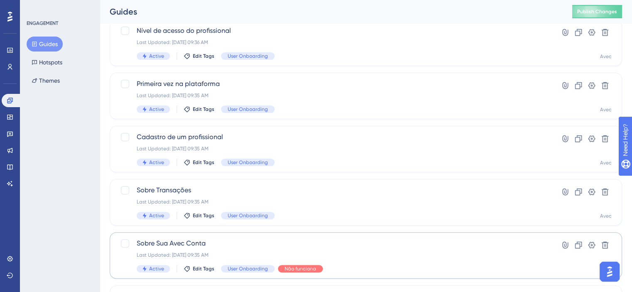
scroll to position [165, 0]
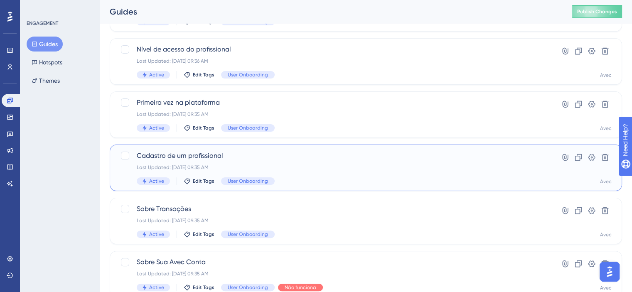
click at [316, 181] on div "Active Edit Tags User Onboarding" at bounding box center [333, 180] width 392 height 7
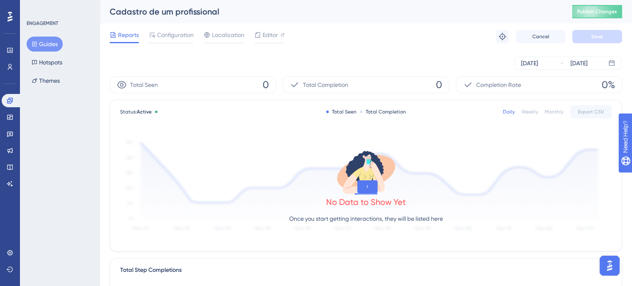
click at [547, 110] on div "Monthly" at bounding box center [554, 111] width 19 height 7
click at [531, 67] on div "[DATE]" at bounding box center [529, 63] width 17 height 10
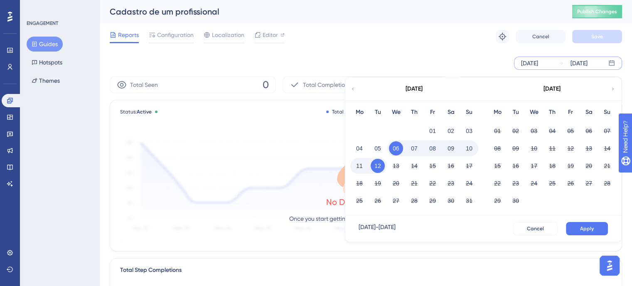
click at [354, 91] on icon at bounding box center [352, 88] width 5 height 7
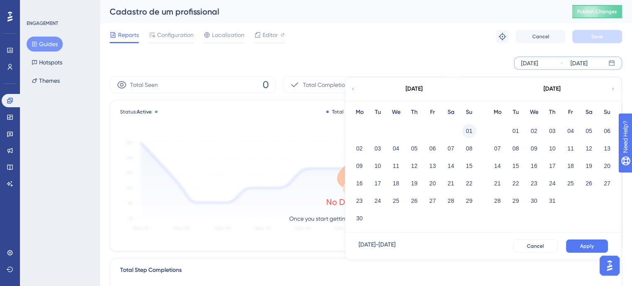
click at [463, 126] on button "01" at bounding box center [469, 131] width 14 height 14
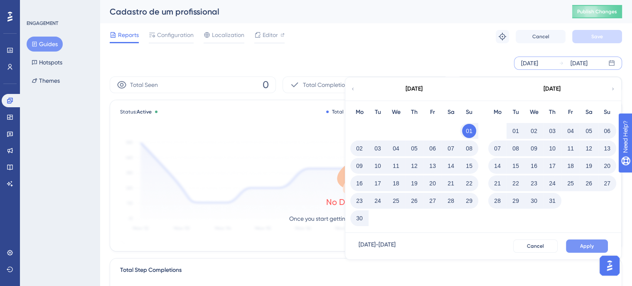
click at [577, 251] on button "Apply" at bounding box center [587, 245] width 42 height 13
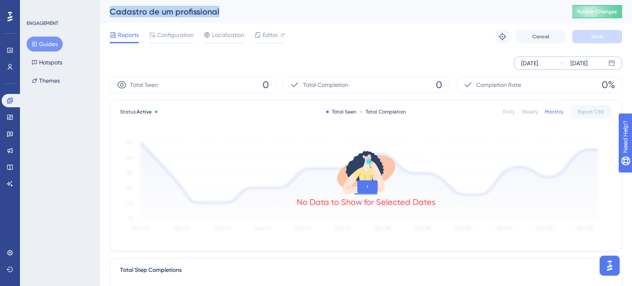
drag, startPoint x: 223, startPoint y: 16, endPoint x: 106, endPoint y: 17, distance: 116.7
click at [106, 17] on div "Cadastro de um profissional Publish Changes" at bounding box center [366, 11] width 532 height 23
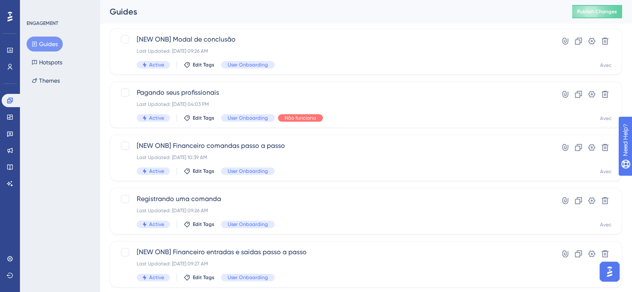
scroll to position [372, 0]
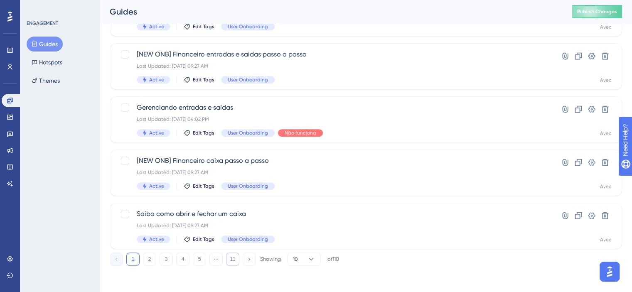
click at [234, 262] on button "11" at bounding box center [232, 259] width 13 height 13
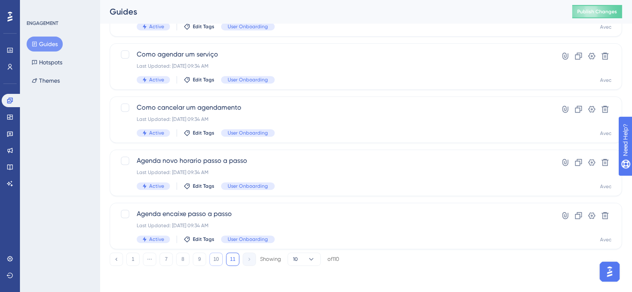
click at [219, 259] on button "10" at bounding box center [215, 259] width 13 height 13
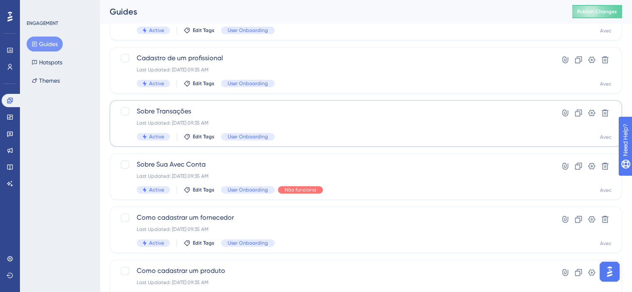
scroll to position [248, 0]
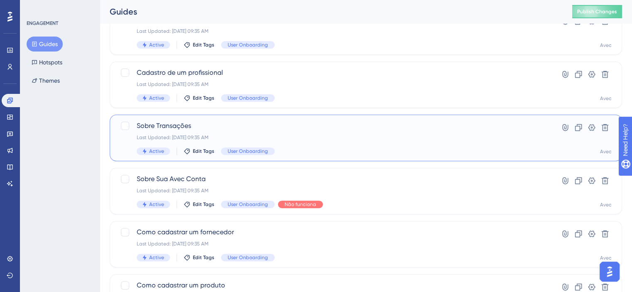
click at [344, 160] on div "Sobre Transações Last Updated: 25 de jul. de 2025 09:35 AM Active Edit Tags Use…" at bounding box center [366, 138] width 512 height 47
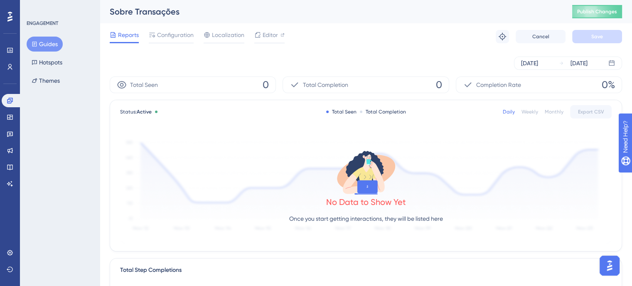
click at [558, 113] on div "Monthly" at bounding box center [554, 111] width 19 height 7
click at [526, 69] on div "[DATE] [DATE]" at bounding box center [568, 62] width 108 height 13
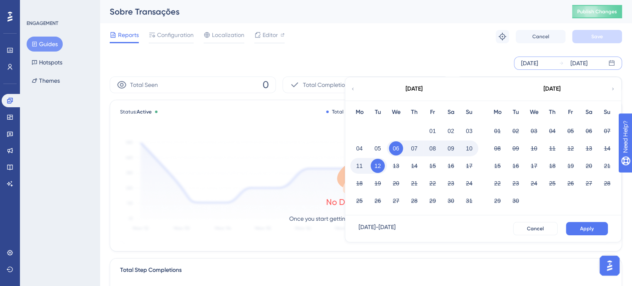
click at [347, 94] on div "[DATE]" at bounding box center [413, 88] width 137 height 23
click at [354, 90] on icon at bounding box center [352, 88] width 5 height 7
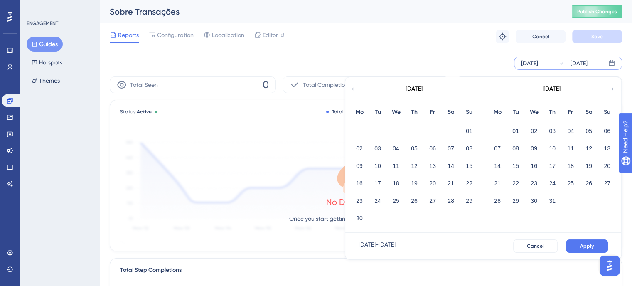
click at [462, 126] on div "01" at bounding box center [469, 131] width 18 height 16
click at [469, 131] on button "01" at bounding box center [469, 131] width 14 height 14
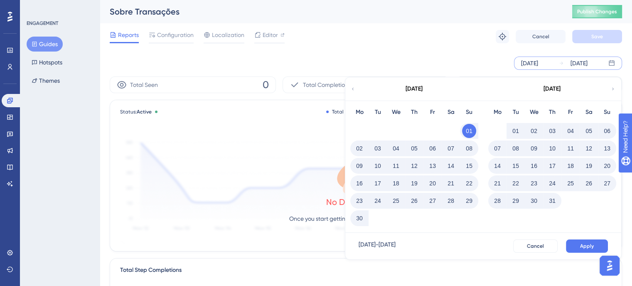
click at [597, 237] on div "Jun 01 2025 - Aug 12 2025 Cancel Apply" at bounding box center [483, 246] width 276 height 27
click at [572, 242] on button "Apply" at bounding box center [587, 245] width 42 height 13
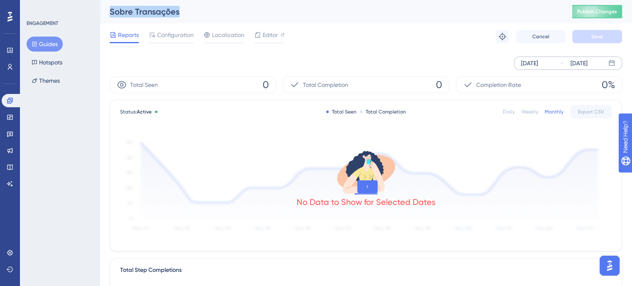
drag, startPoint x: 189, startPoint y: 16, endPoint x: 103, endPoint y: 13, distance: 85.6
click at [103, 13] on div "Sobre Transações Publish Changes" at bounding box center [366, 11] width 532 height 23
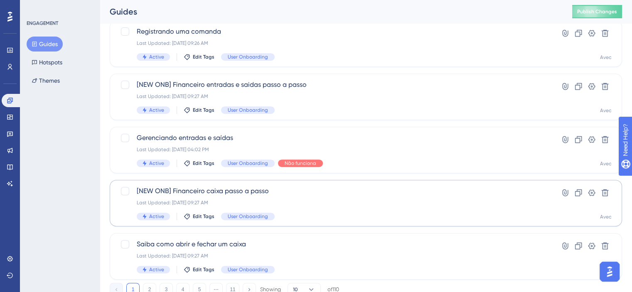
scroll to position [372, 0]
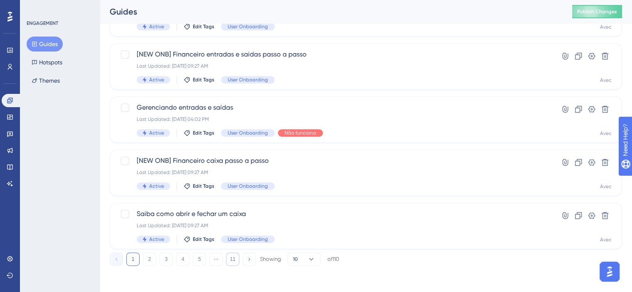
click at [234, 258] on button "11" at bounding box center [232, 259] width 13 height 13
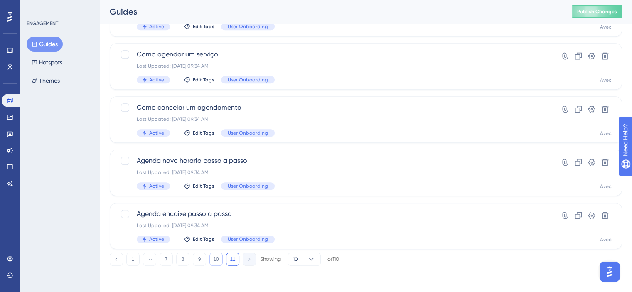
click at [221, 259] on button "10" at bounding box center [215, 259] width 13 height 13
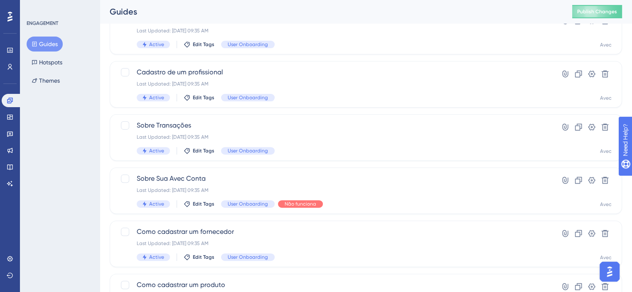
scroll to position [248, 0]
click at [412, 198] on div "Sobre Sua Avec Conta Last Updated: 25 de jul. de 2025 09:35 AM Active Edit Tags…" at bounding box center [333, 191] width 392 height 34
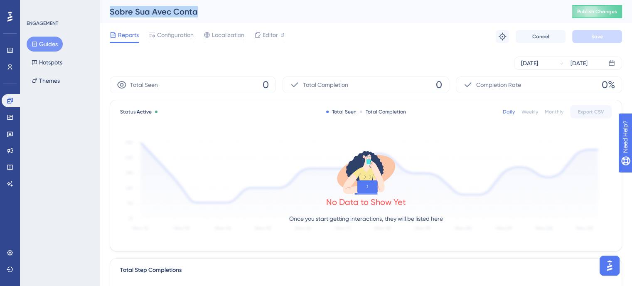
drag, startPoint x: 197, startPoint y: 17, endPoint x: 111, endPoint y: 7, distance: 87.1
click at [111, 7] on div "Sobre Sua Avec Conta Publish Changes" at bounding box center [366, 11] width 532 height 23
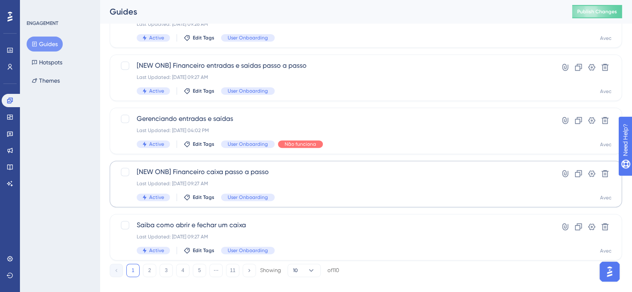
scroll to position [372, 0]
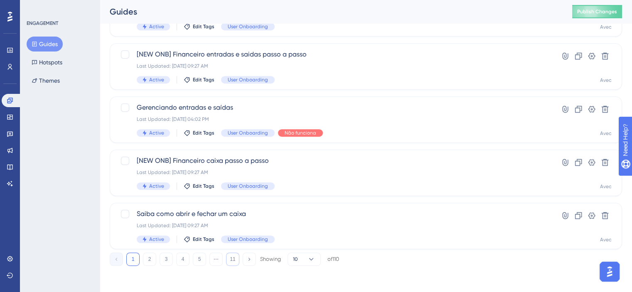
click at [236, 256] on button "11" at bounding box center [232, 259] width 13 height 13
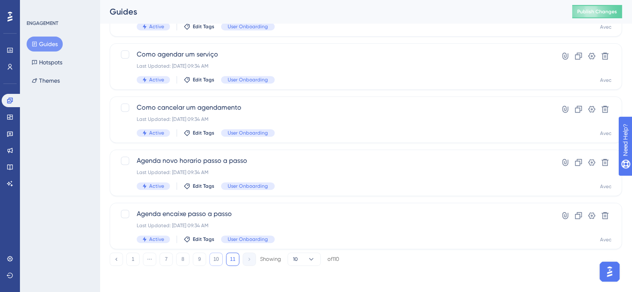
click at [220, 257] on button "10" at bounding box center [215, 259] width 13 height 13
click at [238, 262] on button "11" at bounding box center [232, 259] width 13 height 13
click at [217, 254] on button "10" at bounding box center [215, 259] width 13 height 13
click at [346, 133] on div "Active Edit Tags User Onboarding" at bounding box center [333, 132] width 392 height 7
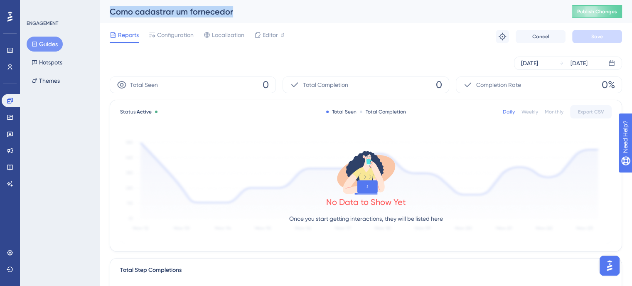
drag, startPoint x: 231, startPoint y: 8, endPoint x: 106, endPoint y: 11, distance: 124.7
click at [106, 11] on div "Como cadastrar um fornecedor Publish Changes" at bounding box center [366, 11] width 532 height 23
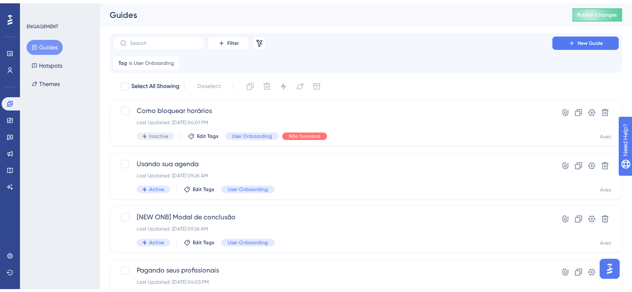
scroll to position [372, 0]
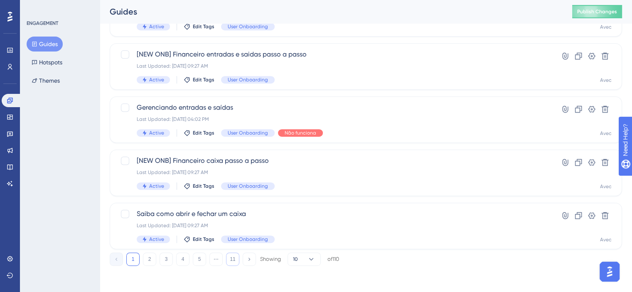
click at [233, 260] on button "11" at bounding box center [232, 259] width 13 height 13
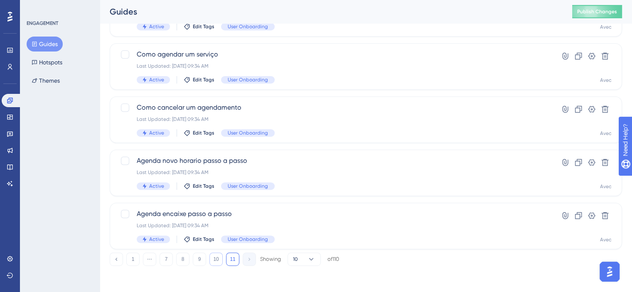
click at [218, 263] on button "10" at bounding box center [215, 259] width 13 height 13
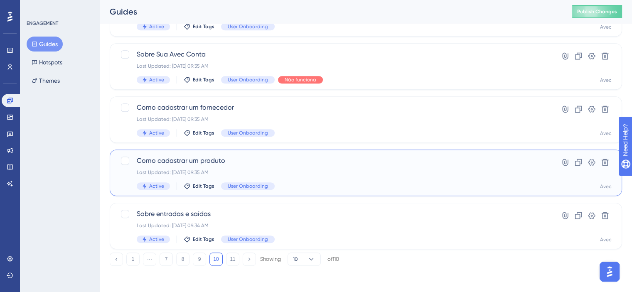
click at [289, 158] on span "Como cadastrar um produto" at bounding box center [333, 161] width 392 height 10
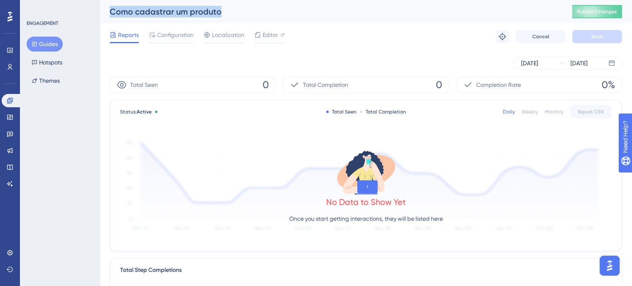
drag, startPoint x: 225, startPoint y: 10, endPoint x: 106, endPoint y: 9, distance: 118.4
click at [106, 9] on div "Como cadastrar um produto Publish Changes" at bounding box center [366, 11] width 532 height 23
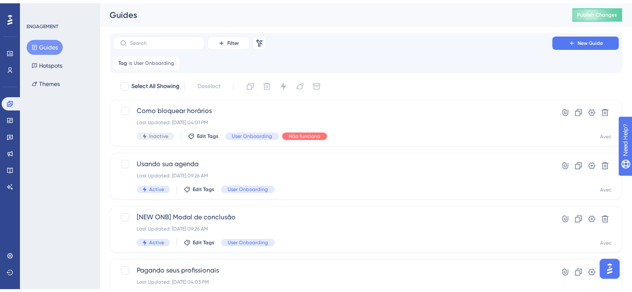
scroll to position [372, 0]
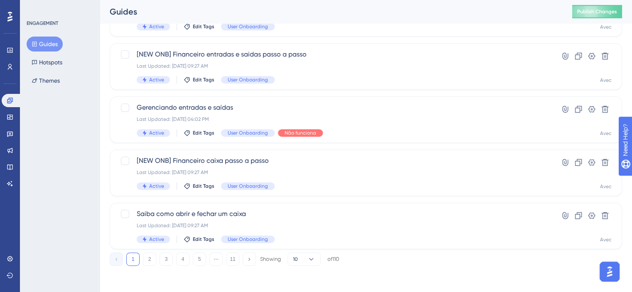
click at [233, 252] on div "1 2 3 4 5 ⋯ 11 Showing 10 of 110" at bounding box center [366, 257] width 512 height 17
click at [229, 258] on button "11" at bounding box center [232, 259] width 13 height 13
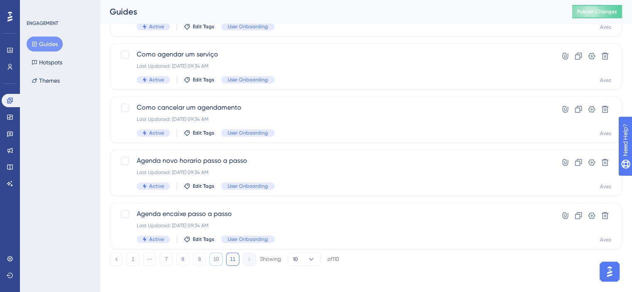
click at [219, 259] on button "10" at bounding box center [215, 259] width 13 height 13
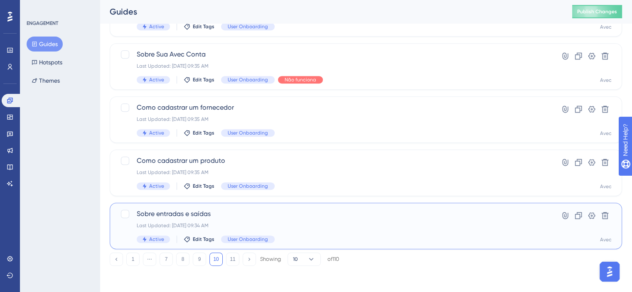
click at [314, 227] on div "Last Updated: 25 de [DATE]. de 2025 09:34 AM" at bounding box center [333, 225] width 392 height 7
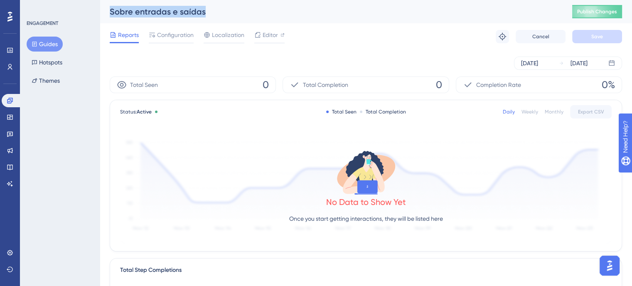
drag, startPoint x: 210, startPoint y: 13, endPoint x: 110, endPoint y: 6, distance: 100.8
click at [110, 6] on div "Sobre entradas e saídas" at bounding box center [331, 12] width 442 height 12
click at [36, 47] on icon at bounding box center [35, 44] width 6 height 6
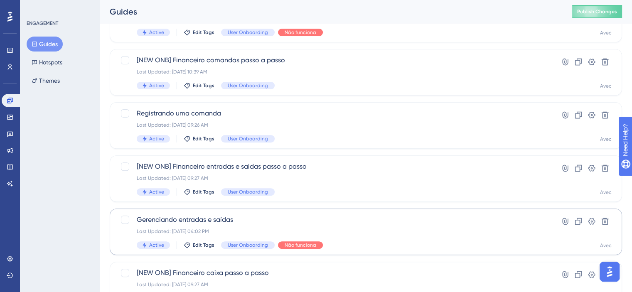
scroll to position [372, 0]
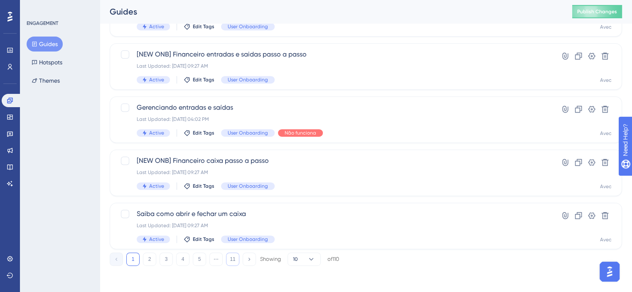
click at [236, 260] on button "11" at bounding box center [232, 259] width 13 height 13
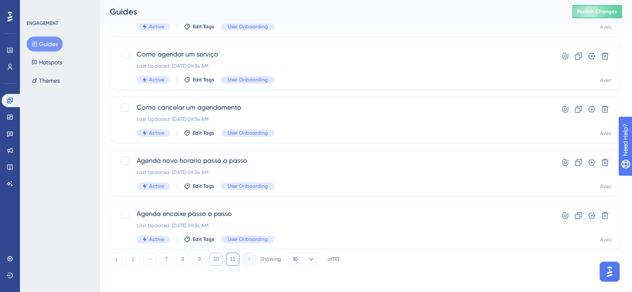
click at [217, 260] on button "10" at bounding box center [215, 259] width 13 height 13
click at [234, 262] on button "11" at bounding box center [232, 259] width 13 height 13
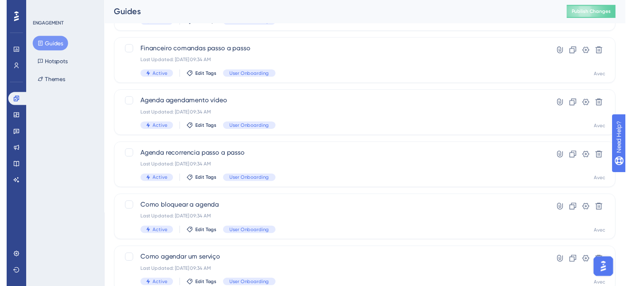
scroll to position [0, 0]
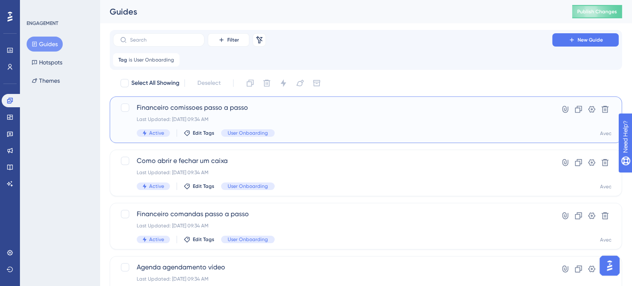
click at [229, 111] on span "Financeiro comissoes passo a passo" at bounding box center [333, 108] width 392 height 10
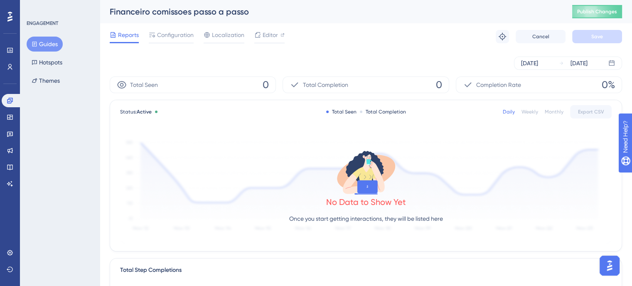
click at [557, 104] on div "Status: Active Total Seen Total Completion Daily Weekly Monthly Export CSV No D…" at bounding box center [365, 175] width 511 height 151
click at [556, 111] on div "Monthly" at bounding box center [554, 111] width 19 height 7
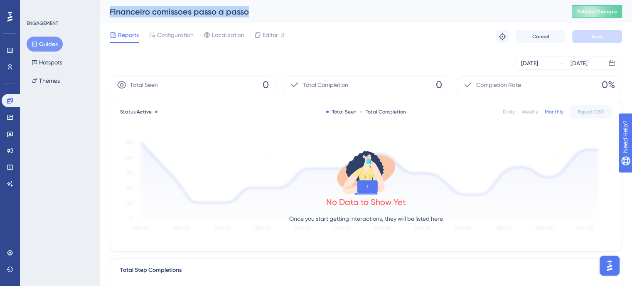
drag, startPoint x: 260, startPoint y: 11, endPoint x: 79, endPoint y: 6, distance: 182.0
click at [100, 6] on div "Performance Users Engagement Widgets Feedback Product Updates Knowledge Base AI…" at bounding box center [366, 285] width 532 height 570
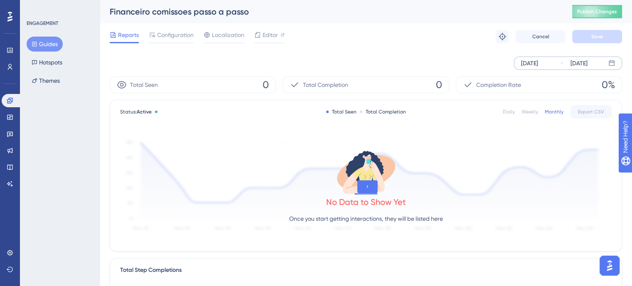
click at [567, 66] on div "[DATE]" at bounding box center [573, 63] width 29 height 10
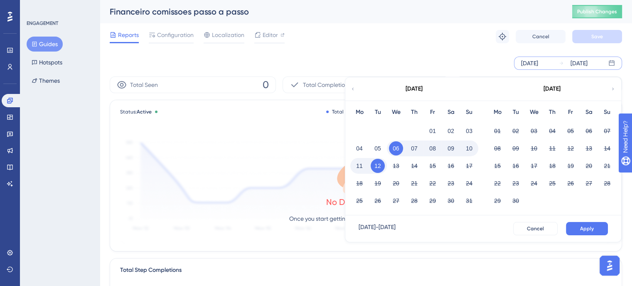
click at [354, 84] on div "[DATE]" at bounding box center [413, 88] width 137 height 23
click at [353, 85] on icon at bounding box center [352, 88] width 5 height 7
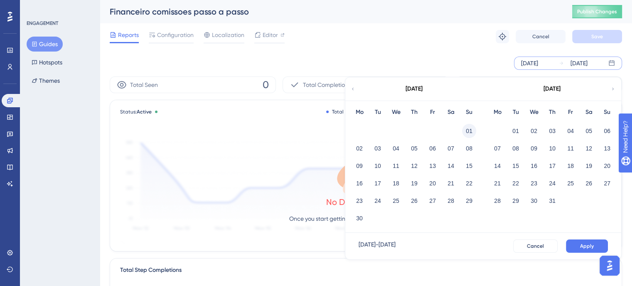
click at [466, 128] on button "01" at bounding box center [469, 131] width 14 height 14
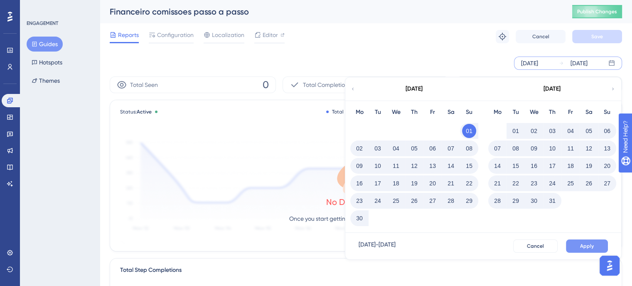
click at [603, 242] on button "Apply" at bounding box center [587, 245] width 42 height 13
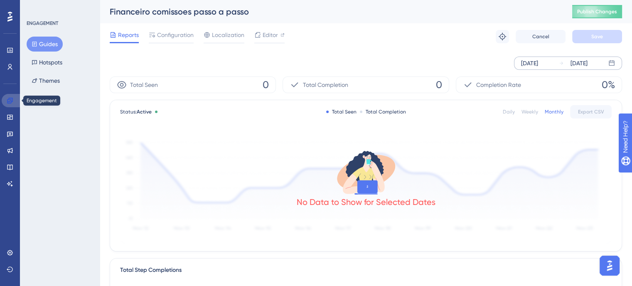
click at [8, 105] on link at bounding box center [12, 100] width 20 height 13
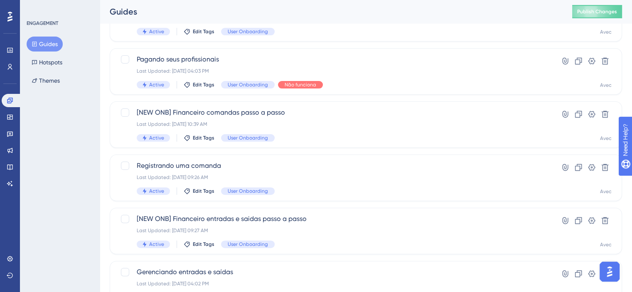
scroll to position [372, 0]
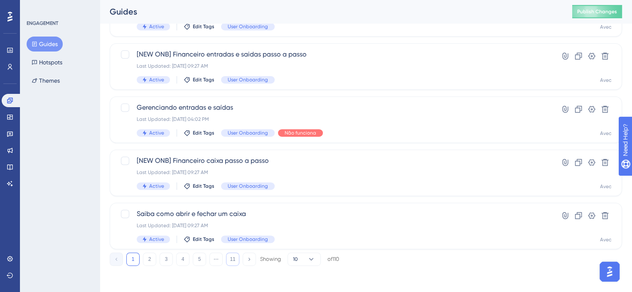
click at [236, 257] on button "11" at bounding box center [232, 259] width 13 height 13
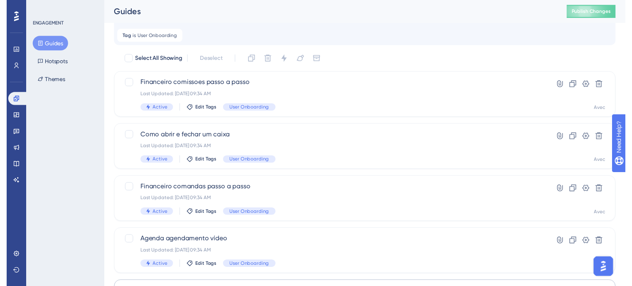
scroll to position [0, 0]
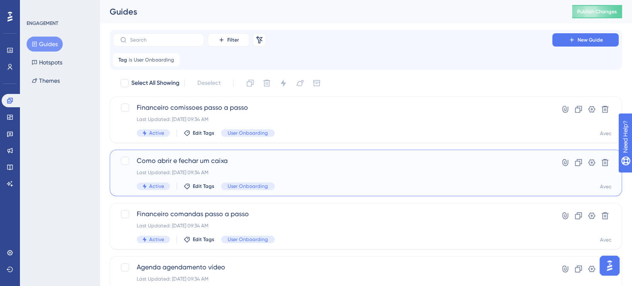
click at [309, 168] on div "Como abrir e fechar um caixa Last Updated: 25 de jul. de 2025 09:34 AM Active E…" at bounding box center [333, 173] width 392 height 34
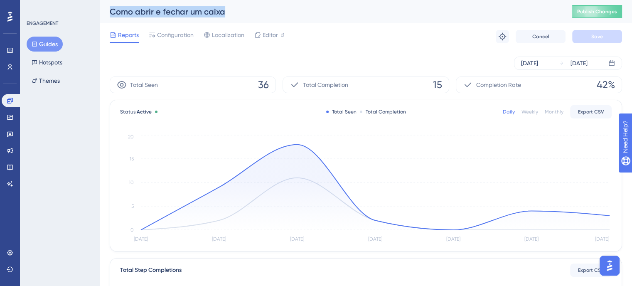
drag, startPoint x: 229, startPoint y: 16, endPoint x: 105, endPoint y: 16, distance: 124.6
click at [105, 16] on div "Como abrir e fechar um caixa Publish Changes" at bounding box center [366, 11] width 532 height 23
click at [538, 64] on div "[DATE]" at bounding box center [529, 63] width 17 height 10
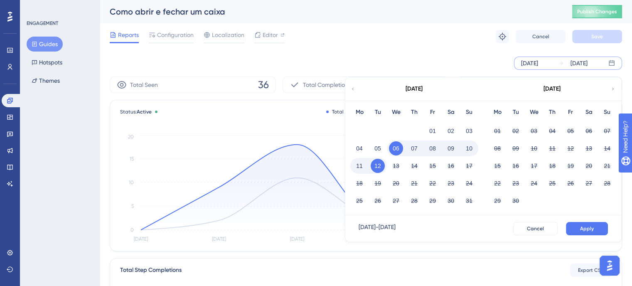
click at [356, 88] on div "[DATE]" at bounding box center [413, 88] width 137 height 23
click at [351, 86] on icon at bounding box center [352, 88] width 5 height 7
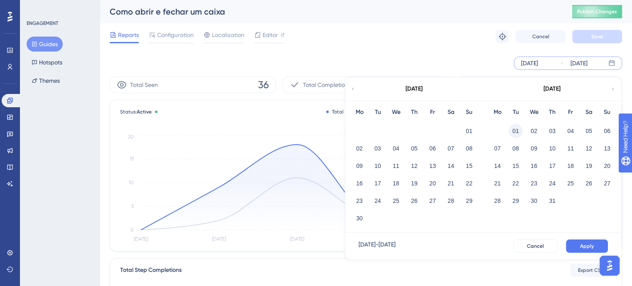
click at [511, 127] on button "01" at bounding box center [515, 131] width 14 height 14
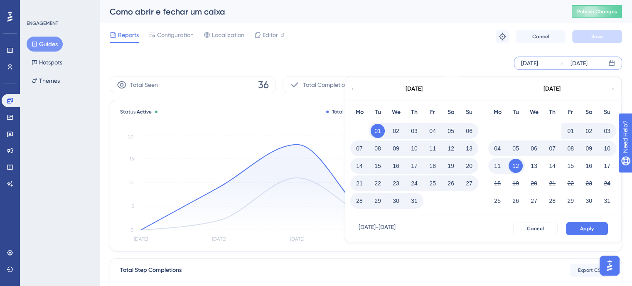
click at [417, 204] on button "31" at bounding box center [414, 201] width 14 height 14
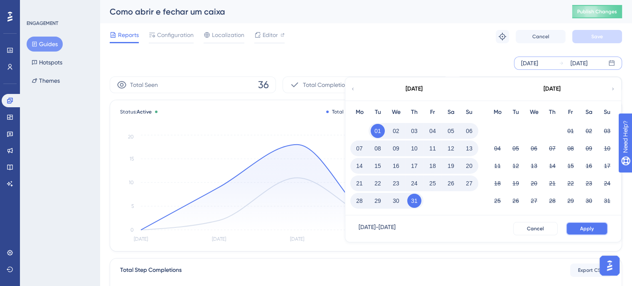
click at [580, 227] on span "Apply" at bounding box center [587, 228] width 14 height 7
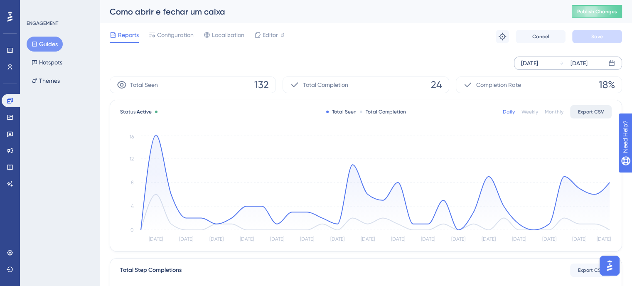
click at [593, 109] on span "Export CSV" at bounding box center [591, 111] width 26 height 7
click at [10, 103] on icon at bounding box center [9, 100] width 5 height 5
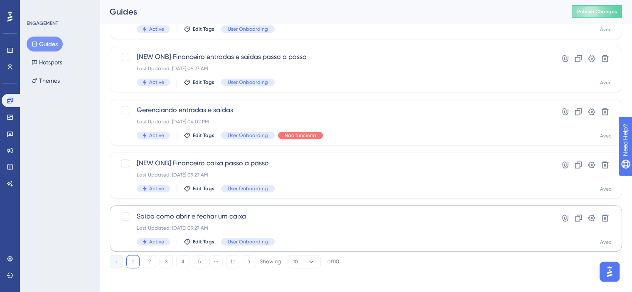
scroll to position [372, 0]
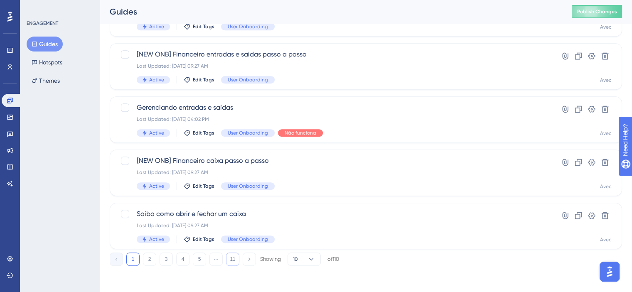
click at [236, 256] on button "11" at bounding box center [232, 259] width 13 height 13
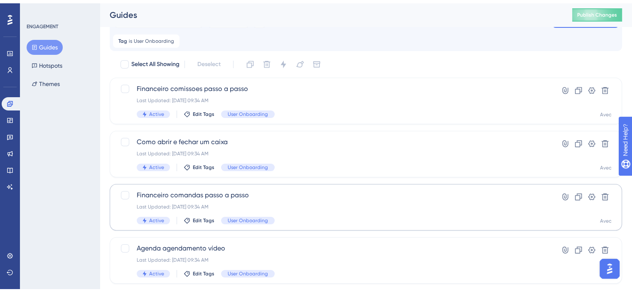
scroll to position [83, 0]
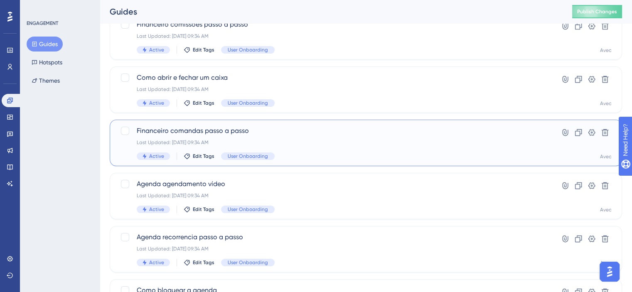
click at [326, 128] on span "Financeiro comandas passo a passo" at bounding box center [333, 131] width 392 height 10
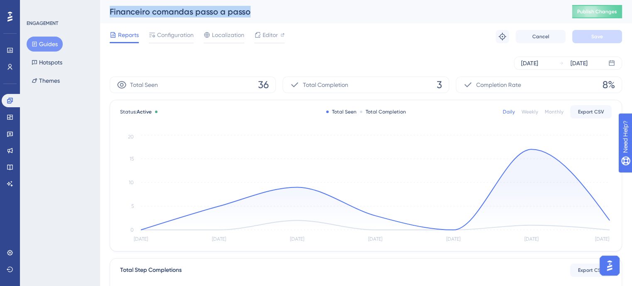
drag, startPoint x: 251, startPoint y: 10, endPoint x: 102, endPoint y: 5, distance: 148.4
click at [102, 5] on div "Financeiro comandas passo a passo Publish Changes" at bounding box center [366, 11] width 532 height 23
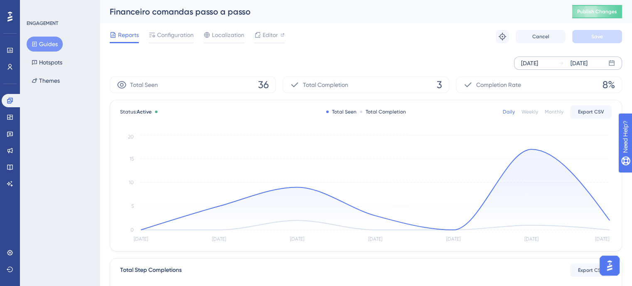
click at [538, 66] on div "[DATE]" at bounding box center [529, 63] width 17 height 10
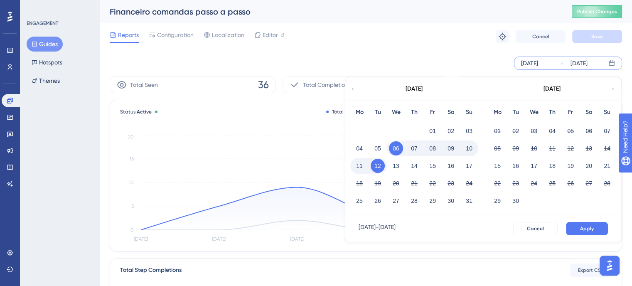
click at [349, 88] on div "[DATE]" at bounding box center [413, 88] width 137 height 23
click at [350, 87] on div "[DATE]" at bounding box center [413, 88] width 137 height 23
click at [353, 87] on icon at bounding box center [352, 88] width 5 height 7
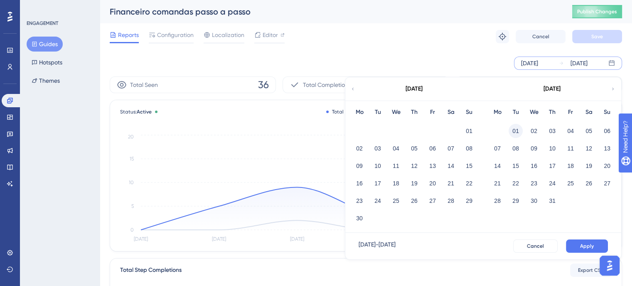
click at [513, 131] on button "01" at bounding box center [515, 131] width 14 height 14
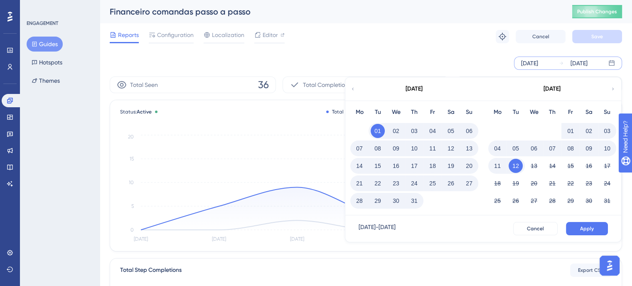
click at [409, 199] on button "31" at bounding box center [414, 201] width 14 height 14
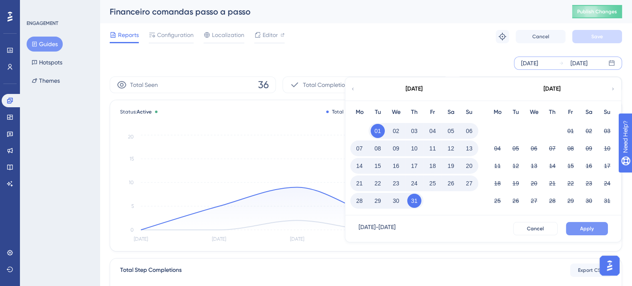
click at [590, 223] on button "Apply" at bounding box center [587, 228] width 42 height 13
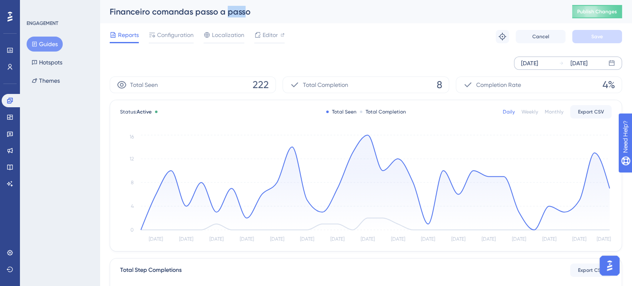
drag, startPoint x: 244, startPoint y: 10, endPoint x: 256, endPoint y: 18, distance: 14.2
click at [227, 12] on div "Financeiro comandas passo a passo" at bounding box center [331, 12] width 442 height 12
click at [253, 13] on div "Financeiro comandas passo a passo" at bounding box center [331, 12] width 442 height 12
drag, startPoint x: 251, startPoint y: 13, endPoint x: 109, endPoint y: 13, distance: 141.7
click at [109, 13] on div "Financeiro comandas passo a passo Publish Changes" at bounding box center [366, 11] width 532 height 23
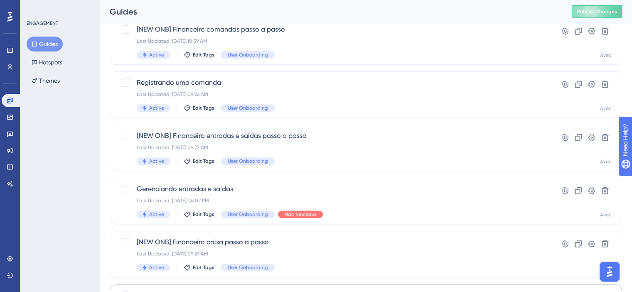
scroll to position [372, 0]
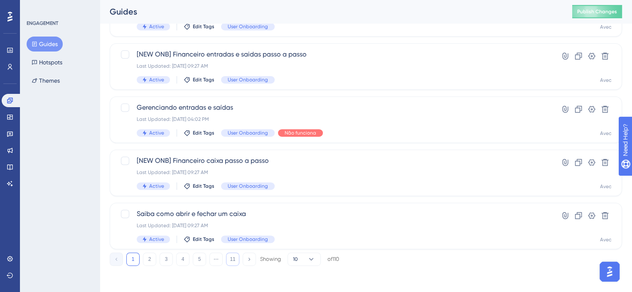
click at [234, 265] on button "11" at bounding box center [232, 259] width 13 height 13
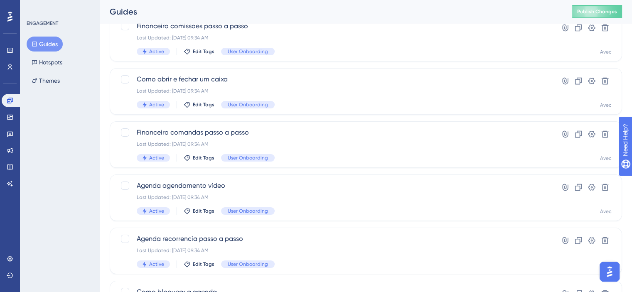
scroll to position [123, 0]
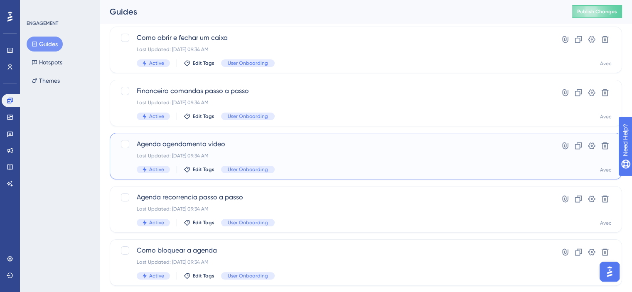
click at [341, 172] on div "Active Edit Tags User Onboarding" at bounding box center [333, 169] width 392 height 7
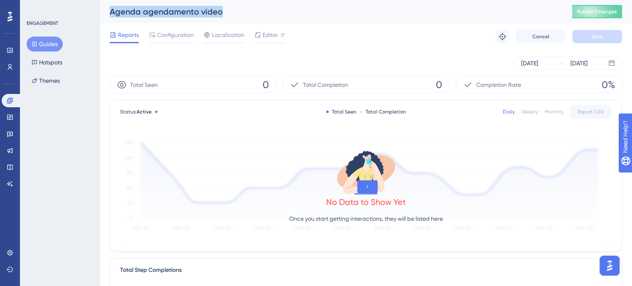
drag, startPoint x: 223, startPoint y: 12, endPoint x: 104, endPoint y: 17, distance: 118.9
click at [104, 17] on div "Agenda agendamento vídeo Publish Changes" at bounding box center [366, 11] width 532 height 23
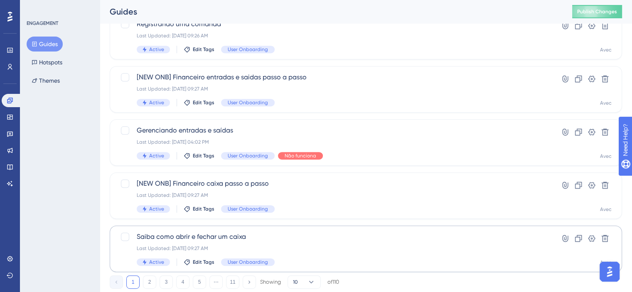
scroll to position [372, 0]
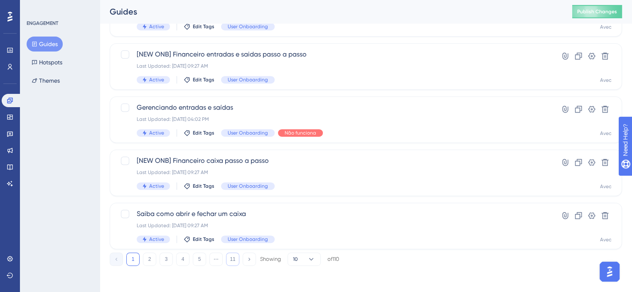
click at [230, 257] on button "11" at bounding box center [232, 259] width 13 height 13
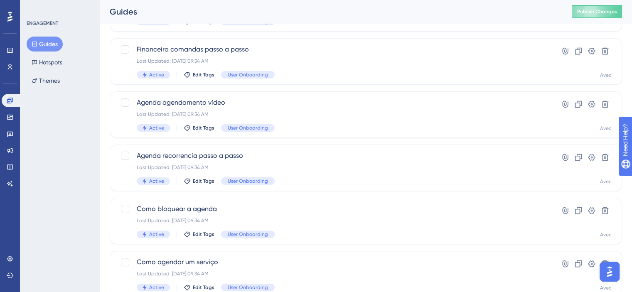
scroll to position [123, 0]
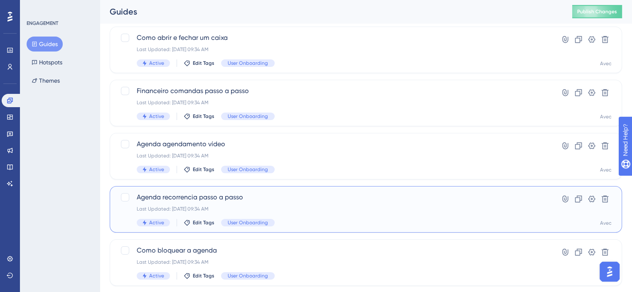
click at [330, 209] on div "Last Updated: 25 de [DATE]. de 2025 09:34 AM" at bounding box center [333, 209] width 392 height 7
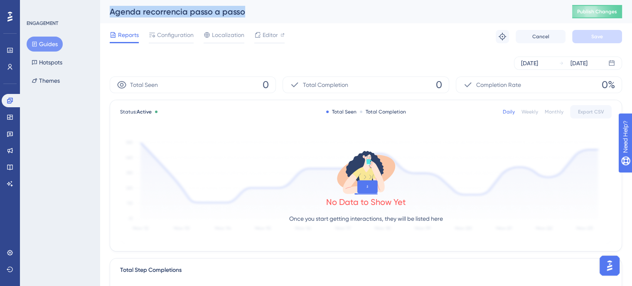
drag, startPoint x: 245, startPoint y: 12, endPoint x: 112, endPoint y: 8, distance: 133.4
click at [112, 8] on div "Agenda recorrencia passo a passo" at bounding box center [331, 12] width 442 height 12
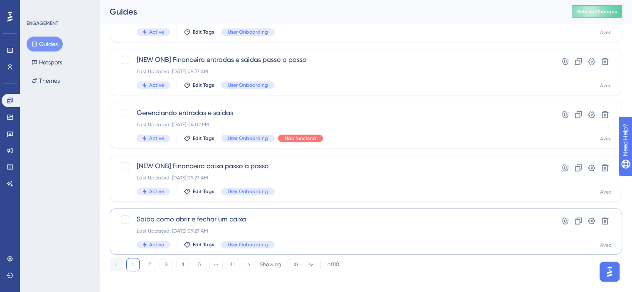
scroll to position [372, 0]
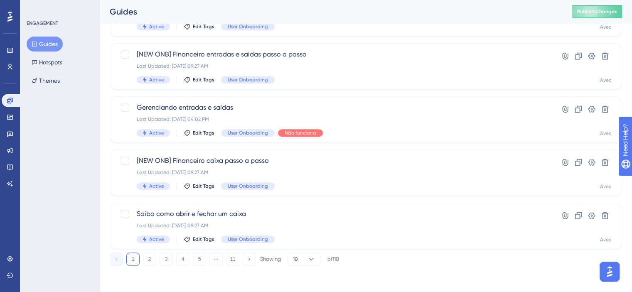
click at [239, 262] on div "1 2 3 4 5 ⋯ 11 Showing 10 of 110" at bounding box center [224, 259] width 229 height 13
click at [233, 263] on button "11" at bounding box center [232, 259] width 13 height 13
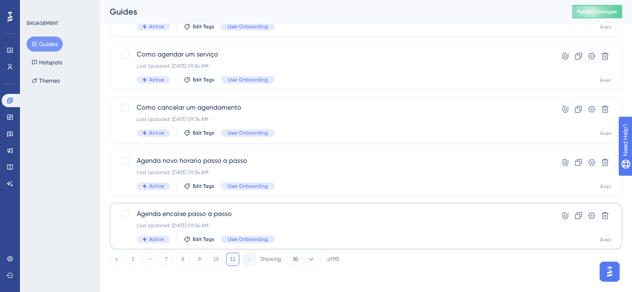
scroll to position [206, 0]
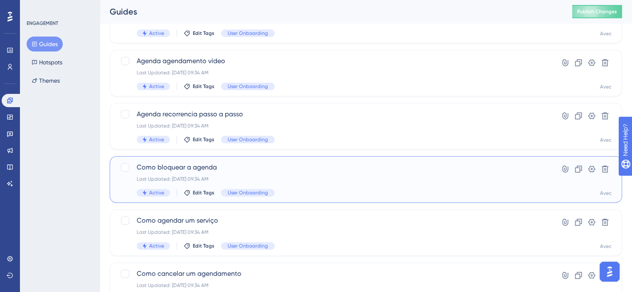
click at [322, 181] on div "Last Updated: 25 de [DATE]. de 2025 09:34 AM" at bounding box center [333, 179] width 392 height 7
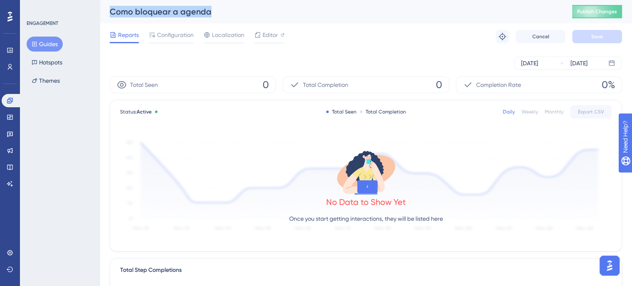
drag, startPoint x: 210, startPoint y: 9, endPoint x: 109, endPoint y: 13, distance: 101.0
click at [109, 13] on div "Como bloquear a agenda Publish Changes" at bounding box center [366, 11] width 532 height 23
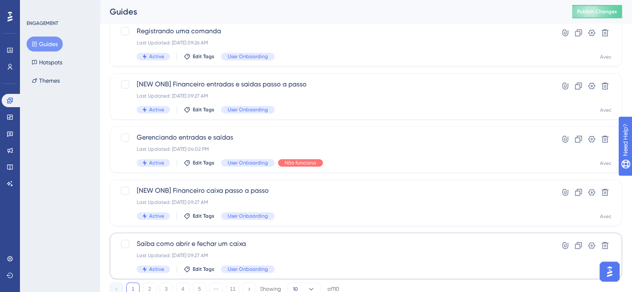
scroll to position [372, 0]
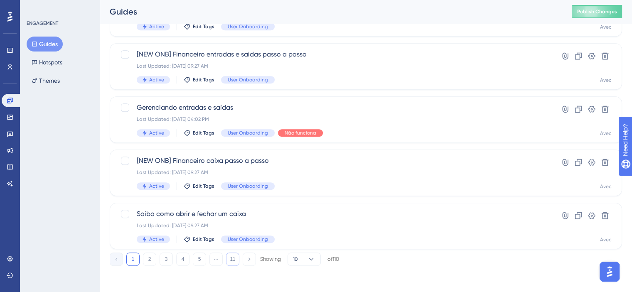
click at [236, 258] on button "11" at bounding box center [232, 259] width 13 height 13
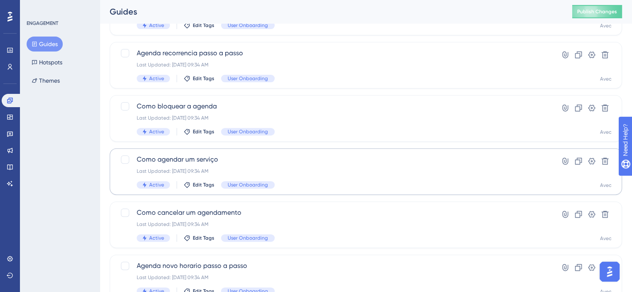
scroll to position [248, 0]
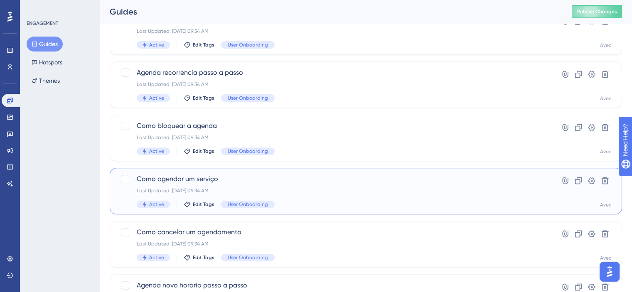
click at [329, 199] on div "Como agendar um serviço Last Updated: 25 de jul. de 2025 09:34 AM Active Edit T…" at bounding box center [333, 191] width 392 height 34
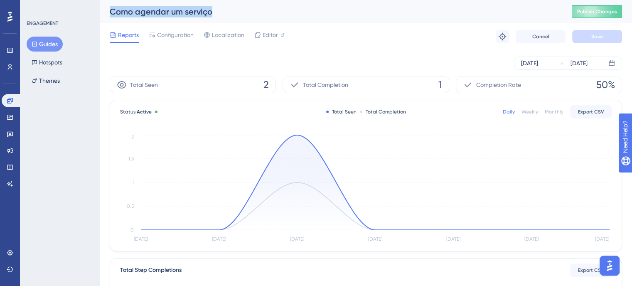
drag, startPoint x: 217, startPoint y: 12, endPoint x: 101, endPoint y: 5, distance: 115.7
click at [101, 5] on div "Como agendar um serviço Publish Changes" at bounding box center [366, 11] width 532 height 23
click at [528, 64] on div "[DATE]" at bounding box center [529, 63] width 17 height 10
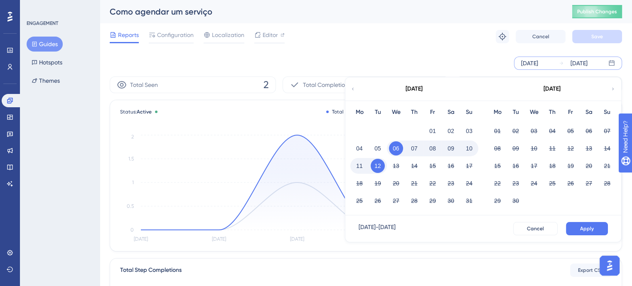
click at [349, 90] on div "[DATE]" at bounding box center [413, 88] width 137 height 23
click at [355, 88] on icon at bounding box center [352, 88] width 5 height 7
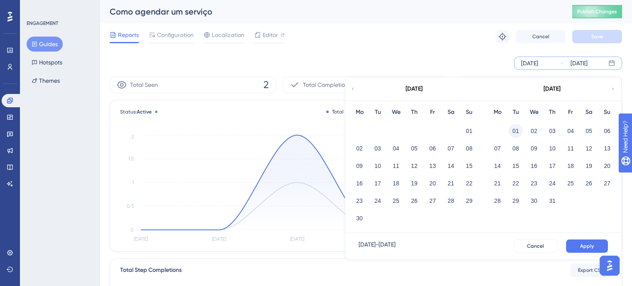
click at [518, 129] on button "01" at bounding box center [515, 131] width 14 height 14
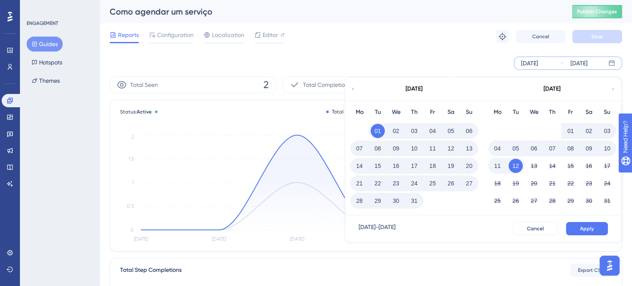
click at [414, 196] on button "31" at bounding box center [414, 201] width 14 height 14
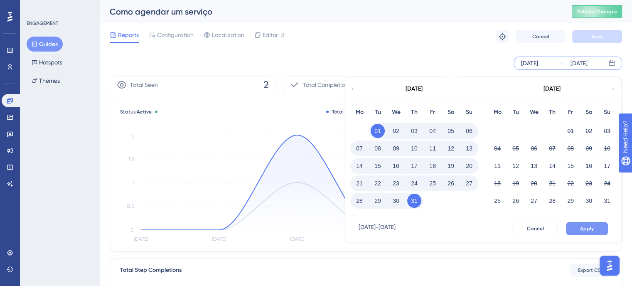
click at [587, 229] on span "Apply" at bounding box center [587, 228] width 14 height 7
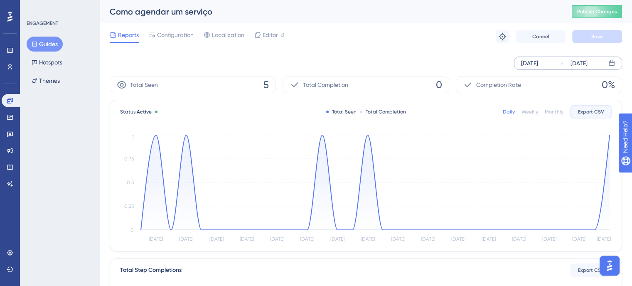
click at [581, 115] on span "Export CSV" at bounding box center [591, 111] width 26 height 7
click at [387, 22] on div "Como agendar um serviço Publish Changes" at bounding box center [366, 11] width 532 height 23
click at [47, 41] on button "Guides" at bounding box center [45, 44] width 36 height 15
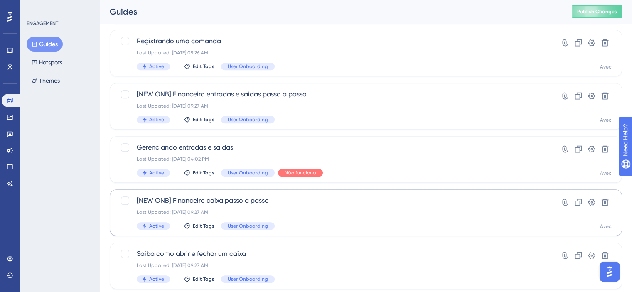
scroll to position [372, 0]
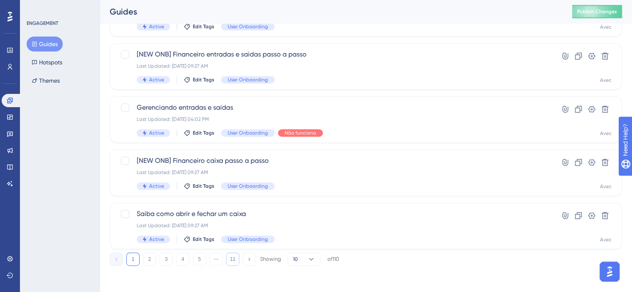
click at [231, 265] on button "11" at bounding box center [232, 259] width 13 height 13
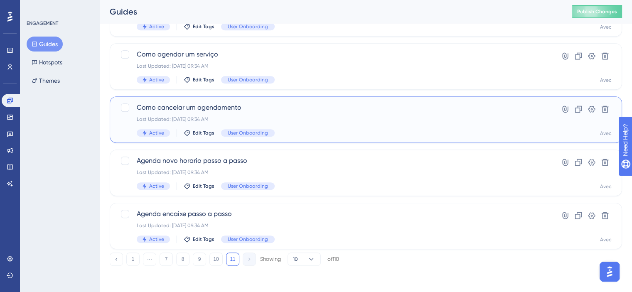
click at [341, 116] on div "Last Updated: 25 de [DATE]. de 2025 09:34 AM" at bounding box center [333, 119] width 392 height 7
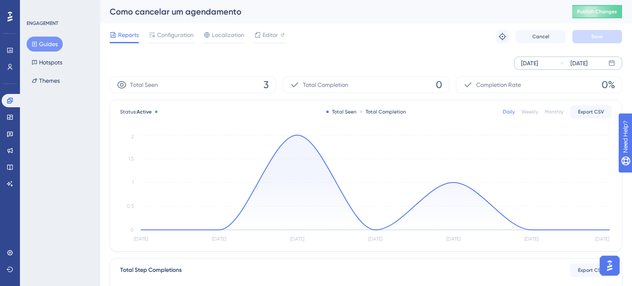
click at [555, 66] on div "[DATE] [DATE]" at bounding box center [568, 62] width 108 height 13
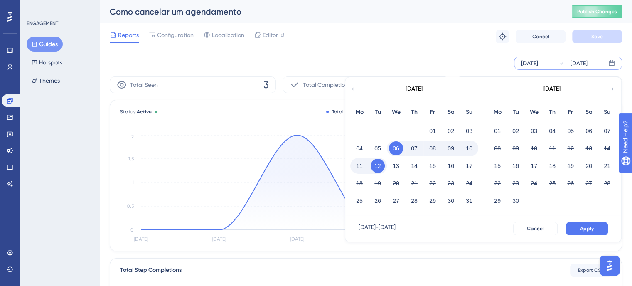
click at [413, 69] on div "[DATE] [DATE] [DATE] Mo Tu We Th Fr Sa Su 01 02 03 04 05 06 07 08 09 10 11 12 1…" at bounding box center [366, 62] width 512 height 13
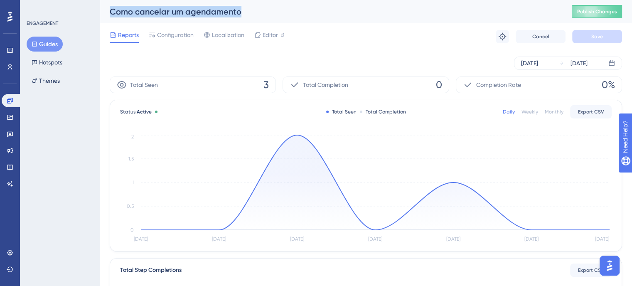
drag, startPoint x: 228, startPoint y: 10, endPoint x: 85, endPoint y: 1, distance: 143.6
click at [100, 1] on div "Performance Users Engagement Widgets Feedback Product Updates Knowledge Base AI…" at bounding box center [366, 285] width 532 height 570
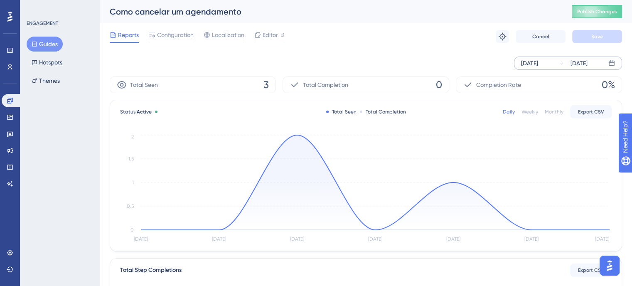
click at [551, 69] on div "[DATE] [DATE]" at bounding box center [568, 62] width 108 height 13
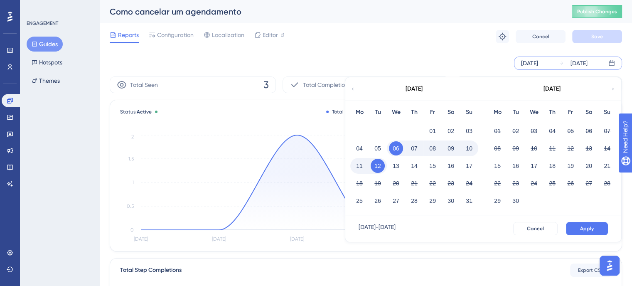
click at [352, 83] on div "[DATE]" at bounding box center [413, 88] width 137 height 23
click at [353, 85] on icon at bounding box center [352, 88] width 5 height 7
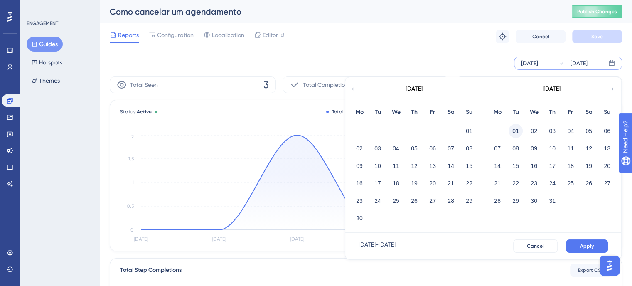
click at [511, 130] on button "01" at bounding box center [515, 131] width 14 height 14
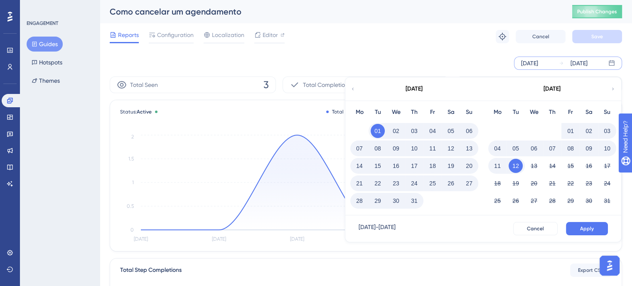
click at [419, 203] on button "31" at bounding box center [414, 201] width 14 height 14
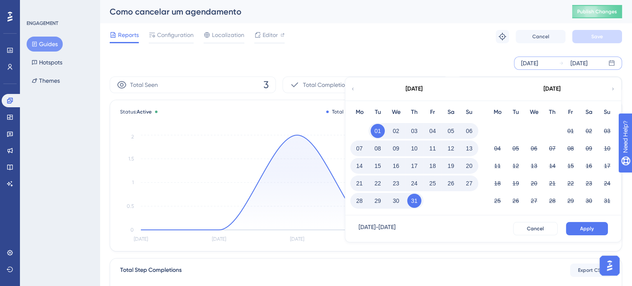
click at [570, 224] on button "Apply" at bounding box center [587, 228] width 42 height 13
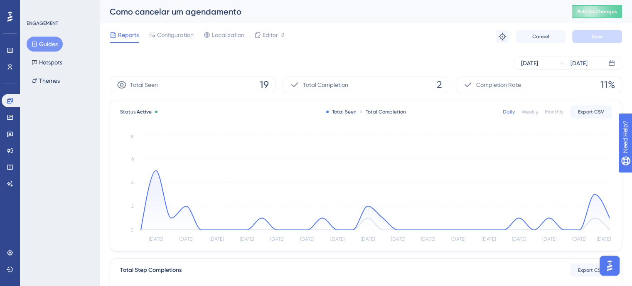
click at [239, 9] on div "Como cancelar um agendamento" at bounding box center [331, 12] width 442 height 12
click at [592, 107] on button "Export CSV" at bounding box center [591, 111] width 42 height 13
drag, startPoint x: 10, startPoint y: 101, endPoint x: 427, endPoint y: 291, distance: 459.2
click at [10, 101] on icon at bounding box center [9, 100] width 5 height 5
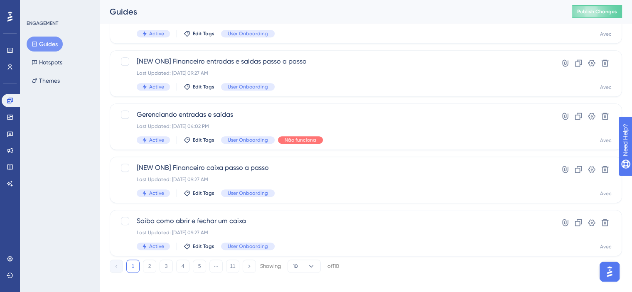
scroll to position [372, 0]
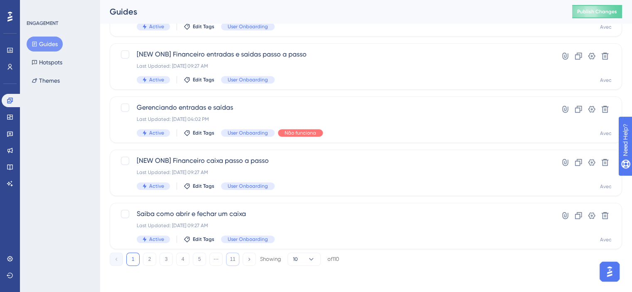
click at [231, 256] on button "11" at bounding box center [232, 259] width 13 height 13
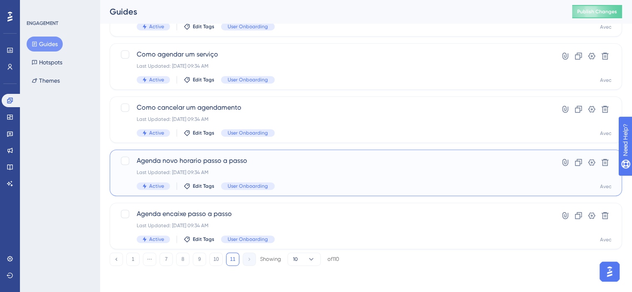
click at [304, 153] on div "Agenda novo horario passo a passo Last Updated: 25 de jul. de 2025 09:34 AM Act…" at bounding box center [366, 173] width 512 height 47
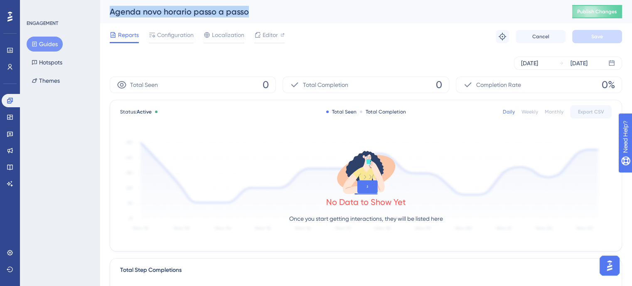
drag, startPoint x: 258, startPoint y: 8, endPoint x: 91, endPoint y: 8, distance: 166.6
click at [100, 8] on div "Performance Users Engagement Widgets Feedback Product Updates Knowledge Base AI…" at bounding box center [366, 285] width 532 height 570
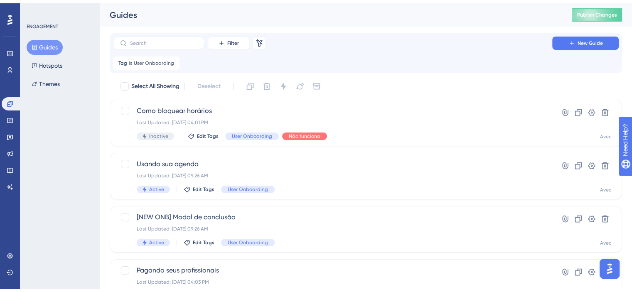
scroll to position [372, 0]
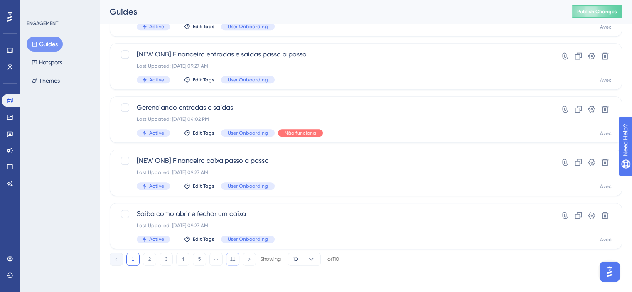
click at [232, 254] on button "11" at bounding box center [232, 259] width 13 height 13
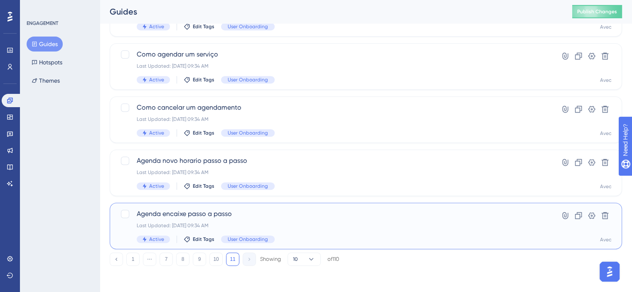
click at [275, 214] on span "Agenda encaixe passo a passo" at bounding box center [333, 214] width 392 height 10
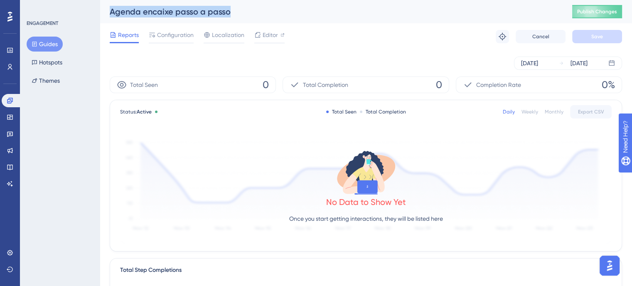
drag, startPoint x: 231, startPoint y: 11, endPoint x: 108, endPoint y: 15, distance: 122.6
click at [108, 15] on div "Agenda encaixe passo a passo Publish Changes" at bounding box center [366, 11] width 532 height 23
click at [56, 39] on button "Guides" at bounding box center [45, 44] width 36 height 15
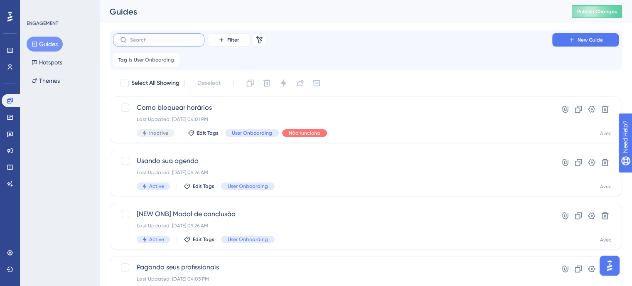
click at [178, 40] on input "text" at bounding box center [163, 40] width 67 height 6
paste input "Momentos iniciais"
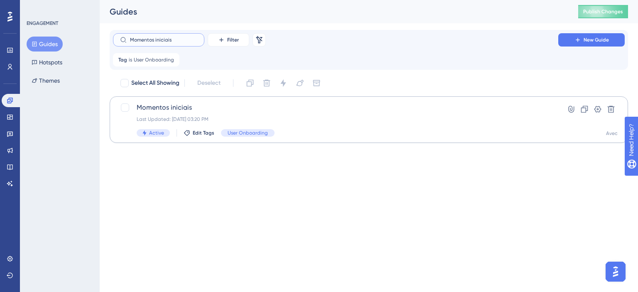
type input "Momentos iniciais"
click at [354, 104] on span "Momentos iniciais" at bounding box center [336, 108] width 398 height 10
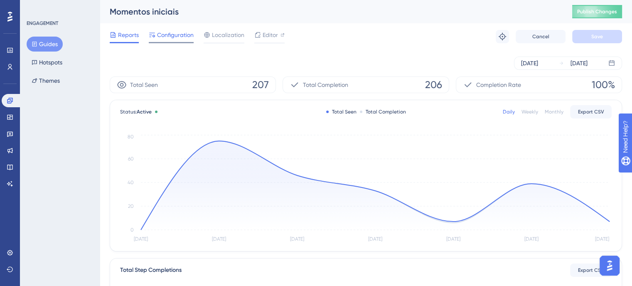
click at [182, 42] on div at bounding box center [171, 42] width 45 height 1
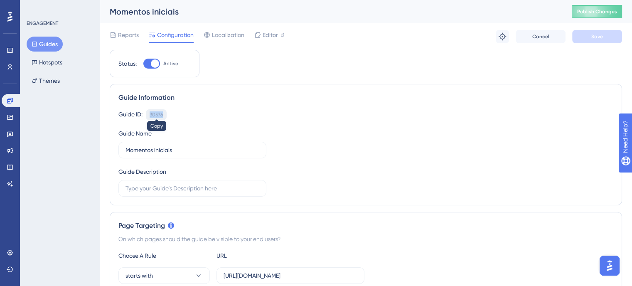
drag, startPoint x: 166, startPoint y: 115, endPoint x: 150, endPoint y: 114, distance: 16.2
click at [150, 114] on div "30576 Copy" at bounding box center [156, 114] width 21 height 11
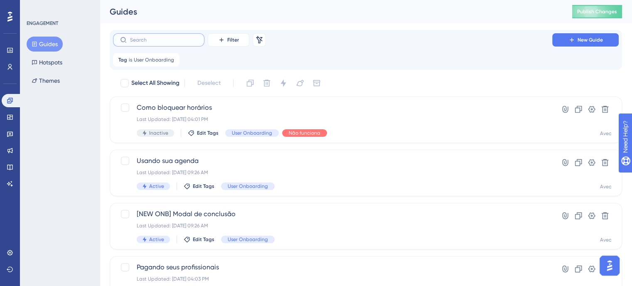
click at [136, 42] on input "text" at bounding box center [163, 40] width 67 height 6
paste input "Como cadastrar um serviço"
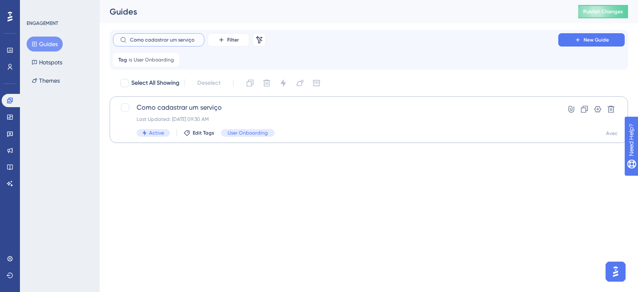
type input "Como cadastrar um serviço"
click at [554, 123] on div "Como cadastrar um serviço Last Updated: 25 de [DATE]. de 2025 09:30 AM Active E…" at bounding box center [369, 120] width 498 height 34
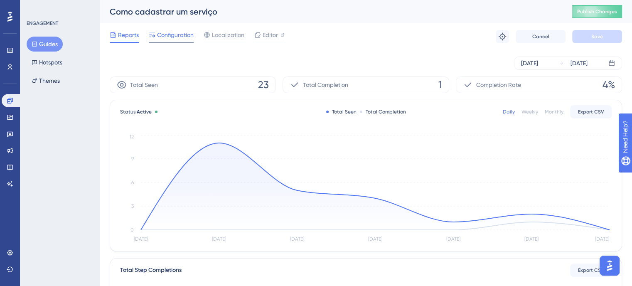
click at [178, 31] on span "Configuration" at bounding box center [175, 35] width 37 height 10
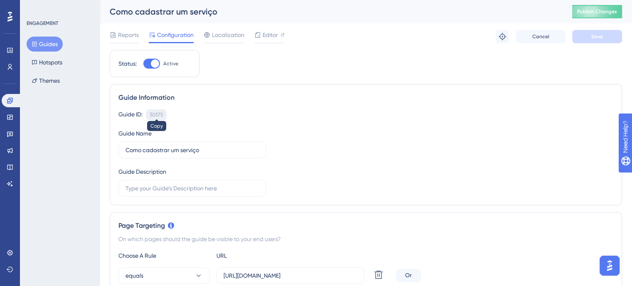
click at [159, 118] on div "30575" at bounding box center [156, 114] width 13 height 7
click at [5, 98] on link at bounding box center [12, 100] width 20 height 13
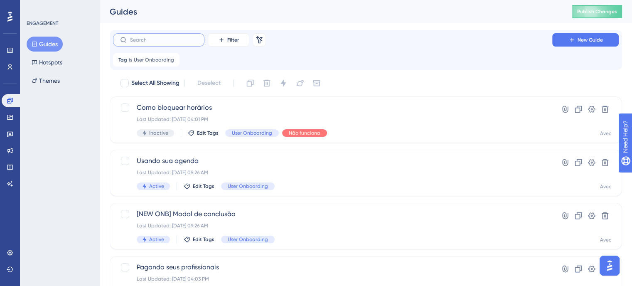
click at [188, 41] on input "text" at bounding box center [163, 40] width 67 height 6
paste input "Vamos cadastrar um profissional"
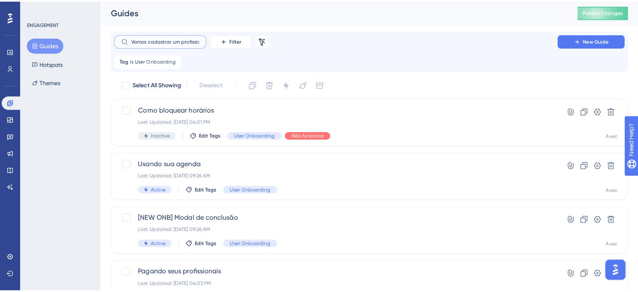
scroll to position [0, 7]
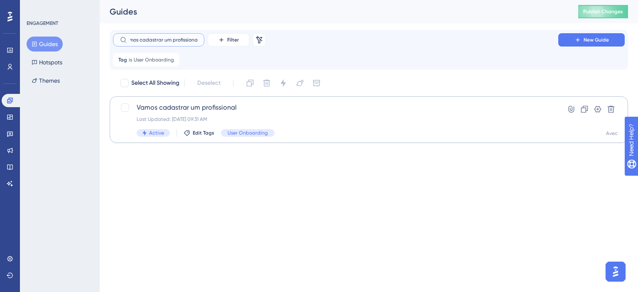
type input "Vamos cadastrar um profissional"
click at [275, 106] on span "Vamos cadastrar um profissional" at bounding box center [336, 108] width 398 height 10
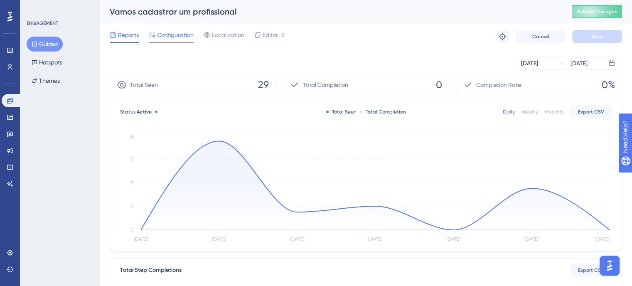
click at [184, 36] on span "Configuration" at bounding box center [175, 35] width 37 height 10
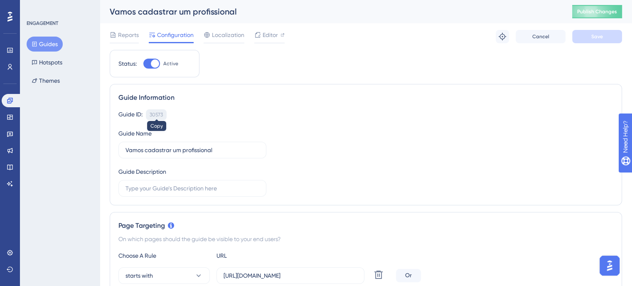
click at [159, 114] on div "30573" at bounding box center [156, 114] width 13 height 7
click at [42, 31] on div "ENGAGEMENT Guides Hotspots Themes" at bounding box center [60, 54] width 67 height 68
click at [45, 35] on div "ENGAGEMENT Guides Hotspots Themes" at bounding box center [60, 54] width 67 height 68
click at [45, 37] on button "Guides" at bounding box center [45, 44] width 36 height 15
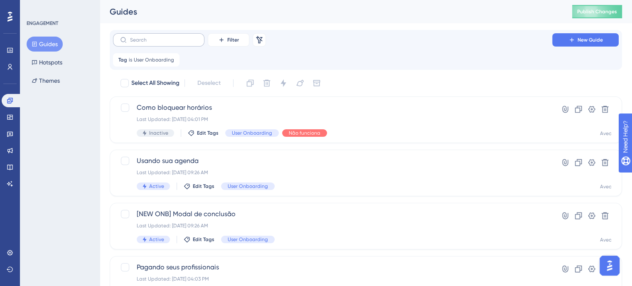
click at [142, 36] on label at bounding box center [158, 39] width 91 height 13
click at [142, 37] on input "text" at bounding box center [163, 40] width 67 height 6
paste input "Configurar horário de funcionamento"
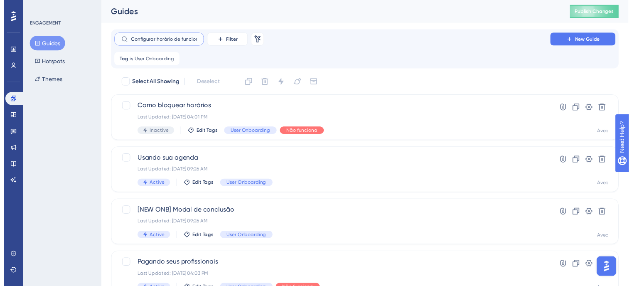
scroll to position [0, 17]
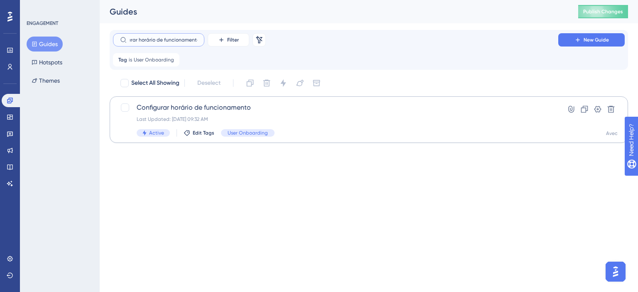
type input "Configurar horário de funcionamento"
click at [293, 128] on div "Configurar horário de funcionamento Last Updated: 25 de jul. de 2025 09:32 AM A…" at bounding box center [336, 120] width 398 height 34
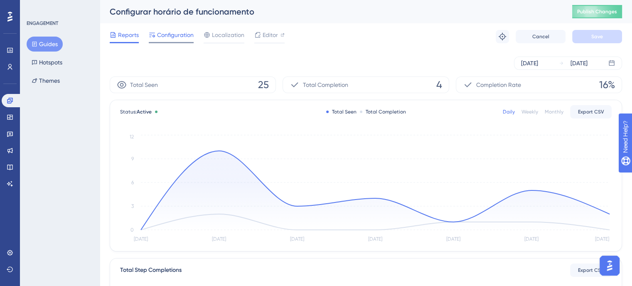
click at [175, 42] on div at bounding box center [171, 42] width 45 height 1
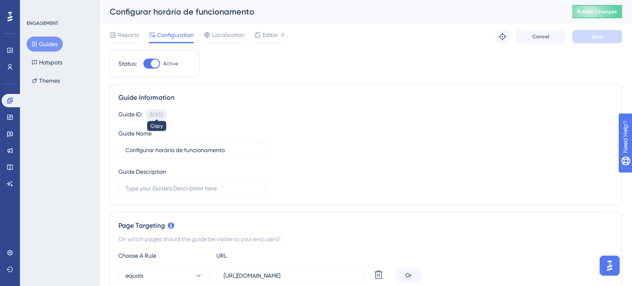
click at [158, 111] on div "30572" at bounding box center [156, 114] width 13 height 7
click at [49, 48] on button "Guides" at bounding box center [45, 44] width 36 height 15
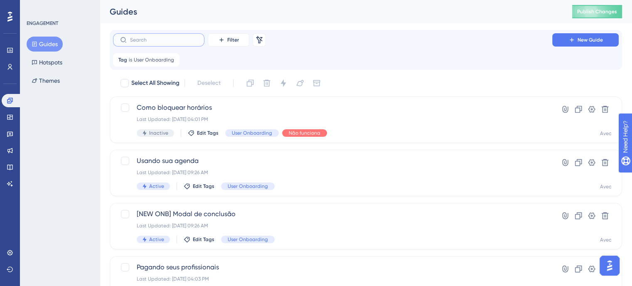
click at [146, 38] on input "text" at bounding box center [163, 40] width 67 height 6
paste input "Gerenciando o financeiro"
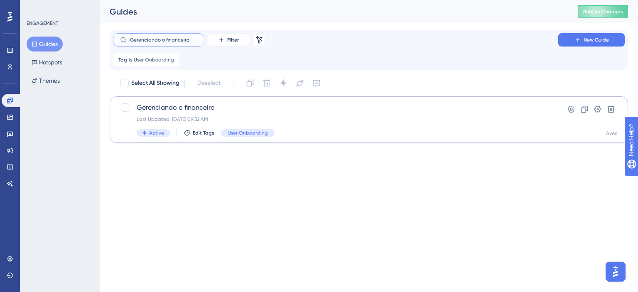
type input "Gerenciando o financeiro"
click at [153, 104] on span "Gerenciando o financeiro" at bounding box center [336, 108] width 398 height 10
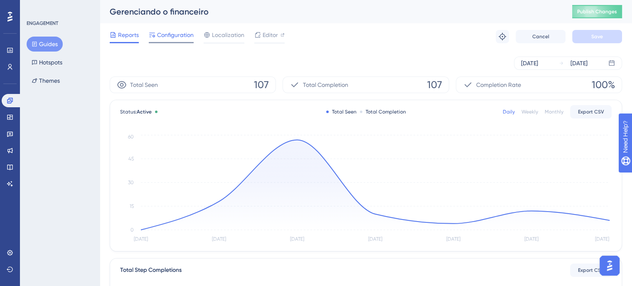
click at [179, 30] on span "Configuration" at bounding box center [175, 35] width 37 height 10
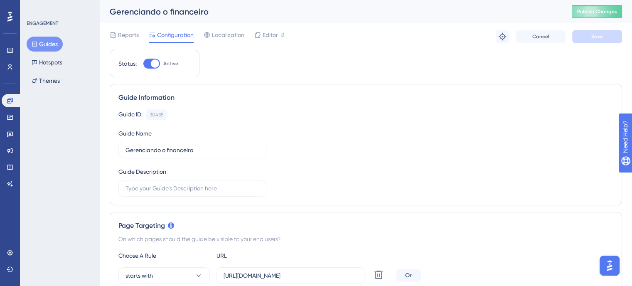
click at [152, 108] on div "Guide Information Guide ID: 30435 Copy Guide Name Gerenciando o financeiro Guid…" at bounding box center [366, 144] width 512 height 121
click at [154, 109] on div "30435 Copy" at bounding box center [156, 114] width 21 height 11
click at [157, 113] on div "30435" at bounding box center [157, 114] width 14 height 7
click at [6, 98] on link at bounding box center [12, 100] width 20 height 13
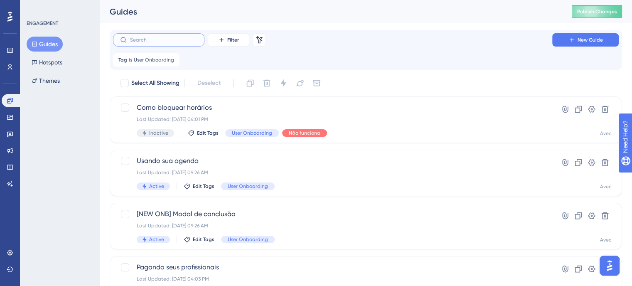
click at [150, 39] on input "text" at bounding box center [163, 40] width 67 height 6
paste input "Configuração de comissão"
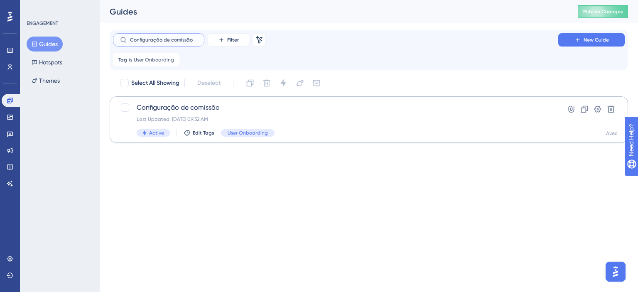
type input "Configuração de comissão"
click at [162, 117] on div "Last Updated: 25 de [DATE]. de 2025 09:32 AM" at bounding box center [336, 119] width 398 height 7
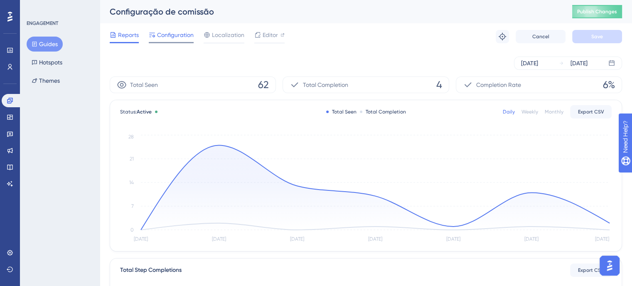
click at [187, 42] on div at bounding box center [171, 42] width 45 height 1
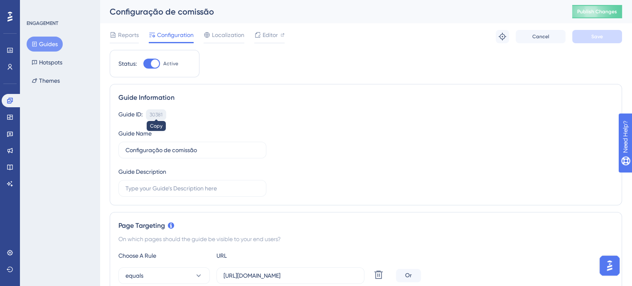
click at [157, 114] on div "30381" at bounding box center [156, 114] width 13 height 7
click at [36, 44] on icon at bounding box center [34, 44] width 5 height 5
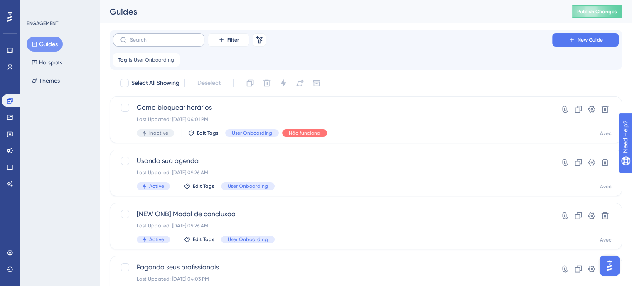
click at [168, 33] on label at bounding box center [158, 39] width 91 height 13
click at [168, 37] on input "text" at bounding box center [163, 40] width 67 height 6
paste input "Configurações básicas"
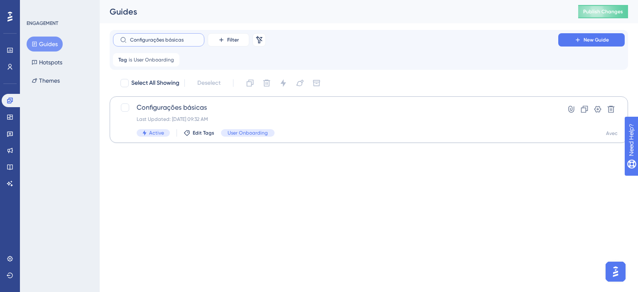
type input "Configurações básicas"
click at [337, 108] on span "Configurações básicas" at bounding box center [336, 108] width 398 height 10
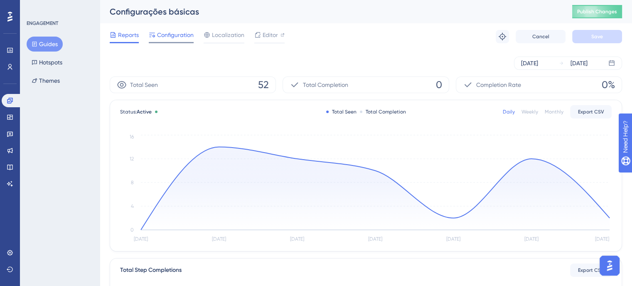
click at [171, 39] on span "Configuration" at bounding box center [175, 35] width 37 height 10
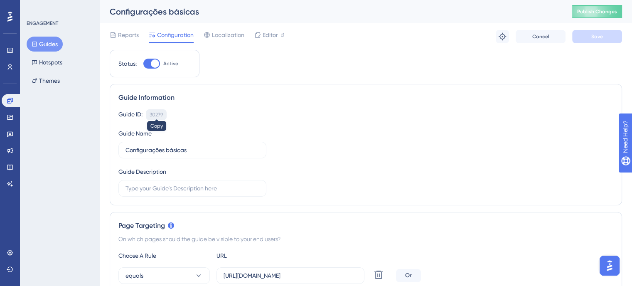
click at [153, 113] on div "30279" at bounding box center [156, 114] width 13 height 7
click at [7, 104] on link at bounding box center [12, 100] width 20 height 13
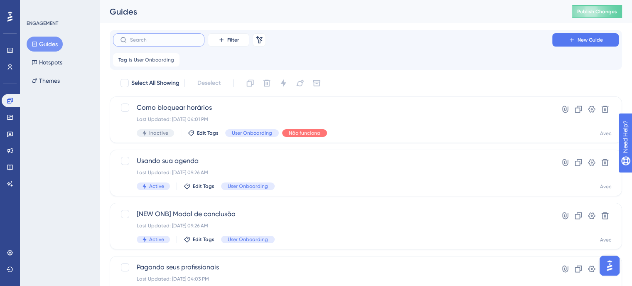
click at [150, 43] on input "text" at bounding box center [163, 40] width 67 height 6
paste input "Ativação do agendamento online"
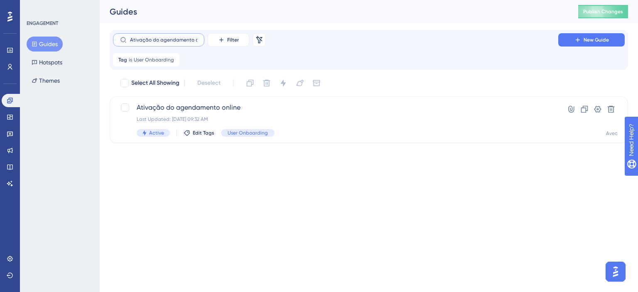
scroll to position [0, 10]
type input "Ativação do agendamento online"
click at [311, 106] on span "Ativação do agendamento online" at bounding box center [336, 108] width 398 height 10
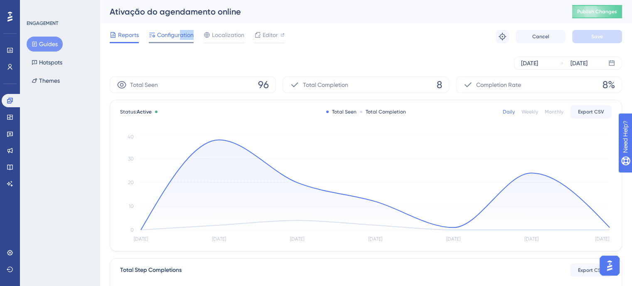
click at [180, 42] on div "Configuration" at bounding box center [171, 36] width 45 height 13
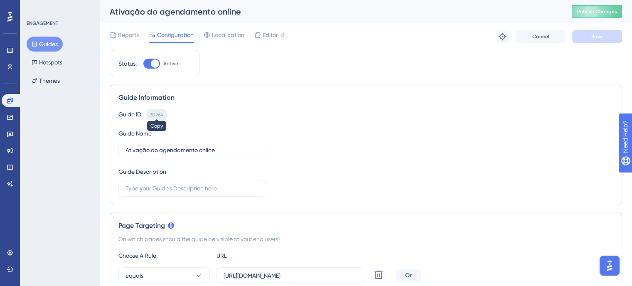
click at [155, 112] on div "30264" at bounding box center [157, 114] width 14 height 7
click at [13, 101] on link at bounding box center [12, 100] width 20 height 13
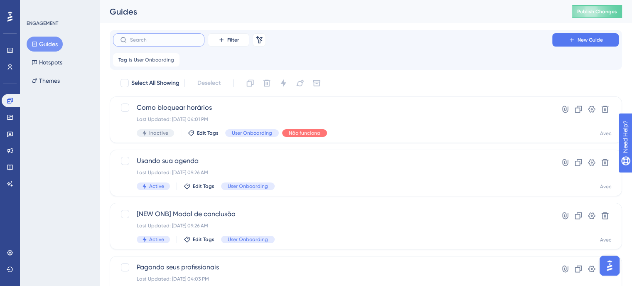
click at [142, 39] on input "text" at bounding box center [163, 40] width 67 height 6
paste input "Usando a agenda"
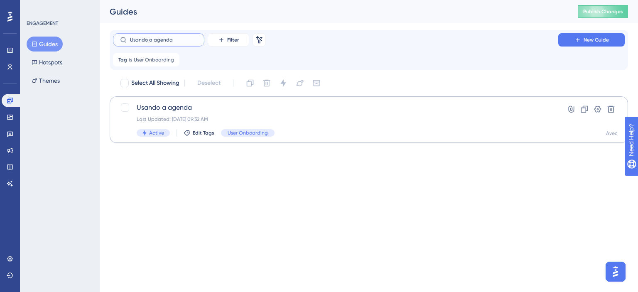
type input "Usando a agenda"
click at [314, 108] on span "Usando a agenda" at bounding box center [336, 108] width 398 height 10
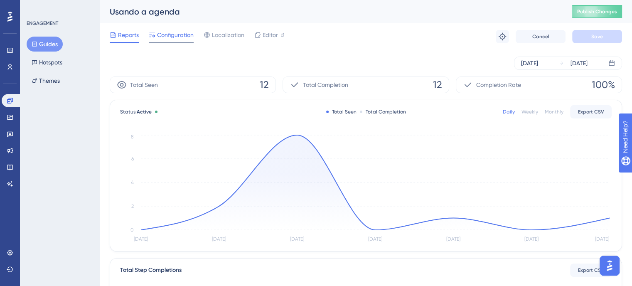
click at [175, 38] on span "Configuration" at bounding box center [175, 35] width 37 height 10
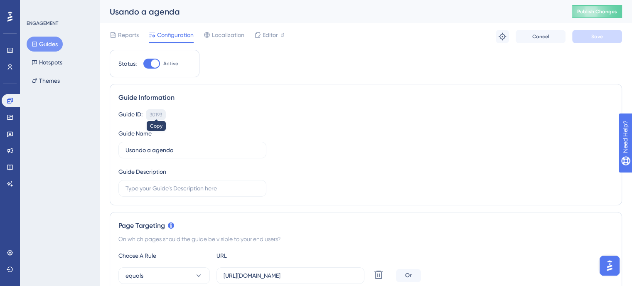
click at [155, 116] on div "30193" at bounding box center [156, 114] width 12 height 7
click at [8, 106] on link at bounding box center [12, 100] width 20 height 13
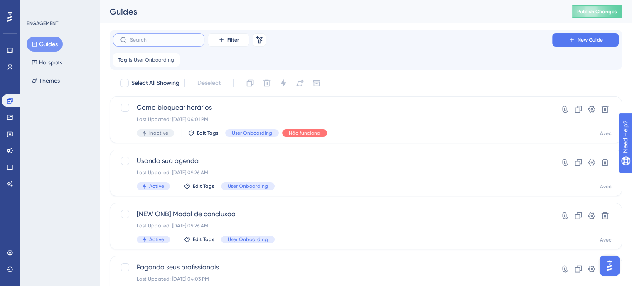
click at [169, 42] on input "text" at bounding box center [163, 40] width 67 height 6
paste input "Como abrir e fechar um caixa"
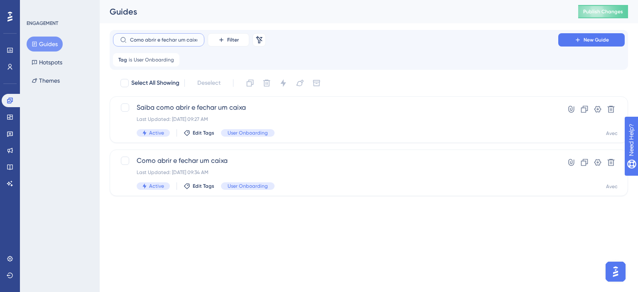
type input "Como abrir e fechar um caixa"
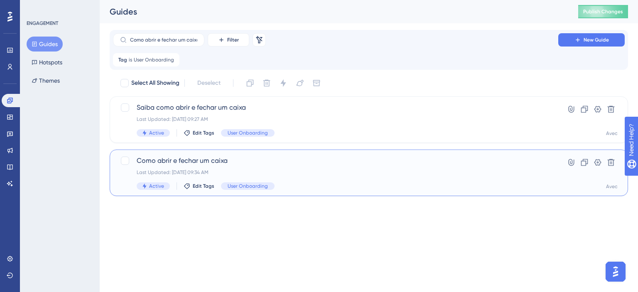
click at [312, 159] on span "Como abrir e fechar um caixa" at bounding box center [336, 161] width 398 height 10
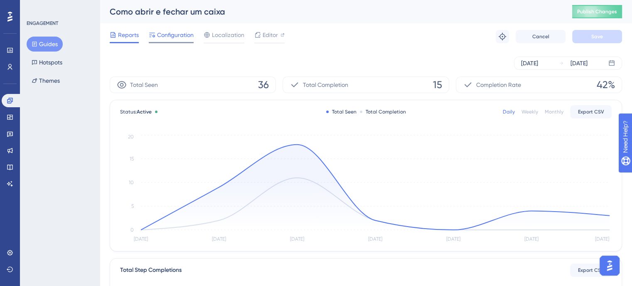
click at [156, 34] on div "Configuration" at bounding box center [171, 35] width 45 height 10
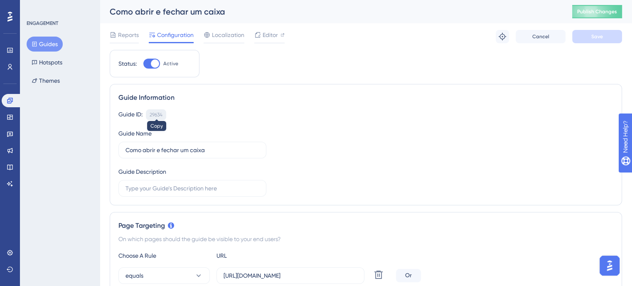
click at [160, 113] on div "29634" at bounding box center [156, 114] width 13 height 7
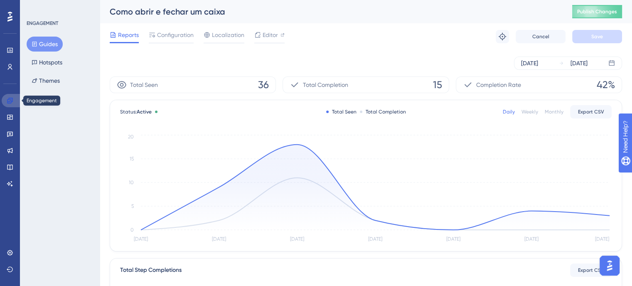
click at [11, 106] on link at bounding box center [12, 100] width 20 height 13
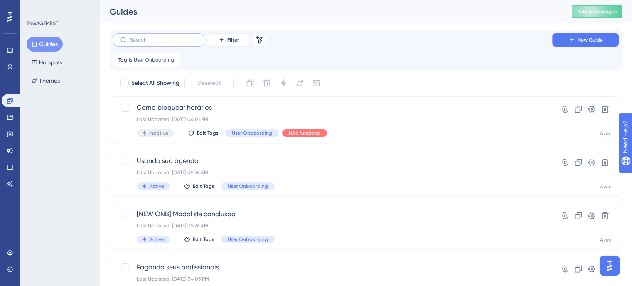
click at [143, 43] on label at bounding box center [158, 39] width 91 height 13
click at [143, 43] on input "text" at bounding box center [163, 40] width 67 height 6
paste input "Financeiro comandas passo a passo"
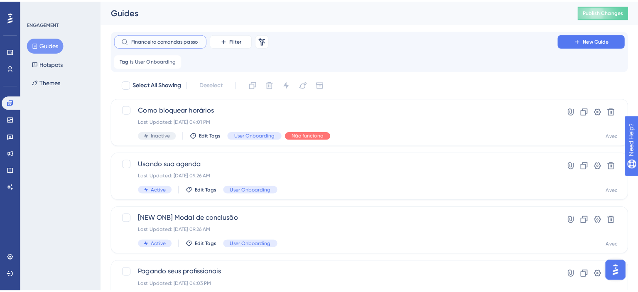
scroll to position [0, 16]
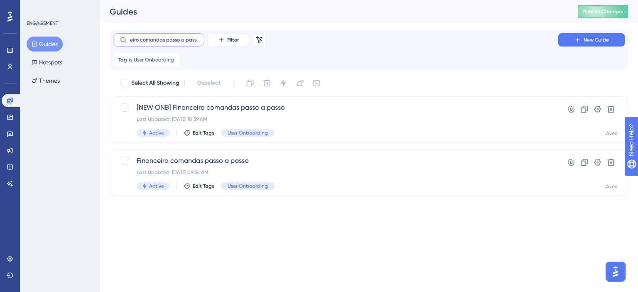
type input "Financeiro comandas passo a passo"
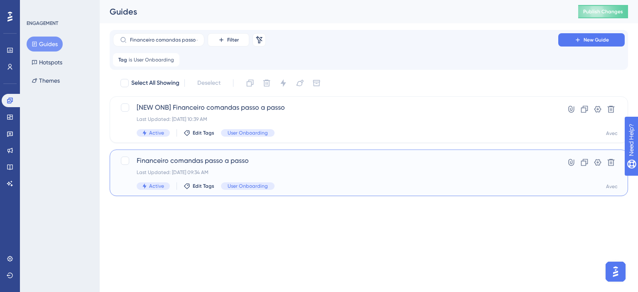
click at [442, 167] on div "Financeiro comandas passo a passo Last Updated: 25 de jul. de 2025 09:34 AM Act…" at bounding box center [336, 173] width 398 height 34
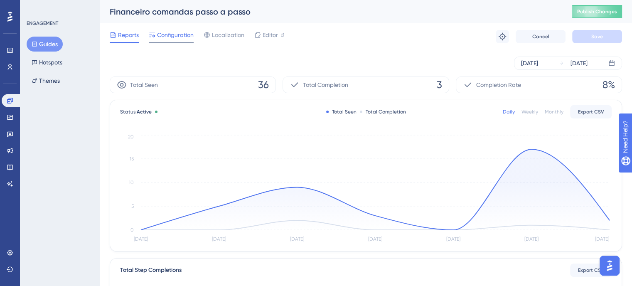
click at [181, 30] on span "Configuration" at bounding box center [175, 35] width 37 height 10
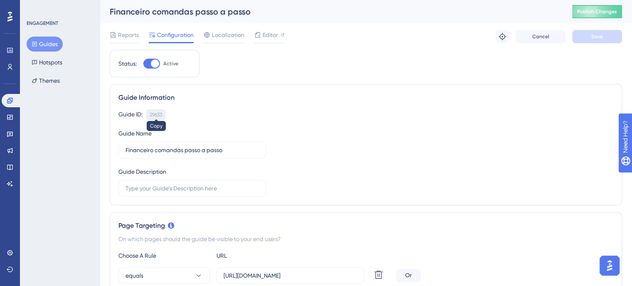
click at [156, 113] on div "29633" at bounding box center [156, 114] width 12 height 7
click at [15, 101] on link at bounding box center [12, 100] width 20 height 13
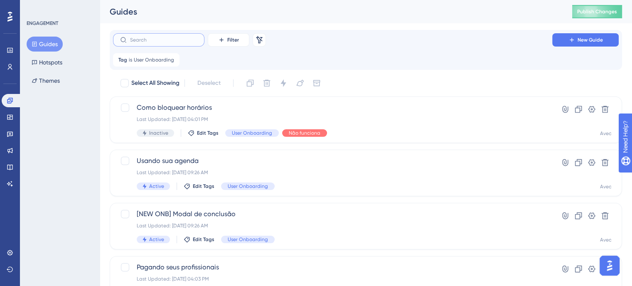
click at [138, 38] on input "text" at bounding box center [163, 40] width 67 height 6
paste input "Como agendar um serviço"
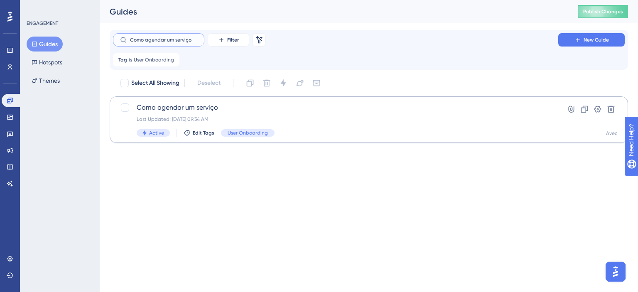
type input "Como agendar um serviço"
click at [219, 112] on span "Como agendar um serviço" at bounding box center [336, 108] width 398 height 10
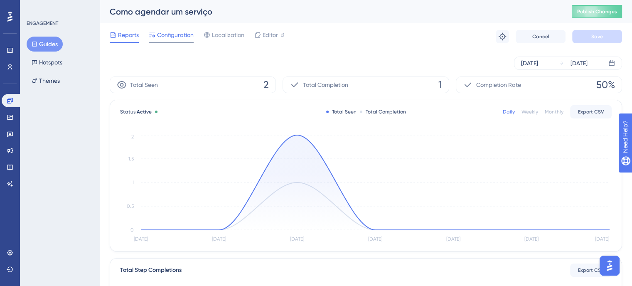
click at [179, 40] on div "Configuration" at bounding box center [171, 36] width 45 height 13
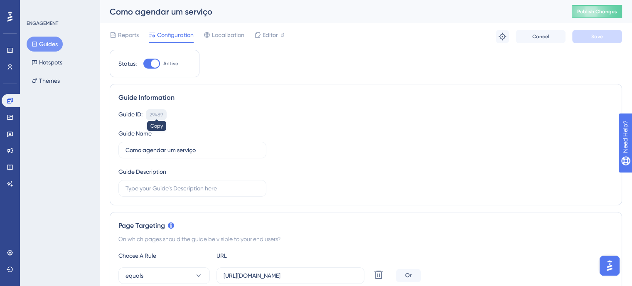
click at [153, 113] on div "29489" at bounding box center [156, 114] width 13 height 7
drag, startPoint x: 44, startPoint y: 43, endPoint x: 91, endPoint y: 48, distance: 47.6
click at [44, 44] on button "Guides" at bounding box center [45, 44] width 36 height 15
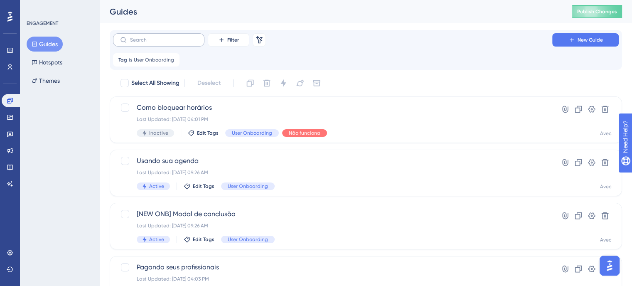
click at [133, 45] on label at bounding box center [158, 39] width 91 height 13
click at [133, 43] on input "text" at bounding box center [163, 40] width 67 height 6
paste input "Como cancelar um agendamento"
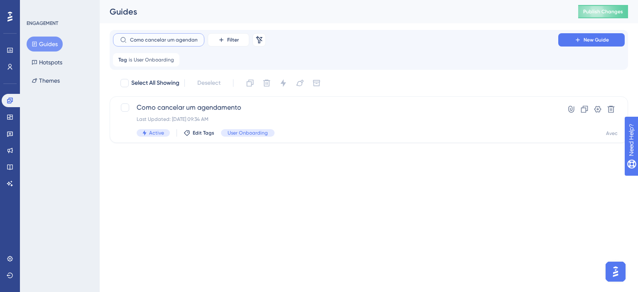
scroll to position [0, 10]
type input "Como cancelar um agendamento"
click at [322, 120] on div "Last Updated: 25 de [DATE]. de 2025 09:34 AM" at bounding box center [336, 119] width 398 height 7
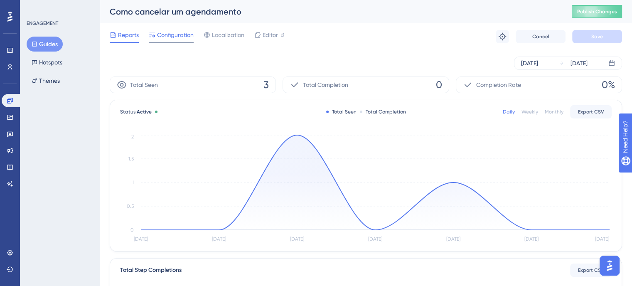
click at [181, 35] on span "Configuration" at bounding box center [175, 35] width 37 height 10
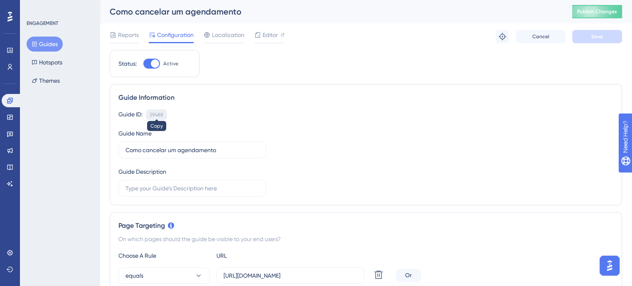
click at [153, 115] on div "29488" at bounding box center [157, 114] width 14 height 7
click at [41, 41] on button "Guides" at bounding box center [45, 44] width 36 height 15
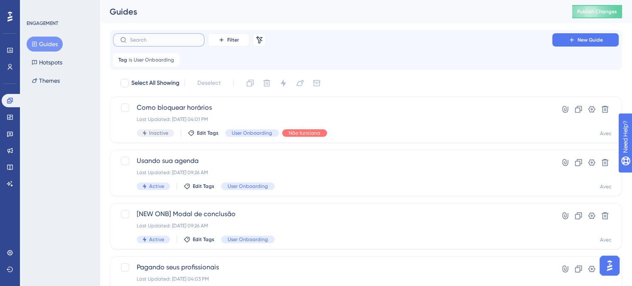
click at [131, 37] on input "text" at bounding box center [163, 40] width 67 height 6
paste input "Momentos iniciais"
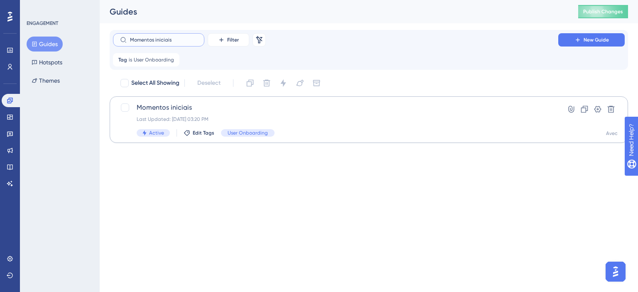
type input "Momentos iniciais"
click at [381, 136] on div "Active Edit Tags User Onboarding" at bounding box center [336, 132] width 398 height 7
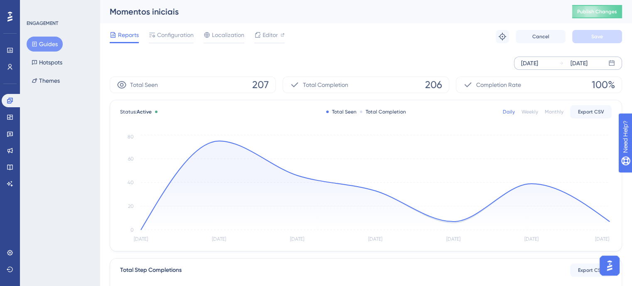
click at [526, 69] on div "[DATE] [DATE]" at bounding box center [568, 62] width 108 height 13
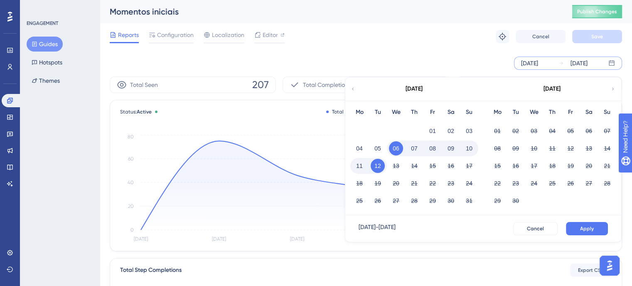
click at [349, 90] on div "[DATE]" at bounding box center [413, 88] width 137 height 23
click at [352, 89] on icon at bounding box center [352, 88] width 5 height 7
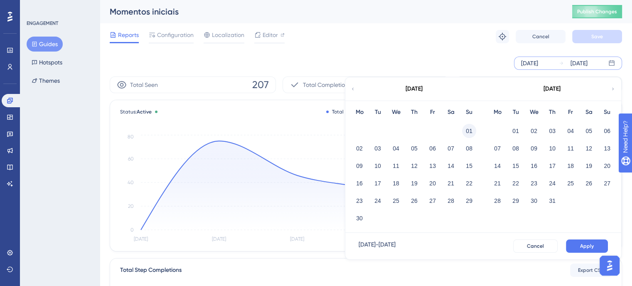
click at [475, 126] on button "01" at bounding box center [469, 131] width 14 height 14
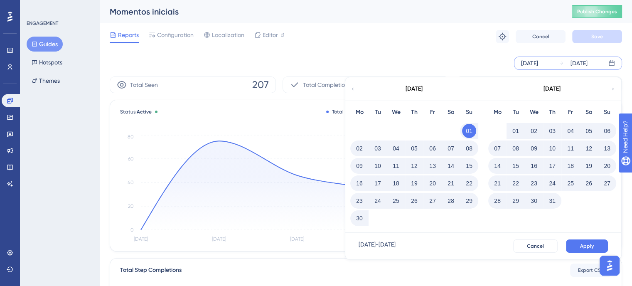
click at [365, 219] on button "30" at bounding box center [359, 218] width 14 height 14
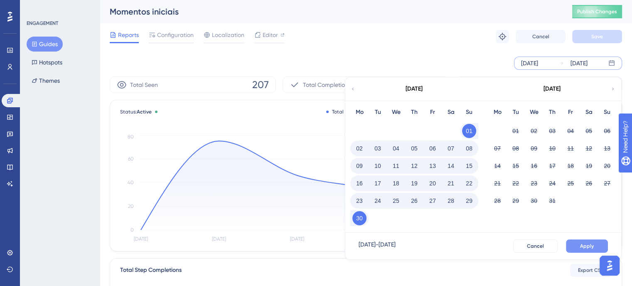
click at [580, 246] on button "Apply" at bounding box center [587, 245] width 42 height 13
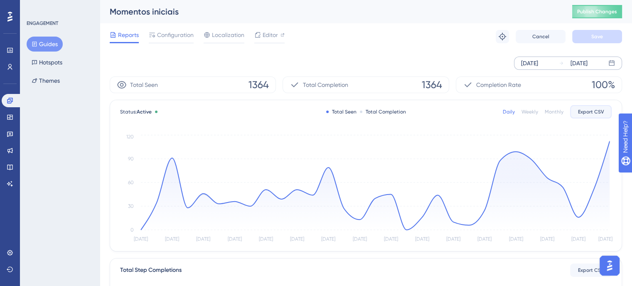
click at [577, 114] on button "Export CSV" at bounding box center [591, 111] width 42 height 13
